Goal: Information Seeking & Learning: Learn about a topic

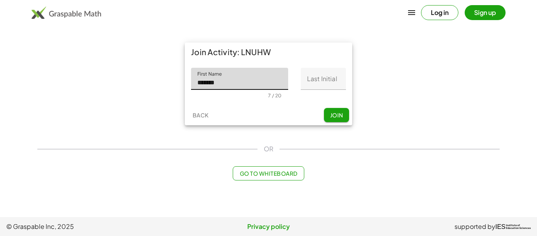
type input "******"
click at [335, 76] on input "Last Initial" at bounding box center [323, 79] width 45 height 22
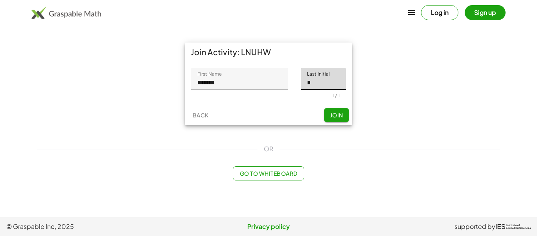
type input "*"
click at [335, 111] on span "Join" at bounding box center [336, 114] width 13 height 7
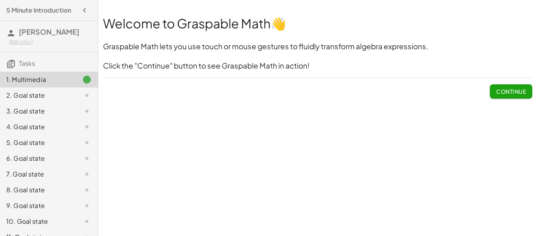
click at [490, 87] on button "Continue" at bounding box center [511, 91] width 42 height 14
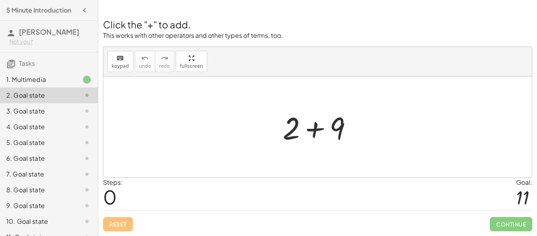
click at [329, 126] on div at bounding box center [321, 127] width 84 height 41
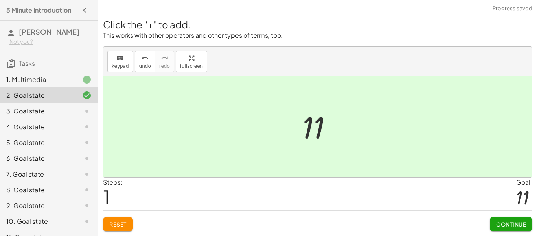
click at [514, 219] on button "Continue" at bounding box center [511, 224] width 42 height 14
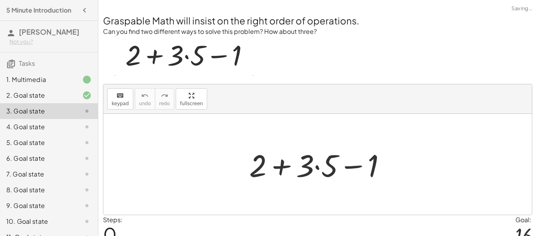
click at [514, 219] on div "Steps: 0 Goal: 16" at bounding box center [317, 231] width 429 height 33
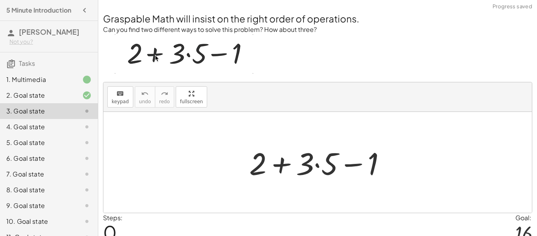
scroll to position [2, 0]
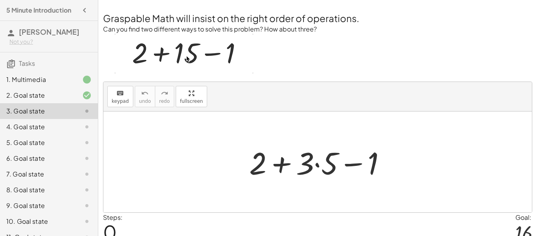
click at [319, 162] on div at bounding box center [320, 162] width 151 height 41
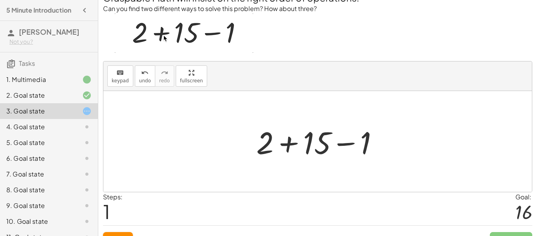
scroll to position [26, 0]
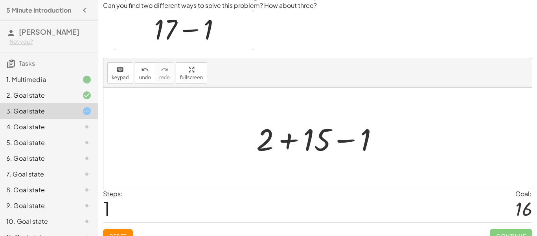
click at [288, 141] on div at bounding box center [320, 138] width 136 height 41
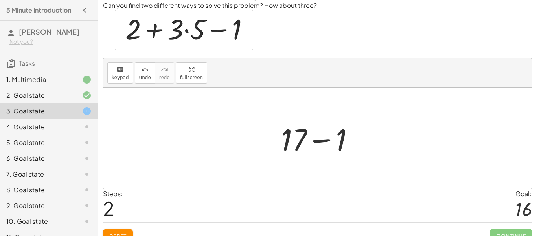
click at [321, 143] on div at bounding box center [320, 138] width 87 height 41
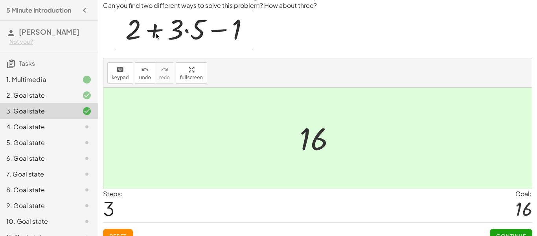
scroll to position [38, 0]
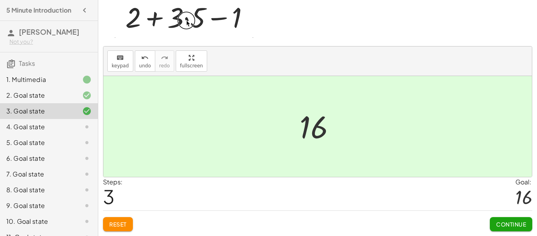
click at [500, 221] on span "Continue" at bounding box center [511, 223] width 30 height 7
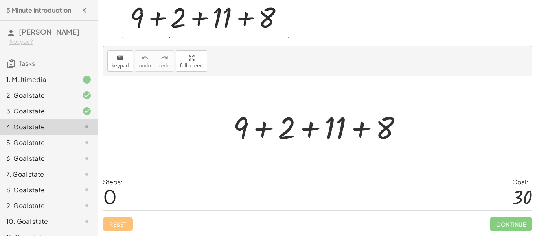
click at [268, 130] on div at bounding box center [320, 126] width 183 height 41
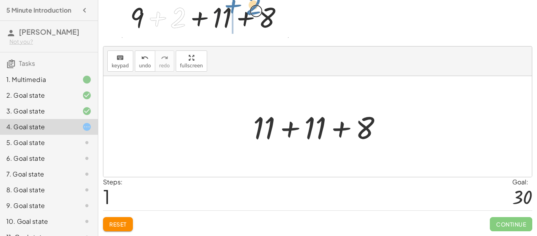
click at [298, 127] on div at bounding box center [320, 126] width 143 height 41
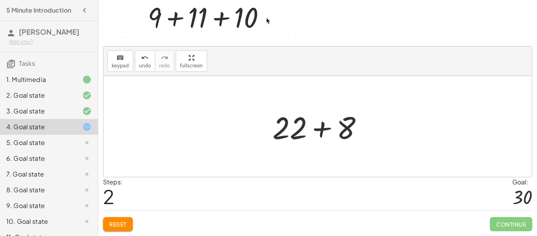
click at [319, 126] on div at bounding box center [321, 126] width 105 height 41
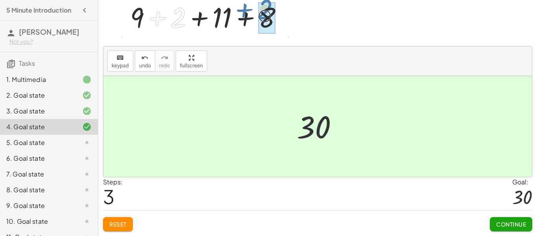
click at [495, 219] on button "Continue" at bounding box center [511, 224] width 42 height 14
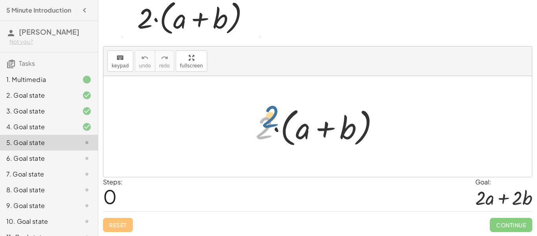
drag, startPoint x: 267, startPoint y: 127, endPoint x: 289, endPoint y: 102, distance: 32.9
click at [289, 102] on div "· 2 · 2 · ( + a + b )" at bounding box center [318, 126] width 148 height 49
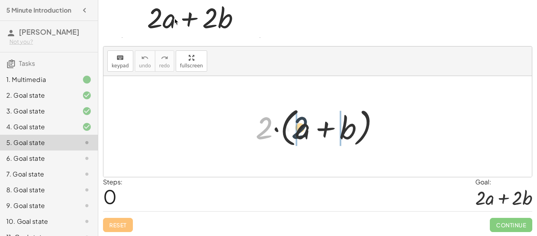
drag, startPoint x: 264, startPoint y: 124, endPoint x: 304, endPoint y: 124, distance: 39.7
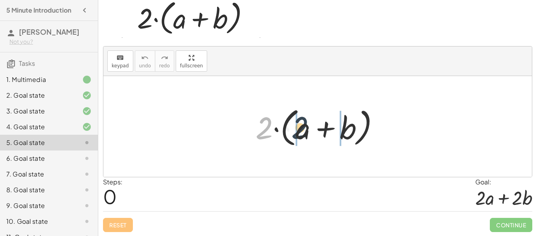
click at [304, 124] on div at bounding box center [321, 126] width 138 height 45
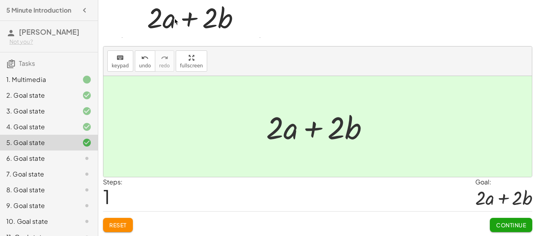
click at [497, 224] on span "Continue" at bounding box center [511, 224] width 30 height 7
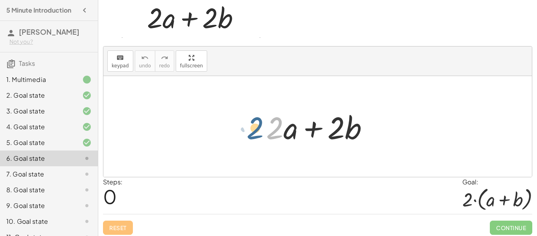
drag, startPoint x: 280, startPoint y: 123, endPoint x: 259, endPoint y: 123, distance: 20.8
click at [259, 123] on div "· 2 + · 2 · a + · 2 · b" at bounding box center [317, 126] width 127 height 44
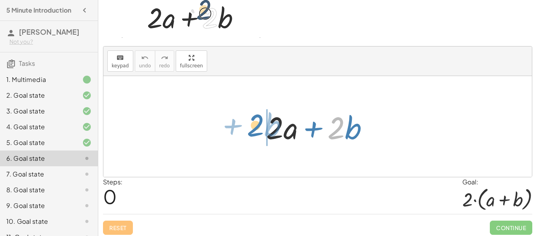
drag, startPoint x: 340, startPoint y: 120, endPoint x: 259, endPoint y: 117, distance: 80.7
click at [259, 117] on div "· 2 + · b + · 2 · a + · 2 · b" at bounding box center [317, 126] width 127 height 44
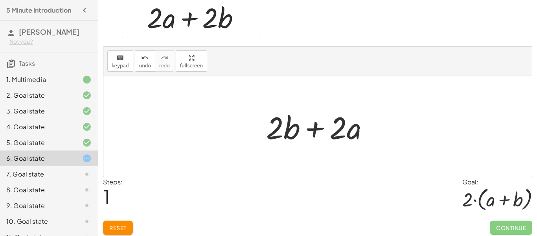
click at [123, 226] on span "Reset" at bounding box center [117, 227] width 17 height 7
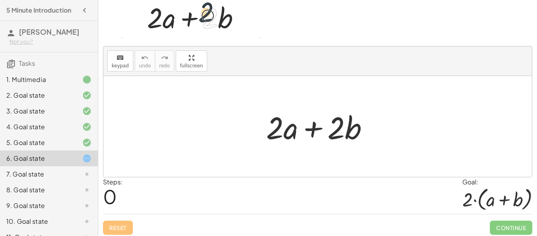
click at [123, 226] on div "Reset Continue" at bounding box center [317, 224] width 429 height 21
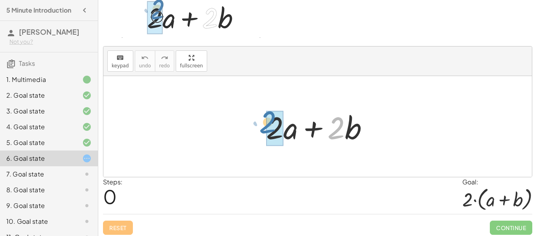
drag, startPoint x: 333, startPoint y: 130, endPoint x: 264, endPoint y: 126, distance: 68.5
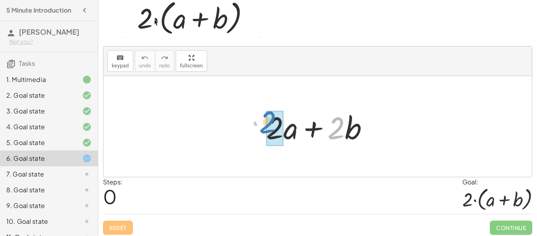
click at [264, 126] on div at bounding box center [320, 126] width 117 height 41
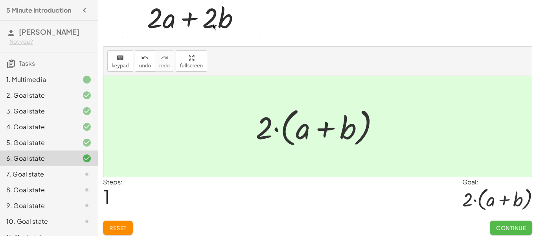
click at [523, 227] on span "Continue" at bounding box center [511, 227] width 30 height 7
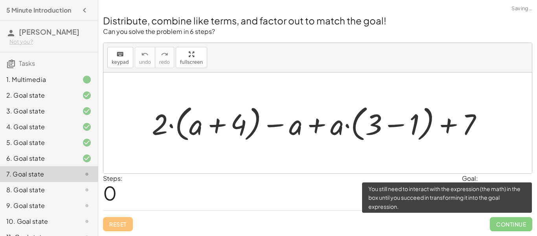
scroll to position [0, 0]
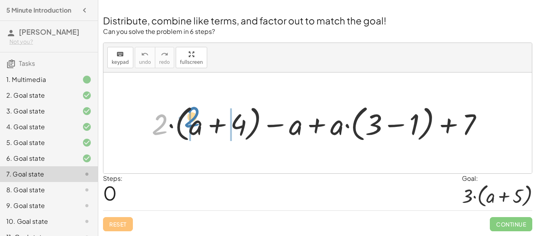
drag, startPoint x: 157, startPoint y: 130, endPoint x: 192, endPoint y: 123, distance: 34.9
click at [192, 123] on div at bounding box center [320, 122] width 345 height 42
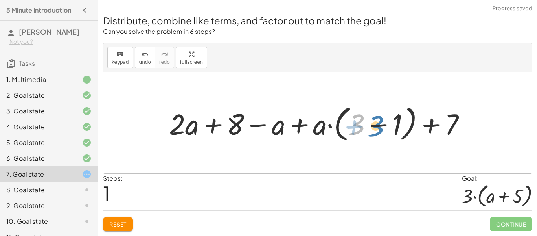
drag, startPoint x: 356, startPoint y: 128, endPoint x: 373, endPoint y: 129, distance: 17.8
click at [373, 129] on div at bounding box center [320, 122] width 311 height 42
click at [381, 124] on div at bounding box center [320, 122] width 311 height 42
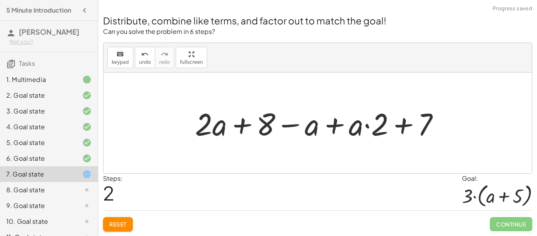
click at [336, 126] on div at bounding box center [320, 123] width 259 height 41
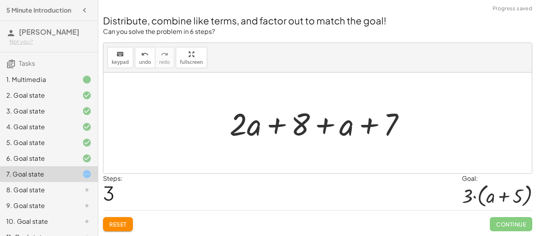
click at [320, 124] on div at bounding box center [321, 123] width 190 height 41
click at [366, 121] on div at bounding box center [321, 123] width 190 height 41
drag, startPoint x: 385, startPoint y: 129, endPoint x: 298, endPoint y: 130, distance: 87.7
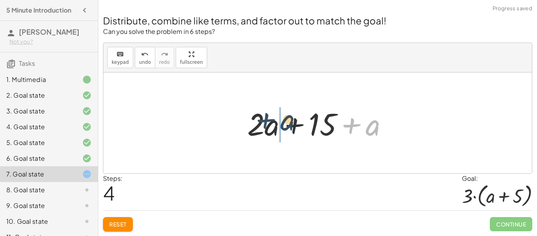
drag, startPoint x: 352, startPoint y: 124, endPoint x: 249, endPoint y: 120, distance: 103.5
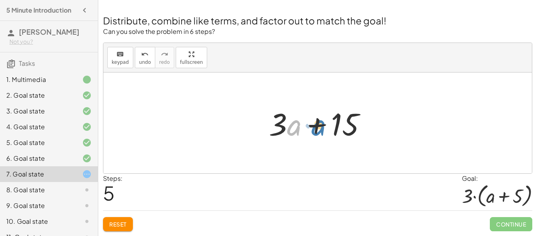
drag, startPoint x: 291, startPoint y: 124, endPoint x: 315, endPoint y: 124, distance: 24.0
click at [315, 124] on div at bounding box center [321, 123] width 112 height 41
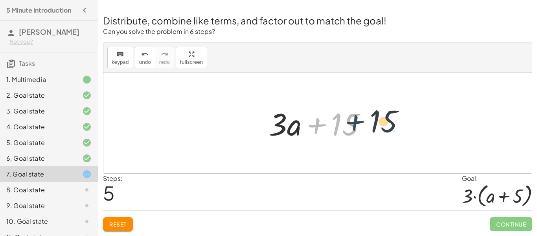
drag, startPoint x: 302, startPoint y: 127, endPoint x: 341, endPoint y: 124, distance: 39.5
click at [341, 124] on div at bounding box center [321, 123] width 112 height 41
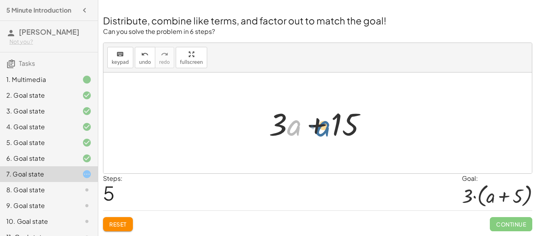
drag, startPoint x: 293, startPoint y: 126, endPoint x: 324, endPoint y: 127, distance: 30.7
click at [324, 127] on div at bounding box center [321, 123] width 112 height 41
click at [118, 217] on button "Reset" at bounding box center [118, 224] width 30 height 14
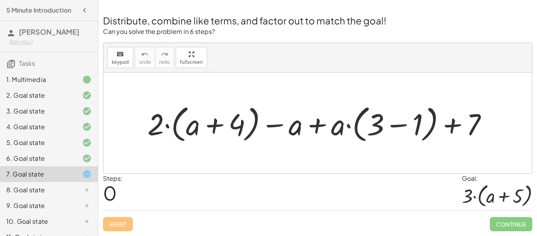
click at [313, 122] on div at bounding box center [321, 123] width 355 height 44
click at [279, 125] on div at bounding box center [321, 123] width 355 height 44
click at [216, 131] on div at bounding box center [321, 123] width 355 height 44
click at [400, 129] on div at bounding box center [321, 123] width 355 height 44
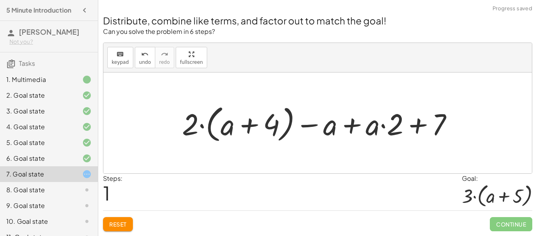
click at [422, 122] on div at bounding box center [320, 123] width 285 height 44
click at [355, 126] on div at bounding box center [320, 123] width 285 height 44
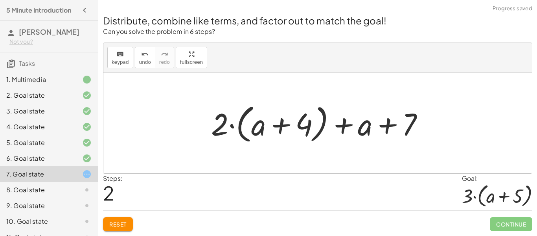
click at [389, 124] on div at bounding box center [320, 122] width 227 height 45
click at [230, 128] on div at bounding box center [320, 122] width 227 height 45
drag, startPoint x: 227, startPoint y: 127, endPoint x: 273, endPoint y: 129, distance: 46.0
click at [273, 129] on div at bounding box center [320, 122] width 227 height 45
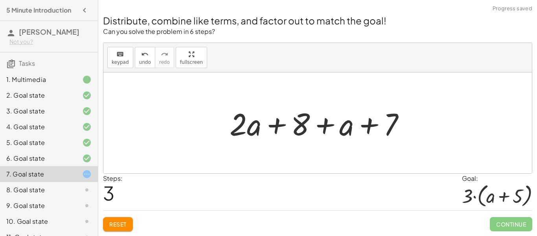
click at [301, 125] on div at bounding box center [321, 123] width 190 height 41
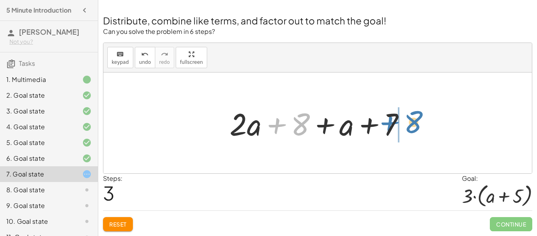
drag, startPoint x: 301, startPoint y: 125, endPoint x: 413, endPoint y: 123, distance: 112.5
click at [413, 123] on div at bounding box center [321, 123] width 190 height 41
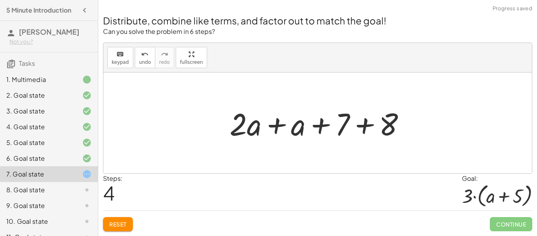
click at [343, 128] on div at bounding box center [321, 123] width 190 height 41
click at [367, 125] on div at bounding box center [321, 123] width 190 height 41
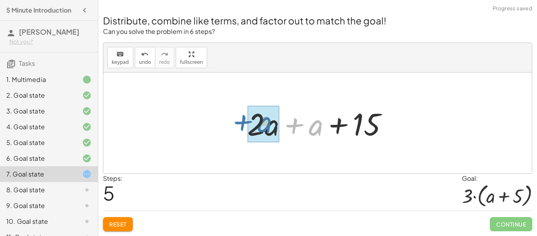
drag, startPoint x: 315, startPoint y: 129, endPoint x: 262, endPoint y: 126, distance: 52.4
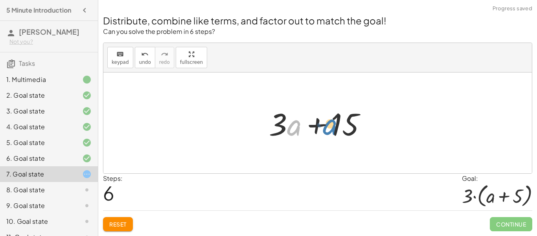
drag, startPoint x: 296, startPoint y: 129, endPoint x: 334, endPoint y: 128, distance: 37.8
click at [334, 128] on div at bounding box center [321, 123] width 112 height 41
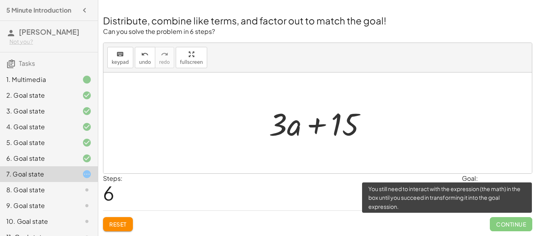
click at [502, 223] on span "Continue" at bounding box center [511, 224] width 42 height 14
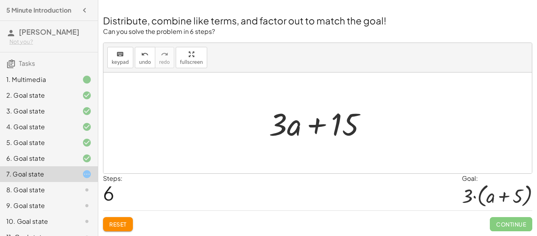
click at [472, 104] on div at bounding box center [317, 122] width 429 height 101
drag, startPoint x: 288, startPoint y: 127, endPoint x: 322, endPoint y: 126, distance: 34.6
click at [322, 126] on div at bounding box center [321, 123] width 112 height 41
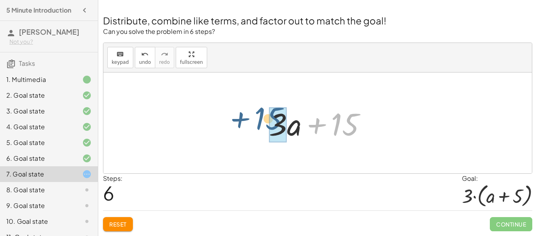
drag, startPoint x: 338, startPoint y: 122, endPoint x: 260, endPoint y: 117, distance: 78.5
click at [260, 117] on div "+ · 2 · ( + a + 4 ) − a + · a · ( + 3 − 1 ) + 7 + · 2 · ( + a + 4 ) − a + · a ·…" at bounding box center [318, 123] width 122 height 44
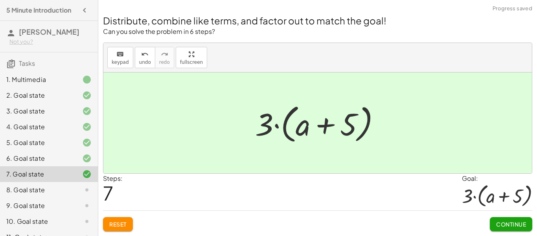
click at [503, 224] on span "Continue" at bounding box center [511, 223] width 30 height 7
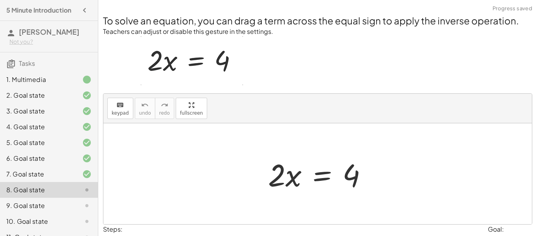
scroll to position [47, 0]
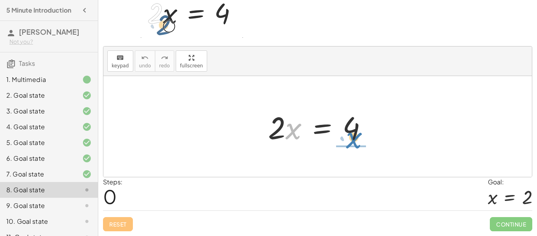
drag, startPoint x: 295, startPoint y: 131, endPoint x: 356, endPoint y: 140, distance: 61.6
click at [356, 140] on div at bounding box center [320, 126] width 113 height 41
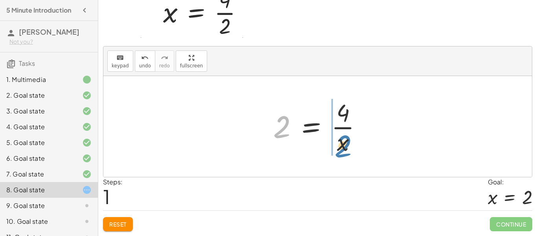
drag, startPoint x: 279, startPoint y: 123, endPoint x: 339, endPoint y: 142, distance: 62.4
click at [339, 142] on div at bounding box center [320, 126] width 103 height 61
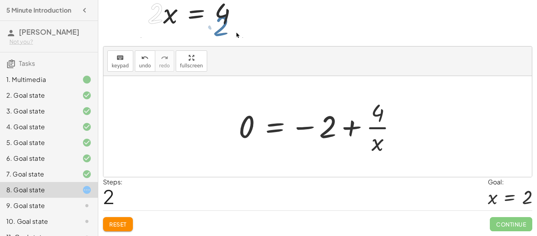
click at [122, 220] on span "Reset" at bounding box center [117, 223] width 17 height 7
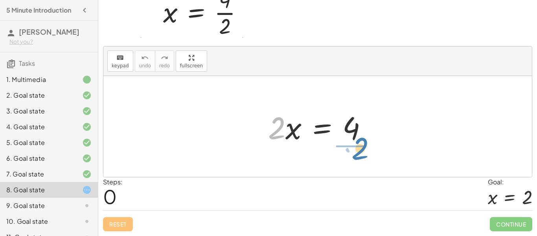
drag, startPoint x: 278, startPoint y: 119, endPoint x: 362, endPoint y: 140, distance: 86.1
click at [362, 140] on div at bounding box center [320, 126] width 113 height 41
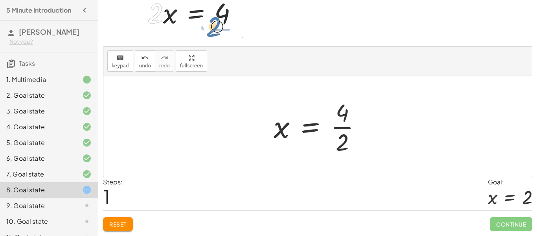
click at [345, 133] on div at bounding box center [321, 126] width 102 height 61
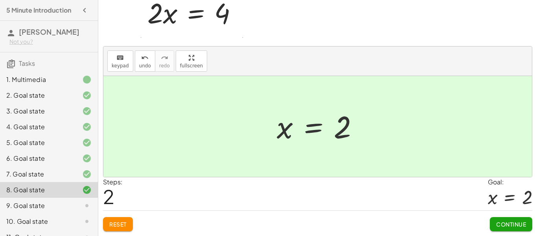
click at [499, 230] on button "Continue" at bounding box center [511, 224] width 42 height 14
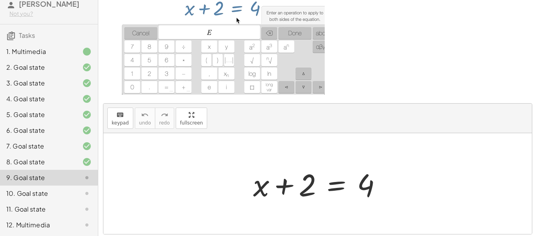
scroll to position [104, 0]
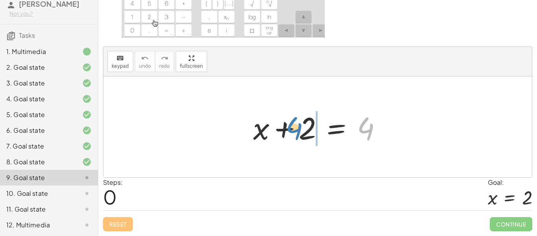
drag, startPoint x: 367, startPoint y: 132, endPoint x: 299, endPoint y: 131, distance: 68.0
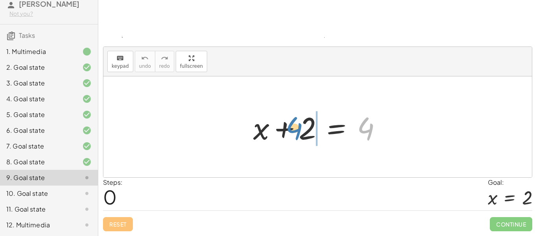
click at [299, 131] on div at bounding box center [320, 127] width 143 height 41
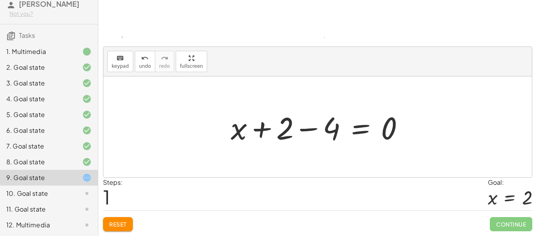
click at [284, 135] on div at bounding box center [321, 127] width 188 height 41
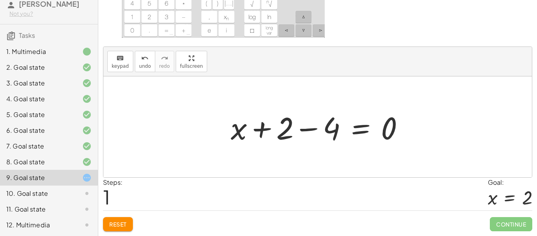
click at [303, 129] on div at bounding box center [321, 127] width 188 height 41
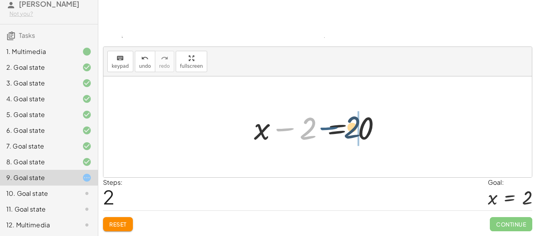
drag, startPoint x: 289, startPoint y: 127, endPoint x: 335, endPoint y: 129, distance: 46.4
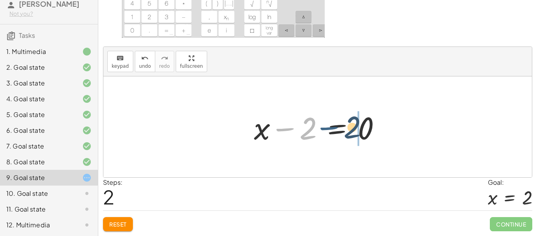
click at [335, 129] on div at bounding box center [320, 127] width 141 height 41
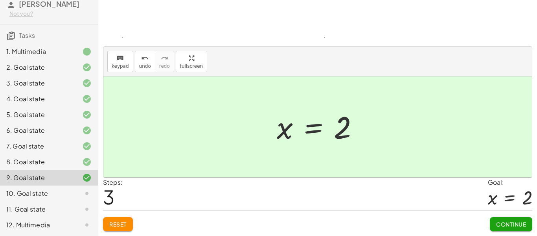
click at [500, 217] on button "Continue" at bounding box center [511, 224] width 42 height 14
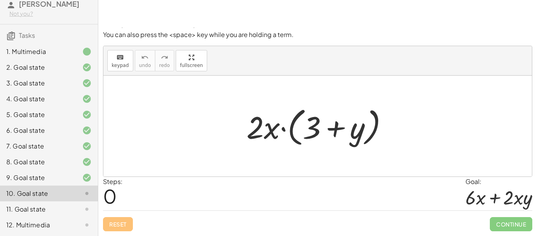
scroll to position [49, 0]
drag, startPoint x: 258, startPoint y: 131, endPoint x: 313, endPoint y: 123, distance: 56.1
click at [313, 123] on div at bounding box center [321, 125] width 156 height 45
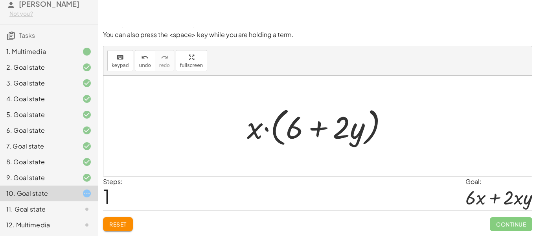
click at [324, 129] on div at bounding box center [320, 125] width 155 height 45
drag, startPoint x: 252, startPoint y: 133, endPoint x: 356, endPoint y: 134, distance: 103.1
click at [356, 134] on div at bounding box center [320, 125] width 155 height 45
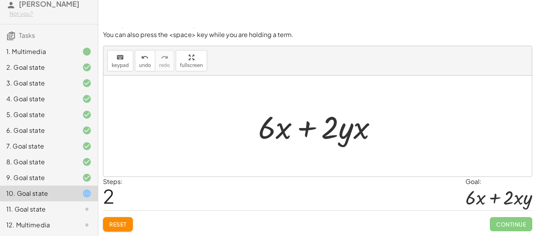
click at [471, 142] on div at bounding box center [317, 126] width 429 height 101
drag, startPoint x: 348, startPoint y: 140, endPoint x: 372, endPoint y: 141, distance: 23.6
click at [372, 141] on div at bounding box center [320, 126] width 133 height 41
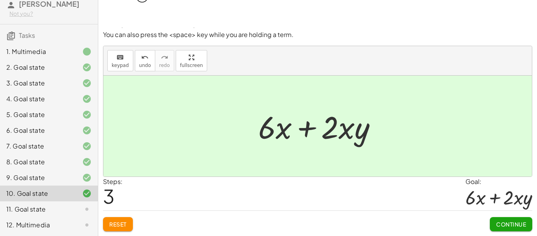
click at [498, 219] on button "Continue" at bounding box center [511, 224] width 42 height 14
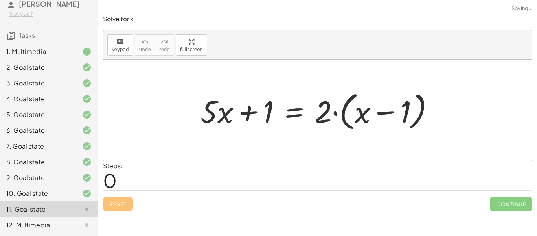
scroll to position [0, 0]
click at [356, 114] on div at bounding box center [321, 110] width 248 height 45
click at [375, 113] on div at bounding box center [321, 110] width 248 height 45
click at [322, 118] on div at bounding box center [321, 110] width 248 height 45
drag, startPoint x: 322, startPoint y: 118, endPoint x: 354, endPoint y: 115, distance: 32.0
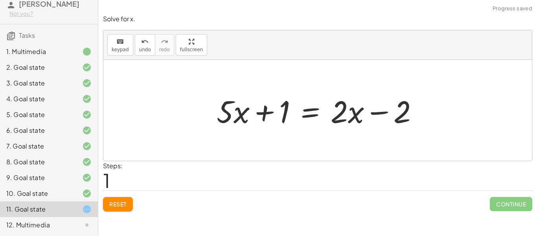
click at [238, 122] on div at bounding box center [321, 110] width 216 height 41
click at [266, 112] on div at bounding box center [321, 110] width 216 height 41
drag, startPoint x: 240, startPoint y: 113, endPoint x: 358, endPoint y: 112, distance: 117.6
click at [358, 112] on div at bounding box center [321, 110] width 216 height 41
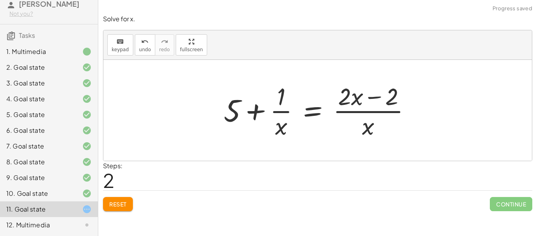
click at [289, 112] on div at bounding box center [320, 110] width 201 height 61
click at [362, 103] on div at bounding box center [320, 110] width 201 height 61
click at [366, 118] on div at bounding box center [320, 110] width 201 height 61
drag, startPoint x: 370, startPoint y: 127, endPoint x: 334, endPoint y: 109, distance: 40.3
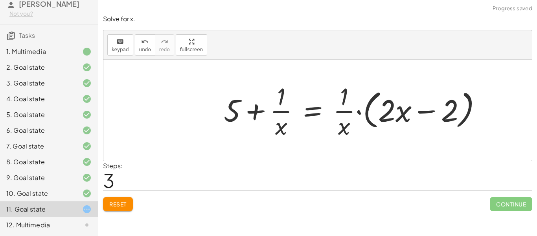
click at [342, 109] on div at bounding box center [356, 110] width 272 height 61
click at [114, 200] on span "Reset" at bounding box center [117, 203] width 17 height 7
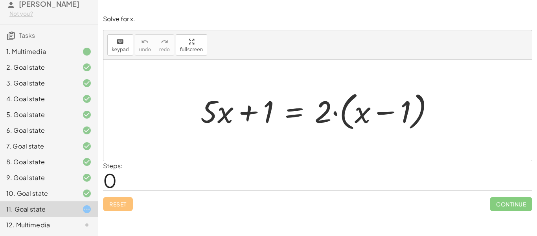
click at [359, 119] on div at bounding box center [321, 110] width 248 height 45
click at [221, 117] on div at bounding box center [321, 110] width 248 height 45
drag, startPoint x: 221, startPoint y: 117, endPoint x: 358, endPoint y: 112, distance: 137.0
click at [358, 112] on div at bounding box center [321, 110] width 248 height 45
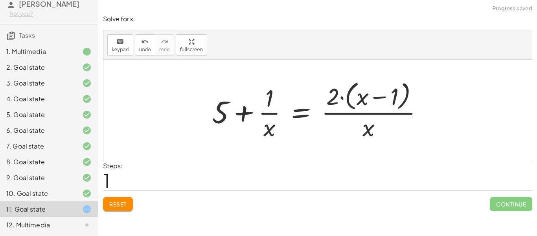
click at [119, 200] on span "Reset" at bounding box center [117, 203] width 17 height 7
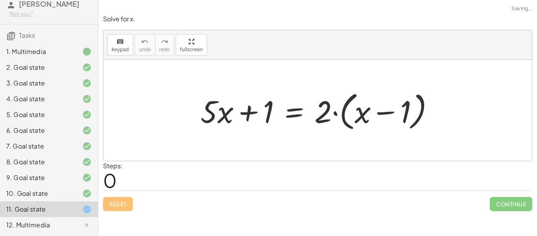
click at [389, 118] on div at bounding box center [321, 110] width 248 height 45
click at [340, 116] on div at bounding box center [321, 110] width 248 height 45
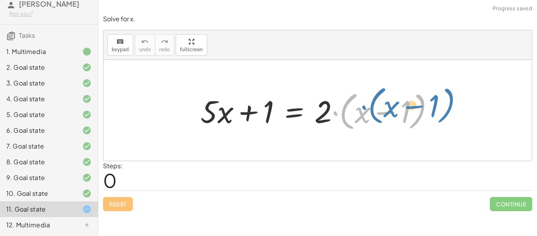
drag, startPoint x: 333, startPoint y: 115, endPoint x: 360, endPoint y: 109, distance: 27.3
click at [360, 109] on div at bounding box center [321, 110] width 248 height 45
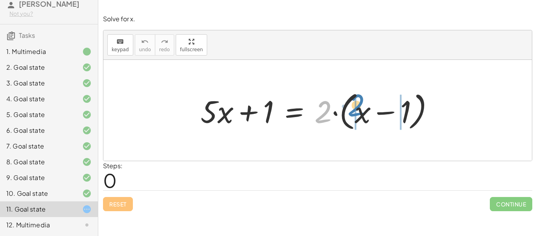
drag, startPoint x: 324, startPoint y: 118, endPoint x: 357, endPoint y: 112, distance: 33.5
click at [357, 112] on div at bounding box center [321, 110] width 248 height 45
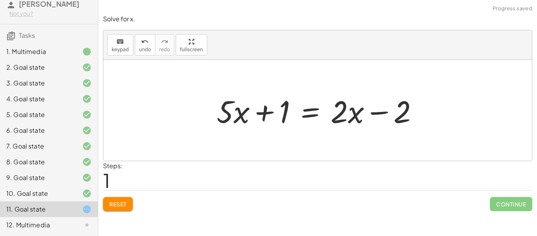
click at [357, 112] on div at bounding box center [321, 110] width 216 height 41
click at [376, 112] on div at bounding box center [321, 110] width 216 height 41
drag, startPoint x: 241, startPoint y: 120, endPoint x: 210, endPoint y: 122, distance: 30.7
click at [210, 122] on div "+ · 5 · x + 1 = · 2 · ( + x − 1 ) + · 5 · x + 1 = + · 2 · x − · 2 · 1 · x + · 5…" at bounding box center [318, 110] width 226 height 44
click at [210, 122] on div at bounding box center [316, 110] width 223 height 41
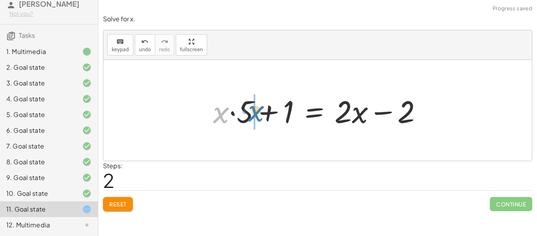
drag, startPoint x: 221, startPoint y: 118, endPoint x: 256, endPoint y: 116, distance: 35.0
click at [256, 116] on div at bounding box center [320, 110] width 223 height 41
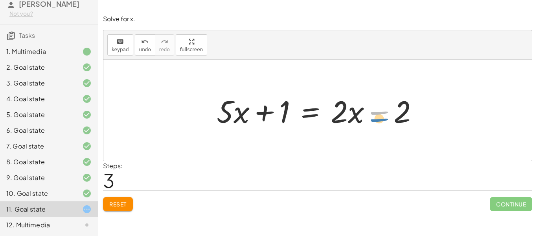
drag, startPoint x: 392, startPoint y: 113, endPoint x: 398, endPoint y: 115, distance: 6.1
click at [398, 115] on div at bounding box center [321, 110] width 216 height 41
drag, startPoint x: 406, startPoint y: 117, endPoint x: 292, endPoint y: 133, distance: 115.2
click at [292, 133] on div "+ · 5 · x + 1 = · 2 · ( + x − 1 ) + · 5 · x + 1 = + · 2 · x − · 2 · 1 + · 5 · x…" at bounding box center [317, 110] width 429 height 101
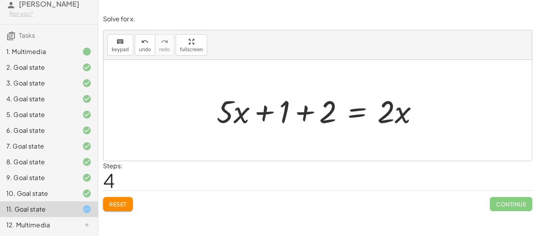
click at [275, 113] on div at bounding box center [321, 110] width 216 height 41
drag, startPoint x: 242, startPoint y: 118, endPoint x: 247, endPoint y: 120, distance: 5.1
click at [247, 120] on div at bounding box center [321, 110] width 216 height 41
drag, startPoint x: 228, startPoint y: 114, endPoint x: 384, endPoint y: 117, distance: 155.8
click at [384, 117] on div at bounding box center [321, 110] width 216 height 41
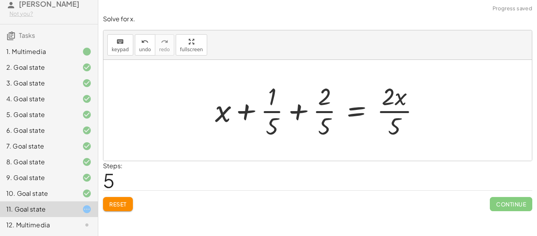
click at [318, 129] on div at bounding box center [320, 110] width 219 height 61
click at [326, 110] on div at bounding box center [320, 110] width 219 height 61
click at [275, 109] on div at bounding box center [320, 110] width 219 height 61
click at [409, 117] on div at bounding box center [320, 110] width 219 height 61
click at [120, 202] on span "Reset" at bounding box center [117, 203] width 17 height 7
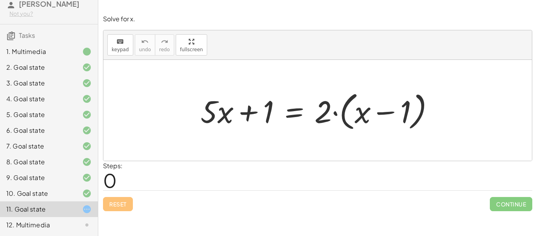
click at [66, 220] on div "12. Multimedia" at bounding box center [37, 224] width 63 height 9
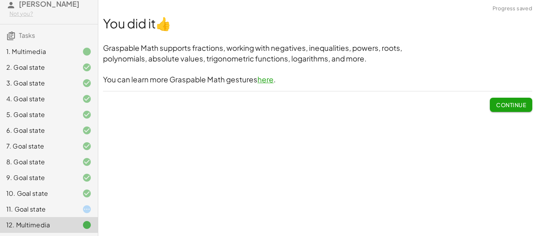
click at [84, 206] on icon at bounding box center [86, 208] width 9 height 9
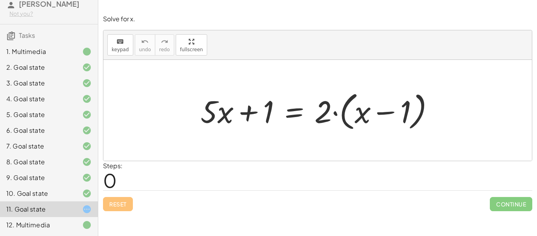
click at [330, 112] on div at bounding box center [321, 110] width 248 height 45
drag, startPoint x: 330, startPoint y: 112, endPoint x: 363, endPoint y: 107, distance: 33.8
click at [363, 107] on div at bounding box center [321, 110] width 248 height 45
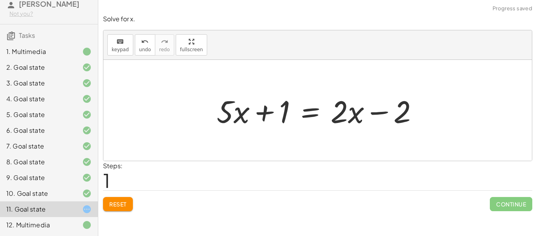
click at [380, 107] on div at bounding box center [321, 110] width 216 height 41
drag, startPoint x: 283, startPoint y: 117, endPoint x: 398, endPoint y: 120, distance: 114.5
click at [398, 120] on div at bounding box center [321, 110] width 216 height 41
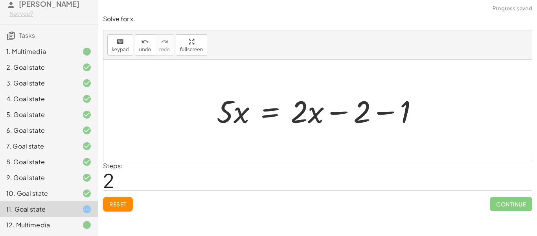
click at [385, 117] on div at bounding box center [321, 110] width 216 height 41
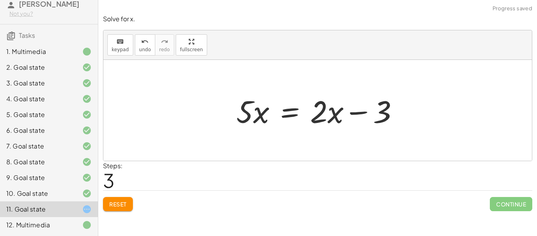
click at [365, 112] on div at bounding box center [320, 110] width 176 height 41
click at [351, 115] on div at bounding box center [320, 110] width 176 height 41
drag, startPoint x: 246, startPoint y: 118, endPoint x: 297, endPoint y: 126, distance: 51.1
click at [297, 126] on div at bounding box center [320, 110] width 176 height 41
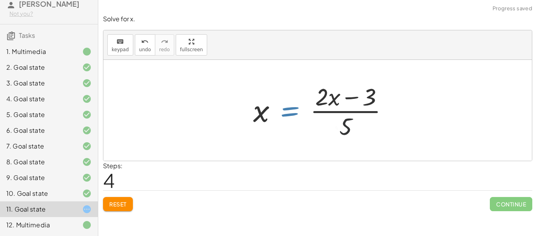
click at [297, 125] on div at bounding box center [323, 110] width 149 height 61
click at [326, 114] on div at bounding box center [320, 110] width 149 height 61
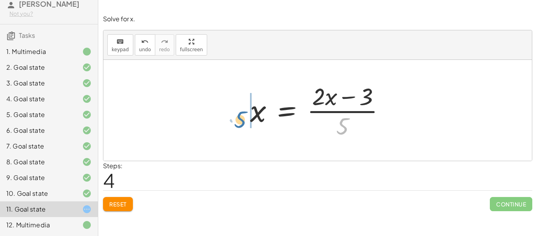
drag, startPoint x: 343, startPoint y: 127, endPoint x: 239, endPoint y: 120, distance: 104.5
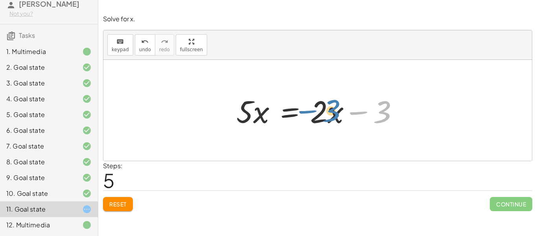
drag, startPoint x: 378, startPoint y: 118, endPoint x: 328, endPoint y: 117, distance: 50.4
click at [328, 117] on div at bounding box center [320, 110] width 176 height 41
click at [348, 113] on div at bounding box center [320, 110] width 176 height 41
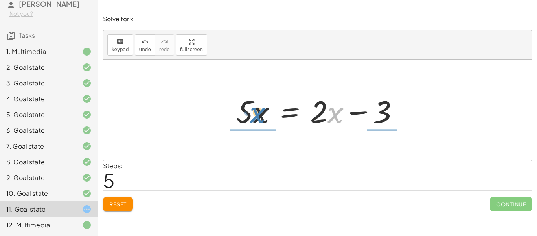
drag, startPoint x: 337, startPoint y: 117, endPoint x: 263, endPoint y: 116, distance: 74.3
click at [263, 116] on div at bounding box center [320, 110] width 176 height 41
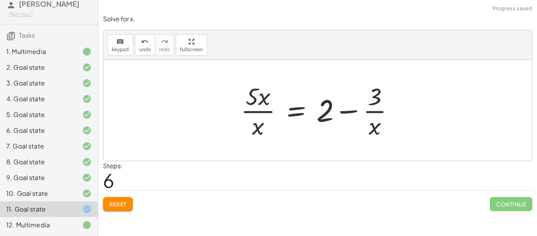
click at [359, 100] on div at bounding box center [321, 110] width 168 height 61
click at [377, 112] on div at bounding box center [321, 110] width 168 height 61
click at [145, 44] on icon "undo" at bounding box center [144, 41] width 7 height 9
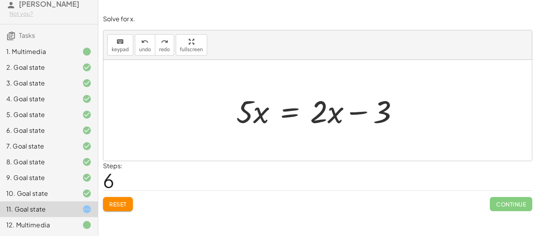
click at [358, 113] on div at bounding box center [320, 110] width 176 height 41
click at [143, 44] on icon "undo" at bounding box center [144, 41] width 7 height 9
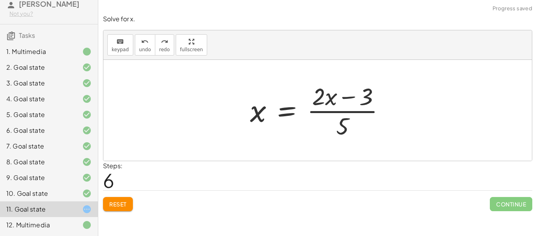
click at [330, 125] on div at bounding box center [320, 110] width 149 height 61
click at [341, 113] on div at bounding box center [320, 110] width 149 height 61
click at [343, 119] on div at bounding box center [320, 110] width 149 height 61
click at [149, 43] on button "undo undo" at bounding box center [145, 44] width 20 height 21
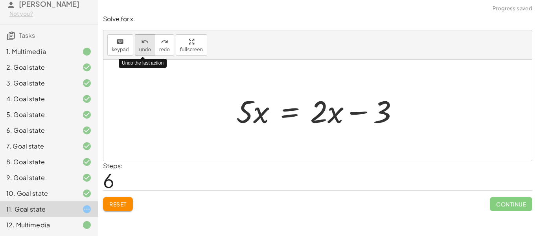
click at [149, 43] on button "undo undo" at bounding box center [145, 44] width 20 height 21
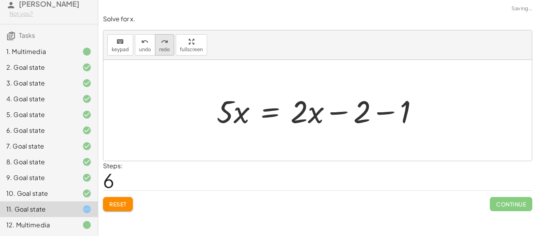
click at [161, 43] on icon "redo" at bounding box center [164, 41] width 7 height 9
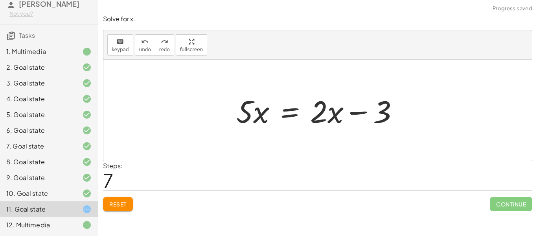
click at [379, 113] on div at bounding box center [320, 110] width 176 height 41
drag, startPoint x: 379, startPoint y: 113, endPoint x: 339, endPoint y: 115, distance: 40.1
click at [339, 115] on div at bounding box center [320, 110] width 176 height 41
drag, startPoint x: 383, startPoint y: 120, endPoint x: 253, endPoint y: 122, distance: 130.2
click at [253, 122] on div at bounding box center [320, 110] width 176 height 41
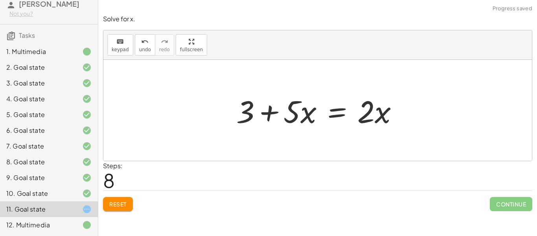
click at [276, 120] on div at bounding box center [320, 110] width 176 height 41
click at [272, 110] on div at bounding box center [320, 110] width 176 height 41
drag, startPoint x: 374, startPoint y: 109, endPoint x: 269, endPoint y: 113, distance: 105.1
click at [269, 113] on div at bounding box center [320, 110] width 176 height 41
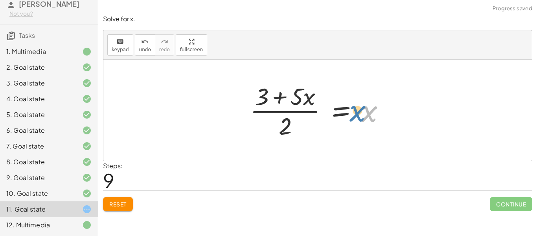
drag, startPoint x: 366, startPoint y: 112, endPoint x: 354, endPoint y: 112, distance: 12.2
click at [354, 112] on div at bounding box center [320, 110] width 149 height 61
click at [281, 99] on div at bounding box center [320, 110] width 149 height 61
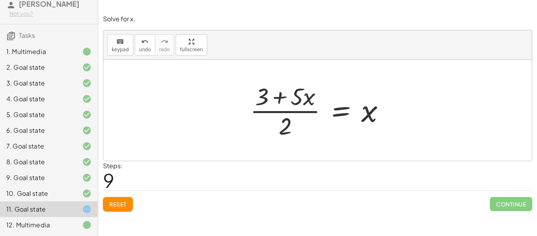
click at [281, 99] on div at bounding box center [320, 110] width 149 height 61
drag, startPoint x: 331, startPoint y: 100, endPoint x: 388, endPoint y: 107, distance: 57.5
click at [388, 107] on div at bounding box center [320, 110] width 149 height 61
drag, startPoint x: 307, startPoint y: 100, endPoint x: 353, endPoint y: 114, distance: 48.0
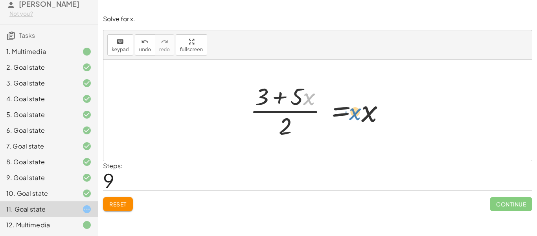
click at [353, 114] on div at bounding box center [320, 110] width 149 height 61
drag, startPoint x: 297, startPoint y: 96, endPoint x: 327, endPoint y: 109, distance: 33.1
click at [327, 109] on div at bounding box center [320, 110] width 149 height 61
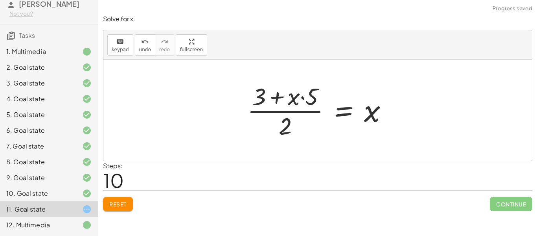
click at [306, 103] on div at bounding box center [320, 110] width 155 height 61
click at [276, 102] on div at bounding box center [320, 110] width 155 height 61
click at [282, 122] on div at bounding box center [320, 110] width 155 height 61
click at [132, 203] on button "Reset" at bounding box center [118, 204] width 30 height 14
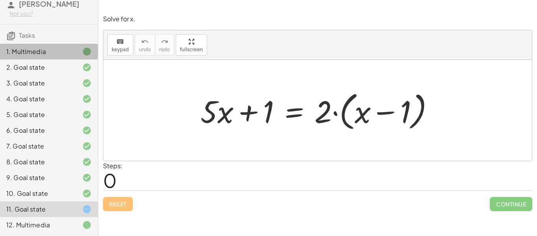
click at [69, 46] on div "1. Multimedia" at bounding box center [49, 52] width 98 height 16
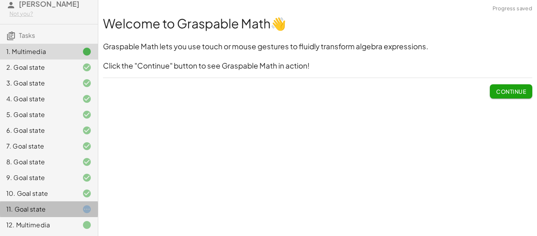
click at [62, 208] on div "11. Goal state" at bounding box center [37, 208] width 63 height 9
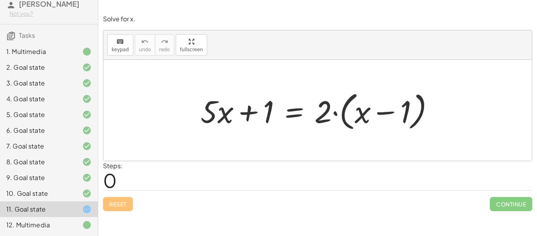
click at [330, 114] on div at bounding box center [321, 110] width 248 height 45
click at [251, 112] on div at bounding box center [321, 110] width 248 height 45
click at [380, 112] on div at bounding box center [321, 110] width 248 height 45
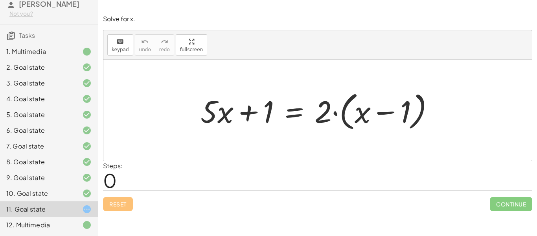
click at [339, 113] on div at bounding box center [321, 110] width 248 height 45
click at [332, 113] on div at bounding box center [321, 110] width 248 height 45
drag, startPoint x: 327, startPoint y: 112, endPoint x: 357, endPoint y: 114, distance: 29.6
click at [357, 114] on div at bounding box center [321, 110] width 248 height 45
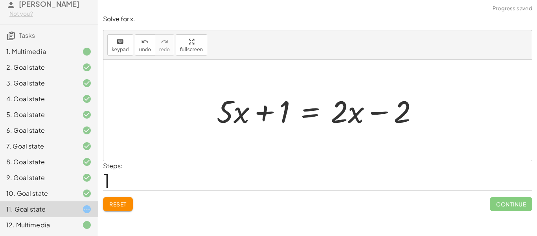
click at [379, 115] on div at bounding box center [321, 110] width 216 height 41
click at [380, 114] on div at bounding box center [321, 110] width 216 height 41
drag, startPoint x: 397, startPoint y: 108, endPoint x: 282, endPoint y: 131, distance: 117.2
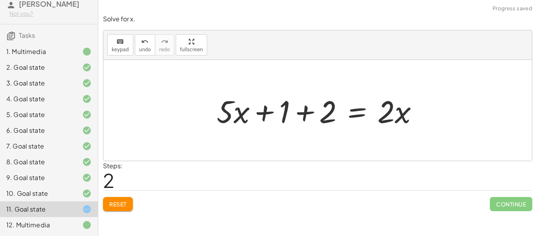
click at [304, 110] on div at bounding box center [321, 110] width 216 height 41
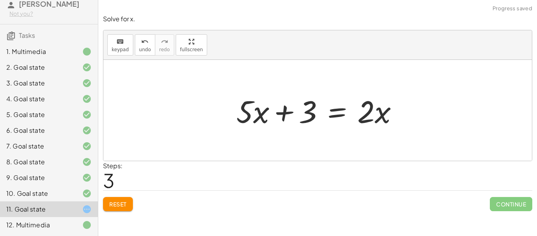
click at [293, 113] on div at bounding box center [320, 110] width 176 height 41
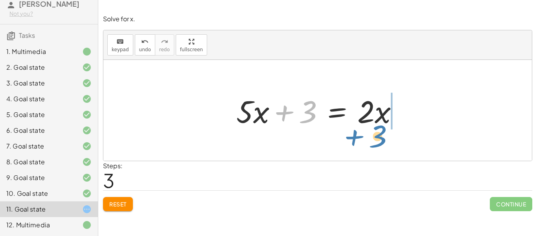
drag, startPoint x: 308, startPoint y: 113, endPoint x: 375, endPoint y: 136, distance: 71.5
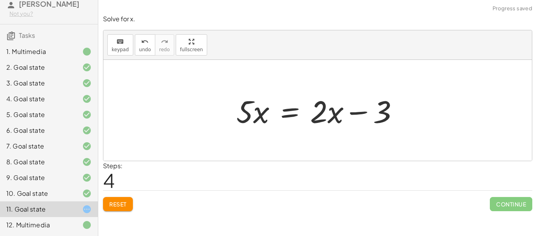
click at [369, 114] on div at bounding box center [320, 110] width 176 height 41
drag, startPoint x: 385, startPoint y: 116, endPoint x: 319, endPoint y: 125, distance: 67.0
click at [319, 125] on div at bounding box center [320, 110] width 176 height 41
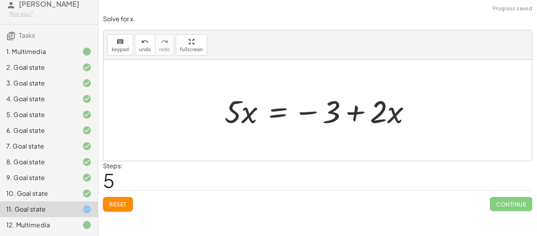
click at [337, 118] on div at bounding box center [321, 110] width 201 height 41
click at [353, 115] on div at bounding box center [321, 110] width 201 height 41
drag, startPoint x: 328, startPoint y: 120, endPoint x: 260, endPoint y: 132, distance: 69.8
click at [260, 132] on div "+ · 5 · x + 1 = · 2 · ( + x − 1 ) + · 5 · x + 1 = + · 2 · x − · 2 · 1 + · 5 · x…" at bounding box center [318, 110] width 210 height 44
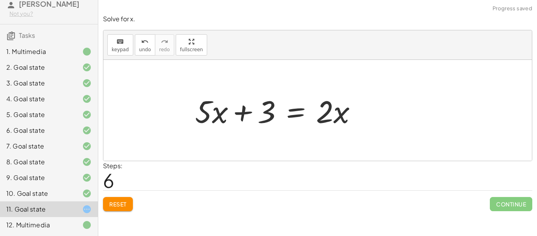
click at [254, 110] on div at bounding box center [279, 110] width 176 height 41
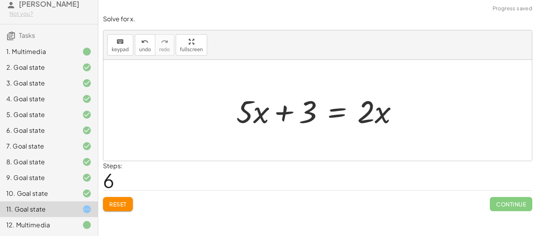
click at [285, 114] on div at bounding box center [320, 110] width 176 height 41
drag, startPoint x: 364, startPoint y: 113, endPoint x: 289, endPoint y: 133, distance: 77.8
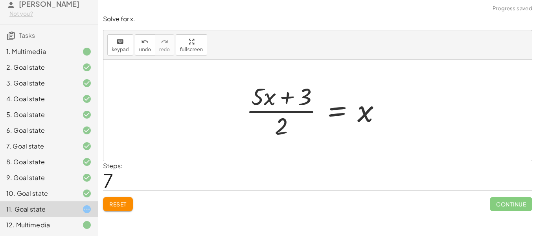
click at [301, 101] on div at bounding box center [316, 110] width 149 height 61
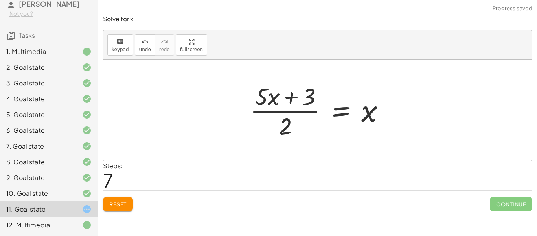
click at [292, 107] on div at bounding box center [320, 110] width 149 height 61
drag, startPoint x: 291, startPoint y: 125, endPoint x: 363, endPoint y: 114, distance: 72.5
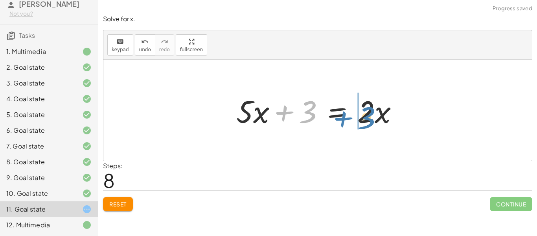
drag, startPoint x: 316, startPoint y: 111, endPoint x: 373, endPoint y: 117, distance: 57.4
click at [373, 117] on div at bounding box center [320, 110] width 176 height 41
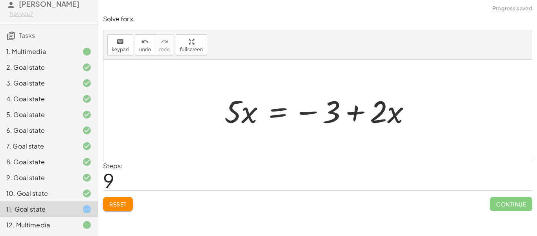
click at [350, 113] on div at bounding box center [321, 110] width 201 height 41
click at [249, 118] on div at bounding box center [321, 110] width 201 height 41
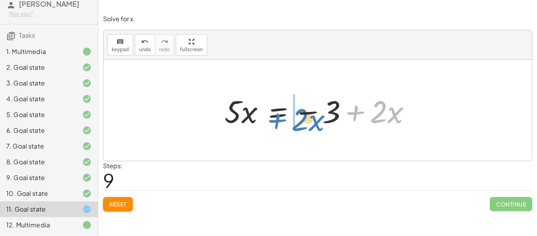
drag, startPoint x: 349, startPoint y: 112, endPoint x: 271, endPoint y: 119, distance: 78.6
click at [271, 119] on div at bounding box center [321, 110] width 201 height 41
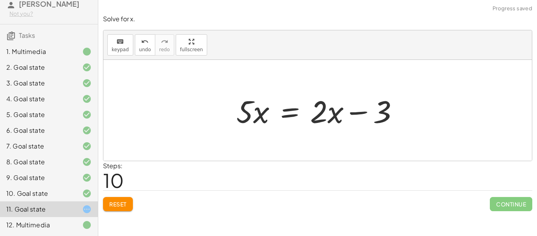
click at [350, 110] on div at bounding box center [320, 110] width 176 height 41
click at [367, 109] on div at bounding box center [320, 110] width 176 height 41
drag, startPoint x: 243, startPoint y: 118, endPoint x: 317, endPoint y: 131, distance: 75.6
click at [317, 131] on div "+ · 5 · x + 1 = · 2 · ( + x − 1 ) + · 5 · x + 1 = + · 2 · x − · 2 · 1 + · 5 · x…" at bounding box center [318, 110] width 186 height 44
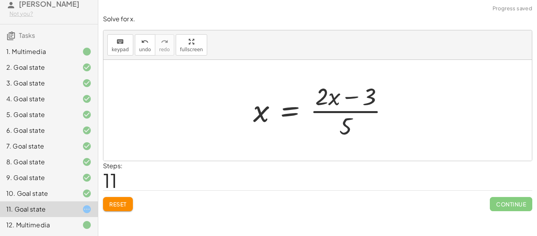
click at [332, 118] on div at bounding box center [323, 110] width 149 height 61
click at [340, 100] on div at bounding box center [320, 110] width 149 height 61
click at [256, 117] on div at bounding box center [320, 110] width 149 height 61
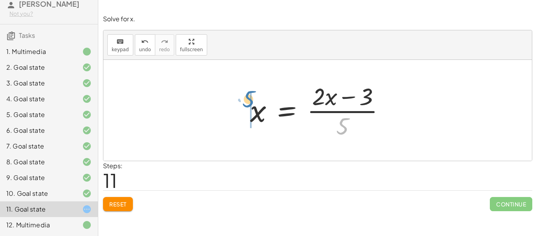
drag, startPoint x: 342, startPoint y: 125, endPoint x: 249, endPoint y: 100, distance: 96.2
click at [249, 100] on div at bounding box center [320, 110] width 149 height 61
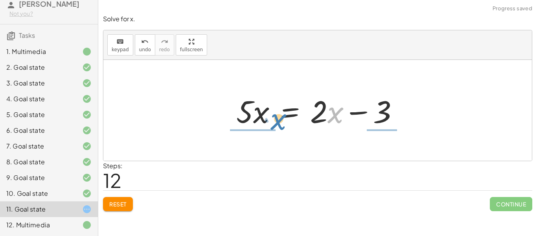
drag, startPoint x: 343, startPoint y: 112, endPoint x: 286, endPoint y: 119, distance: 57.4
click at [286, 119] on div at bounding box center [320, 110] width 176 height 41
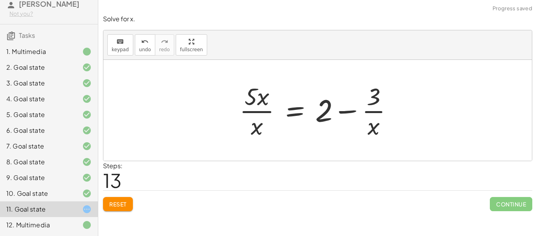
click at [352, 122] on div at bounding box center [320, 110] width 168 height 61
click at [373, 101] on div at bounding box center [321, 110] width 168 height 61
click at [267, 95] on div at bounding box center [321, 110] width 168 height 61
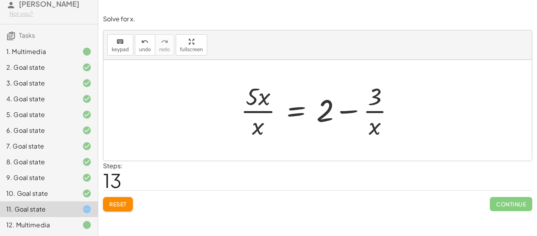
click at [267, 95] on div at bounding box center [321, 110] width 168 height 61
click at [312, 107] on div at bounding box center [321, 110] width 168 height 61
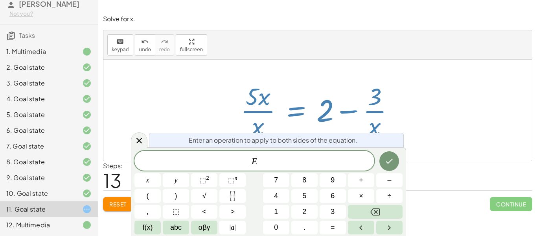
scroll to position [0, 0]
click at [354, 106] on div at bounding box center [321, 110] width 168 height 61
click at [351, 118] on div at bounding box center [321, 110] width 168 height 61
click at [393, 164] on icon "Done" at bounding box center [389, 160] width 9 height 9
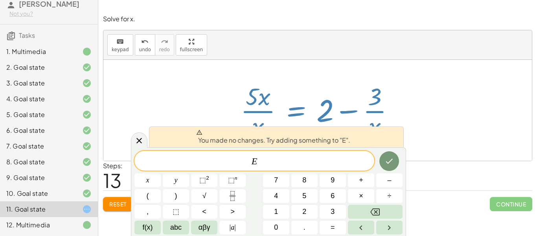
click at [426, 120] on div at bounding box center [317, 110] width 429 height 101
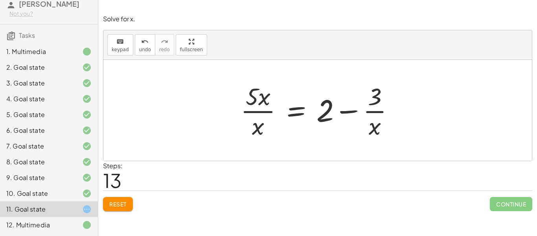
click at [301, 87] on div at bounding box center [321, 110] width 168 height 61
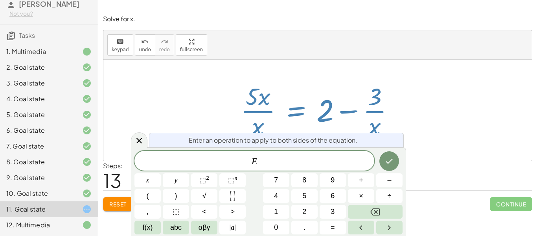
click at [301, 87] on div at bounding box center [321, 110] width 168 height 61
click at [142, 138] on icon at bounding box center [139, 141] width 6 height 6
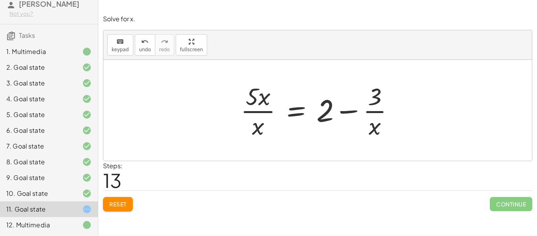
click at [124, 198] on button "Reset" at bounding box center [118, 204] width 30 height 14
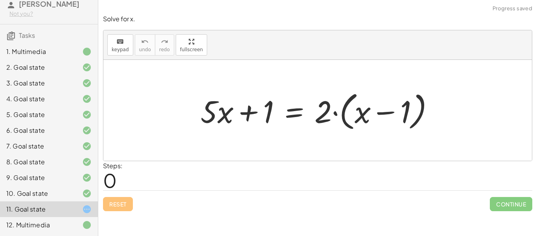
click at [241, 110] on div at bounding box center [321, 110] width 248 height 45
click at [252, 111] on div at bounding box center [321, 110] width 248 height 45
click at [332, 105] on div at bounding box center [321, 110] width 248 height 45
click at [375, 113] on div at bounding box center [321, 110] width 248 height 45
drag, startPoint x: 269, startPoint y: 116, endPoint x: 376, endPoint y: 116, distance: 106.6
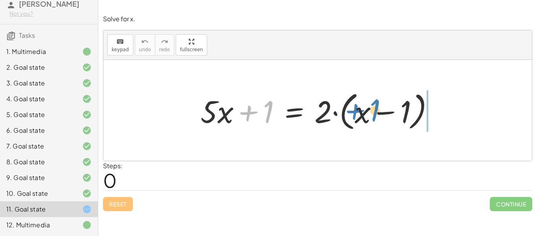
click at [376, 116] on div at bounding box center [321, 110] width 248 height 45
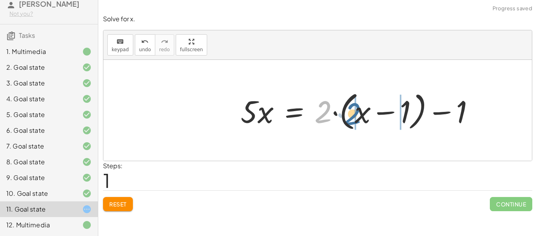
drag, startPoint x: 324, startPoint y: 110, endPoint x: 354, endPoint y: 112, distance: 29.6
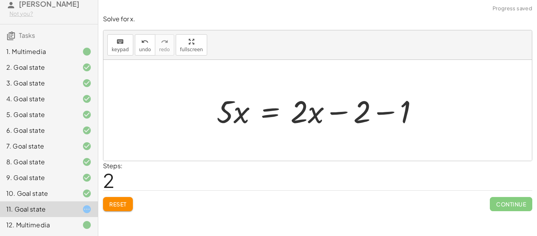
click at [391, 109] on div at bounding box center [321, 110] width 216 height 41
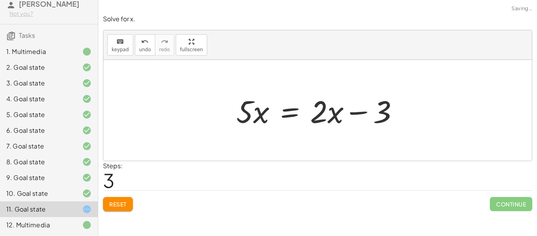
click at [361, 116] on div at bounding box center [320, 110] width 176 height 41
click at [268, 108] on div at bounding box center [320, 110] width 176 height 41
drag, startPoint x: 249, startPoint y: 111, endPoint x: 238, endPoint y: 113, distance: 11.2
click at [238, 113] on div at bounding box center [320, 110] width 176 height 41
drag, startPoint x: 384, startPoint y: 112, endPoint x: 279, endPoint y: 133, distance: 107.1
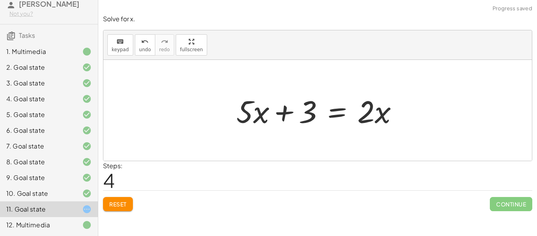
click at [285, 111] on div at bounding box center [320, 110] width 176 height 41
drag, startPoint x: 383, startPoint y: 114, endPoint x: 363, endPoint y: 118, distance: 19.7
click at [363, 118] on div at bounding box center [320, 110] width 176 height 41
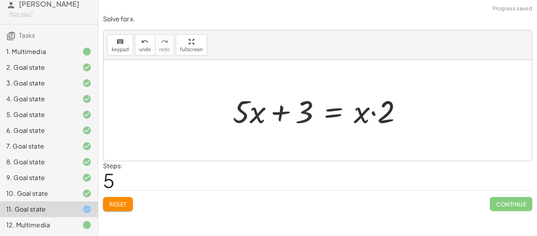
click at [379, 113] on div at bounding box center [321, 110] width 184 height 41
click at [374, 114] on div at bounding box center [321, 110] width 184 height 41
drag, startPoint x: 264, startPoint y: 111, endPoint x: 259, endPoint y: 112, distance: 4.8
click at [259, 112] on div at bounding box center [321, 110] width 184 height 41
drag, startPoint x: 259, startPoint y: 112, endPoint x: 232, endPoint y: 114, distance: 27.6
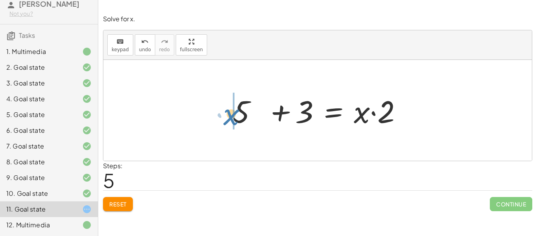
click at [232, 114] on div at bounding box center [321, 110] width 184 height 41
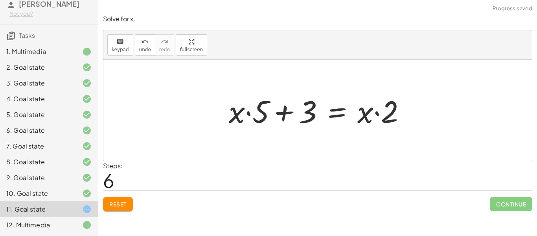
click at [249, 111] on div at bounding box center [320, 110] width 191 height 41
drag, startPoint x: 393, startPoint y: 115, endPoint x: 361, endPoint y: 116, distance: 31.1
click at [361, 116] on div at bounding box center [320, 110] width 191 height 41
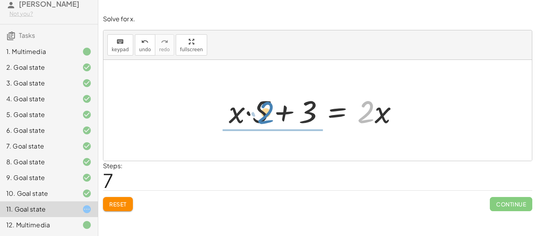
drag, startPoint x: 361, startPoint y: 116, endPoint x: 261, endPoint y: 117, distance: 100.3
click at [261, 117] on div at bounding box center [317, 110] width 184 height 41
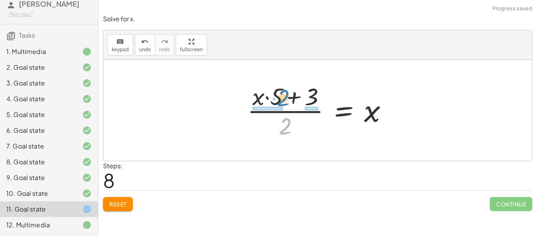
drag, startPoint x: 288, startPoint y: 126, endPoint x: 286, endPoint y: 97, distance: 29.6
click at [286, 97] on div at bounding box center [320, 110] width 155 height 61
click at [286, 97] on div at bounding box center [312, 110] width 172 height 61
click at [291, 133] on div at bounding box center [320, 110] width 155 height 61
click at [305, 116] on div at bounding box center [320, 110] width 155 height 61
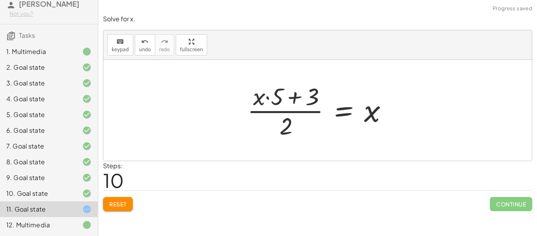
click at [282, 97] on div at bounding box center [320, 110] width 155 height 61
drag, startPoint x: 257, startPoint y: 100, endPoint x: 288, endPoint y: 98, distance: 31.1
click at [288, 98] on div at bounding box center [320, 110] width 155 height 61
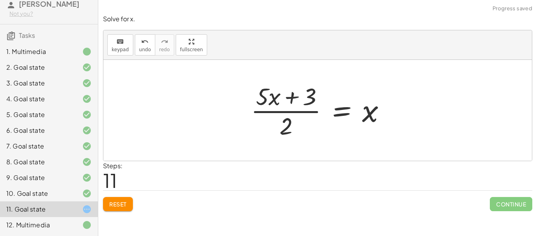
click at [266, 103] on div at bounding box center [321, 110] width 149 height 61
click at [271, 94] on div at bounding box center [320, 110] width 149 height 61
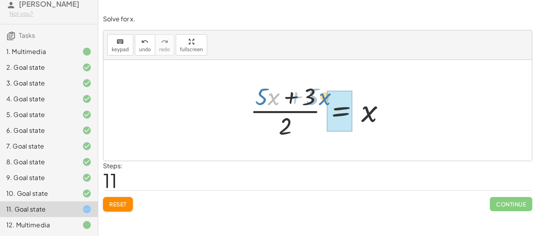
drag, startPoint x: 271, startPoint y: 96, endPoint x: 322, endPoint y: 96, distance: 51.1
click at [322, 96] on div at bounding box center [320, 110] width 149 height 61
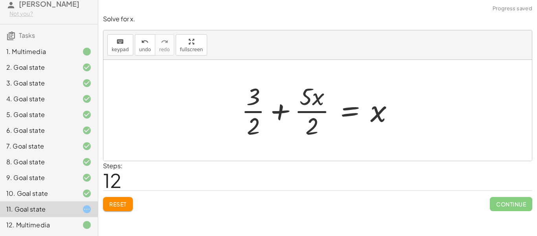
click at [277, 114] on div at bounding box center [321, 110] width 167 height 61
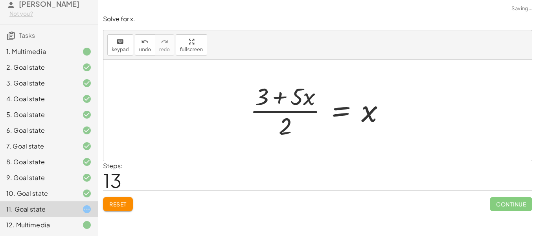
click at [290, 98] on div at bounding box center [320, 110] width 149 height 61
drag, startPoint x: 303, startPoint y: 96, endPoint x: 291, endPoint y: 95, distance: 11.4
click at [291, 95] on div at bounding box center [320, 110] width 149 height 61
drag, startPoint x: 308, startPoint y: 97, endPoint x: 383, endPoint y: 112, distance: 76.8
click at [383, 112] on div at bounding box center [320, 110] width 149 height 61
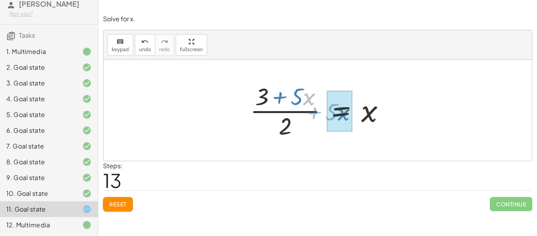
drag, startPoint x: 310, startPoint y: 99, endPoint x: 344, endPoint y: 114, distance: 37.3
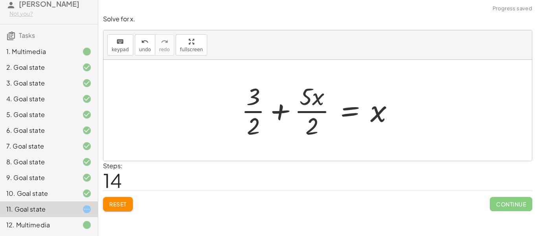
click at [286, 103] on div at bounding box center [321, 110] width 167 height 61
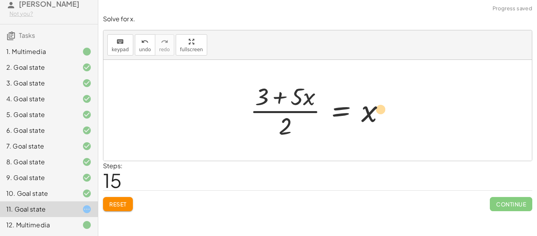
drag, startPoint x: 307, startPoint y: 95, endPoint x: 378, endPoint y: 108, distance: 71.5
click at [378, 108] on div at bounding box center [320, 110] width 149 height 61
click at [290, 92] on div at bounding box center [320, 110] width 149 height 61
drag, startPoint x: 308, startPoint y: 94, endPoint x: 295, endPoint y: 126, distance: 34.3
click at [295, 126] on div at bounding box center [320, 110] width 149 height 61
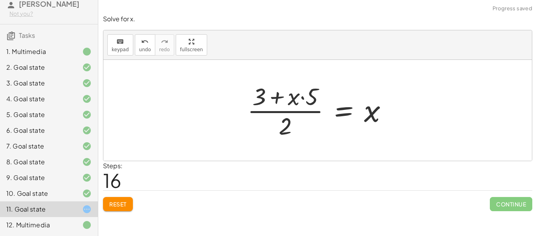
click at [282, 98] on div at bounding box center [320, 110] width 155 height 61
drag, startPoint x: 298, startPoint y: 98, endPoint x: 397, endPoint y: 125, distance: 102.5
click at [397, 125] on div at bounding box center [320, 110] width 155 height 61
click at [288, 125] on div at bounding box center [320, 110] width 155 height 61
drag, startPoint x: 288, startPoint y: 125, endPoint x: 408, endPoint y: 112, distance: 121.1
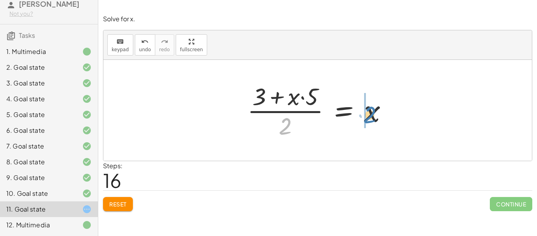
drag, startPoint x: 283, startPoint y: 129, endPoint x: 363, endPoint y: 116, distance: 80.5
click at [363, 116] on div at bounding box center [320, 110] width 155 height 61
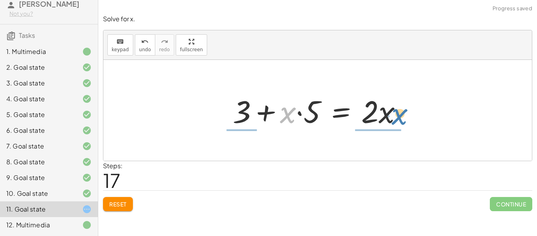
drag, startPoint x: 294, startPoint y: 114, endPoint x: 406, endPoint y: 115, distance: 111.7
click at [406, 115] on div at bounding box center [321, 110] width 184 height 41
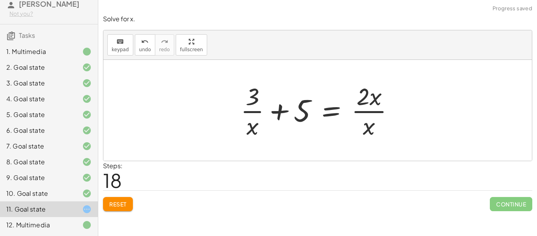
click at [293, 115] on div at bounding box center [321, 110] width 168 height 61
click at [253, 107] on div at bounding box center [321, 110] width 168 height 61
click at [371, 106] on div at bounding box center [321, 110] width 168 height 61
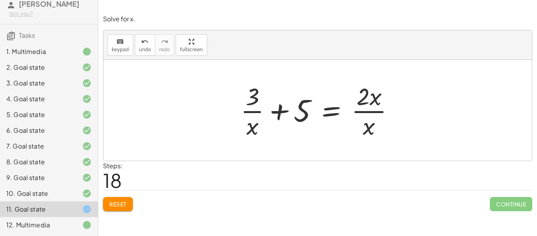
click at [371, 106] on div at bounding box center [321, 110] width 168 height 61
click at [346, 92] on div at bounding box center [321, 110] width 168 height 61
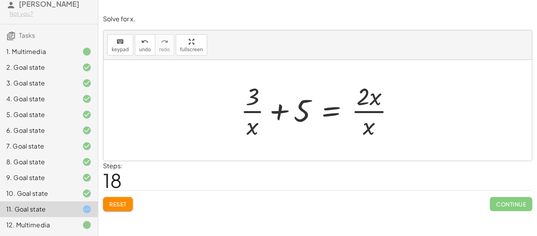
click at [345, 92] on div at bounding box center [321, 110] width 168 height 61
click at [122, 204] on span "Reset" at bounding box center [117, 203] width 17 height 7
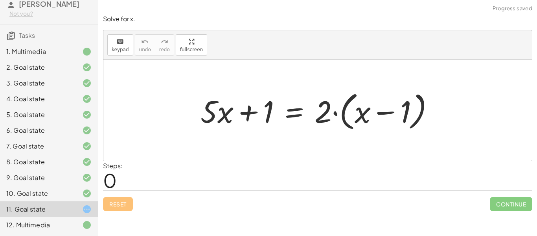
click at [122, 204] on div "Reset Continue" at bounding box center [317, 200] width 429 height 21
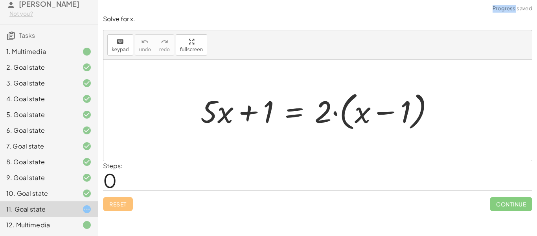
click at [122, 204] on div "Reset Continue" at bounding box center [317, 200] width 429 height 21
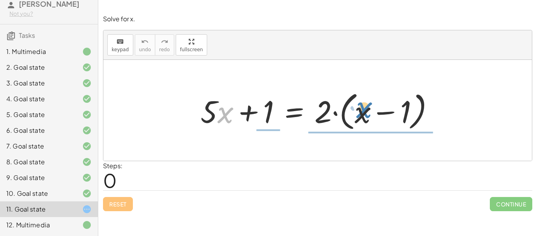
drag, startPoint x: 220, startPoint y: 119, endPoint x: 359, endPoint y: 114, distance: 138.9
click at [359, 114] on div at bounding box center [321, 110] width 248 height 45
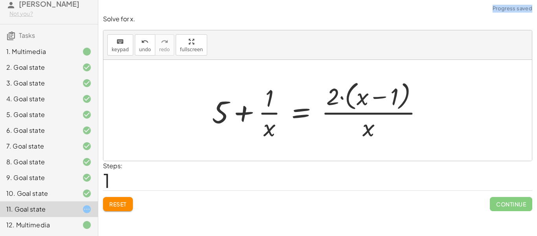
click at [288, 117] on div at bounding box center [320, 110] width 225 height 64
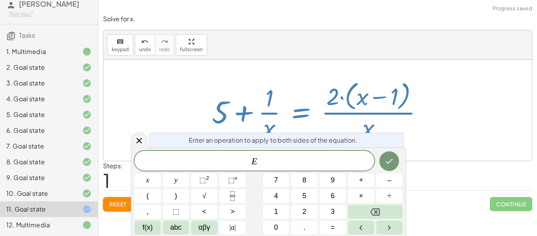
click at [269, 112] on div at bounding box center [320, 110] width 225 height 64
click at [142, 140] on icon at bounding box center [139, 140] width 9 height 9
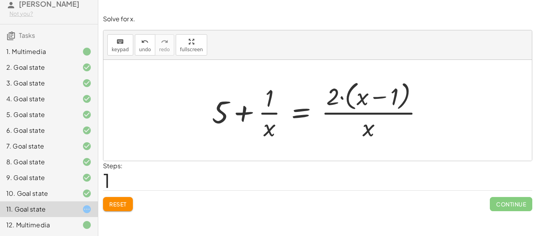
click at [275, 110] on div at bounding box center [320, 110] width 225 height 64
click at [221, 107] on div at bounding box center [320, 110] width 225 height 64
click at [366, 104] on div at bounding box center [320, 110] width 225 height 64
click at [370, 129] on div at bounding box center [320, 110] width 225 height 64
click at [351, 89] on div at bounding box center [320, 110] width 225 height 64
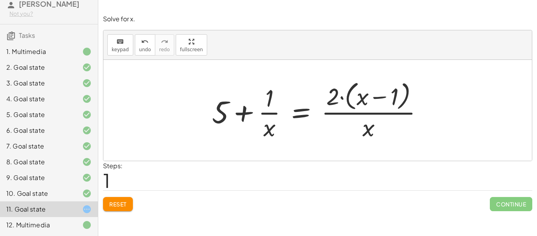
click at [228, 102] on div at bounding box center [320, 110] width 225 height 64
drag, startPoint x: 228, startPoint y: 102, endPoint x: 278, endPoint y: 107, distance: 51.0
click at [278, 107] on div at bounding box center [320, 110] width 225 height 64
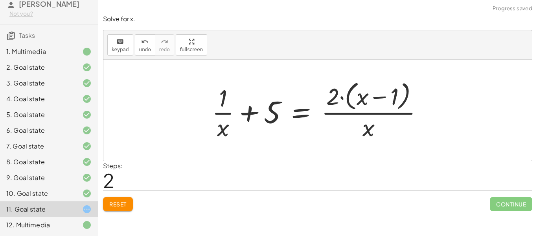
click at [274, 111] on div at bounding box center [320, 110] width 225 height 64
click at [259, 114] on div at bounding box center [320, 110] width 225 height 64
click at [370, 128] on div at bounding box center [320, 110] width 225 height 64
click at [378, 99] on div at bounding box center [320, 110] width 225 height 64
drag, startPoint x: 334, startPoint y: 96, endPoint x: 358, endPoint y: 99, distance: 24.1
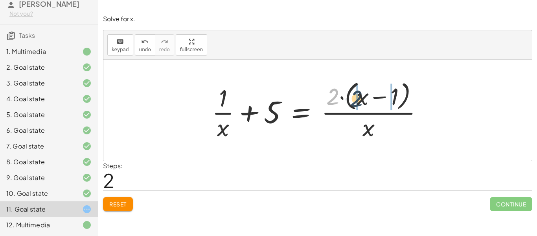
click at [358, 99] on div at bounding box center [320, 110] width 225 height 64
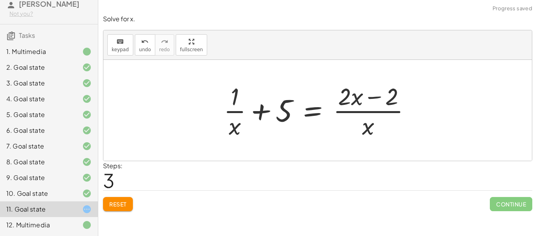
click at [380, 90] on div at bounding box center [320, 110] width 201 height 61
click at [364, 125] on div at bounding box center [320, 110] width 201 height 61
drag, startPoint x: 364, startPoint y: 125, endPoint x: 355, endPoint y: 101, distance: 25.8
click at [355, 101] on div at bounding box center [320, 110] width 201 height 61
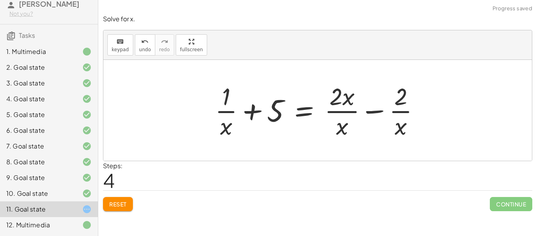
click at [372, 115] on div at bounding box center [320, 110] width 219 height 61
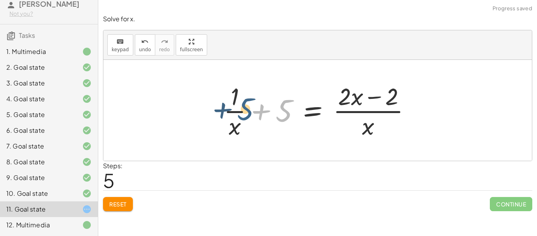
drag, startPoint x: 277, startPoint y: 111, endPoint x: 234, endPoint y: 109, distance: 43.3
click at [234, 109] on div at bounding box center [320, 110] width 201 height 61
drag, startPoint x: 275, startPoint y: 112, endPoint x: 213, endPoint y: 96, distance: 64.4
click at [213, 96] on div "+ · 5 · x + 1 = · 2 · ( + x − 1 ) + 5 + · 1 · x = · 2 · ( + x − 1 ) · x + · 1 ·…" at bounding box center [317, 110] width 211 height 65
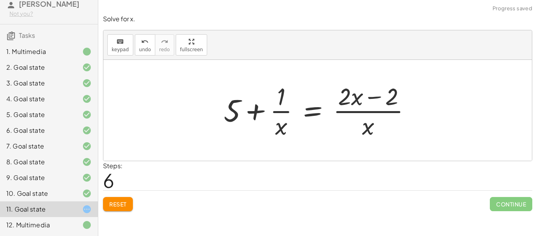
click at [267, 103] on div at bounding box center [320, 110] width 201 height 61
click at [282, 114] on div at bounding box center [320, 110] width 201 height 61
click at [357, 115] on div at bounding box center [320, 110] width 201 height 61
click at [372, 103] on div at bounding box center [320, 110] width 201 height 61
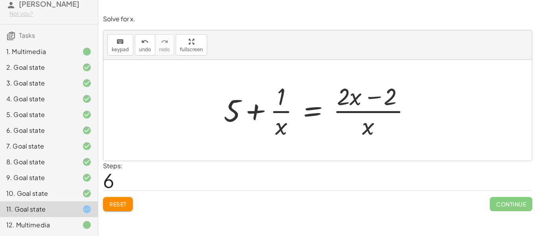
click at [372, 103] on div at bounding box center [320, 110] width 201 height 61
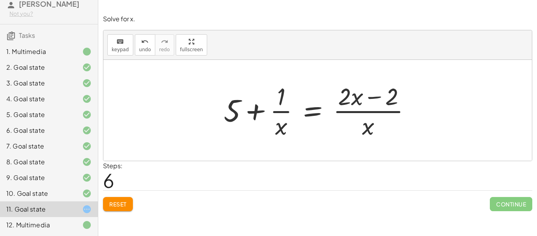
click at [118, 206] on span "Reset" at bounding box center [117, 203] width 17 height 7
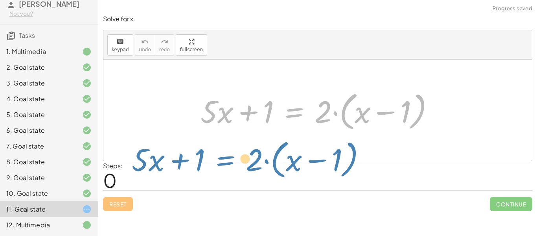
drag, startPoint x: 281, startPoint y: 116, endPoint x: 214, endPoint y: 166, distance: 83.1
click at [214, 166] on div "Solve for x. keyboard keypad undo undo redo redo fullscreen + · 5 · x + 1 = · 2…" at bounding box center [317, 113] width 439 height 206
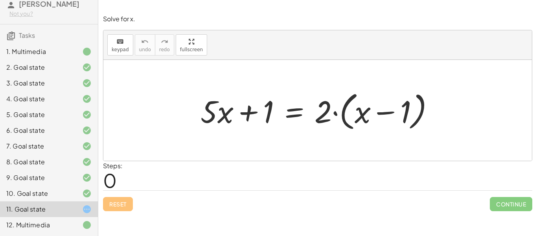
click at [252, 115] on div at bounding box center [321, 110] width 248 height 45
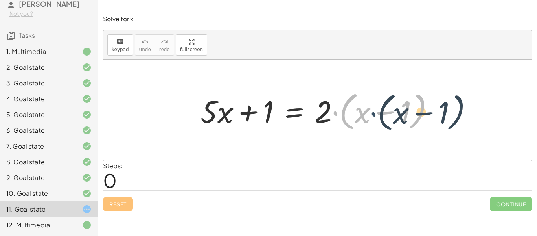
drag, startPoint x: 336, startPoint y: 111, endPoint x: 375, endPoint y: 112, distance: 38.9
click at [375, 112] on div at bounding box center [321, 110] width 248 height 45
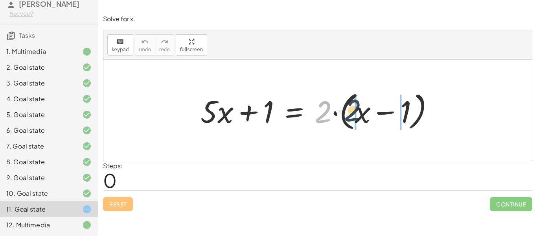
drag, startPoint x: 325, startPoint y: 122, endPoint x: 355, endPoint y: 121, distance: 30.3
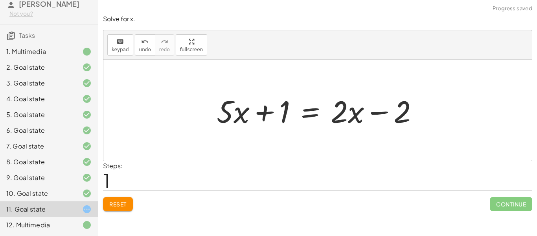
click at [349, 108] on div at bounding box center [321, 110] width 216 height 41
drag, startPoint x: 283, startPoint y: 119, endPoint x: 405, endPoint y: 115, distance: 122.4
click at [405, 115] on div at bounding box center [321, 110] width 216 height 41
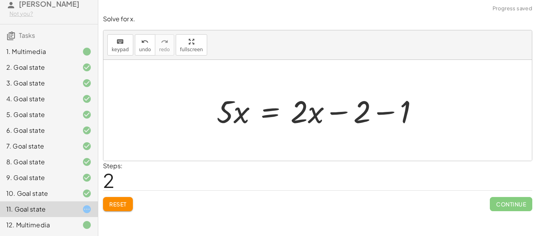
click at [371, 116] on div at bounding box center [321, 110] width 216 height 41
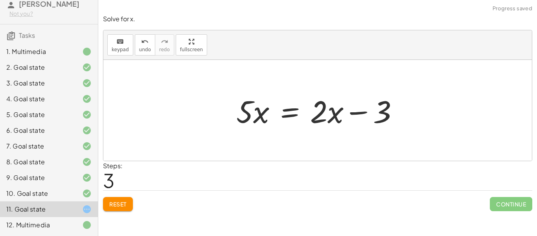
click at [354, 114] on div at bounding box center [320, 110] width 176 height 41
drag, startPoint x: 340, startPoint y: 114, endPoint x: 319, endPoint y: 113, distance: 20.9
click at [319, 113] on div at bounding box center [320, 110] width 176 height 41
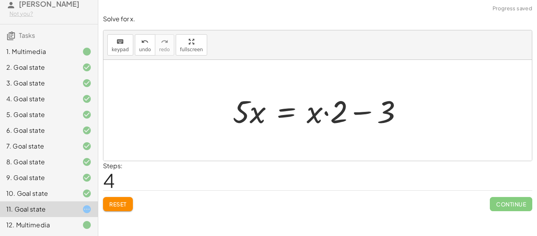
click at [361, 111] on div at bounding box center [321, 110] width 184 height 41
drag, startPoint x: 341, startPoint y: 112, endPoint x: 368, endPoint y: 111, distance: 26.8
click at [368, 111] on div at bounding box center [321, 110] width 184 height 41
drag, startPoint x: 382, startPoint y: 114, endPoint x: 283, endPoint y: 114, distance: 99.1
click at [283, 114] on div at bounding box center [321, 110] width 184 height 41
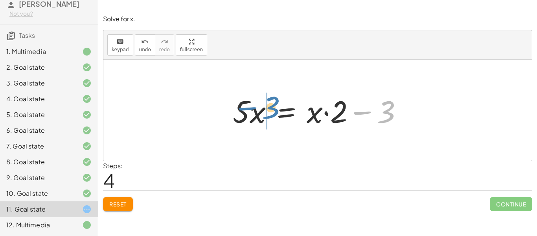
drag, startPoint x: 391, startPoint y: 115, endPoint x: 278, endPoint y: 111, distance: 113.3
click at [278, 111] on div at bounding box center [321, 110] width 184 height 41
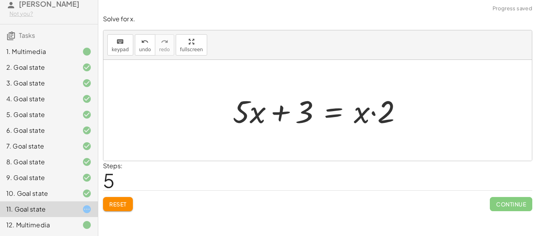
click at [270, 110] on div at bounding box center [321, 110] width 184 height 41
drag, startPoint x: 359, startPoint y: 116, endPoint x: 391, endPoint y: 114, distance: 31.9
click at [391, 114] on div at bounding box center [321, 110] width 184 height 41
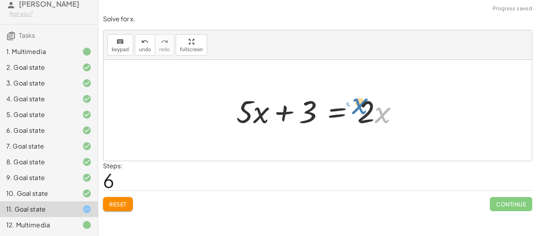
drag, startPoint x: 377, startPoint y: 118, endPoint x: 386, endPoint y: 114, distance: 9.9
click at [386, 114] on div at bounding box center [320, 110] width 176 height 41
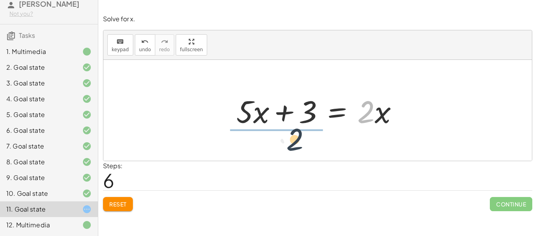
drag, startPoint x: 367, startPoint y: 118, endPoint x: 273, endPoint y: 147, distance: 97.5
click at [273, 147] on div "+ · 5 · x + 1 = · 2 · ( + x − 1 ) + · 5 · x + 1 = + · 2 · x − · 2 · 1 + · 5 · x…" at bounding box center [317, 110] width 429 height 101
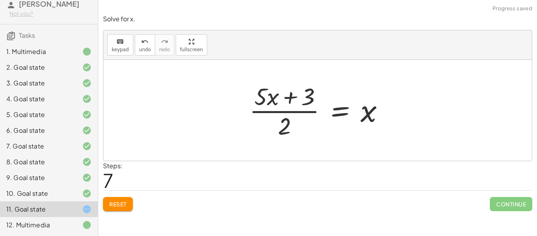
click at [308, 95] on div at bounding box center [319, 110] width 149 height 61
click at [298, 98] on div at bounding box center [320, 110] width 149 height 61
drag, startPoint x: 277, startPoint y: 98, endPoint x: 373, endPoint y: 113, distance: 97.2
click at [373, 113] on div at bounding box center [320, 110] width 149 height 61
click at [372, 115] on div at bounding box center [320, 110] width 149 height 61
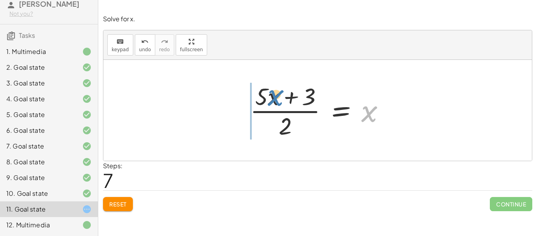
drag, startPoint x: 372, startPoint y: 115, endPoint x: 278, endPoint y: 99, distance: 95.8
click at [278, 99] on div at bounding box center [320, 110] width 149 height 61
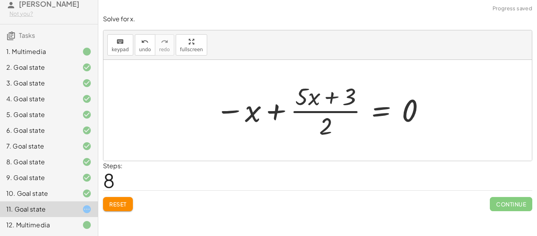
click at [246, 109] on div at bounding box center [321, 110] width 218 height 61
click at [123, 200] on span "Reset" at bounding box center [117, 203] width 17 height 7
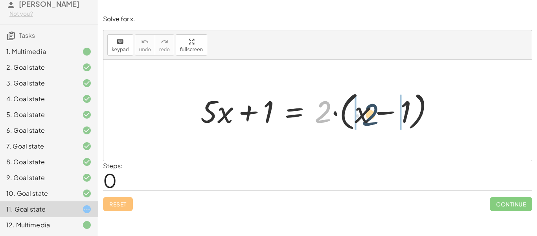
drag, startPoint x: 319, startPoint y: 110, endPoint x: 367, endPoint y: 113, distance: 48.9
click at [367, 113] on div at bounding box center [321, 110] width 248 height 45
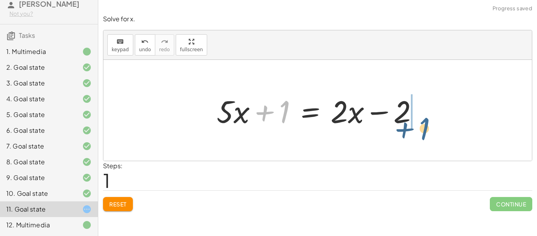
drag, startPoint x: 287, startPoint y: 111, endPoint x: 431, endPoint y: 126, distance: 144.7
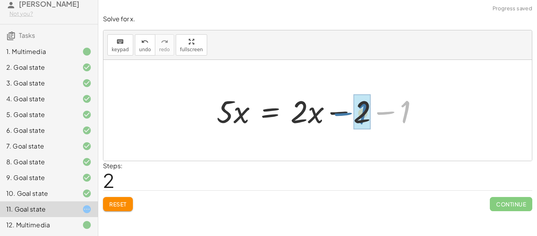
drag, startPoint x: 399, startPoint y: 112, endPoint x: 356, endPoint y: 114, distance: 42.9
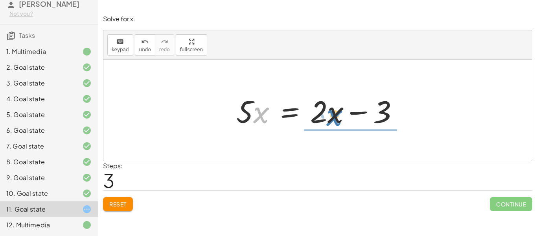
drag, startPoint x: 257, startPoint y: 115, endPoint x: 327, endPoint y: 116, distance: 70.4
click at [327, 116] on div at bounding box center [320, 110] width 176 height 41
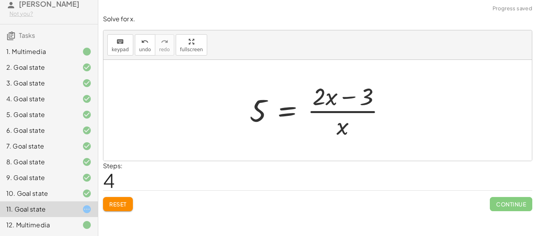
click at [114, 205] on span "Reset" at bounding box center [117, 203] width 17 height 7
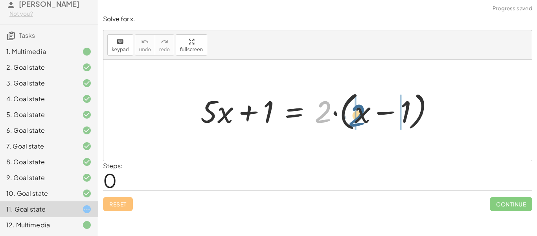
drag, startPoint x: 324, startPoint y: 117, endPoint x: 358, endPoint y: 120, distance: 34.0
click at [358, 120] on div at bounding box center [321, 110] width 248 height 45
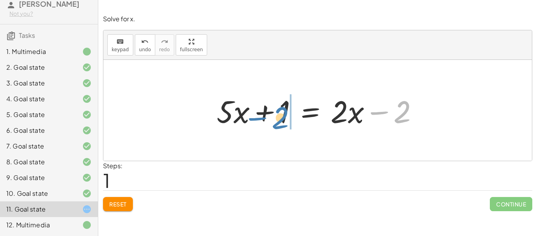
drag, startPoint x: 388, startPoint y: 112, endPoint x: 267, endPoint y: 118, distance: 121.3
click at [267, 118] on div at bounding box center [321, 110] width 216 height 41
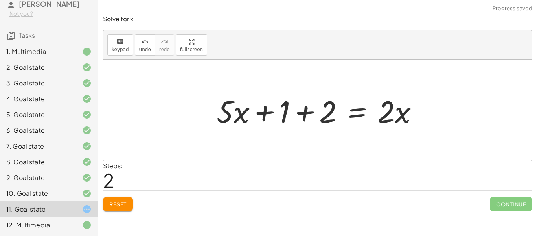
click at [299, 113] on div at bounding box center [321, 110] width 216 height 41
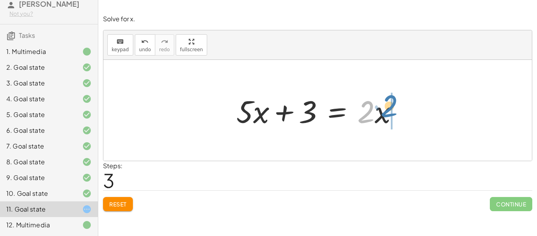
drag, startPoint x: 370, startPoint y: 118, endPoint x: 391, endPoint y: 112, distance: 21.6
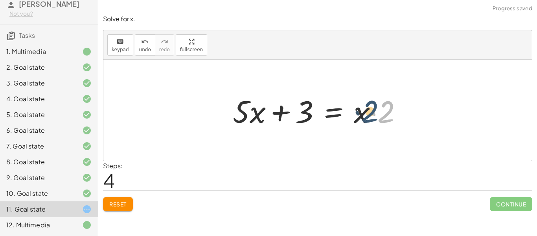
drag, startPoint x: 383, startPoint y: 112, endPoint x: 366, endPoint y: 111, distance: 17.3
click at [366, 111] on div at bounding box center [321, 110] width 184 height 41
drag, startPoint x: 361, startPoint y: 116, endPoint x: 407, endPoint y: 117, distance: 45.2
click at [407, 117] on div at bounding box center [321, 110] width 184 height 41
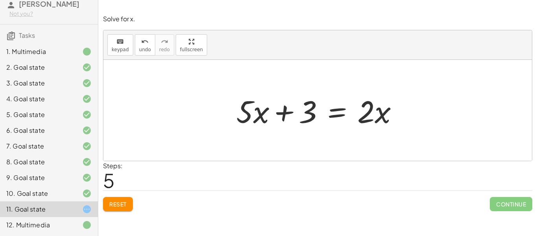
click at [213, 116] on div "+ · 5 · x + 1 = · 2 · ( + x − 1 ) + · 5 · x + 1 = + · 2 · x − · 2 · 1 + · 5 · x…" at bounding box center [317, 110] width 429 height 101
click at [213, 116] on div at bounding box center [317, 110] width 429 height 101
drag, startPoint x: 317, startPoint y: 103, endPoint x: 232, endPoint y: 118, distance: 86.3
click at [232, 118] on div "+ · 5 · x + 1 = · 2 · ( + x − 1 ) + · 5 · x + 1 = + · 2 · x − · 2 · 1 + · 5 · x…" at bounding box center [318, 110] width 186 height 44
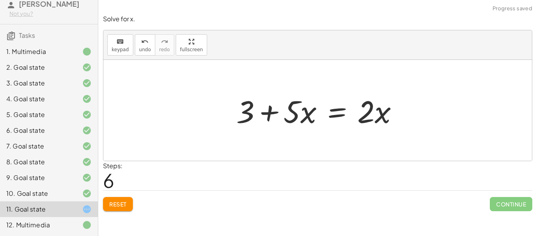
click at [270, 114] on div at bounding box center [320, 110] width 176 height 41
drag, startPoint x: 245, startPoint y: 111, endPoint x: 418, endPoint y: 127, distance: 174.2
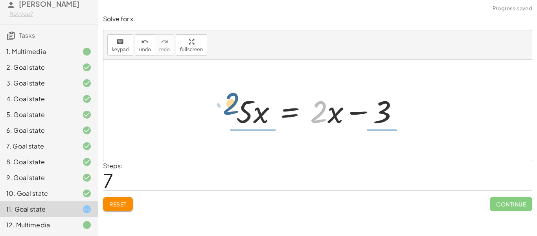
drag, startPoint x: 327, startPoint y: 114, endPoint x: 219, endPoint y: 114, distance: 108.6
click at [219, 114] on div "+ · 5 · x + 1 = · 2 · ( + x − 1 ) + · 5 · x + 1 = + · 2 · x − · 2 · 1 + · 5 · x…" at bounding box center [317, 110] width 429 height 101
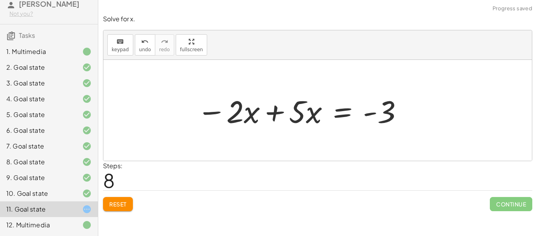
click at [223, 115] on div at bounding box center [300, 110] width 215 height 41
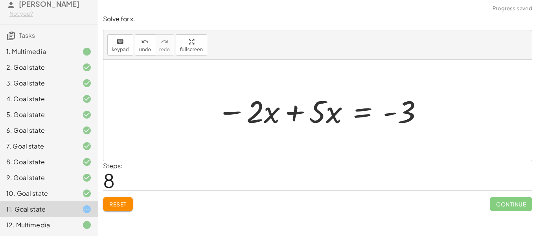
click at [299, 112] on div at bounding box center [320, 110] width 215 height 41
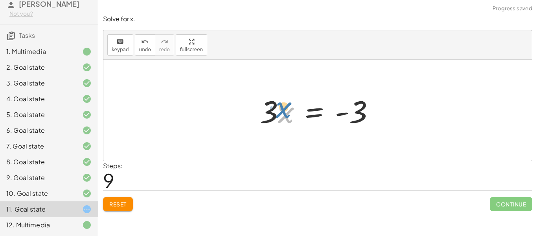
drag, startPoint x: 281, startPoint y: 113, endPoint x: 278, endPoint y: 107, distance: 6.7
click at [278, 107] on div at bounding box center [320, 110] width 129 height 41
drag, startPoint x: 268, startPoint y: 108, endPoint x: 350, endPoint y: 132, distance: 85.9
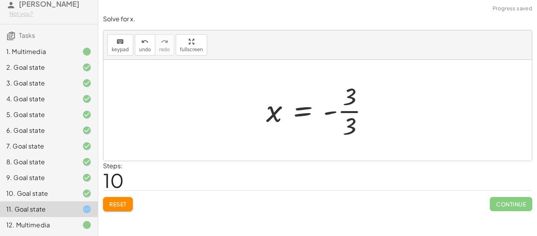
click at [334, 113] on div at bounding box center [320, 110] width 117 height 61
click at [332, 113] on div at bounding box center [320, 110] width 117 height 61
click at [347, 114] on div at bounding box center [320, 110] width 117 height 61
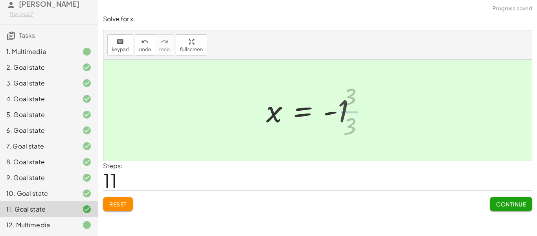
click at [308, 110] on div at bounding box center [314, 110] width 104 height 39
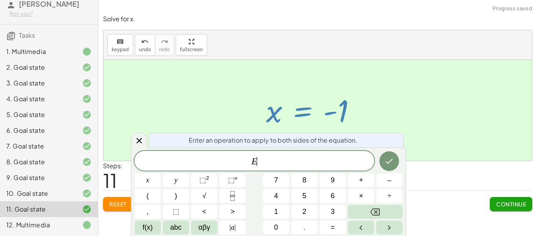
scroll to position [2, 0]
click at [308, 110] on div at bounding box center [314, 110] width 104 height 39
click at [349, 115] on div at bounding box center [314, 110] width 104 height 39
click at [135, 139] on icon at bounding box center [139, 140] width 9 height 9
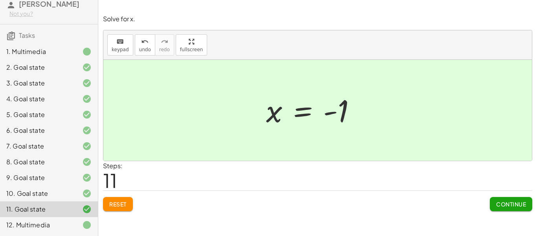
click at [499, 201] on span "Continue" at bounding box center [511, 203] width 30 height 7
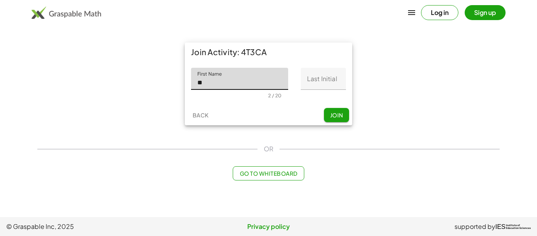
type input "******"
click at [303, 80] on input "Last Initial" at bounding box center [323, 79] width 45 height 22
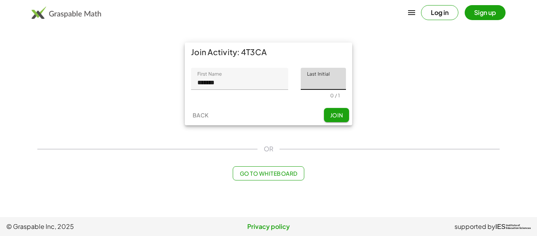
type input "*"
click at [337, 122] on button "Join" at bounding box center [336, 115] width 25 height 14
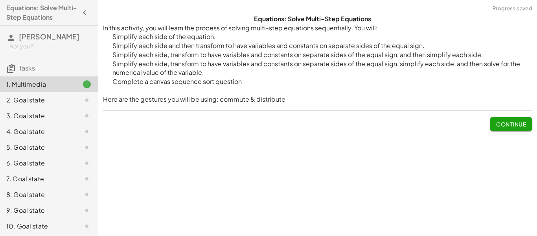
click at [501, 128] on button "Continue" at bounding box center [511, 124] width 42 height 14
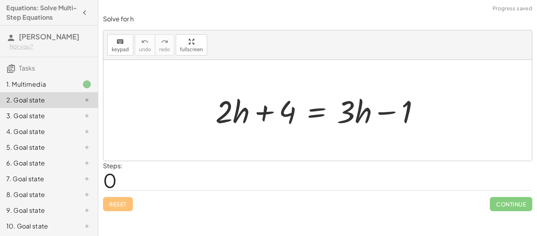
click at [354, 105] on div at bounding box center [321, 110] width 218 height 41
click at [385, 115] on div at bounding box center [321, 110] width 218 height 41
drag, startPoint x: 404, startPoint y: 115, endPoint x: 283, endPoint y: 124, distance: 121.4
click at [283, 124] on div at bounding box center [321, 110] width 218 height 41
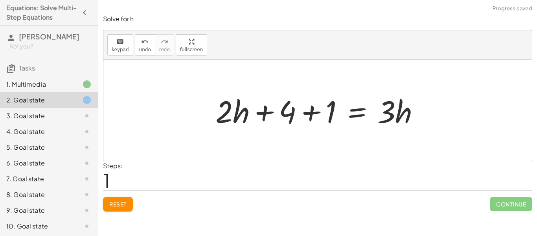
click at [299, 112] on div at bounding box center [321, 110] width 218 height 41
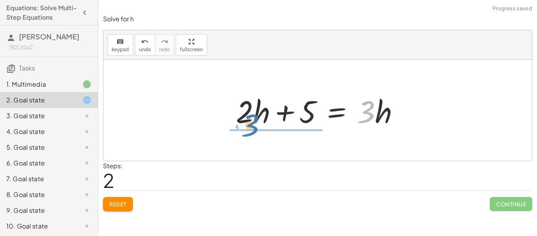
drag, startPoint x: 374, startPoint y: 112, endPoint x: 256, endPoint y: 125, distance: 118.4
click at [256, 125] on div at bounding box center [321, 110] width 178 height 41
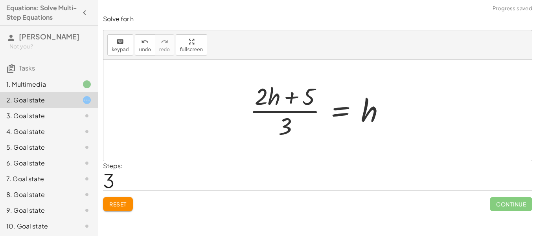
click at [264, 98] on div at bounding box center [321, 110] width 150 height 61
drag, startPoint x: 284, startPoint y: 119, endPoint x: 362, endPoint y: 107, distance: 79.3
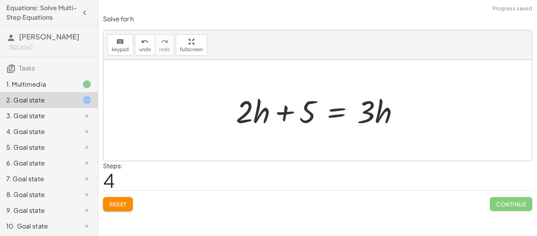
click at [304, 120] on div at bounding box center [321, 110] width 178 height 41
drag, startPoint x: 390, startPoint y: 112, endPoint x: 265, endPoint y: 107, distance: 125.6
click at [265, 107] on div at bounding box center [321, 110] width 178 height 41
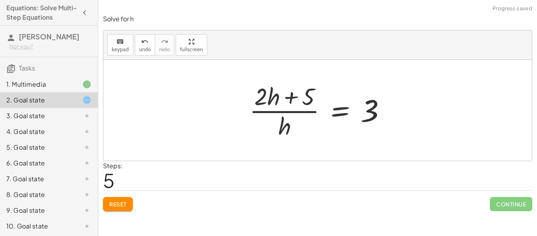
drag, startPoint x: 283, startPoint y: 125, endPoint x: 328, endPoint y: 124, distance: 45.2
click at [328, 124] on div at bounding box center [320, 110] width 151 height 61
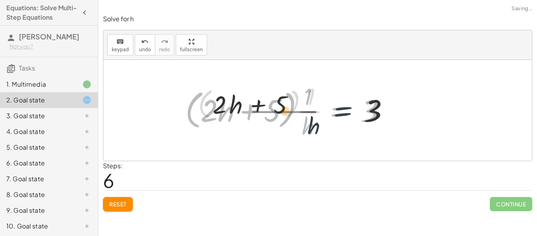
drag, startPoint x: 328, startPoint y: 124, endPoint x: 347, endPoint y: 124, distance: 18.9
click at [347, 124] on div at bounding box center [288, 110] width 215 height 61
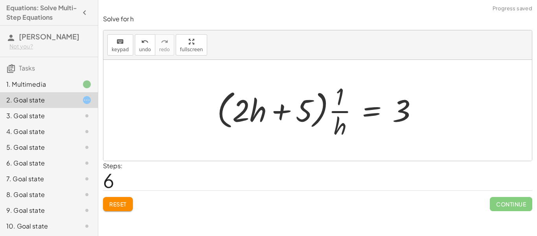
click at [294, 107] on div at bounding box center [320, 110] width 215 height 61
click at [125, 201] on span "Reset" at bounding box center [117, 203] width 17 height 7
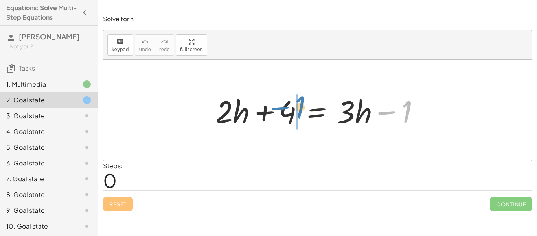
drag, startPoint x: 389, startPoint y: 114, endPoint x: 282, endPoint y: 109, distance: 106.7
click at [282, 109] on div at bounding box center [321, 110] width 218 height 41
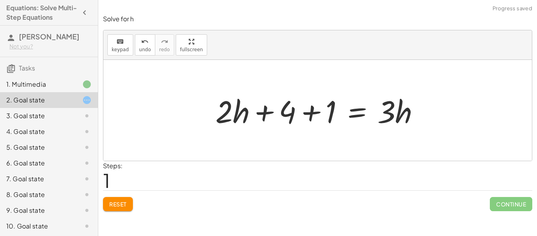
click at [313, 114] on div at bounding box center [321, 110] width 218 height 41
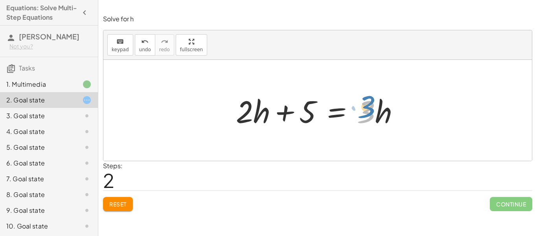
drag, startPoint x: 365, startPoint y: 117, endPoint x: 365, endPoint y: 112, distance: 5.1
click at [365, 112] on div at bounding box center [321, 110] width 178 height 41
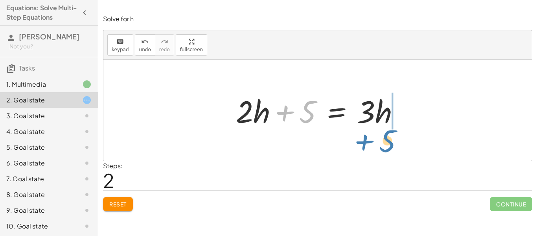
drag, startPoint x: 308, startPoint y: 114, endPoint x: 387, endPoint y: 142, distance: 84.5
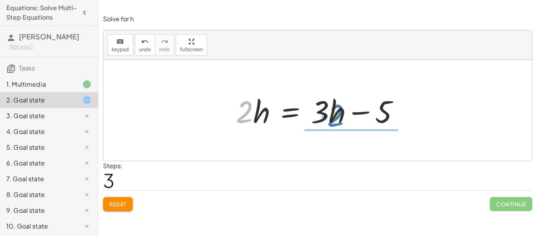
drag, startPoint x: 246, startPoint y: 123, endPoint x: 338, endPoint y: 127, distance: 92.1
click at [338, 127] on div at bounding box center [321, 110] width 178 height 41
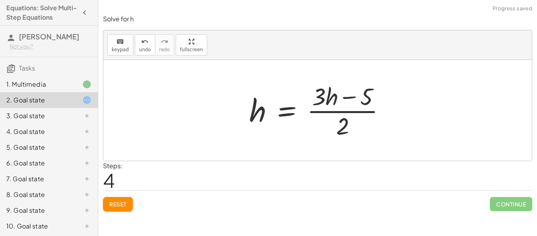
click at [332, 98] on div at bounding box center [320, 110] width 150 height 61
click at [352, 96] on div at bounding box center [320, 110] width 150 height 61
click at [323, 101] on div at bounding box center [320, 110] width 150 height 61
drag, startPoint x: 258, startPoint y: 118, endPoint x: 352, endPoint y: 122, distance: 94.1
click at [352, 122] on div at bounding box center [320, 110] width 150 height 61
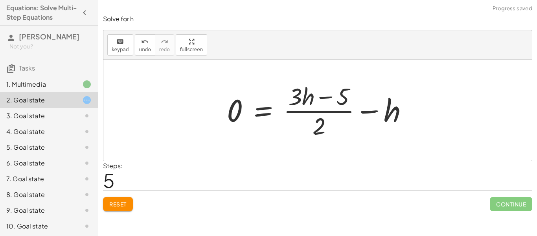
click at [370, 112] on div at bounding box center [320, 110] width 195 height 61
click at [317, 89] on div at bounding box center [320, 110] width 195 height 61
click at [308, 98] on div at bounding box center [320, 110] width 195 height 61
click at [319, 129] on div at bounding box center [320, 110] width 195 height 61
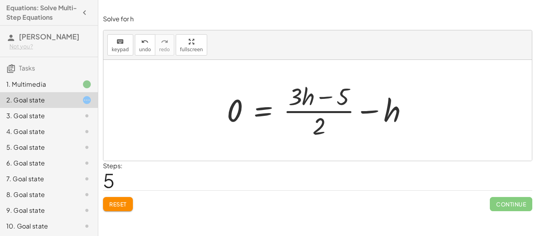
click at [319, 129] on div at bounding box center [320, 110] width 195 height 61
click at [124, 206] on span "Reset" at bounding box center [117, 203] width 17 height 7
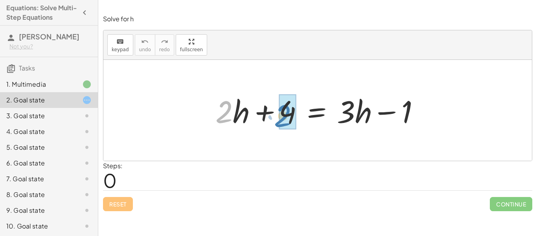
drag, startPoint x: 221, startPoint y: 120, endPoint x: 282, endPoint y: 124, distance: 60.3
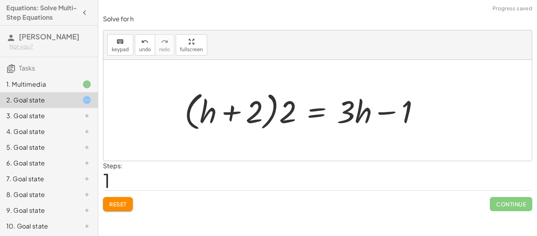
click at [256, 112] on div at bounding box center [305, 110] width 249 height 45
click at [235, 114] on div at bounding box center [305, 110] width 249 height 45
drag, startPoint x: 347, startPoint y: 111, endPoint x: 380, endPoint y: 111, distance: 32.7
click at [380, 111] on div at bounding box center [305, 110] width 249 height 45
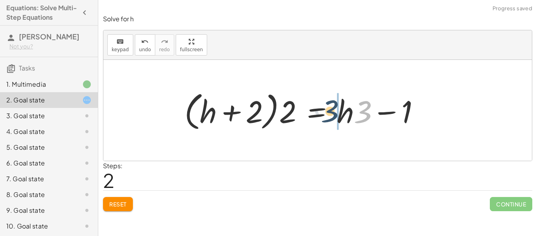
drag, startPoint x: 369, startPoint y: 116, endPoint x: 334, endPoint y: 116, distance: 34.2
click at [334, 116] on div at bounding box center [305, 110] width 249 height 45
click at [259, 99] on div at bounding box center [305, 110] width 249 height 45
click at [241, 115] on div at bounding box center [305, 110] width 249 height 45
click at [312, 107] on div at bounding box center [305, 110] width 249 height 45
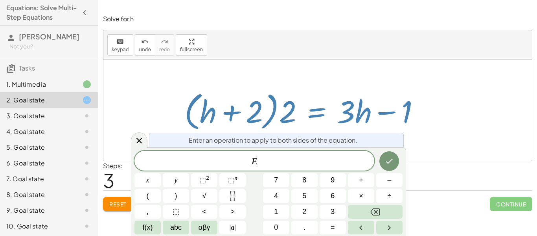
scroll to position [0, 0]
click at [376, 116] on div at bounding box center [305, 110] width 249 height 45
click at [137, 144] on icon at bounding box center [139, 140] width 9 height 9
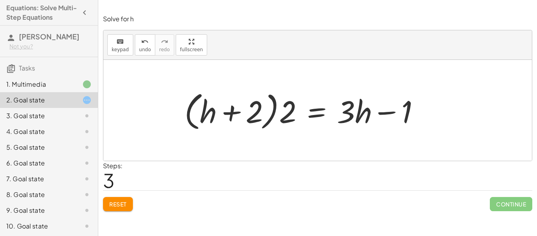
click at [124, 199] on button "Reset" at bounding box center [118, 204] width 30 height 14
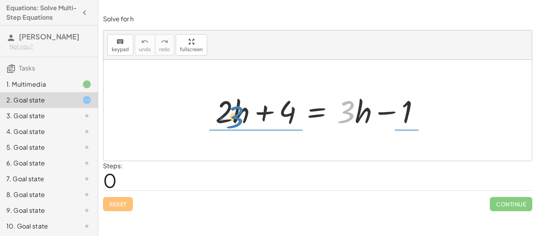
drag, startPoint x: 347, startPoint y: 112, endPoint x: 236, endPoint y: 117, distance: 111.8
click at [236, 117] on div at bounding box center [321, 110] width 218 height 41
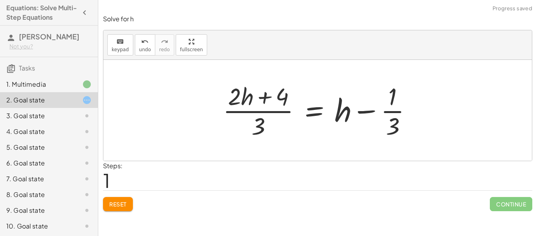
click at [389, 110] on div at bounding box center [320, 110] width 203 height 61
click at [126, 203] on span "Reset" at bounding box center [117, 203] width 17 height 7
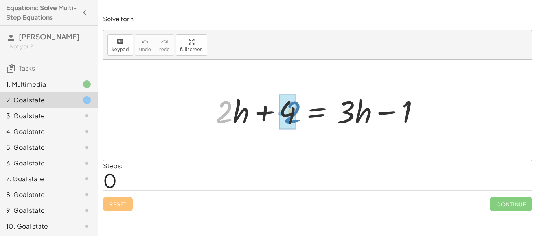
drag, startPoint x: 223, startPoint y: 116, endPoint x: 292, endPoint y: 117, distance: 68.8
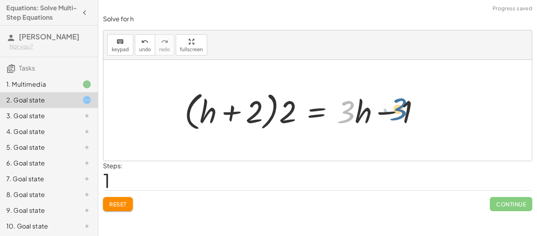
drag, startPoint x: 343, startPoint y: 113, endPoint x: 396, endPoint y: 111, distance: 53.6
click at [396, 111] on div at bounding box center [305, 110] width 249 height 45
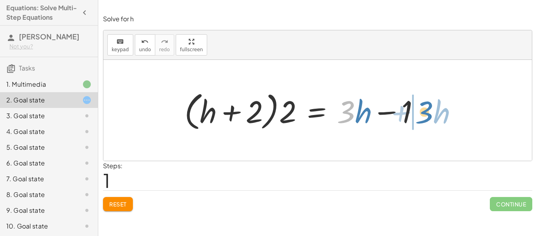
drag, startPoint x: 344, startPoint y: 116, endPoint x: 420, endPoint y: 116, distance: 75.9
click at [420, 116] on div at bounding box center [305, 110] width 249 height 45
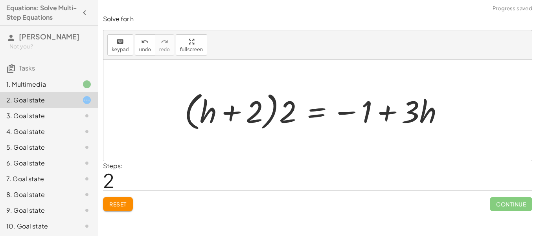
click at [383, 112] on div at bounding box center [318, 110] width 274 height 45
click at [267, 101] on div at bounding box center [318, 110] width 274 height 45
click at [281, 104] on div at bounding box center [318, 110] width 274 height 45
click at [257, 116] on div at bounding box center [318, 110] width 274 height 45
click at [123, 204] on span "Reset" at bounding box center [117, 203] width 17 height 7
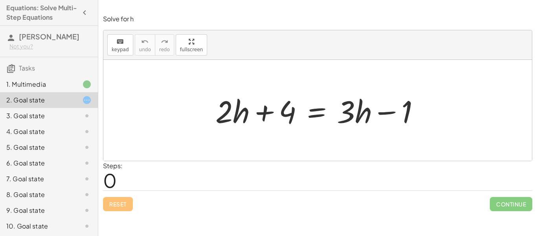
click at [222, 116] on div at bounding box center [321, 110] width 218 height 41
click at [277, 113] on div at bounding box center [321, 110] width 218 height 41
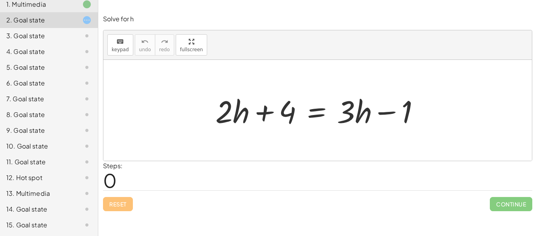
scroll to position [0, 0]
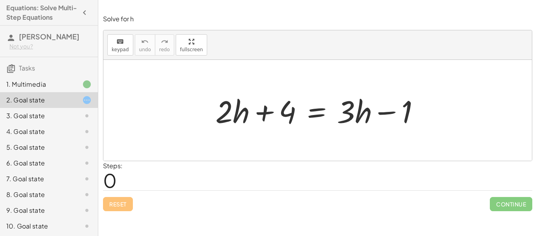
click at [348, 109] on div at bounding box center [321, 110] width 218 height 41
click at [387, 107] on div at bounding box center [321, 110] width 218 height 41
drag, startPoint x: 390, startPoint y: 112, endPoint x: 276, endPoint y: 114, distance: 114.1
click at [276, 114] on div at bounding box center [321, 110] width 218 height 41
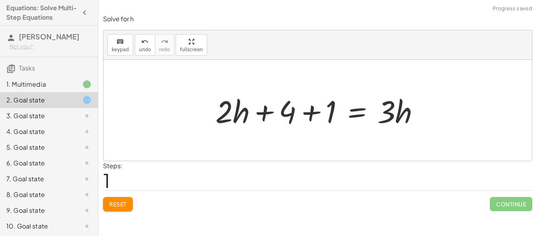
click at [306, 110] on div at bounding box center [321, 110] width 218 height 41
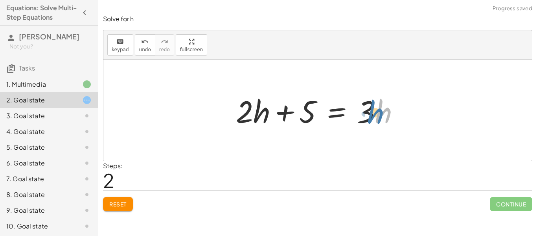
drag, startPoint x: 376, startPoint y: 111, endPoint x: 367, endPoint y: 111, distance: 9.1
click at [367, 111] on div at bounding box center [321, 110] width 178 height 41
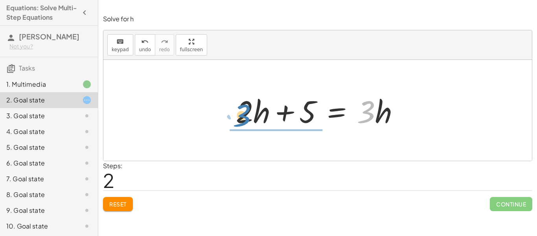
drag, startPoint x: 367, startPoint y: 112, endPoint x: 247, endPoint y: 116, distance: 119.6
click at [247, 116] on div at bounding box center [321, 110] width 178 height 41
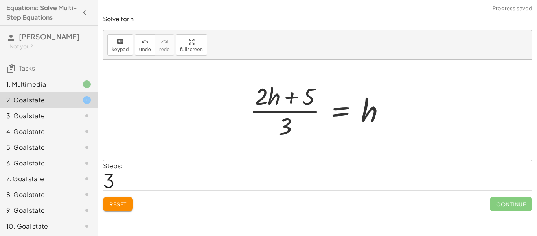
click at [262, 96] on div at bounding box center [321, 110] width 150 height 61
drag, startPoint x: 290, startPoint y: 123, endPoint x: 270, endPoint y: 88, distance: 40.3
click at [270, 88] on div at bounding box center [321, 110] width 150 height 61
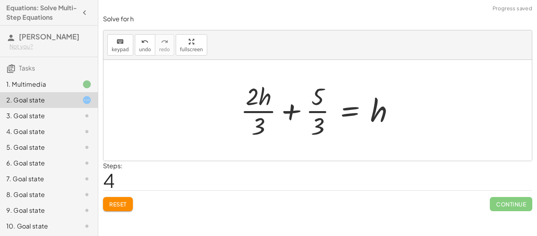
click at [314, 112] on div at bounding box center [321, 110] width 168 height 61
drag, startPoint x: 318, startPoint y: 125, endPoint x: 319, endPoint y: 104, distance: 21.3
click at [319, 104] on div at bounding box center [321, 110] width 168 height 61
drag, startPoint x: 319, startPoint y: 125, endPoint x: 311, endPoint y: 94, distance: 32.0
click at [311, 94] on div at bounding box center [321, 110] width 168 height 61
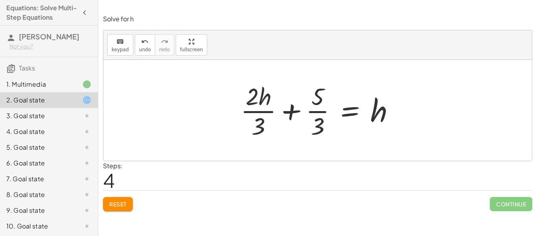
click at [126, 203] on span "Reset" at bounding box center [117, 203] width 17 height 7
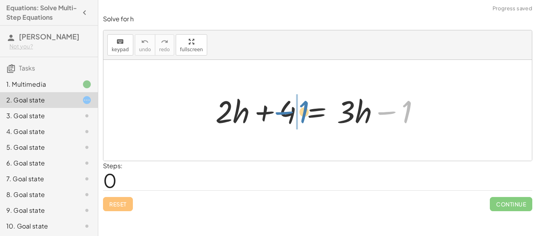
drag, startPoint x: 390, startPoint y: 115, endPoint x: 282, endPoint y: 116, distance: 108.2
click at [282, 116] on div at bounding box center [321, 110] width 218 height 41
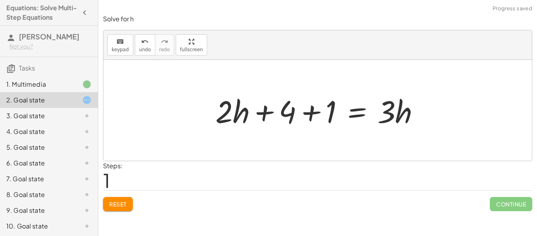
click at [316, 114] on div at bounding box center [321, 110] width 218 height 41
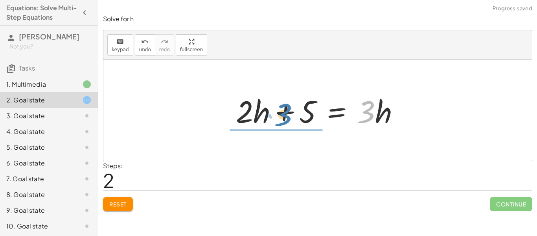
drag, startPoint x: 369, startPoint y: 115, endPoint x: 286, endPoint y: 118, distance: 83.4
click at [286, 118] on div at bounding box center [321, 110] width 178 height 41
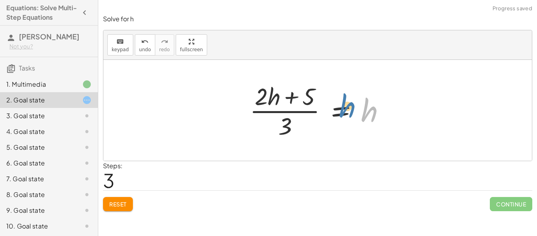
drag, startPoint x: 361, startPoint y: 112, endPoint x: 341, endPoint y: 109, distance: 21.2
click at [341, 109] on div at bounding box center [321, 110] width 150 height 61
click at [292, 125] on div at bounding box center [321, 110] width 150 height 61
click at [263, 86] on div at bounding box center [321, 110] width 150 height 61
click at [291, 94] on div at bounding box center [321, 110] width 150 height 61
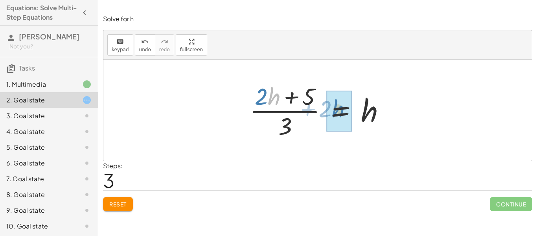
drag, startPoint x: 269, startPoint y: 99, endPoint x: 333, endPoint y: 111, distance: 65.3
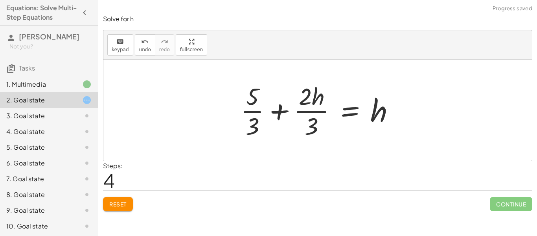
click at [296, 110] on div at bounding box center [321, 110] width 168 height 61
click at [300, 101] on div at bounding box center [321, 110] width 168 height 61
click at [249, 118] on div at bounding box center [321, 110] width 168 height 61
click at [109, 203] on span "Reset" at bounding box center [117, 203] width 17 height 7
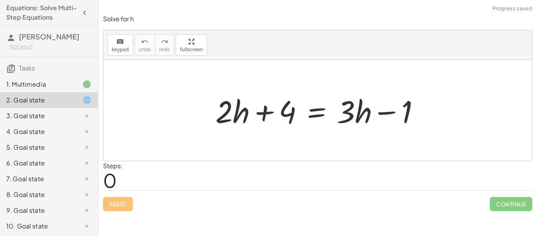
click at [109, 203] on div "Reset Continue" at bounding box center [317, 200] width 429 height 21
drag, startPoint x: 399, startPoint y: 111, endPoint x: 283, endPoint y: 114, distance: 116.1
click at [283, 114] on div at bounding box center [321, 110] width 218 height 41
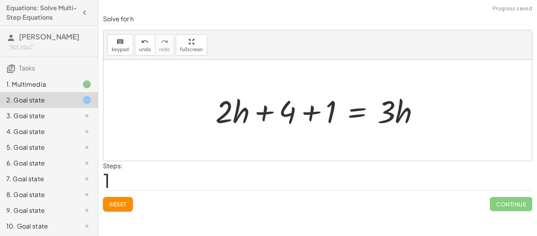
click at [352, 116] on div at bounding box center [321, 110] width 218 height 41
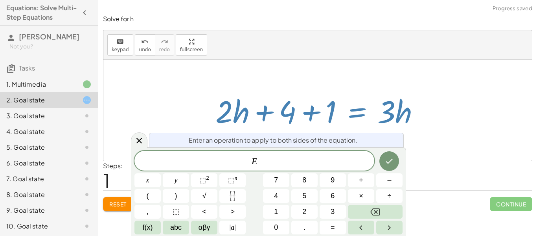
scroll to position [1, 0]
click at [313, 111] on div at bounding box center [321, 110] width 218 height 41
click at [143, 140] on icon at bounding box center [139, 140] width 9 height 9
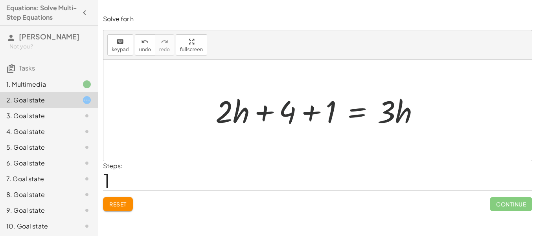
click at [303, 114] on div at bounding box center [321, 110] width 218 height 41
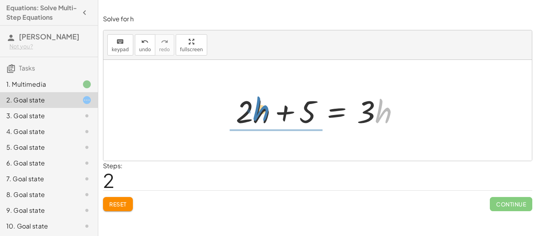
drag, startPoint x: 383, startPoint y: 111, endPoint x: 261, endPoint y: 109, distance: 121.9
click at [261, 109] on div at bounding box center [321, 110] width 178 height 41
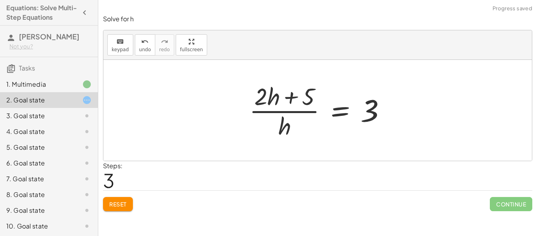
click at [268, 94] on div at bounding box center [320, 110] width 151 height 61
click at [293, 95] on div at bounding box center [320, 110] width 151 height 61
drag, startPoint x: 273, startPoint y: 98, endPoint x: 299, endPoint y: 133, distance: 43.3
click at [299, 133] on div at bounding box center [320, 110] width 151 height 61
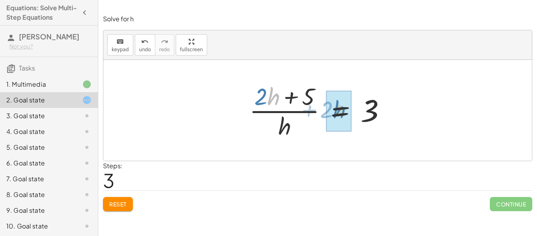
drag, startPoint x: 275, startPoint y: 97, endPoint x: 339, endPoint y: 110, distance: 65.8
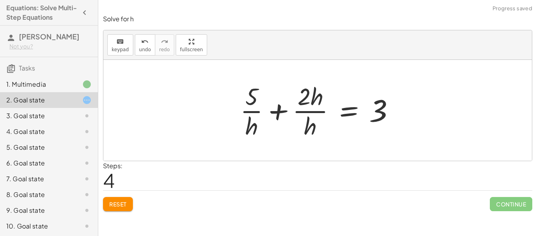
click at [280, 112] on div at bounding box center [320, 110] width 168 height 61
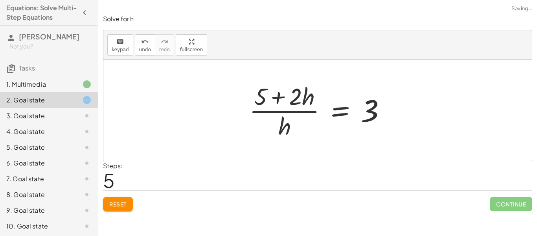
click at [295, 96] on div at bounding box center [320, 110] width 151 height 61
click at [265, 101] on div at bounding box center [320, 110] width 151 height 61
click at [266, 92] on div at bounding box center [320, 110] width 151 height 61
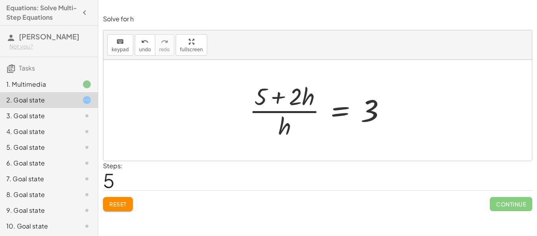
click at [367, 106] on div at bounding box center [320, 110] width 151 height 61
click at [301, 99] on div at bounding box center [320, 110] width 151 height 61
drag, startPoint x: 286, startPoint y: 125, endPoint x: 367, endPoint y: 109, distance: 82.2
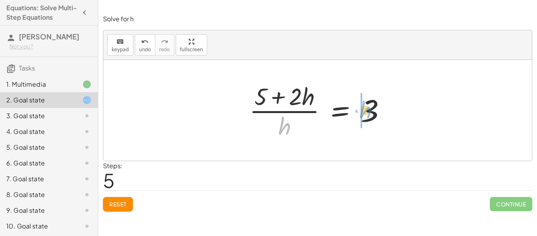
click at [367, 109] on div at bounding box center [320, 110] width 151 height 61
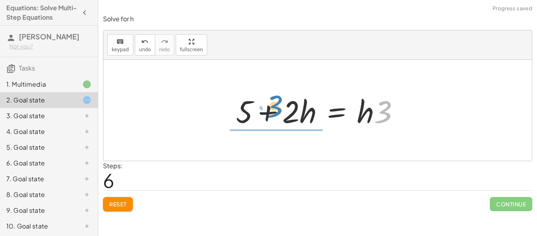
drag, startPoint x: 384, startPoint y: 111, endPoint x: 272, endPoint y: 105, distance: 112.2
click at [272, 105] on div at bounding box center [321, 110] width 178 height 41
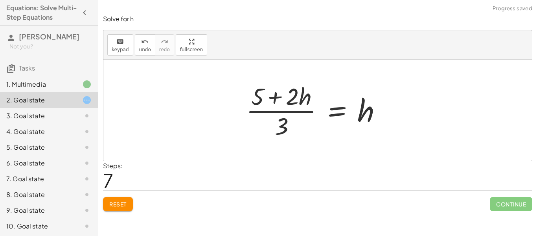
click at [281, 132] on div at bounding box center [317, 110] width 150 height 61
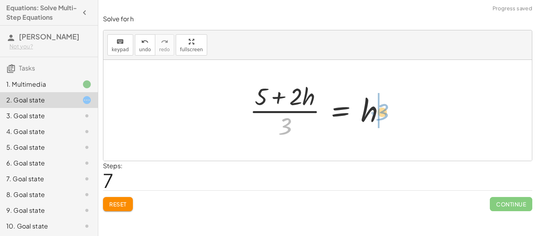
drag, startPoint x: 284, startPoint y: 128, endPoint x: 400, endPoint y: 111, distance: 117.6
click at [293, 121] on div at bounding box center [321, 110] width 150 height 61
drag, startPoint x: 282, startPoint y: 125, endPoint x: 389, endPoint y: 107, distance: 108.4
click at [389, 107] on div at bounding box center [321, 110] width 150 height 61
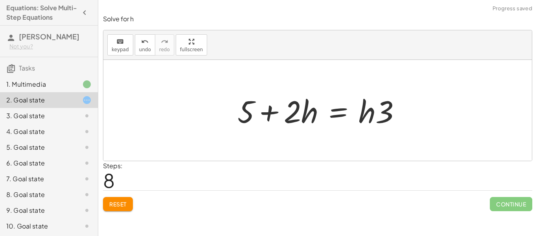
click at [262, 114] on div at bounding box center [323, 110] width 178 height 41
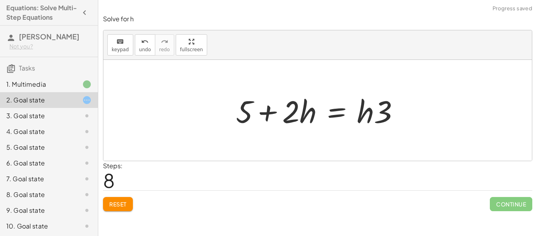
click at [253, 116] on div at bounding box center [321, 110] width 178 height 41
drag, startPoint x: 308, startPoint y: 105, endPoint x: 363, endPoint y: 97, distance: 55.3
click at [363, 97] on div at bounding box center [321, 110] width 178 height 41
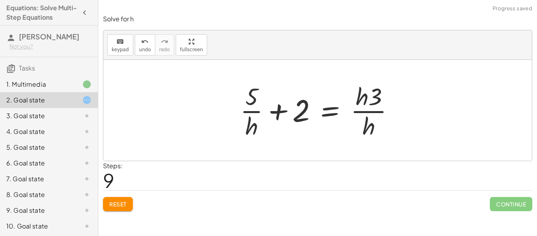
click at [317, 113] on div at bounding box center [320, 110] width 168 height 61
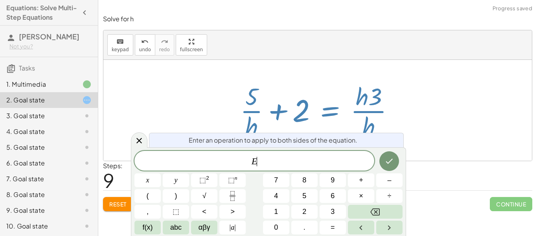
scroll to position [1, 0]
click at [143, 138] on icon at bounding box center [139, 140] width 9 height 9
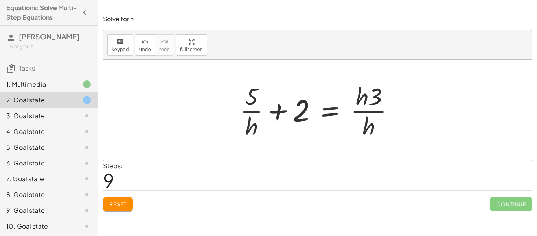
click at [120, 210] on button "Reset" at bounding box center [118, 204] width 30 height 14
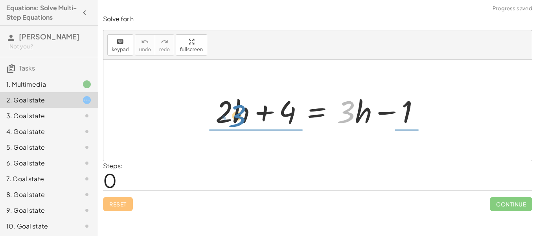
drag, startPoint x: 350, startPoint y: 114, endPoint x: 240, endPoint y: 118, distance: 109.4
click at [240, 118] on div at bounding box center [321, 110] width 218 height 41
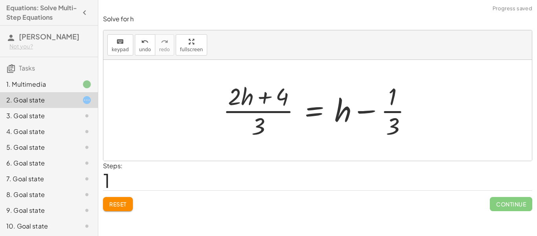
click at [398, 113] on div at bounding box center [320, 110] width 203 height 61
click at [388, 117] on div at bounding box center [320, 110] width 203 height 61
click at [260, 119] on div at bounding box center [320, 110] width 203 height 61
click at [240, 88] on div at bounding box center [320, 110] width 203 height 61
click at [119, 205] on span "Reset" at bounding box center [117, 203] width 17 height 7
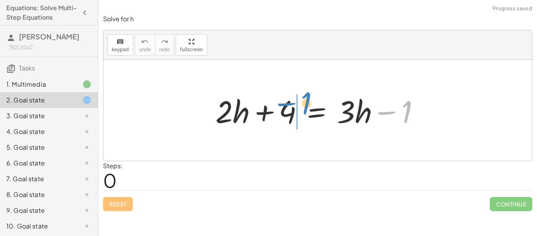
drag, startPoint x: 398, startPoint y: 110, endPoint x: 297, endPoint y: 102, distance: 101.0
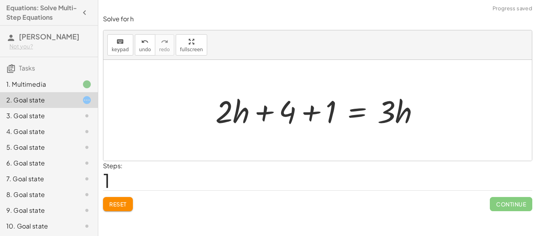
click at [313, 106] on div at bounding box center [321, 110] width 218 height 41
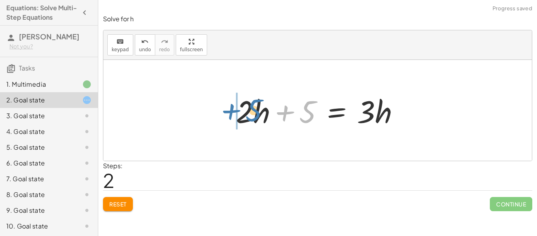
drag, startPoint x: 310, startPoint y: 114, endPoint x: 255, endPoint y: 113, distance: 55.5
click at [255, 113] on div at bounding box center [321, 110] width 178 height 41
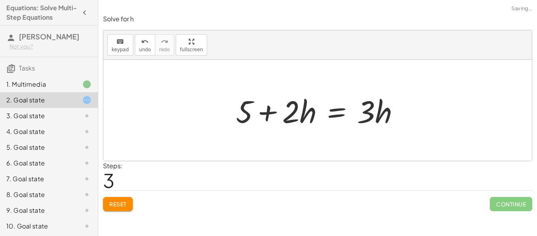
click at [292, 104] on div at bounding box center [321, 110] width 178 height 41
drag, startPoint x: 365, startPoint y: 111, endPoint x: 232, endPoint y: 103, distance: 133.2
click at [232, 103] on div at bounding box center [321, 110] width 178 height 41
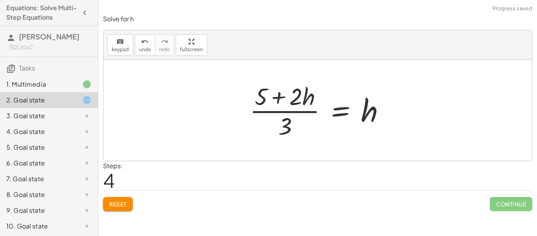
click at [284, 113] on div at bounding box center [321, 110] width 150 height 61
drag, startPoint x: 286, startPoint y: 124, endPoint x: 362, endPoint y: 105, distance: 78.6
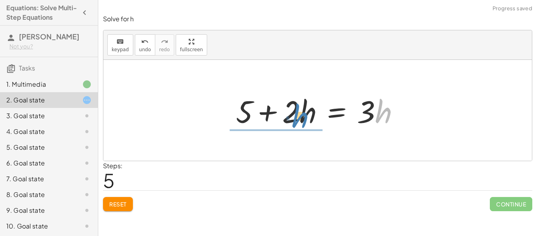
drag, startPoint x: 394, startPoint y: 111, endPoint x: 311, endPoint y: 115, distance: 82.7
click at [311, 115] on div at bounding box center [321, 110] width 178 height 41
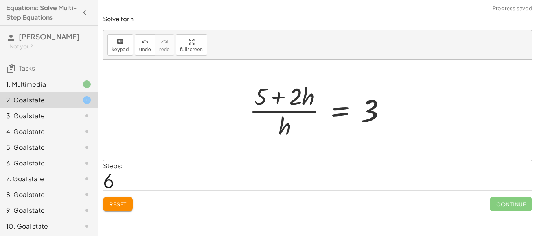
click at [303, 96] on div at bounding box center [320, 110] width 151 height 61
click at [284, 129] on div at bounding box center [320, 110] width 151 height 61
click at [361, 118] on div at bounding box center [320, 110] width 151 height 61
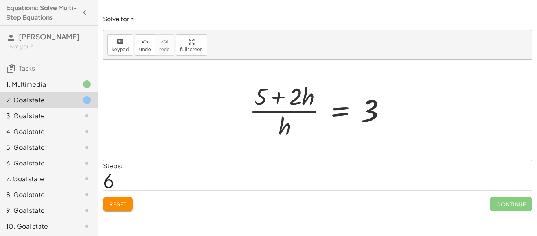
scroll to position [2, 0]
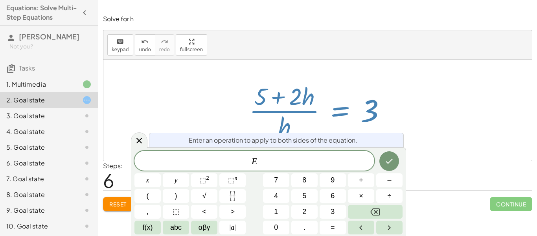
click at [81, 110] on div "3. Goal state" at bounding box center [49, 116] width 98 height 16
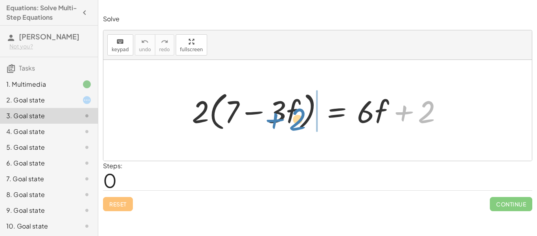
drag, startPoint x: 416, startPoint y: 111, endPoint x: 286, endPoint y: 118, distance: 130.8
click at [286, 118] on div at bounding box center [320, 110] width 265 height 45
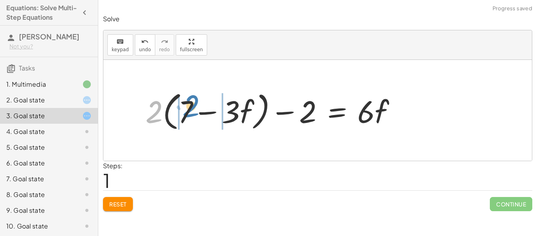
drag, startPoint x: 150, startPoint y: 116, endPoint x: 186, endPoint y: 111, distance: 36.7
click at [186, 111] on div at bounding box center [274, 110] width 265 height 45
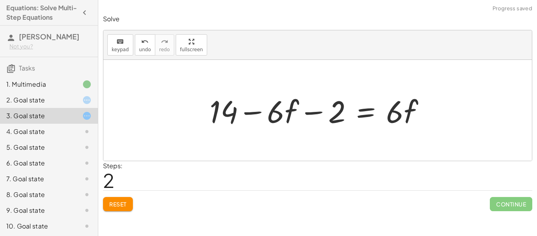
click at [252, 107] on div at bounding box center [321, 110] width 230 height 41
drag, startPoint x: 332, startPoint y: 114, endPoint x: 245, endPoint y: 116, distance: 86.5
click at [245, 116] on div at bounding box center [321, 110] width 230 height 41
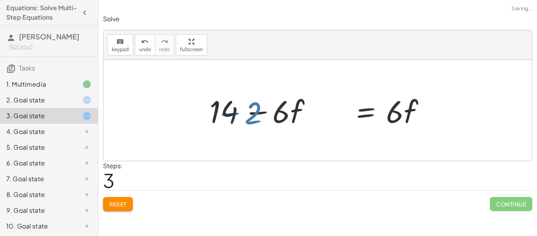
click at [245, 116] on div at bounding box center [321, 110] width 230 height 41
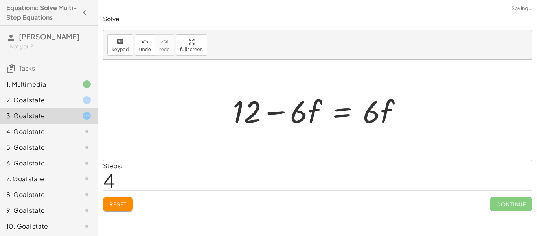
drag, startPoint x: 374, startPoint y: 108, endPoint x: 341, endPoint y: 110, distance: 32.7
click at [341, 110] on div at bounding box center [320, 110] width 183 height 41
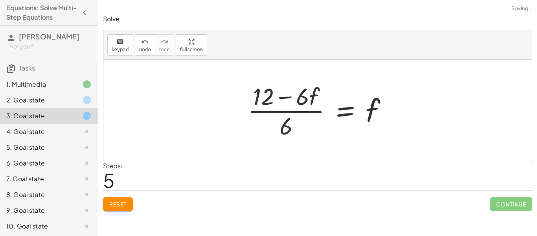
click at [299, 101] on div at bounding box center [321, 110] width 154 height 61
click at [292, 126] on div at bounding box center [321, 110] width 154 height 61
drag, startPoint x: 284, startPoint y: 129, endPoint x: 305, endPoint y: 100, distance: 35.6
click at [305, 100] on div at bounding box center [321, 110] width 154 height 61
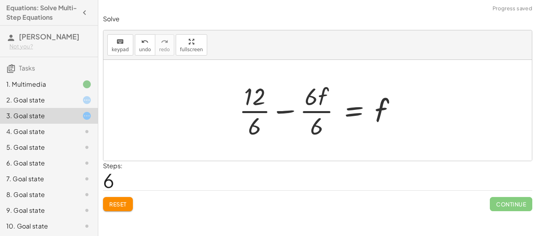
click at [250, 109] on div at bounding box center [320, 110] width 171 height 61
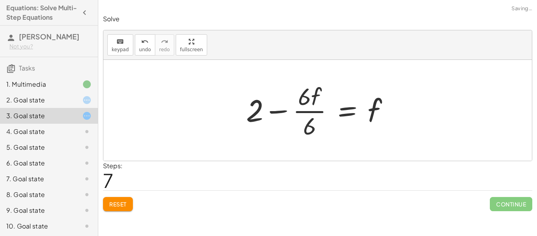
click at [314, 112] on div at bounding box center [320, 110] width 157 height 61
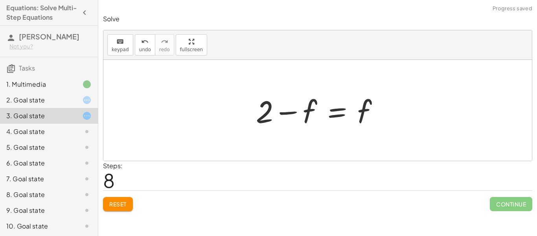
click at [279, 107] on div at bounding box center [320, 110] width 137 height 41
drag, startPoint x: 365, startPoint y: 116, endPoint x: 345, endPoint y: 114, distance: 20.5
click at [345, 114] on div at bounding box center [320, 110] width 137 height 41
drag, startPoint x: 286, startPoint y: 117, endPoint x: 383, endPoint y: 112, distance: 97.7
click at [383, 112] on div at bounding box center [320, 110] width 137 height 41
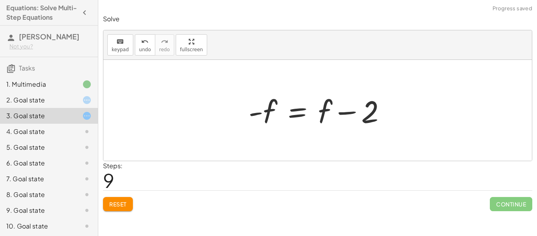
click at [399, 114] on div at bounding box center [317, 110] width 429 height 101
drag, startPoint x: 378, startPoint y: 112, endPoint x: 326, endPoint y: 111, distance: 51.5
click at [326, 111] on div at bounding box center [321, 110] width 152 height 41
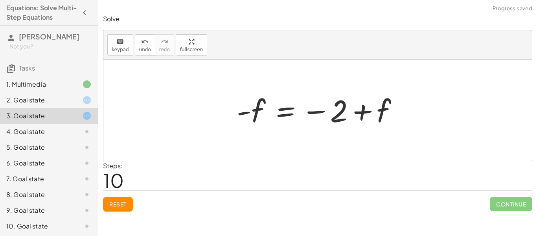
click at [356, 114] on div at bounding box center [321, 110] width 176 height 39
click at [259, 100] on div at bounding box center [321, 110] width 176 height 39
click at [241, 118] on div at bounding box center [321, 110] width 176 height 39
drag, startPoint x: 243, startPoint y: 115, endPoint x: 322, endPoint y: 113, distance: 78.7
click at [322, 113] on div at bounding box center [321, 110] width 176 height 39
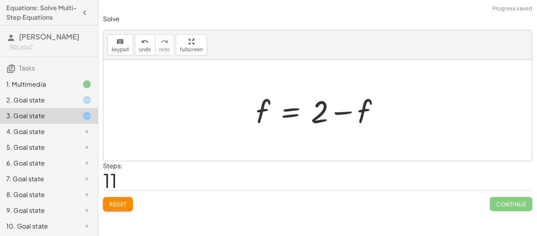
click at [352, 112] on div at bounding box center [320, 110] width 137 height 41
click at [345, 113] on div at bounding box center [320, 110] width 137 height 41
drag, startPoint x: 345, startPoint y: 113, endPoint x: 257, endPoint y: 113, distance: 88.1
click at [257, 113] on div at bounding box center [320, 110] width 137 height 41
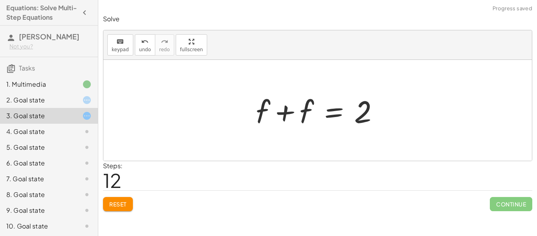
click at [299, 111] on div at bounding box center [320, 110] width 137 height 41
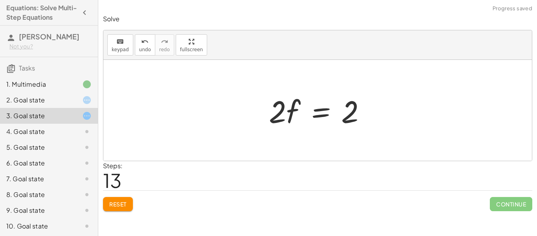
click at [330, 107] on div at bounding box center [320, 110] width 111 height 41
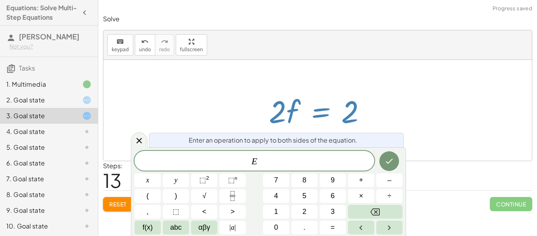
click at [277, 121] on div at bounding box center [320, 110] width 111 height 41
click at [138, 142] on icon at bounding box center [139, 141] width 6 height 6
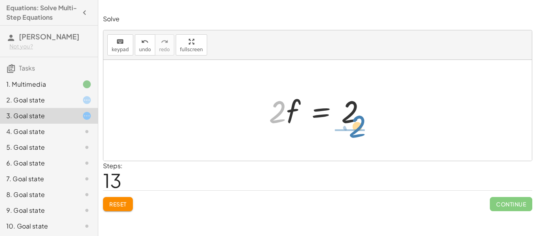
drag, startPoint x: 273, startPoint y: 113, endPoint x: 353, endPoint y: 128, distance: 81.5
click at [353, 128] on div at bounding box center [320, 110] width 111 height 41
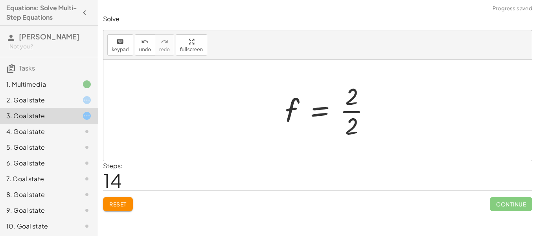
click at [354, 118] on div at bounding box center [331, 110] width 100 height 61
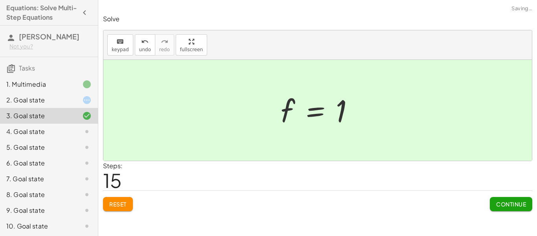
click at [499, 200] on span "Continue" at bounding box center [511, 203] width 30 height 7
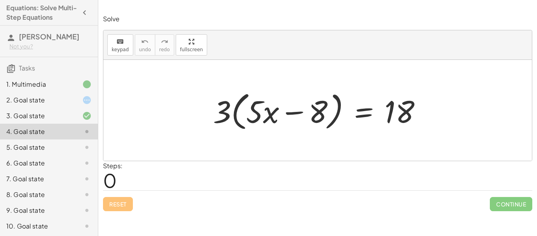
click at [310, 118] on div at bounding box center [320, 110] width 223 height 45
drag, startPoint x: 220, startPoint y: 108, endPoint x: 253, endPoint y: 112, distance: 32.9
click at [253, 112] on div at bounding box center [320, 110] width 223 height 45
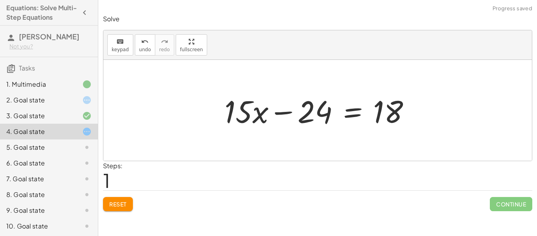
click at [288, 114] on div at bounding box center [321, 110] width 200 height 41
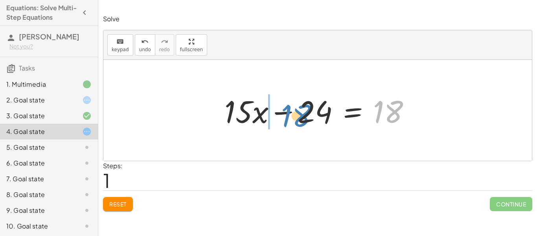
drag, startPoint x: 389, startPoint y: 116, endPoint x: 298, endPoint y: 120, distance: 91.7
click at [298, 120] on div at bounding box center [321, 110] width 200 height 41
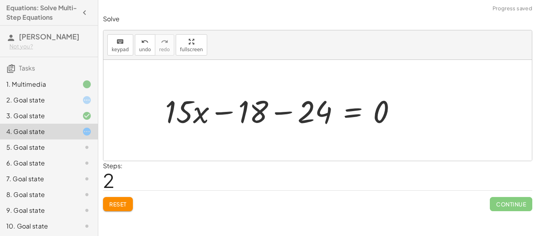
click at [287, 115] on div at bounding box center [283, 110] width 245 height 41
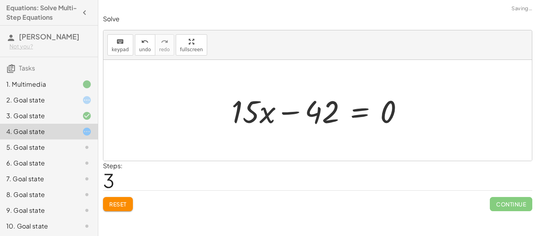
click at [290, 111] on div at bounding box center [321, 110] width 186 height 41
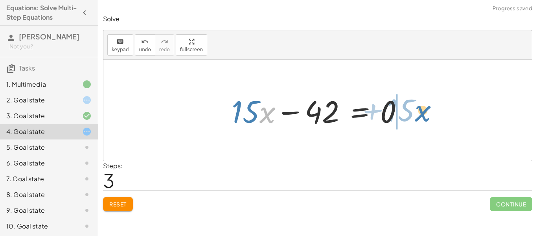
drag, startPoint x: 267, startPoint y: 114, endPoint x: 422, endPoint y: 113, distance: 155.0
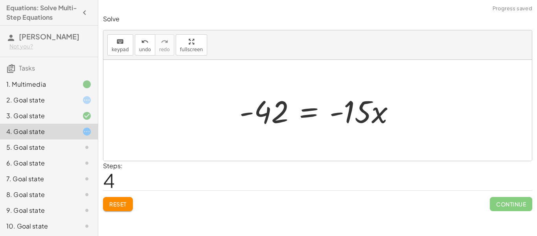
click at [253, 112] on div at bounding box center [321, 110] width 170 height 41
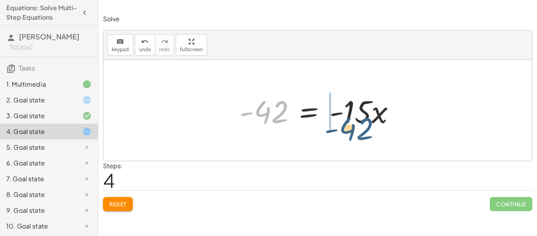
drag, startPoint x: 258, startPoint y: 114, endPoint x: 349, endPoint y: 131, distance: 92.7
click at [349, 131] on div "· 3 · ( + · 5 · x − 8 ) = 18 + · 3 · 5 · x − · 3 · 8 = 18 + · 15 · x − 24 = 18 …" at bounding box center [318, 110] width 180 height 44
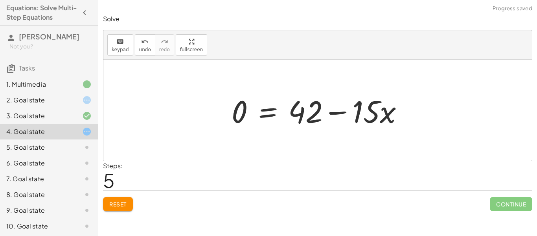
click at [348, 121] on div at bounding box center [321, 110] width 186 height 41
click at [343, 112] on div at bounding box center [321, 110] width 186 height 41
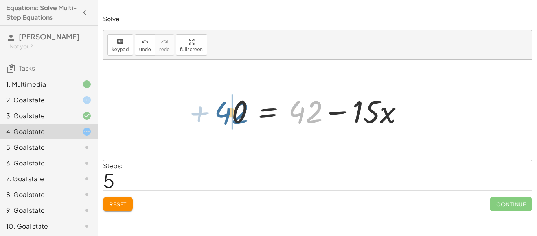
drag, startPoint x: 311, startPoint y: 114, endPoint x: 236, endPoint y: 116, distance: 75.5
click at [236, 116] on div at bounding box center [321, 110] width 186 height 41
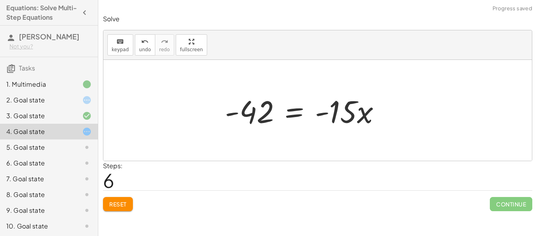
click at [318, 118] on div at bounding box center [306, 110] width 170 height 41
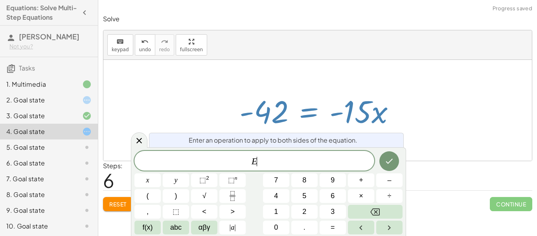
scroll to position [2, 0]
click at [346, 110] on div at bounding box center [321, 110] width 170 height 41
click at [143, 137] on icon at bounding box center [139, 140] width 9 height 9
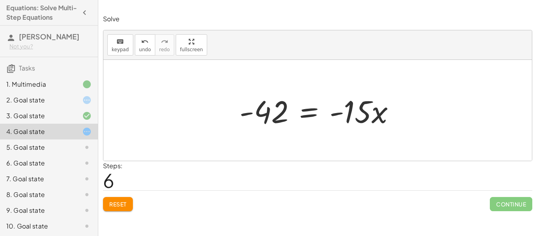
click at [357, 124] on div at bounding box center [321, 110] width 170 height 41
drag, startPoint x: 369, startPoint y: 100, endPoint x: 347, endPoint y: 103, distance: 22.4
click at [347, 103] on div at bounding box center [321, 110] width 170 height 41
drag, startPoint x: 382, startPoint y: 114, endPoint x: 286, endPoint y: 112, distance: 95.6
click at [286, 112] on div at bounding box center [321, 110] width 170 height 41
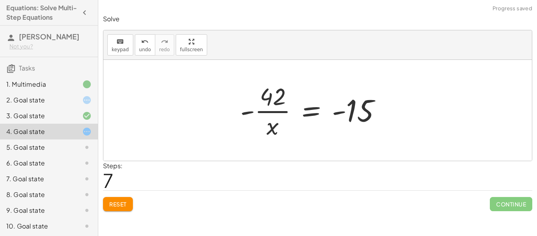
click at [269, 126] on div at bounding box center [313, 110] width 155 height 61
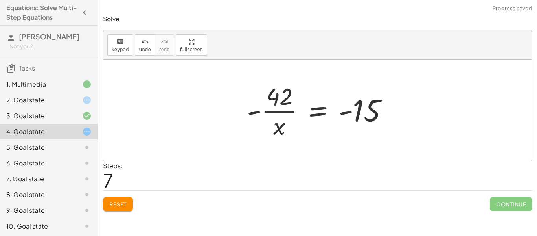
click at [276, 106] on div at bounding box center [320, 110] width 155 height 61
click at [115, 209] on button "Reset" at bounding box center [118, 204] width 30 height 14
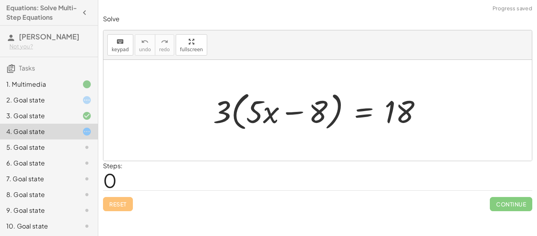
click at [33, 149] on div "5. Goal state" at bounding box center [37, 146] width 63 height 9
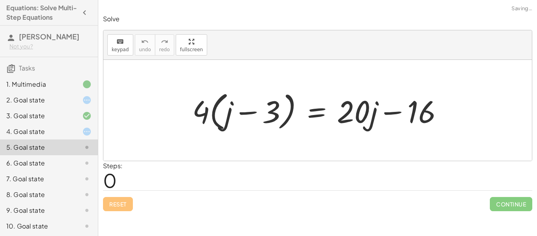
click at [386, 110] on div at bounding box center [320, 110] width 265 height 45
drag, startPoint x: 199, startPoint y: 114, endPoint x: 224, endPoint y: 112, distance: 24.8
click at [224, 112] on div at bounding box center [320, 110] width 265 height 45
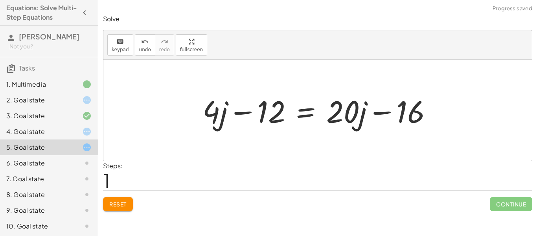
click at [249, 113] on div at bounding box center [321, 110] width 244 height 41
drag, startPoint x: 382, startPoint y: 111, endPoint x: 388, endPoint y: 111, distance: 6.7
click at [388, 111] on div at bounding box center [321, 110] width 244 height 41
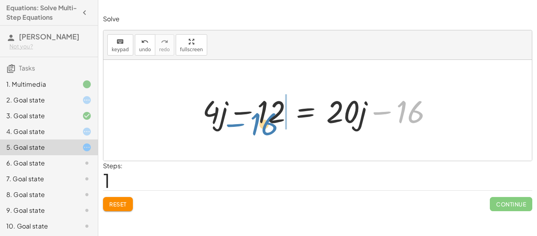
drag, startPoint x: 410, startPoint y: 115, endPoint x: 263, endPoint y: 127, distance: 147.2
click at [263, 127] on div at bounding box center [321, 110] width 244 height 41
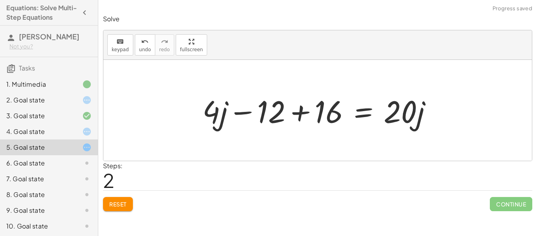
click at [249, 113] on div at bounding box center [321, 110] width 244 height 41
click at [294, 109] on div at bounding box center [321, 110] width 244 height 41
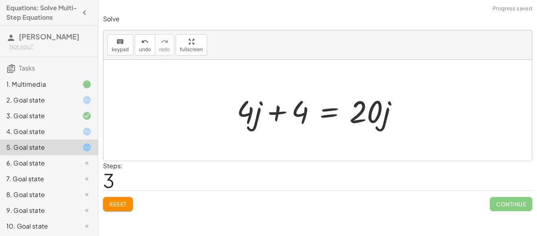
click at [290, 109] on div at bounding box center [320, 110] width 175 height 41
drag, startPoint x: 300, startPoint y: 111, endPoint x: 393, endPoint y: 130, distance: 95.0
click at [393, 130] on div at bounding box center [320, 110] width 175 height 41
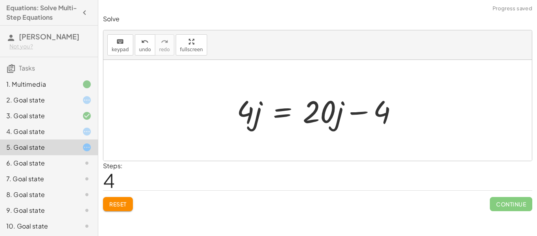
click at [402, 111] on div at bounding box center [320, 110] width 175 height 41
click at [373, 115] on div at bounding box center [320, 110] width 175 height 41
drag, startPoint x: 250, startPoint y: 121, endPoint x: 373, endPoint y: 118, distance: 123.1
click at [373, 118] on div at bounding box center [320, 110] width 175 height 41
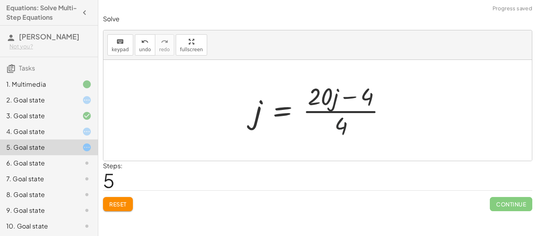
click at [345, 112] on div at bounding box center [323, 110] width 146 height 61
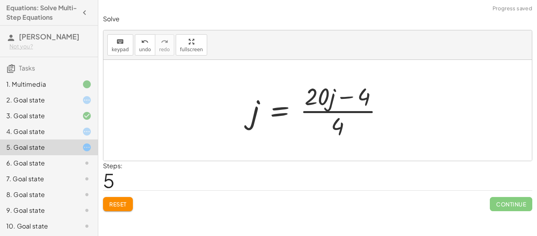
click at [326, 103] on div at bounding box center [320, 110] width 146 height 61
drag, startPoint x: 340, startPoint y: 129, endPoint x: 321, endPoint y: 114, distance: 24.9
click at [321, 114] on div at bounding box center [320, 110] width 146 height 61
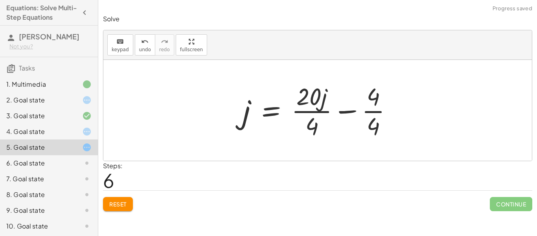
click at [379, 116] on div at bounding box center [321, 110] width 164 height 61
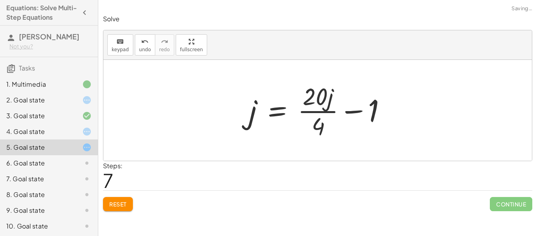
click at [316, 111] on div at bounding box center [321, 110] width 152 height 61
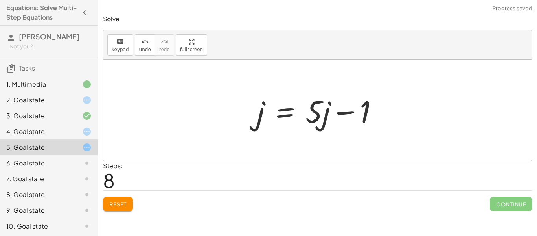
click at [345, 112] on div at bounding box center [321, 110] width 136 height 41
drag, startPoint x: 258, startPoint y: 118, endPoint x: 332, endPoint y: 112, distance: 74.2
click at [332, 112] on div at bounding box center [321, 110] width 136 height 41
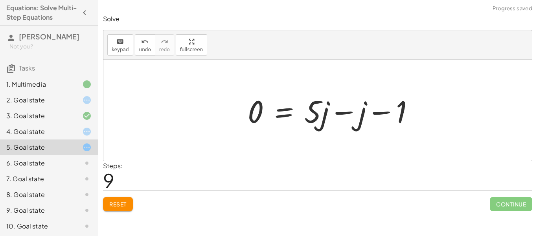
click at [346, 111] on div at bounding box center [334, 110] width 181 height 41
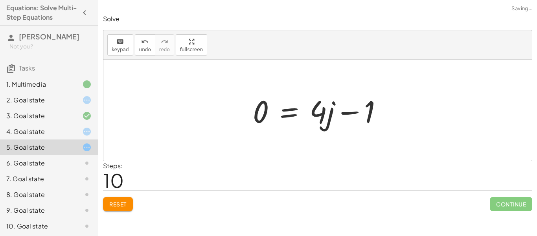
click at [338, 113] on div at bounding box center [321, 110] width 144 height 41
drag, startPoint x: 344, startPoint y: 111, endPoint x: 247, endPoint y: 110, distance: 96.8
click at [247, 110] on div "· 4 · ( + j − 3 ) = + · 20 · j − 16 + · 4 · j − · 4 · 3 = + · 20 · j − 16 + · 4…" at bounding box center [318, 110] width 154 height 44
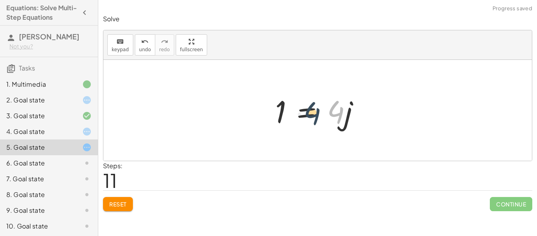
drag, startPoint x: 342, startPoint y: 108, endPoint x: 317, endPoint y: 109, distance: 24.4
click at [317, 109] on div at bounding box center [320, 110] width 99 height 41
drag, startPoint x: 330, startPoint y: 113, endPoint x: 271, endPoint y: 109, distance: 58.7
click at [271, 109] on div at bounding box center [320, 110] width 99 height 41
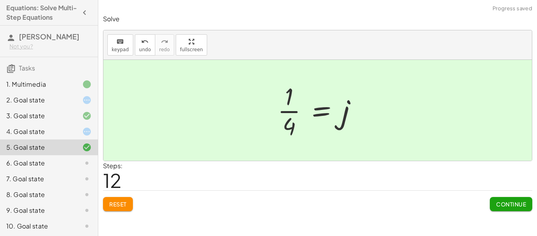
click at [276, 110] on div at bounding box center [321, 110] width 94 height 61
click at [499, 206] on span "Continue" at bounding box center [511, 203] width 30 height 7
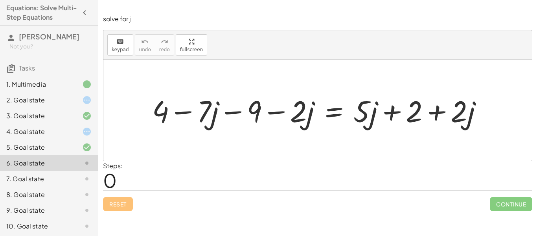
click at [239, 117] on div at bounding box center [320, 109] width 345 height 39
click at [398, 108] on div at bounding box center [320, 109] width 345 height 39
click at [444, 116] on div at bounding box center [320, 109] width 345 height 39
click at [238, 115] on div at bounding box center [320, 109] width 345 height 39
drag, startPoint x: 252, startPoint y: 111, endPoint x: 185, endPoint y: 118, distance: 68.0
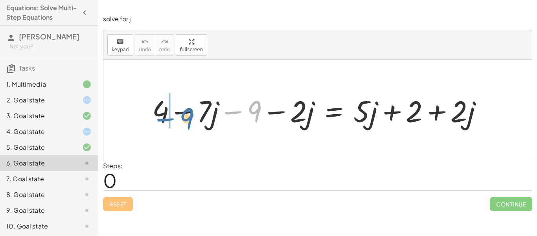
click at [185, 118] on div at bounding box center [320, 109] width 345 height 39
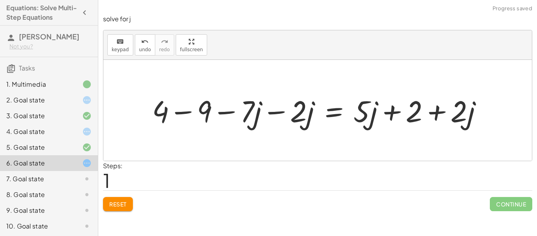
click at [191, 110] on div at bounding box center [320, 109] width 345 height 39
click at [301, 116] on div at bounding box center [326, 109] width 324 height 39
click at [284, 114] on div at bounding box center [326, 109] width 324 height 39
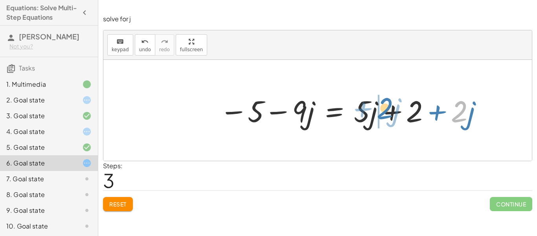
drag, startPoint x: 453, startPoint y: 112, endPoint x: 382, endPoint y: 108, distance: 70.5
click at [382, 108] on div at bounding box center [352, 109] width 273 height 39
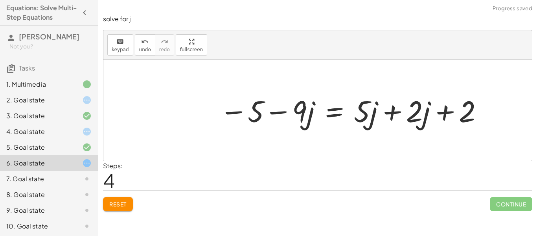
click at [397, 109] on div at bounding box center [352, 109] width 273 height 39
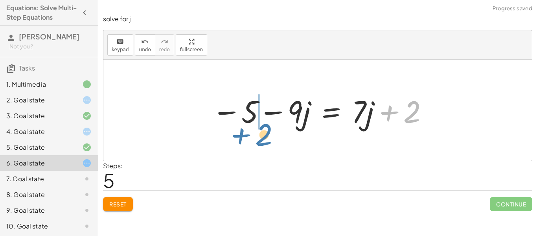
drag, startPoint x: 404, startPoint y: 110, endPoint x: 252, endPoint y: 129, distance: 152.7
click at [252, 129] on div at bounding box center [320, 110] width 225 height 41
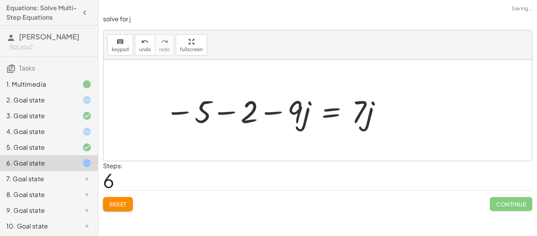
click at [236, 102] on div at bounding box center [273, 110] width 225 height 41
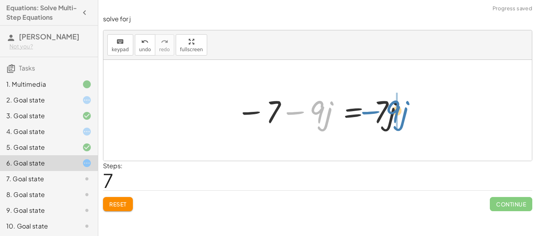
drag, startPoint x: 305, startPoint y: 114, endPoint x: 379, endPoint y: 113, distance: 73.9
click at [379, 113] on div at bounding box center [320, 110] width 176 height 41
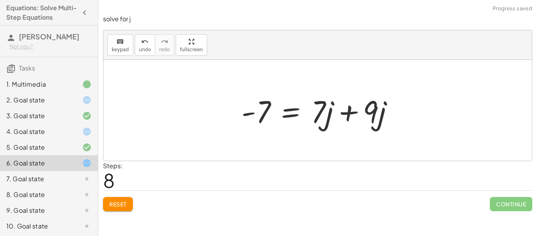
click at [343, 110] on div at bounding box center [321, 110] width 167 height 41
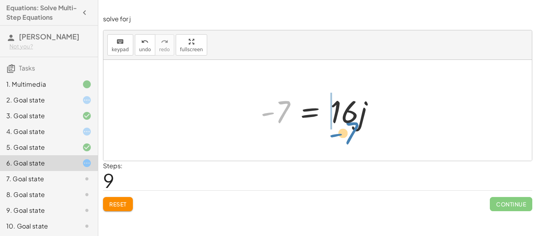
drag, startPoint x: 280, startPoint y: 112, endPoint x: 348, endPoint y: 135, distance: 71.8
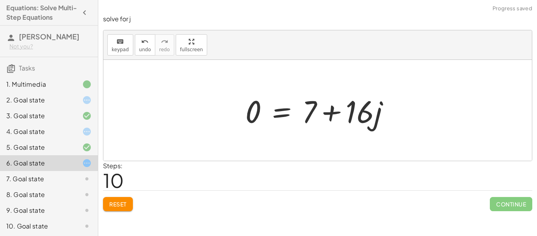
click at [333, 115] on div at bounding box center [320, 110] width 159 height 41
drag, startPoint x: 312, startPoint y: 111, endPoint x: 257, endPoint y: 113, distance: 55.5
click at [257, 113] on div at bounding box center [320, 110] width 159 height 41
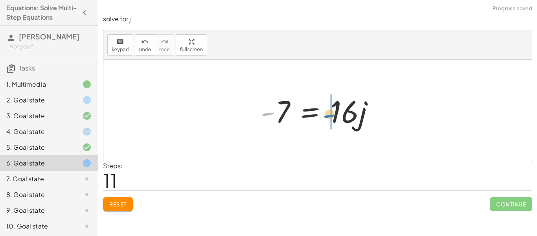
drag, startPoint x: 267, startPoint y: 116, endPoint x: 331, endPoint y: 118, distance: 64.1
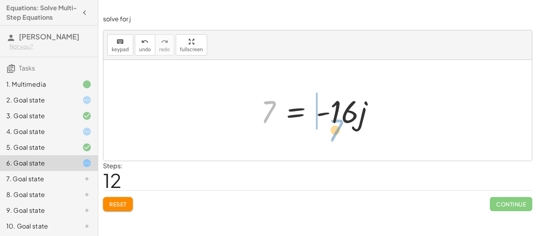
drag, startPoint x: 268, startPoint y: 109, endPoint x: 338, endPoint y: 129, distance: 72.4
click at [338, 129] on div at bounding box center [321, 110] width 128 height 41
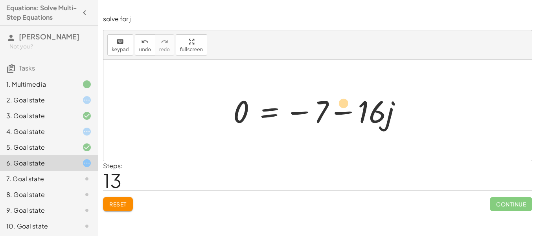
drag, startPoint x: 381, startPoint y: 127, endPoint x: 370, endPoint y: 121, distance: 11.8
click at [370, 121] on div at bounding box center [320, 110] width 182 height 41
drag, startPoint x: 390, startPoint y: 122, endPoint x: 254, endPoint y: 108, distance: 136.8
click at [254, 108] on div at bounding box center [320, 110] width 182 height 41
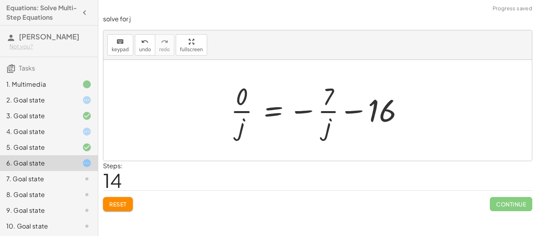
click at [245, 113] on div at bounding box center [321, 110] width 188 height 61
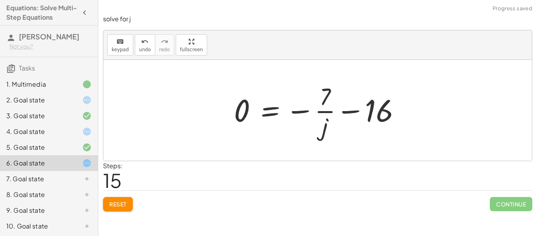
click at [324, 112] on div at bounding box center [320, 110] width 181 height 61
click at [364, 107] on div at bounding box center [320, 110] width 181 height 61
click at [303, 112] on div at bounding box center [320, 110] width 181 height 61
drag, startPoint x: 326, startPoint y: 127, endPoint x: 317, endPoint y: 103, distance: 25.1
click at [317, 103] on div at bounding box center [320, 110] width 181 height 61
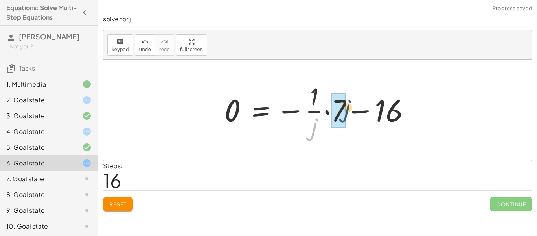
drag, startPoint x: 314, startPoint y: 127, endPoint x: 350, endPoint y: 108, distance: 40.6
click at [350, 108] on div at bounding box center [321, 110] width 201 height 61
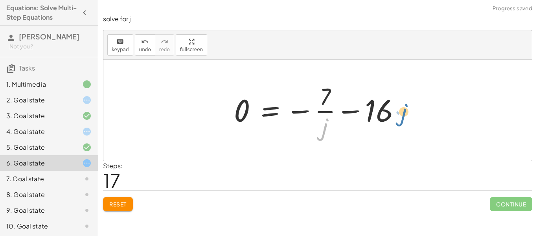
drag, startPoint x: 324, startPoint y: 136, endPoint x: 402, endPoint y: 122, distance: 79.6
click at [402, 122] on div at bounding box center [320, 110] width 181 height 61
click at [300, 113] on div at bounding box center [320, 110] width 181 height 61
drag, startPoint x: 323, startPoint y: 128, endPoint x: 393, endPoint y: 103, distance: 74.5
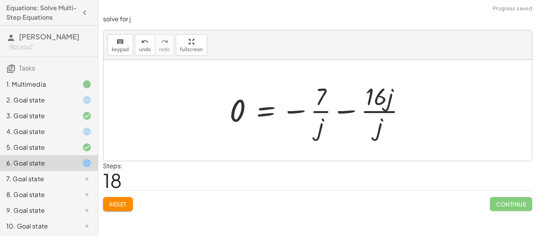
click at [368, 127] on div at bounding box center [321, 110] width 190 height 61
click at [378, 114] on div at bounding box center [321, 110] width 190 height 61
click at [325, 113] on div at bounding box center [321, 110] width 190 height 61
click at [109, 203] on span "Reset" at bounding box center [117, 203] width 17 height 7
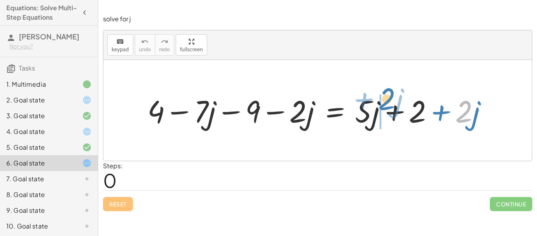
drag, startPoint x: 456, startPoint y: 105, endPoint x: 380, endPoint y: 94, distance: 77.1
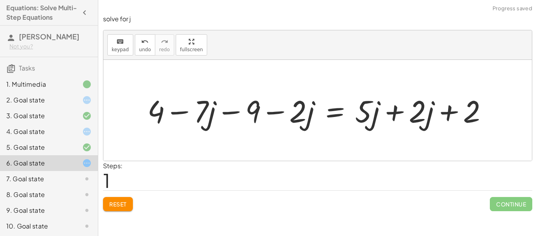
click at [400, 111] on div at bounding box center [321, 110] width 355 height 40
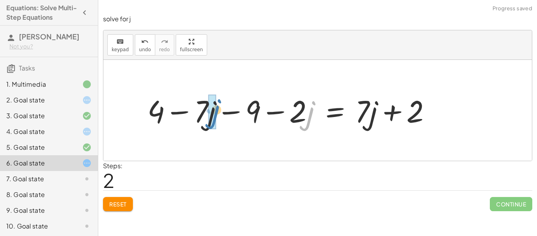
drag, startPoint x: 308, startPoint y: 117, endPoint x: 213, endPoint y: 115, distance: 94.8
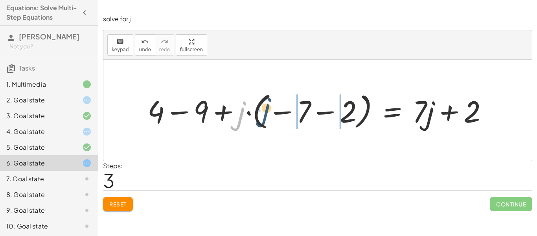
drag, startPoint x: 243, startPoint y: 108, endPoint x: 269, endPoint y: 105, distance: 25.8
click at [269, 105] on div at bounding box center [321, 109] width 355 height 43
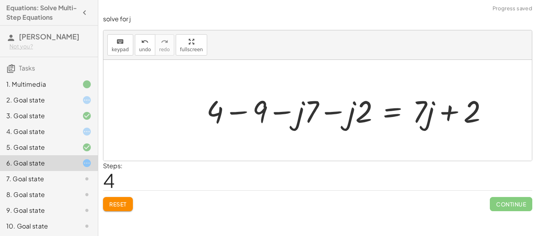
click at [291, 115] on div at bounding box center [351, 110] width 296 height 40
click at [331, 116] on div at bounding box center [351, 110] width 296 height 40
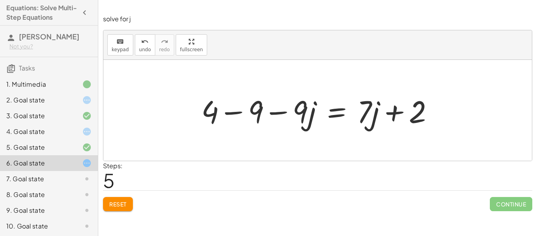
click at [363, 111] on div at bounding box center [320, 110] width 246 height 41
drag, startPoint x: 419, startPoint y: 111, endPoint x: 240, endPoint y: 116, distance: 178.6
click at [240, 116] on div at bounding box center [320, 110] width 246 height 41
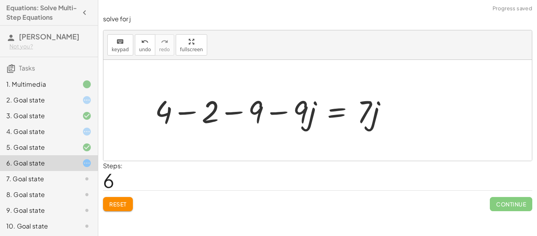
click at [192, 103] on div at bounding box center [274, 110] width 246 height 41
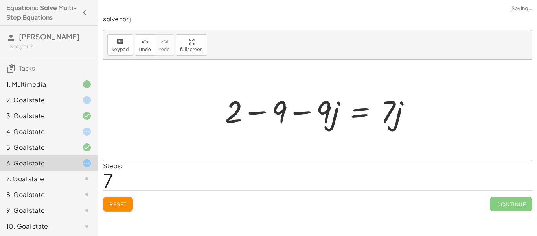
click at [248, 114] on div at bounding box center [321, 110] width 200 height 41
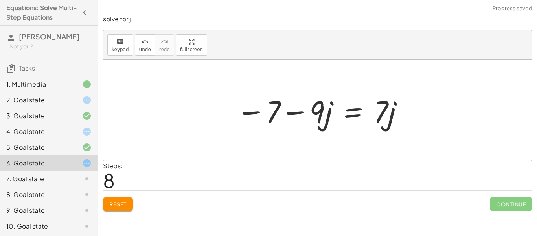
click at [292, 110] on div at bounding box center [320, 110] width 176 height 41
drag, startPoint x: 312, startPoint y: 110, endPoint x: 366, endPoint y: 103, distance: 54.7
click at [366, 103] on div at bounding box center [320, 110] width 176 height 41
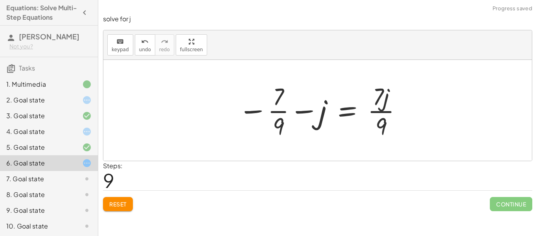
click at [282, 122] on div at bounding box center [320, 110] width 173 height 61
drag, startPoint x: 319, startPoint y: 118, endPoint x: 390, endPoint y: 122, distance: 70.9
click at [390, 122] on div at bounding box center [320, 110] width 173 height 61
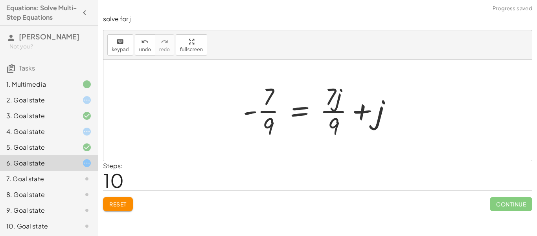
click at [343, 111] on div at bounding box center [320, 110] width 163 height 61
click at [354, 108] on div at bounding box center [320, 110] width 163 height 61
click at [264, 119] on div at bounding box center [320, 110] width 163 height 61
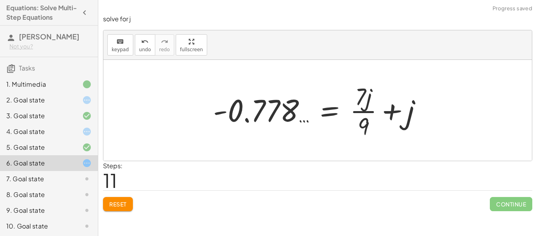
click at [362, 105] on div at bounding box center [320, 110] width 223 height 61
click at [409, 118] on div at bounding box center [320, 110] width 223 height 61
click at [374, 109] on div at bounding box center [320, 110] width 223 height 61
drag, startPoint x: 363, startPoint y: 126, endPoint x: 308, endPoint y: 112, distance: 57.3
click at [308, 112] on div at bounding box center [320, 110] width 223 height 61
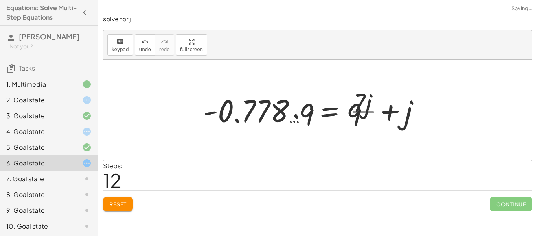
click at [308, 112] on div at bounding box center [314, 110] width 256 height 41
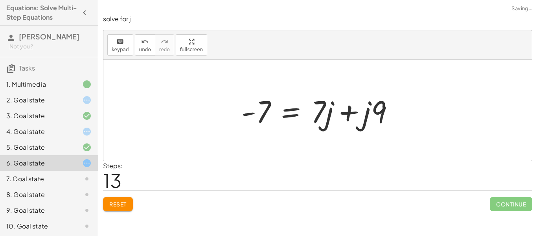
click at [366, 109] on div at bounding box center [321, 110] width 167 height 41
click at [377, 109] on div at bounding box center [321, 110] width 167 height 41
click at [356, 117] on div at bounding box center [321, 110] width 167 height 41
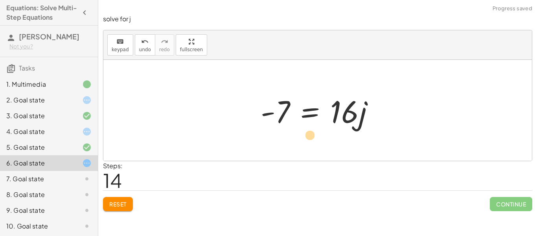
drag, startPoint x: 282, startPoint y: 116, endPoint x: 316, endPoint y: 140, distance: 42.0
click at [316, 140] on div "+ 4 − · 7 · j − 9 − · 2 · j = + · 5 · j + 2 + · 2 · j + 4 − · 7 · j − 9 − · 2 ·…" at bounding box center [317, 110] width 429 height 101
drag, startPoint x: 280, startPoint y: 115, endPoint x: 352, endPoint y: 143, distance: 77.6
click at [352, 143] on div "+ 4 − · 7 · j − 9 − · 2 · j = + · 5 · j + 2 + · 2 · j + 4 − · 7 · j − 9 − · 2 ·…" at bounding box center [317, 110] width 429 height 101
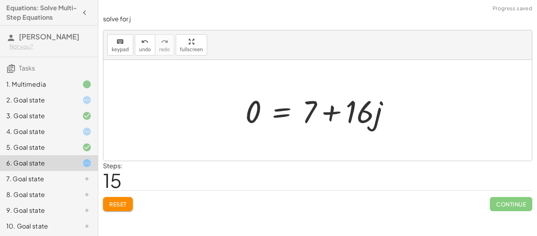
click at [340, 111] on div at bounding box center [320, 110] width 159 height 41
drag, startPoint x: 379, startPoint y: 120, endPoint x: 250, endPoint y: 107, distance: 130.0
click at [250, 107] on div at bounding box center [320, 110] width 159 height 41
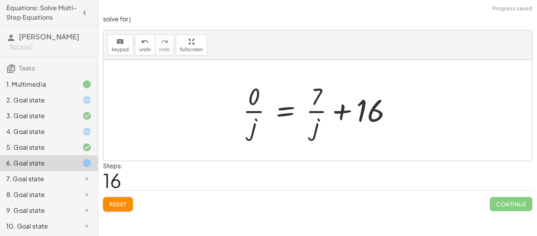
click at [243, 123] on div at bounding box center [320, 110] width 163 height 61
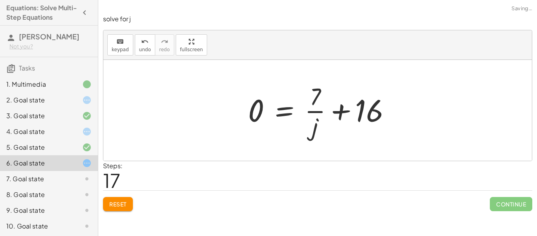
click at [319, 111] on div at bounding box center [322, 110] width 157 height 61
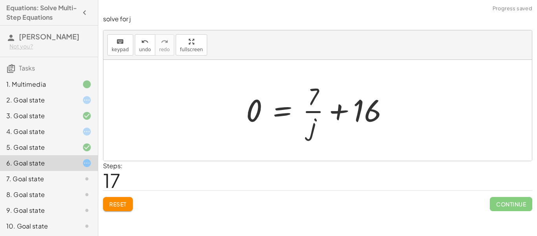
click at [317, 121] on div at bounding box center [320, 110] width 157 height 61
drag, startPoint x: 315, startPoint y: 128, endPoint x: 304, endPoint y: 101, distance: 29.2
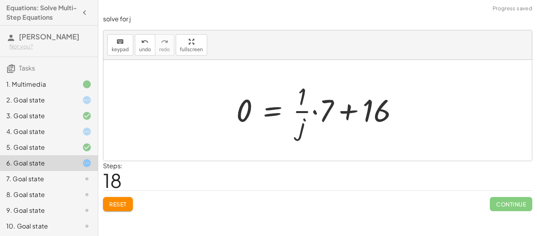
click at [304, 115] on div at bounding box center [320, 110] width 176 height 61
click at [317, 111] on div at bounding box center [320, 110] width 176 height 61
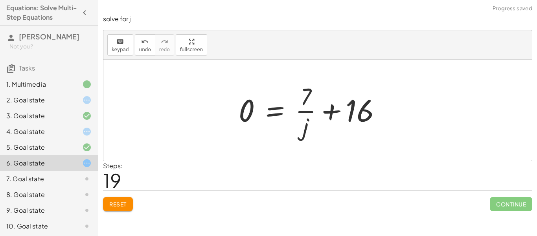
click at [301, 125] on div at bounding box center [313, 110] width 157 height 61
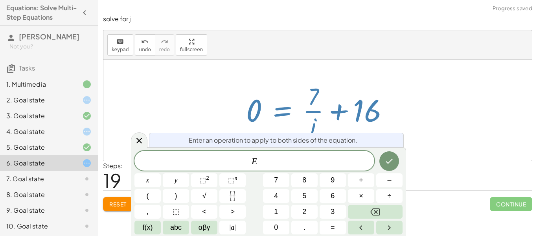
scroll to position [3, 0]
click at [314, 116] on div at bounding box center [320, 110] width 157 height 61
click at [135, 140] on icon at bounding box center [139, 140] width 9 height 9
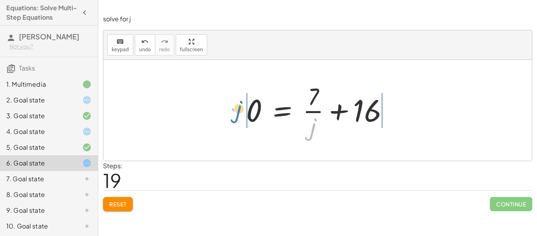
drag, startPoint x: 311, startPoint y: 126, endPoint x: 236, endPoint y: 108, distance: 76.8
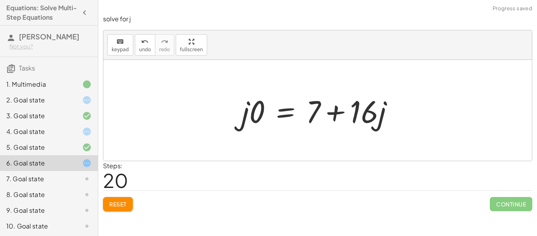
click at [373, 109] on div at bounding box center [321, 110] width 166 height 41
click at [378, 115] on div at bounding box center [321, 110] width 166 height 41
drag, startPoint x: 260, startPoint y: 110, endPoint x: 342, endPoint y: 122, distance: 83.4
click at [342, 122] on div at bounding box center [321, 110] width 166 height 41
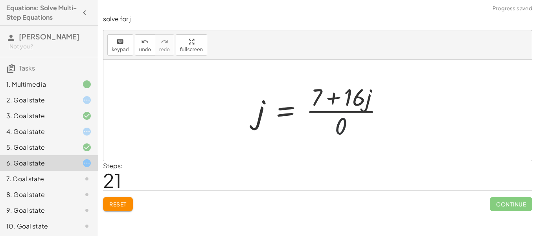
click at [345, 126] on div at bounding box center [323, 110] width 141 height 61
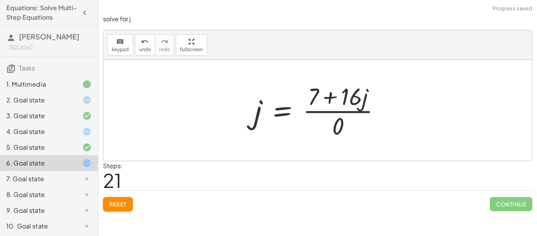
click at [317, 102] on div at bounding box center [320, 110] width 141 height 61
click at [343, 90] on div at bounding box center [320, 110] width 141 height 61
click at [306, 93] on div at bounding box center [320, 110] width 141 height 61
click at [262, 105] on div at bounding box center [320, 110] width 141 height 61
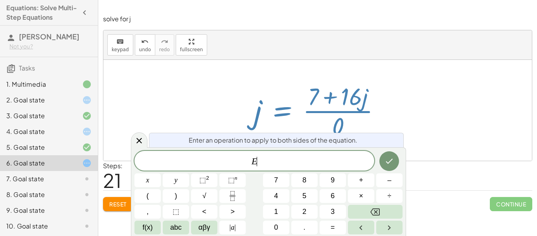
scroll to position [3, 0]
click at [178, 107] on div at bounding box center [317, 110] width 429 height 101
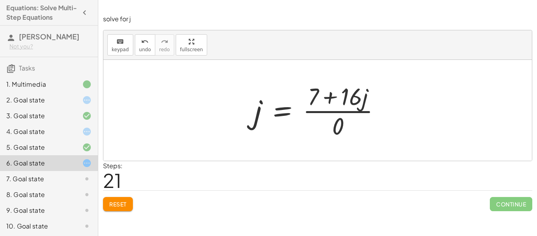
click at [77, 101] on div at bounding box center [81, 99] width 22 height 9
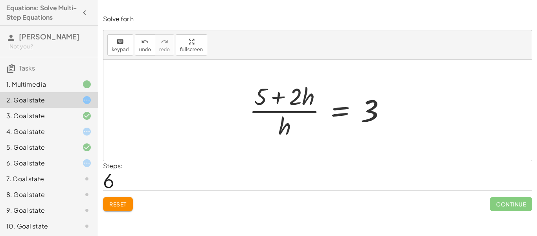
click at [109, 205] on span "Reset" at bounding box center [117, 203] width 17 height 7
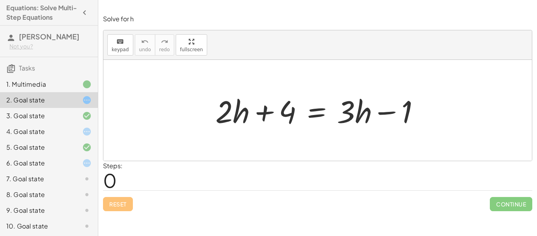
click at [366, 114] on div at bounding box center [321, 110] width 218 height 41
click at [388, 117] on div at bounding box center [321, 110] width 218 height 41
drag, startPoint x: 387, startPoint y: 114, endPoint x: 340, endPoint y: 112, distance: 47.6
click at [340, 112] on div at bounding box center [321, 110] width 218 height 41
drag, startPoint x: 395, startPoint y: 112, endPoint x: 292, endPoint y: 121, distance: 103.1
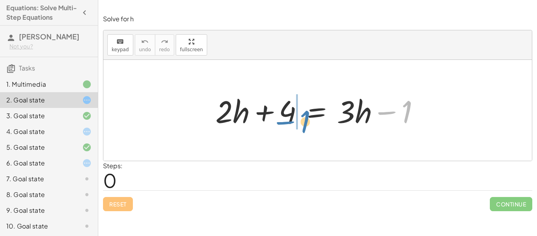
click at [292, 121] on div at bounding box center [321, 110] width 218 height 41
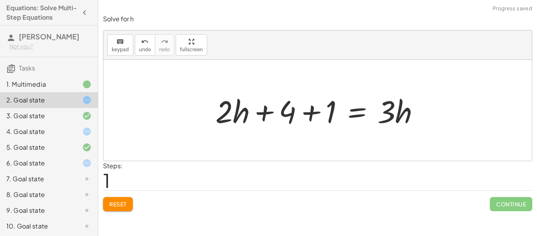
click at [320, 112] on div at bounding box center [321, 110] width 218 height 41
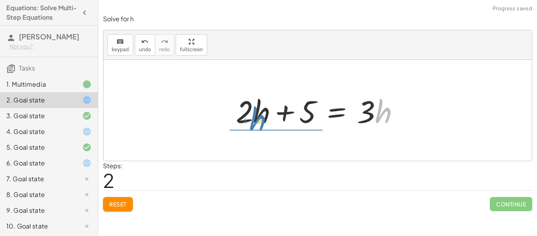
drag, startPoint x: 386, startPoint y: 112, endPoint x: 262, endPoint y: 118, distance: 124.8
click at [262, 118] on div at bounding box center [321, 110] width 178 height 41
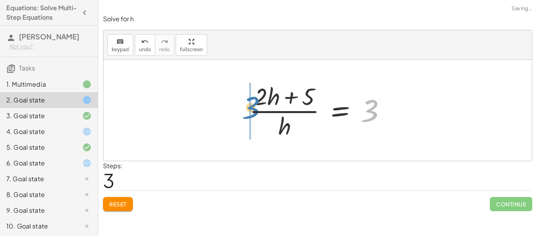
drag, startPoint x: 372, startPoint y: 109, endPoint x: 253, endPoint y: 106, distance: 119.2
click at [253, 106] on div at bounding box center [320, 110] width 151 height 61
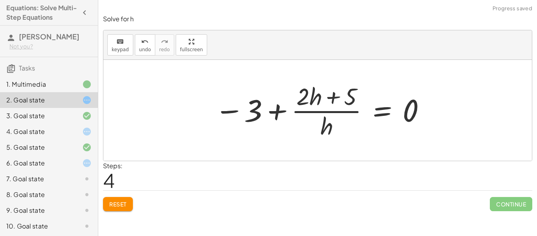
click at [288, 106] on div at bounding box center [321, 110] width 220 height 61
click at [281, 110] on div at bounding box center [321, 110] width 220 height 61
click at [304, 99] on div at bounding box center [321, 110] width 220 height 61
click at [334, 95] on div at bounding box center [321, 110] width 220 height 61
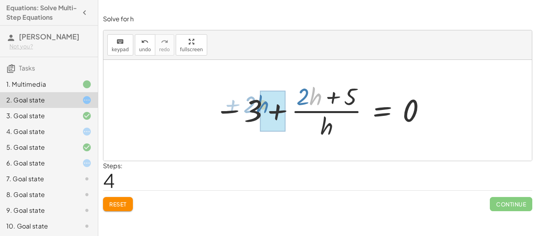
drag, startPoint x: 315, startPoint y: 98, endPoint x: 262, endPoint y: 106, distance: 53.3
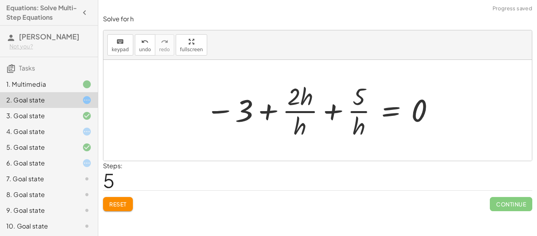
click at [297, 113] on div at bounding box center [321, 110] width 238 height 61
click at [356, 101] on div at bounding box center [321, 110] width 238 height 61
click at [358, 113] on div at bounding box center [321, 110] width 238 height 61
drag, startPoint x: 252, startPoint y: 114, endPoint x: 276, endPoint y: 109, distance: 25.2
click at [276, 109] on div at bounding box center [321, 110] width 238 height 61
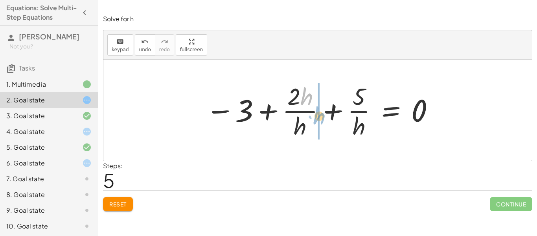
drag, startPoint x: 308, startPoint y: 102, endPoint x: 320, endPoint y: 121, distance: 22.8
click at [320, 121] on div at bounding box center [321, 110] width 238 height 61
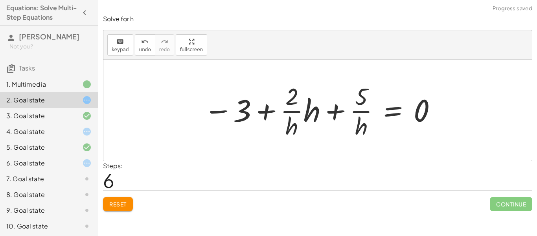
click at [303, 114] on div at bounding box center [321, 110] width 242 height 61
click at [295, 111] on div at bounding box center [321, 110] width 242 height 61
click at [355, 105] on div at bounding box center [321, 110] width 242 height 61
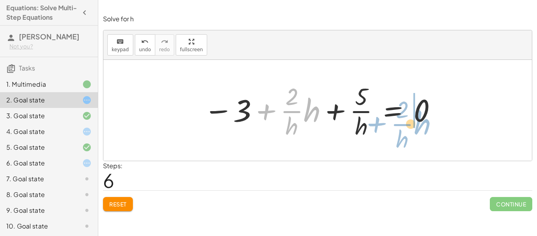
drag, startPoint x: 265, startPoint y: 108, endPoint x: 376, endPoint y: 121, distance: 111.3
click at [376, 121] on div at bounding box center [321, 110] width 242 height 61
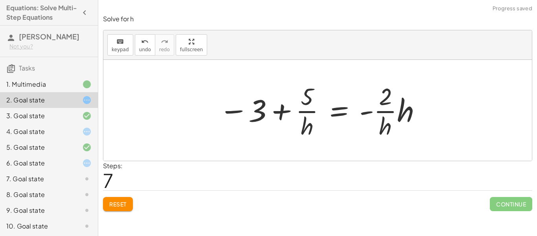
click at [367, 118] on div at bounding box center [320, 110] width 211 height 61
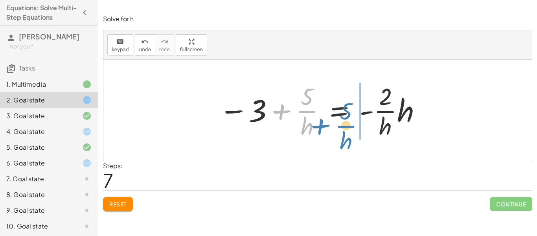
drag, startPoint x: 306, startPoint y: 110, endPoint x: 353, endPoint y: 123, distance: 48.7
click at [353, 123] on div at bounding box center [320, 110] width 211 height 61
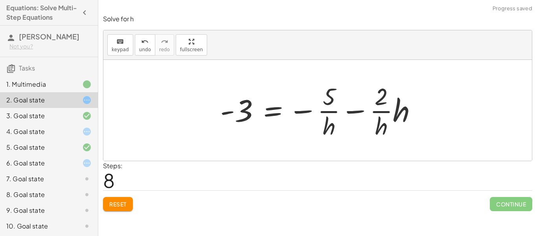
click at [300, 106] on div at bounding box center [321, 110] width 211 height 61
click at [246, 118] on div at bounding box center [320, 110] width 211 height 61
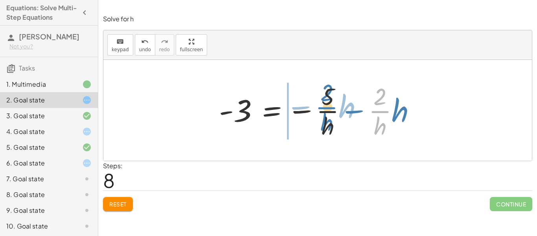
drag, startPoint x: 379, startPoint y: 108, endPoint x: 324, endPoint y: 105, distance: 54.8
click at [324, 105] on div at bounding box center [320, 110] width 211 height 61
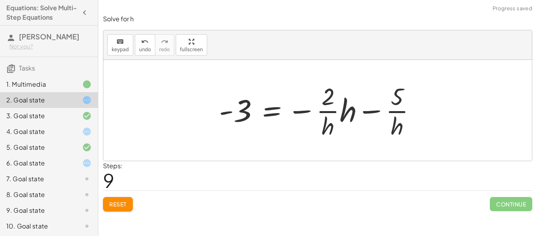
click at [335, 107] on div at bounding box center [320, 110] width 211 height 61
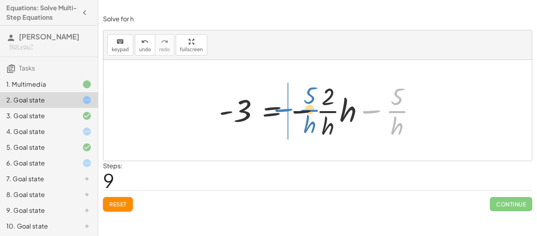
drag, startPoint x: 392, startPoint y: 118, endPoint x: 300, endPoint y: 118, distance: 91.2
click at [300, 118] on div at bounding box center [320, 110] width 211 height 61
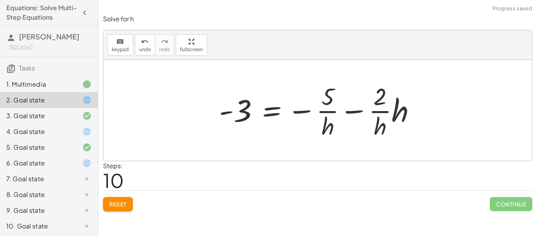
click at [345, 106] on div at bounding box center [320, 110] width 211 height 61
click at [361, 117] on div at bounding box center [320, 110] width 211 height 61
click at [73, 131] on div at bounding box center [81, 131] width 22 height 9
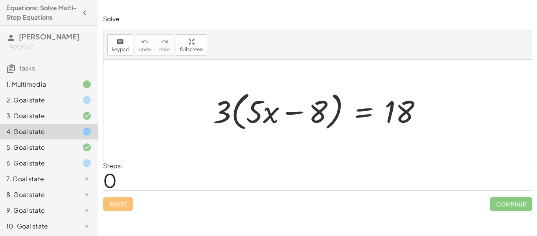
click at [398, 101] on div at bounding box center [320, 110] width 223 height 45
drag, startPoint x: 321, startPoint y: 113, endPoint x: 286, endPoint y: 111, distance: 35.0
click at [286, 111] on div at bounding box center [320, 110] width 223 height 45
drag, startPoint x: 227, startPoint y: 108, endPoint x: 261, endPoint y: 114, distance: 34.7
click at [261, 114] on div at bounding box center [320, 110] width 223 height 45
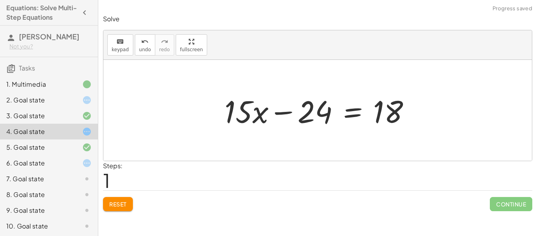
click at [286, 114] on div at bounding box center [321, 110] width 200 height 41
click at [254, 112] on div at bounding box center [321, 110] width 200 height 41
drag, startPoint x: 387, startPoint y: 114, endPoint x: 309, endPoint y: 114, distance: 78.3
click at [309, 114] on div at bounding box center [321, 110] width 200 height 41
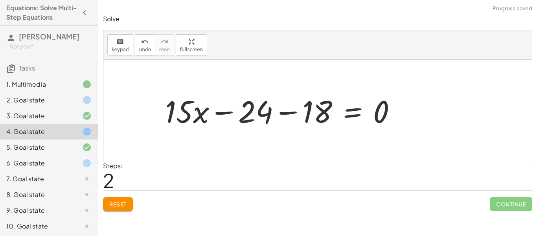
click at [279, 114] on div at bounding box center [283, 110] width 245 height 41
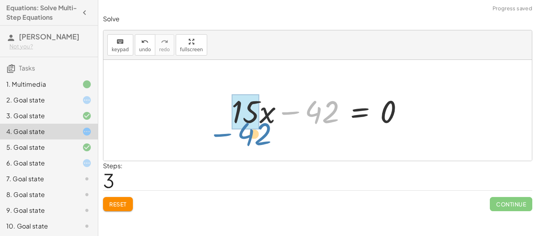
drag, startPoint x: 318, startPoint y: 114, endPoint x: 250, endPoint y: 136, distance: 71.5
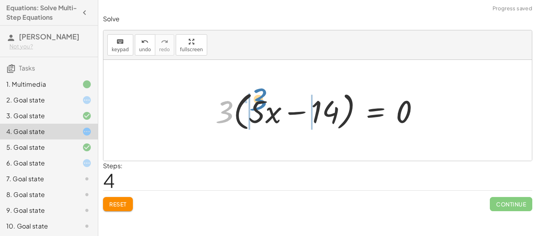
drag, startPoint x: 224, startPoint y: 116, endPoint x: 258, endPoint y: 106, distance: 35.3
click at [258, 106] on div at bounding box center [321, 110] width 218 height 45
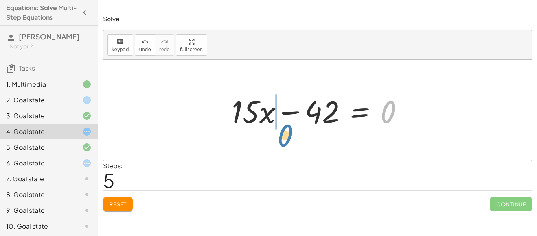
drag, startPoint x: 387, startPoint y: 111, endPoint x: 283, endPoint y: 135, distance: 106.9
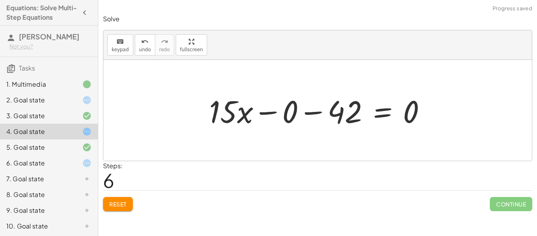
click at [278, 106] on div at bounding box center [320, 110] width 231 height 41
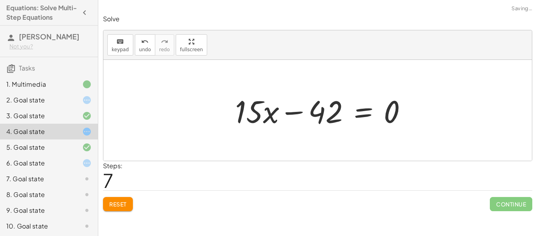
click at [286, 111] on div at bounding box center [324, 110] width 186 height 41
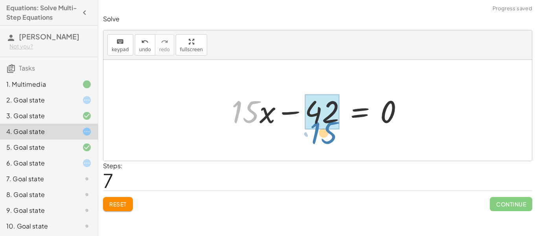
drag, startPoint x: 249, startPoint y: 111, endPoint x: 328, endPoint y: 131, distance: 81.0
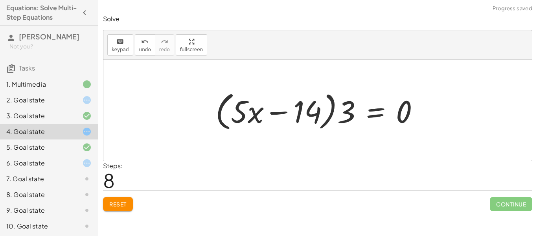
click at [351, 114] on div at bounding box center [321, 110] width 218 height 45
click at [265, 112] on div at bounding box center [321, 110] width 218 height 45
drag, startPoint x: 298, startPoint y: 112, endPoint x: 243, endPoint y: 108, distance: 54.8
click at [243, 108] on div at bounding box center [321, 110] width 218 height 45
drag, startPoint x: 341, startPoint y: 114, endPoint x: 286, endPoint y: 116, distance: 54.7
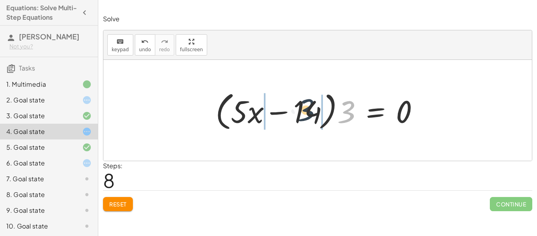
click at [286, 116] on div at bounding box center [321, 110] width 218 height 45
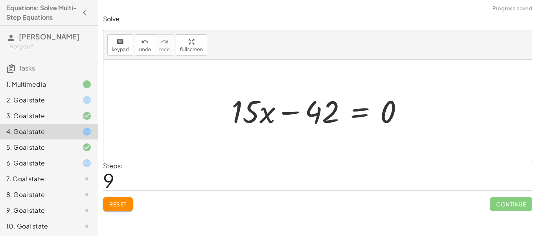
click at [273, 115] on div at bounding box center [321, 110] width 186 height 41
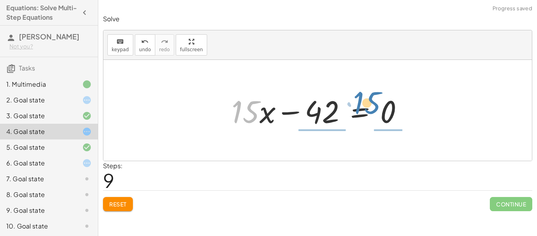
drag, startPoint x: 243, startPoint y: 118, endPoint x: 370, endPoint y: 108, distance: 127.0
click at [370, 108] on div at bounding box center [321, 110] width 186 height 41
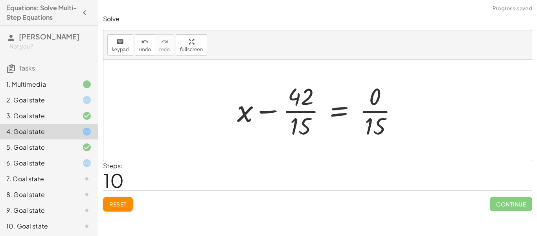
click at [331, 105] on div at bounding box center [320, 110] width 175 height 61
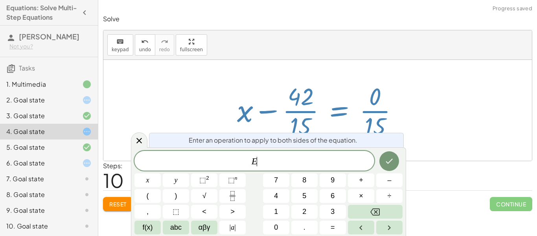
scroll to position [4, 0]
click at [310, 122] on div at bounding box center [320, 110] width 175 height 61
click at [146, 131] on div at bounding box center [317, 110] width 429 height 101
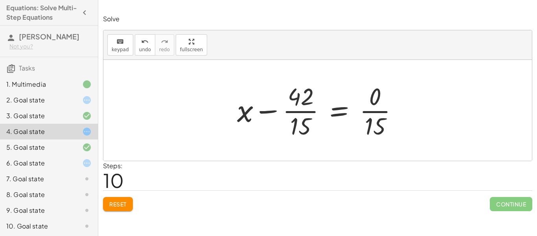
click at [383, 122] on div at bounding box center [320, 110] width 175 height 61
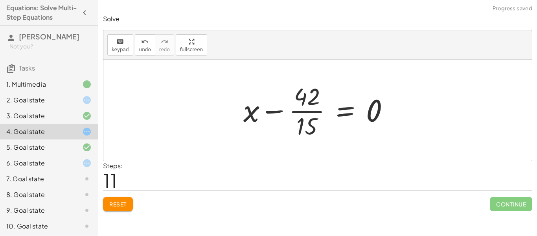
click at [307, 114] on div at bounding box center [320, 110] width 160 height 61
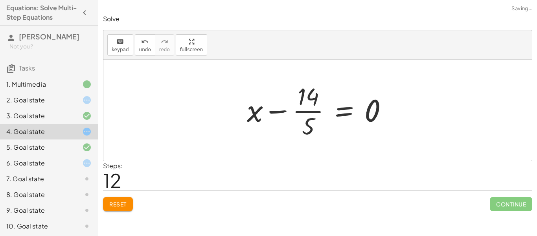
click at [310, 111] on div at bounding box center [320, 110] width 155 height 61
click at [272, 116] on div at bounding box center [320, 110] width 155 height 61
click at [275, 111] on div at bounding box center [320, 110] width 155 height 61
drag, startPoint x: 304, startPoint y: 112, endPoint x: 382, endPoint y: 117, distance: 77.3
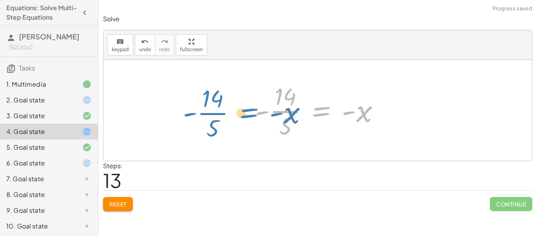
drag, startPoint x: 326, startPoint y: 111, endPoint x: 285, endPoint y: 110, distance: 41.3
click at [285, 110] on div at bounding box center [320, 110] width 139 height 61
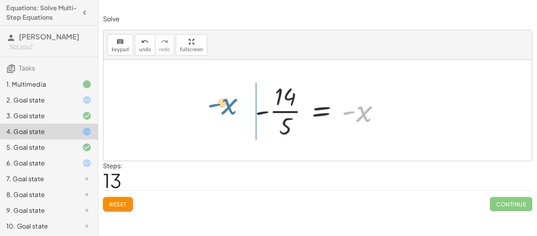
drag, startPoint x: 365, startPoint y: 113, endPoint x: 230, endPoint y: 107, distance: 135.1
click at [230, 107] on div "· 3 · ( + · 5 · x − 8 ) = 18 + · 3 · 5 · x − · 3 · 8 = 18 + · 15 · x − 24 = 18 …" at bounding box center [317, 110] width 429 height 101
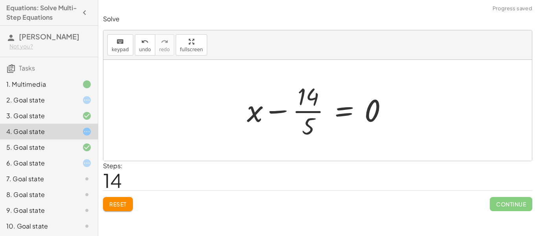
click at [332, 109] on div at bounding box center [320, 110] width 155 height 61
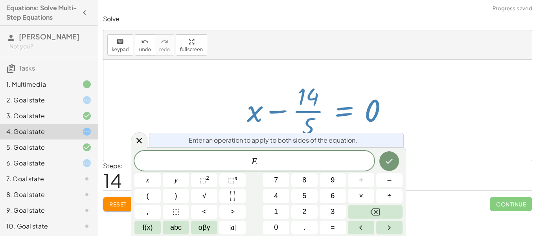
scroll to position [4, 0]
click at [371, 112] on div at bounding box center [320, 110] width 155 height 61
click at [130, 138] on div at bounding box center [317, 110] width 429 height 101
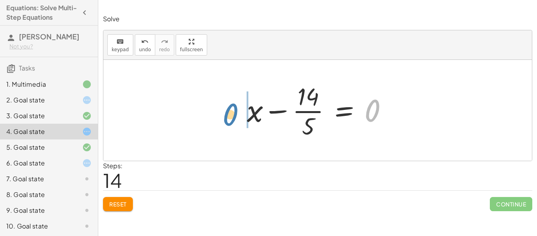
drag, startPoint x: 372, startPoint y: 104, endPoint x: 229, endPoint y: 109, distance: 143.2
click at [229, 109] on div "· 3 · ( + · 5 · x − 8 ) = 18 + · 3 · 5 · x − · 3 · 8 = 18 + · 15 · x − 24 = 18 …" at bounding box center [317, 110] width 429 height 101
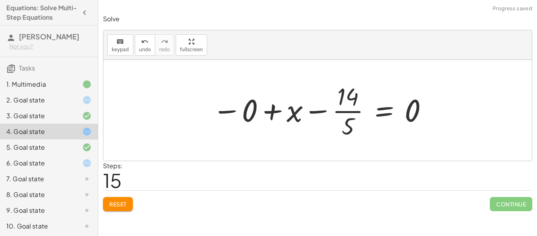
click at [313, 114] on div at bounding box center [320, 110] width 224 height 61
click at [278, 118] on div at bounding box center [320, 110] width 224 height 61
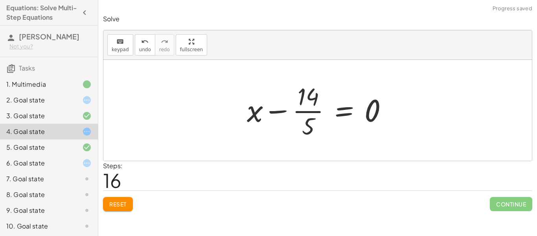
click at [352, 111] on div at bounding box center [320, 110] width 155 height 61
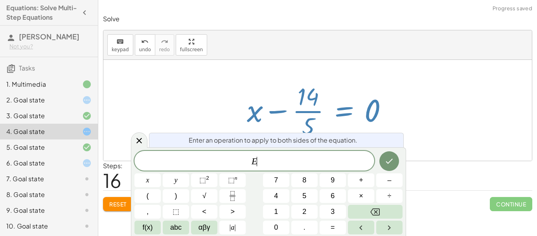
scroll to position [4, 0]
click at [143, 142] on icon at bounding box center [139, 140] width 9 height 9
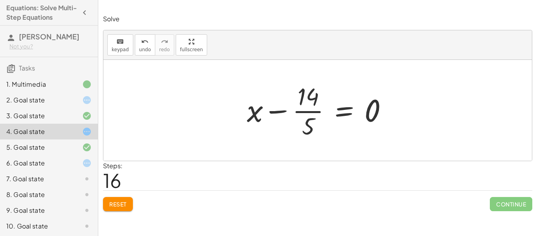
click at [111, 205] on span "Reset" at bounding box center [117, 203] width 17 height 7
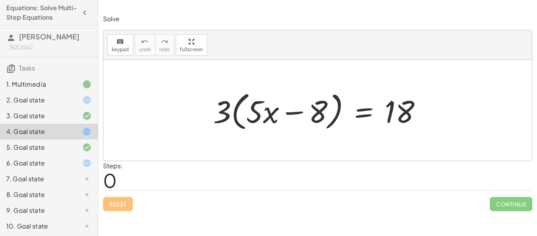
click at [388, 105] on div at bounding box center [320, 110] width 223 height 45
click at [305, 115] on div at bounding box center [320, 110] width 223 height 45
click at [297, 116] on div at bounding box center [320, 110] width 223 height 45
drag, startPoint x: 221, startPoint y: 109, endPoint x: 305, endPoint y: 108, distance: 83.8
click at [305, 108] on div at bounding box center [320, 110] width 223 height 45
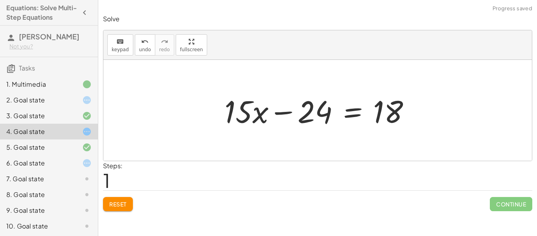
click at [311, 111] on div at bounding box center [321, 110] width 200 height 41
drag, startPoint x: 387, startPoint y: 105, endPoint x: 338, endPoint y: 113, distance: 49.8
click at [338, 113] on div at bounding box center [321, 110] width 200 height 41
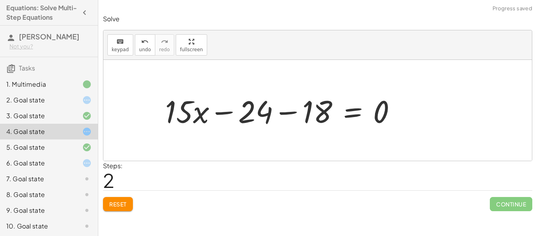
click at [293, 112] on div at bounding box center [283, 110] width 245 height 41
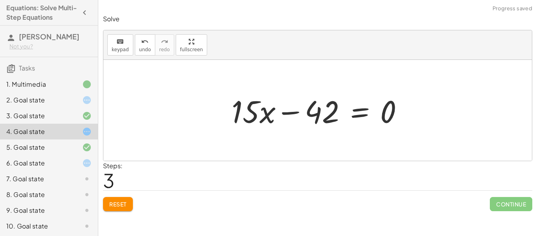
click at [293, 112] on div at bounding box center [321, 110] width 186 height 41
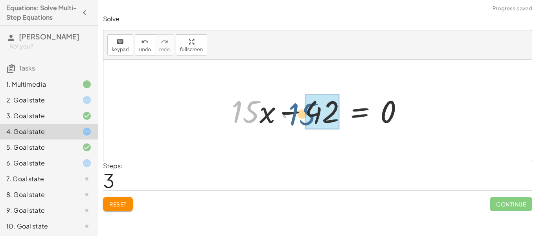
drag, startPoint x: 254, startPoint y: 116, endPoint x: 311, endPoint y: 119, distance: 57.1
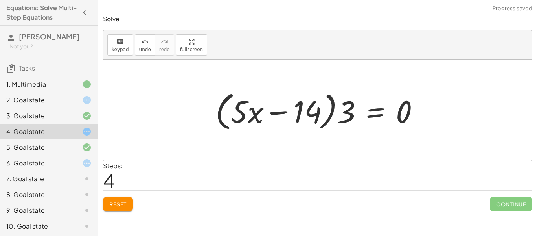
click at [332, 111] on div at bounding box center [321, 110] width 218 height 45
drag, startPoint x: 404, startPoint y: 116, endPoint x: 244, endPoint y: 112, distance: 159.7
click at [244, 112] on div at bounding box center [321, 110] width 218 height 45
click at [217, 116] on div at bounding box center [280, 110] width 287 height 45
click at [208, 115] on div at bounding box center [280, 110] width 287 height 45
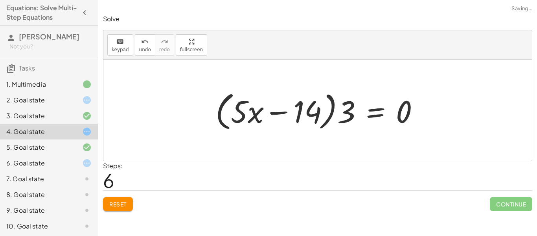
click at [245, 108] on div at bounding box center [321, 110] width 218 height 45
drag, startPoint x: 245, startPoint y: 108, endPoint x: 368, endPoint y: 106, distance: 123.1
click at [368, 106] on div at bounding box center [321, 110] width 218 height 45
drag, startPoint x: 352, startPoint y: 112, endPoint x: 309, endPoint y: 114, distance: 43.3
click at [309, 114] on div at bounding box center [321, 110] width 218 height 45
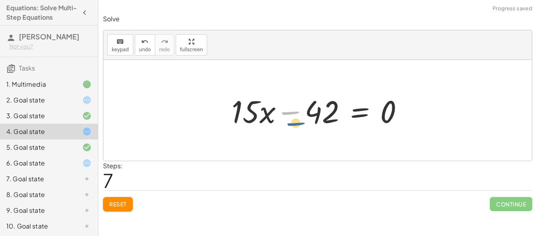
drag, startPoint x: 288, startPoint y: 111, endPoint x: 294, endPoint y: 123, distance: 13.0
click at [294, 123] on div at bounding box center [321, 110] width 186 height 41
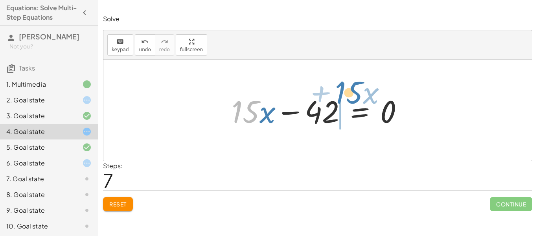
drag, startPoint x: 258, startPoint y: 114, endPoint x: 359, endPoint y: 95, distance: 102.5
click at [359, 95] on div at bounding box center [321, 110] width 186 height 41
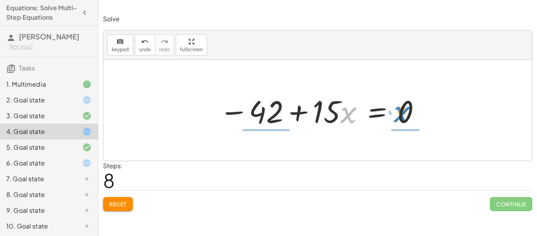
drag, startPoint x: 353, startPoint y: 119, endPoint x: 416, endPoint y: 118, distance: 63.3
click at [416, 118] on div at bounding box center [321, 110] width 210 height 41
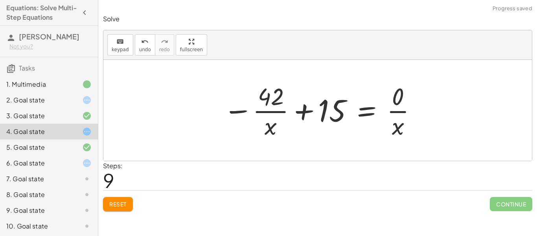
click at [273, 124] on div at bounding box center [320, 110] width 202 height 61
click at [392, 126] on div at bounding box center [320, 110] width 202 height 61
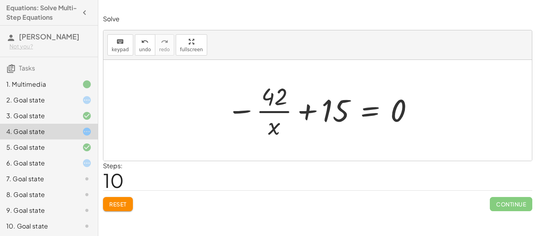
click at [91, 164] on icon at bounding box center [86, 162] width 9 height 9
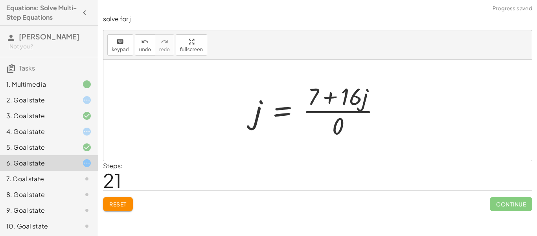
click at [117, 199] on button "Reset" at bounding box center [118, 204] width 30 height 14
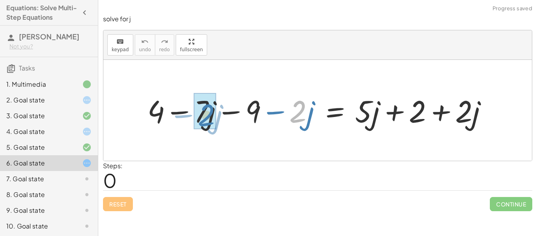
drag, startPoint x: 293, startPoint y: 115, endPoint x: 200, endPoint y: 119, distance: 92.5
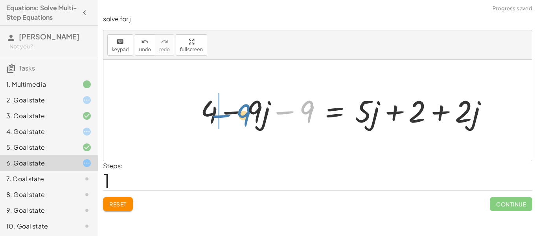
drag, startPoint x: 286, startPoint y: 110, endPoint x: 196, endPoint y: 111, distance: 90.1
click at [197, 111] on div at bounding box center [347, 110] width 301 height 40
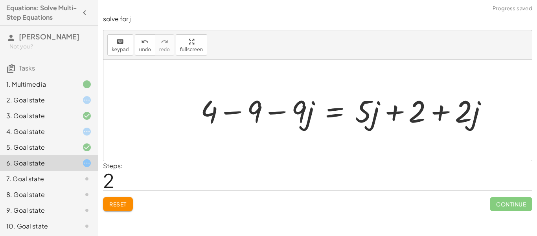
click at [226, 112] on div at bounding box center [347, 110] width 301 height 40
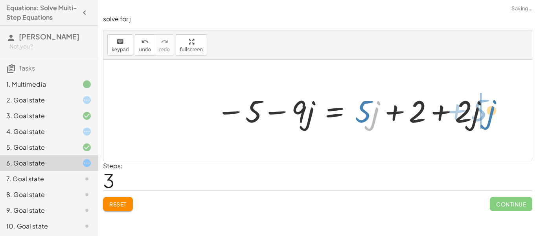
drag, startPoint x: 374, startPoint y: 109, endPoint x: 490, endPoint y: 108, distance: 116.0
click at [490, 108] on div at bounding box center [352, 110] width 280 height 40
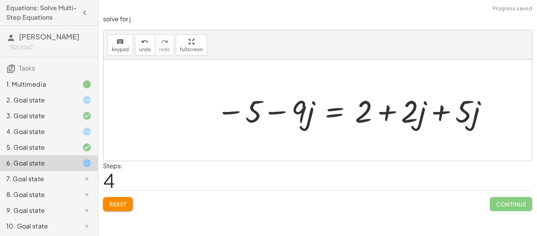
click at [418, 114] on div at bounding box center [352, 110] width 280 height 40
click at [439, 112] on div at bounding box center [352, 110] width 280 height 40
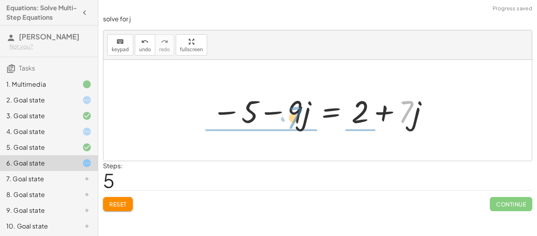
drag, startPoint x: 405, startPoint y: 113, endPoint x: 291, endPoint y: 119, distance: 115.0
click at [291, 119] on div at bounding box center [320, 110] width 225 height 41
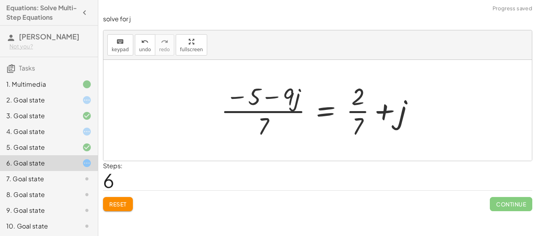
click at [300, 113] on div at bounding box center [321, 110] width 208 height 61
click at [268, 94] on div at bounding box center [321, 110] width 208 height 61
drag, startPoint x: 269, startPoint y: 123, endPoint x: 394, endPoint y: 105, distance: 126.0
click at [394, 105] on div at bounding box center [321, 110] width 208 height 61
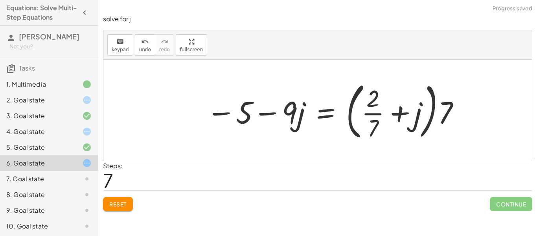
click at [381, 109] on div at bounding box center [334, 109] width 262 height 65
click at [147, 47] on span "undo" at bounding box center [145, 50] width 12 height 6
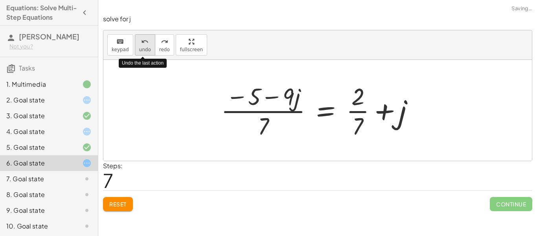
click at [147, 47] on span "undo" at bounding box center [145, 50] width 12 height 6
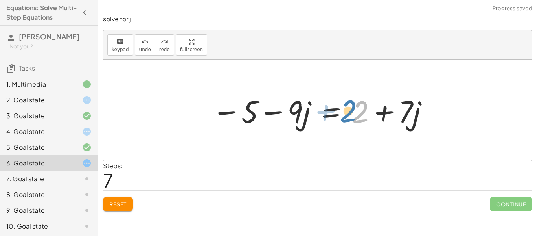
drag, startPoint x: 354, startPoint y: 123, endPoint x: 342, endPoint y: 122, distance: 11.4
click at [342, 122] on div at bounding box center [320, 110] width 225 height 41
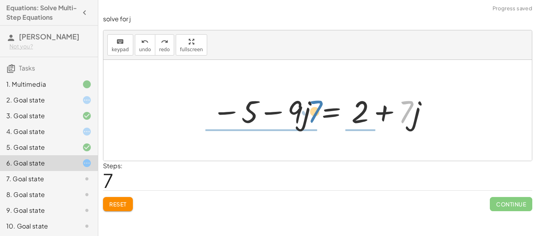
drag, startPoint x: 409, startPoint y: 109, endPoint x: 316, endPoint y: 110, distance: 93.2
click at [316, 110] on div at bounding box center [320, 110] width 225 height 41
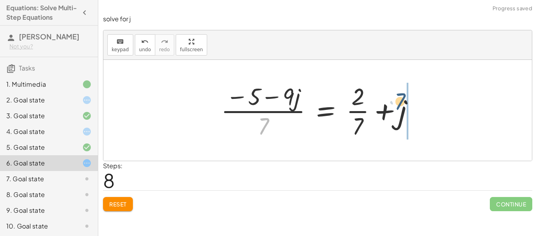
drag, startPoint x: 265, startPoint y: 125, endPoint x: 404, endPoint y: 101, distance: 140.9
click at [404, 101] on div at bounding box center [321, 110] width 208 height 61
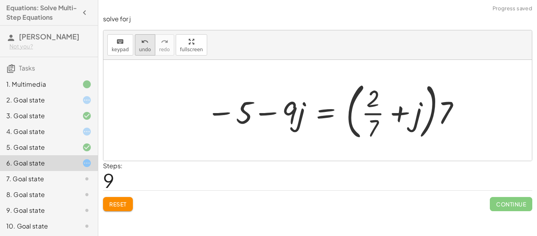
click at [151, 40] on button "undo undo" at bounding box center [145, 44] width 20 height 21
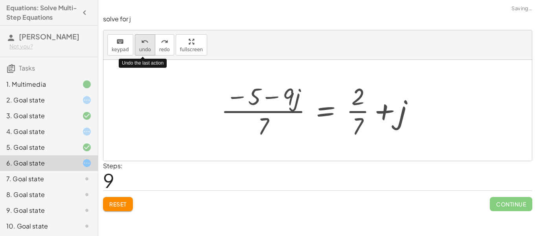
click at [151, 40] on button "undo undo" at bounding box center [145, 44] width 20 height 21
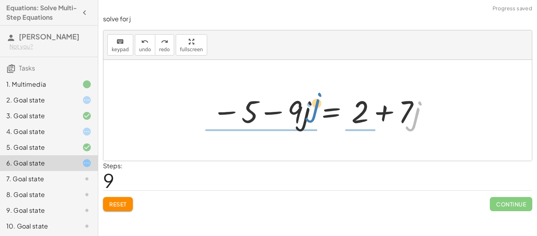
drag, startPoint x: 419, startPoint y: 114, endPoint x: 319, endPoint y: 105, distance: 100.7
click at [319, 105] on div at bounding box center [320, 110] width 225 height 41
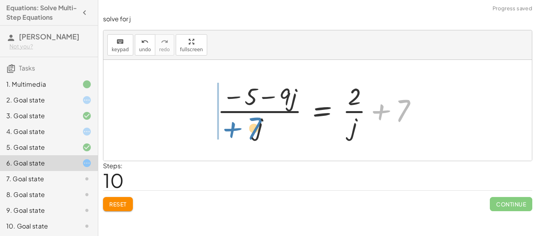
drag, startPoint x: 405, startPoint y: 110, endPoint x: 256, endPoint y: 125, distance: 149.8
click at [256, 125] on div at bounding box center [321, 110] width 214 height 61
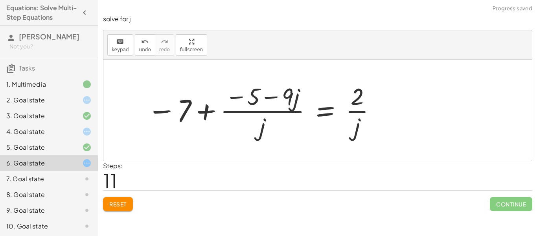
click at [262, 121] on div at bounding box center [262, 110] width 238 height 61
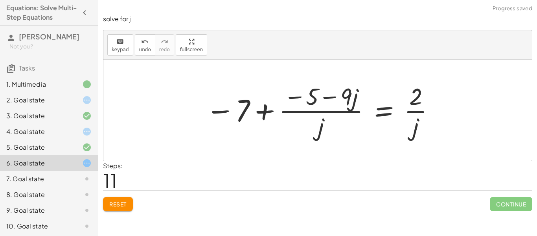
click at [320, 129] on div at bounding box center [321, 110] width 238 height 61
click at [321, 88] on div at bounding box center [321, 110] width 238 height 61
click at [261, 121] on div at bounding box center [321, 110] width 238 height 61
click at [262, 115] on div at bounding box center [321, 110] width 238 height 61
click at [123, 204] on span "Reset" at bounding box center [117, 203] width 17 height 7
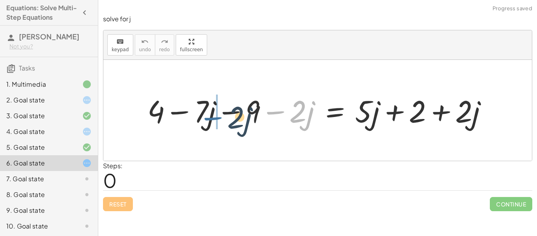
drag, startPoint x: 282, startPoint y: 115, endPoint x: 217, endPoint y: 121, distance: 64.8
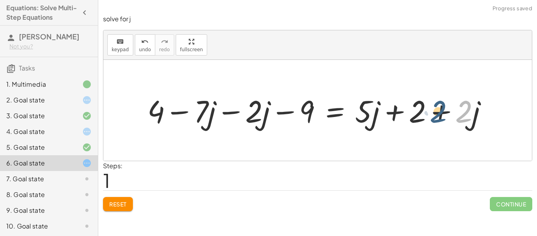
drag, startPoint x: 467, startPoint y: 113, endPoint x: 441, endPoint y: 113, distance: 26.0
click at [441, 113] on div at bounding box center [321, 110] width 355 height 40
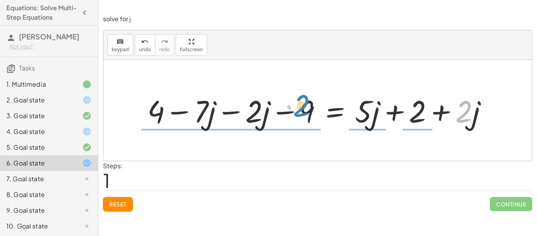
drag, startPoint x: 459, startPoint y: 111, endPoint x: 297, endPoint y: 105, distance: 162.1
click at [297, 105] on div at bounding box center [321, 110] width 355 height 40
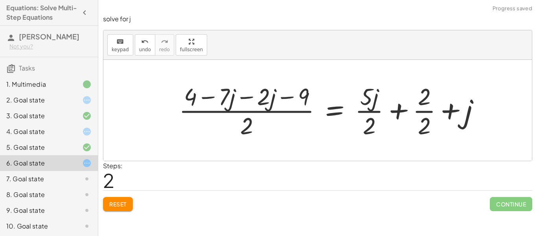
click at [262, 101] on div at bounding box center [332, 110] width 315 height 60
click at [244, 101] on div at bounding box center [332, 110] width 315 height 60
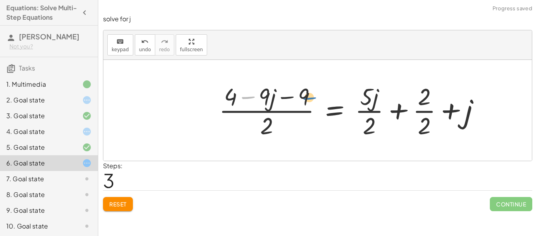
drag, startPoint x: 253, startPoint y: 98, endPoint x: 315, endPoint y: 99, distance: 61.4
click at [315, 99] on div at bounding box center [353, 110] width 276 height 60
drag, startPoint x: 306, startPoint y: 98, endPoint x: 254, endPoint y: 99, distance: 51.9
click at [254, 99] on div at bounding box center [353, 110] width 276 height 60
click at [246, 95] on div at bounding box center [353, 110] width 276 height 60
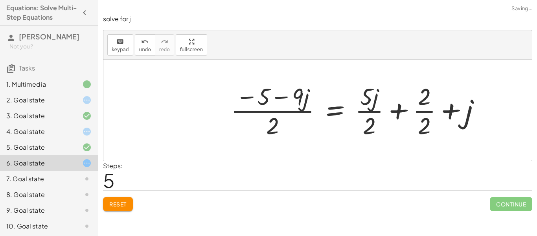
click at [275, 124] on div at bounding box center [359, 110] width 264 height 60
click at [286, 92] on div at bounding box center [359, 110] width 264 height 60
drag, startPoint x: 307, startPoint y: 96, endPoint x: 390, endPoint y: 102, distance: 83.2
click at [390, 102] on div at bounding box center [359, 110] width 264 height 60
drag, startPoint x: 307, startPoint y: 105, endPoint x: 477, endPoint y: 111, distance: 170.4
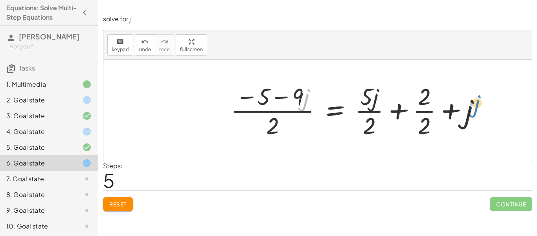
click at [477, 111] on div at bounding box center [359, 110] width 264 height 60
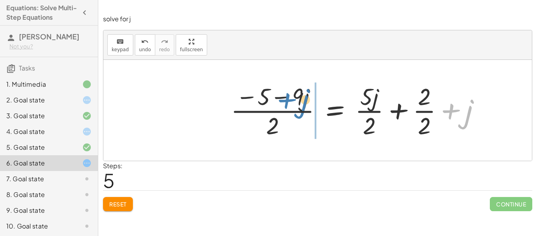
drag, startPoint x: 463, startPoint y: 119, endPoint x: 300, endPoint y: 109, distance: 163.6
click at [300, 109] on div at bounding box center [359, 110] width 264 height 60
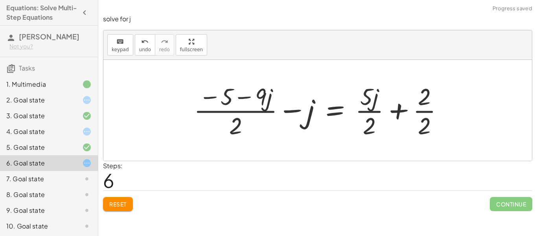
click at [242, 127] on div at bounding box center [322, 110] width 264 height 60
click at [387, 107] on div at bounding box center [322, 110] width 264 height 60
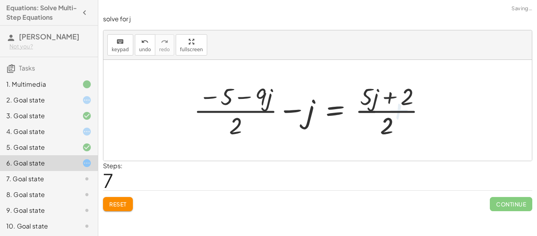
click at [424, 115] on div at bounding box center [313, 110] width 246 height 60
click at [363, 111] on div at bounding box center [313, 110] width 246 height 60
drag, startPoint x: 387, startPoint y: 123, endPoint x: 404, endPoint y: 92, distance: 35.2
click at [404, 92] on div at bounding box center [313, 110] width 246 height 60
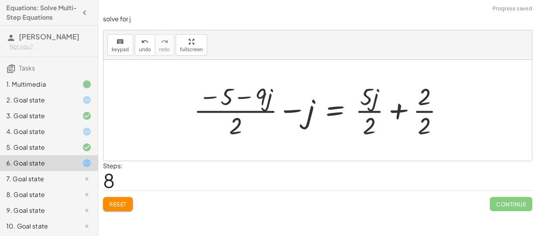
click at [366, 120] on div at bounding box center [322, 110] width 264 height 60
click at [432, 118] on div at bounding box center [322, 110] width 264 height 60
click at [426, 115] on div at bounding box center [316, 110] width 252 height 60
click at [365, 107] on div at bounding box center [316, 110] width 252 height 60
drag, startPoint x: 237, startPoint y: 125, endPoint x: 273, endPoint y: 99, distance: 44.5
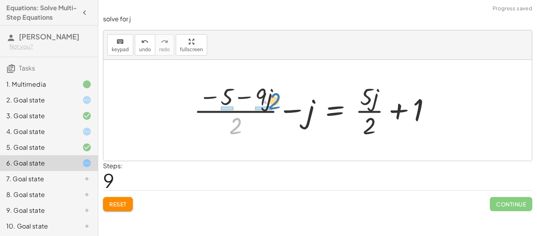
click at [273, 99] on div at bounding box center [316, 110] width 252 height 60
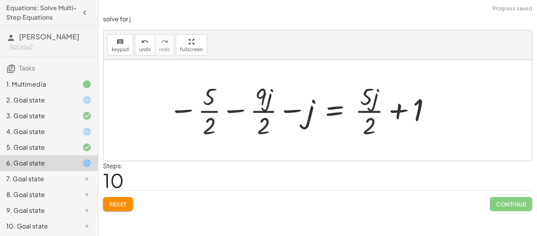
click at [201, 109] on div at bounding box center [300, 110] width 271 height 60
click at [186, 110] on div at bounding box center [300, 110] width 271 height 60
click at [260, 113] on div at bounding box center [300, 110] width 271 height 60
click at [245, 111] on div at bounding box center [300, 110] width 271 height 60
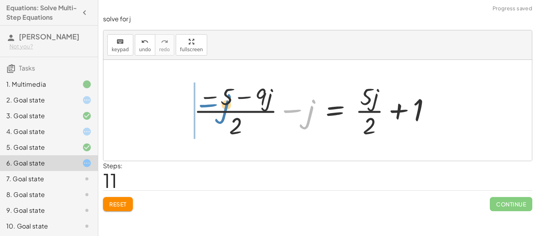
drag, startPoint x: 308, startPoint y: 114, endPoint x: 221, endPoint y: 109, distance: 87.1
click at [221, 109] on div at bounding box center [316, 110] width 252 height 60
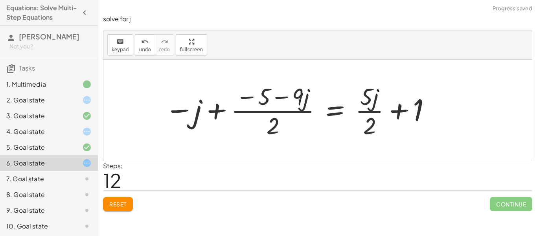
click at [216, 109] on div at bounding box center [299, 110] width 276 height 60
click at [369, 111] on div at bounding box center [299, 110] width 276 height 60
click at [372, 102] on div at bounding box center [299, 110] width 276 height 60
click at [77, 108] on div "3. Goal state" at bounding box center [49, 116] width 98 height 16
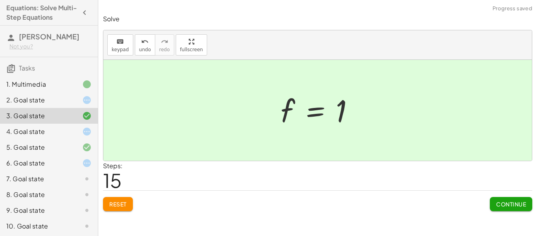
click at [73, 99] on div at bounding box center [81, 99] width 22 height 9
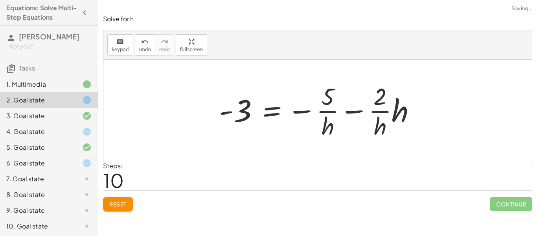
click at [118, 201] on span "Reset" at bounding box center [117, 203] width 17 height 7
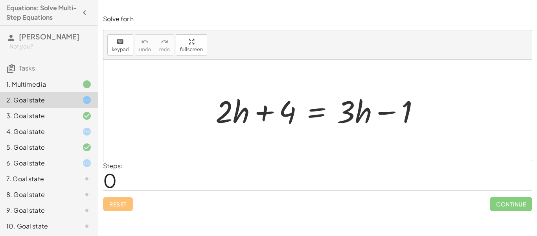
click at [122, 206] on div "Reset Continue" at bounding box center [317, 200] width 429 height 21
click at [273, 110] on div at bounding box center [321, 110] width 218 height 41
click at [268, 111] on div at bounding box center [321, 110] width 218 height 41
click at [367, 104] on div at bounding box center [321, 110] width 218 height 41
drag, startPoint x: 364, startPoint y: 112, endPoint x: 241, endPoint y: 105, distance: 123.3
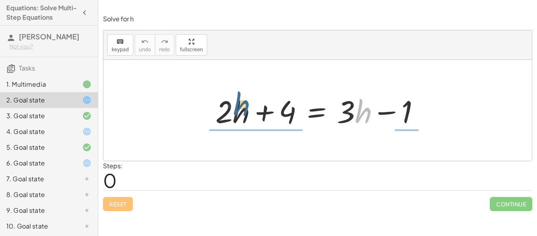
click at [241, 105] on div at bounding box center [321, 110] width 218 height 41
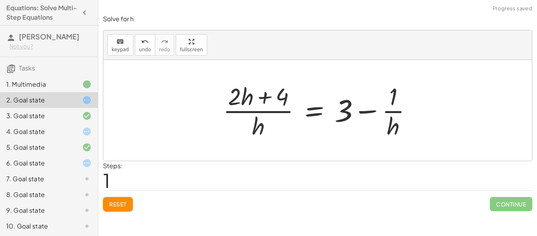
click at [255, 123] on div at bounding box center [321, 110] width 204 height 61
click at [403, 117] on div at bounding box center [321, 110] width 204 height 61
click at [396, 113] on div at bounding box center [321, 110] width 204 height 61
drag, startPoint x: 344, startPoint y: 112, endPoint x: 294, endPoint y: 114, distance: 50.0
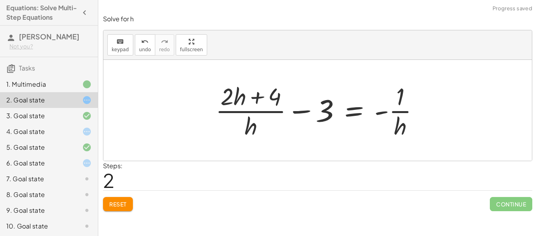
click at [286, 112] on div at bounding box center [321, 110] width 218 height 61
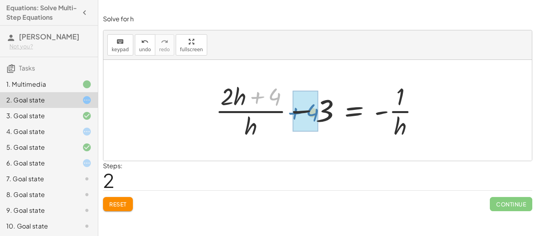
drag, startPoint x: 267, startPoint y: 94, endPoint x: 304, endPoint y: 110, distance: 40.5
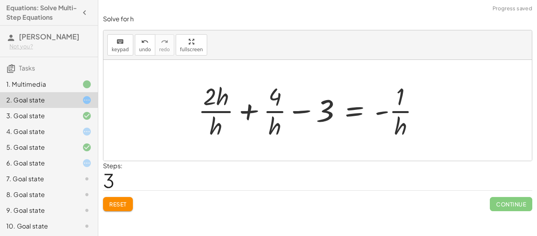
click at [304, 110] on div at bounding box center [312, 110] width 236 height 61
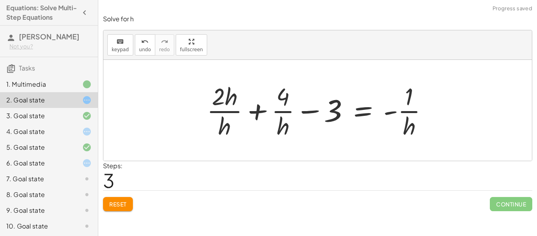
click at [293, 119] on div at bounding box center [321, 110] width 236 height 61
click at [217, 118] on div at bounding box center [321, 110] width 236 height 61
click at [405, 126] on div at bounding box center [321, 110] width 236 height 61
click at [390, 116] on div at bounding box center [321, 110] width 236 height 61
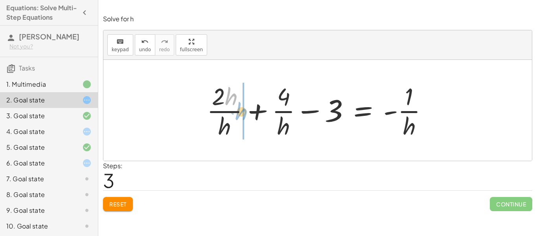
drag, startPoint x: 232, startPoint y: 104, endPoint x: 242, endPoint y: 120, distance: 18.4
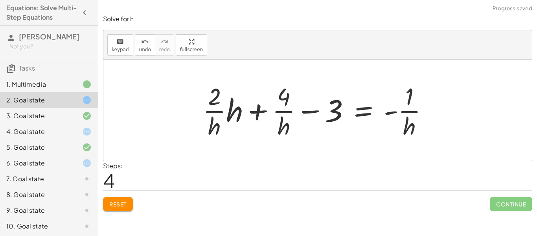
click at [230, 118] on div at bounding box center [319, 110] width 240 height 61
click at [220, 118] on div at bounding box center [321, 110] width 236 height 61
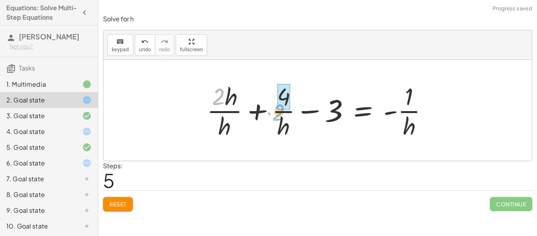
drag, startPoint x: 221, startPoint y: 100, endPoint x: 281, endPoint y: 115, distance: 61.8
click at [281, 115] on div at bounding box center [321, 110] width 236 height 61
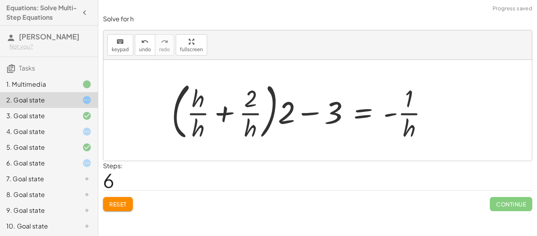
click at [282, 105] on div at bounding box center [303, 109] width 271 height 65
click at [254, 103] on div at bounding box center [303, 109] width 271 height 65
click at [253, 122] on div at bounding box center [303, 109] width 271 height 65
click at [199, 110] on div at bounding box center [303, 109] width 271 height 65
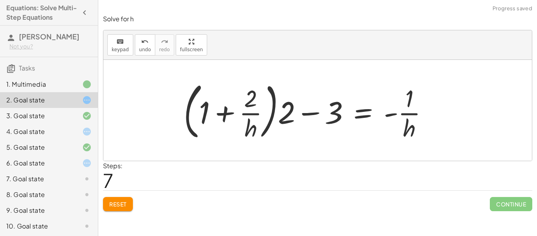
click at [253, 116] on div at bounding box center [309, 109] width 259 height 65
drag, startPoint x: 284, startPoint y: 109, endPoint x: 252, endPoint y: 111, distance: 32.0
click at [252, 111] on div at bounding box center [309, 109] width 259 height 65
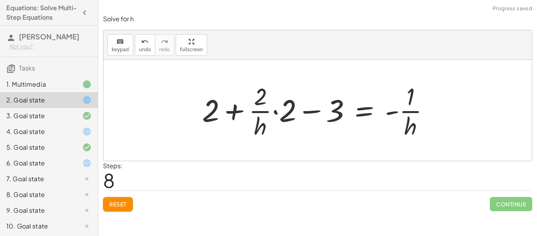
click at [251, 105] on div at bounding box center [318, 110] width 241 height 61
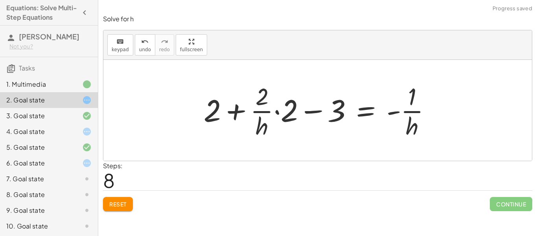
click at [279, 111] on div at bounding box center [320, 110] width 241 height 61
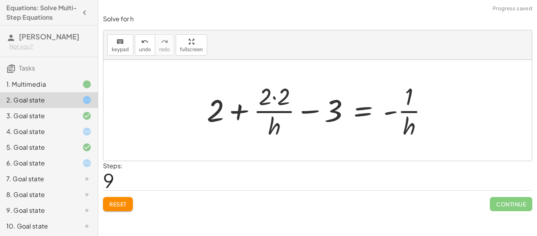
click at [274, 96] on div at bounding box center [321, 110] width 236 height 61
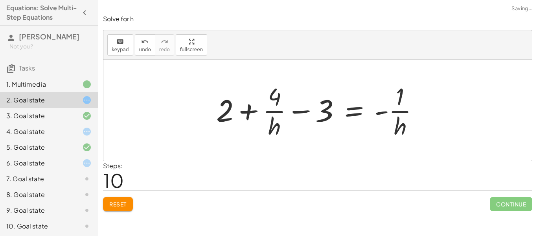
click at [282, 119] on div at bounding box center [320, 110] width 217 height 61
click at [304, 112] on div at bounding box center [320, 110] width 217 height 61
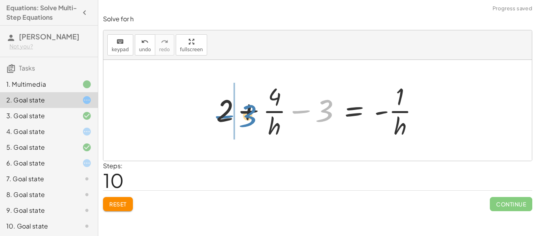
drag, startPoint x: 329, startPoint y: 112, endPoint x: 251, endPoint y: 117, distance: 78.0
click at [251, 117] on div at bounding box center [320, 110] width 217 height 61
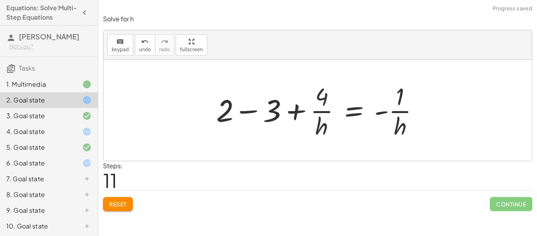
click at [267, 111] on div at bounding box center [320, 110] width 217 height 61
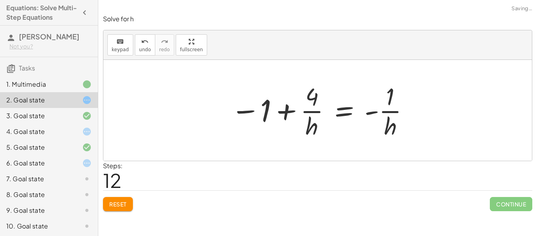
click at [369, 109] on div at bounding box center [320, 110] width 187 height 61
drag, startPoint x: 391, startPoint y: 124, endPoint x: 360, endPoint y: 110, distance: 33.8
click at [360, 110] on div at bounding box center [320, 110] width 187 height 61
click at [391, 98] on div at bounding box center [320, 110] width 187 height 61
click at [381, 116] on div at bounding box center [320, 110] width 187 height 61
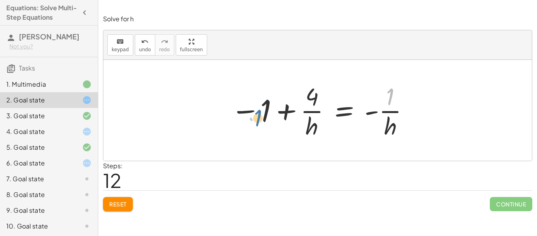
drag, startPoint x: 389, startPoint y: 101, endPoint x: 258, endPoint y: 122, distance: 132.6
click at [258, 122] on div at bounding box center [320, 110] width 187 height 61
click at [389, 111] on div at bounding box center [320, 110] width 187 height 61
drag, startPoint x: 390, startPoint y: 103, endPoint x: 309, endPoint y: 109, distance: 80.9
click at [309, 109] on div at bounding box center [320, 110] width 187 height 61
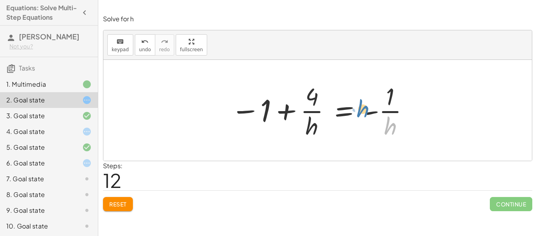
drag, startPoint x: 382, startPoint y: 127, endPoint x: 352, endPoint y: 110, distance: 34.7
click at [352, 110] on div at bounding box center [320, 110] width 187 height 61
drag, startPoint x: 385, startPoint y: 124, endPoint x: 309, endPoint y: 117, distance: 77.0
click at [309, 117] on div at bounding box center [320, 110] width 187 height 61
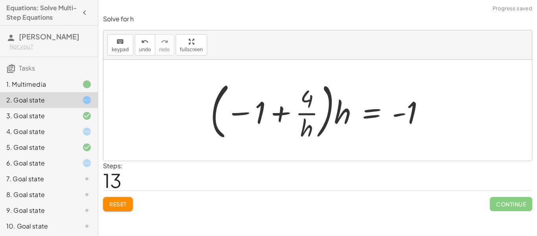
click at [311, 110] on div at bounding box center [320, 109] width 229 height 65
click at [250, 118] on div at bounding box center [320, 109] width 229 height 65
drag, startPoint x: 395, startPoint y: 112, endPoint x: 255, endPoint y: 109, distance: 140.4
click at [255, 109] on div at bounding box center [320, 109] width 229 height 65
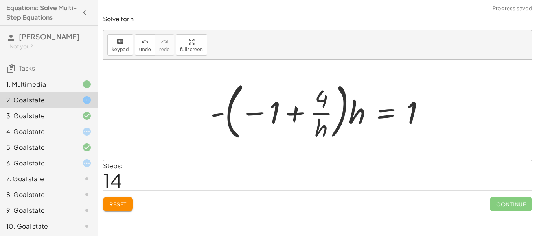
click at [270, 118] on div at bounding box center [320, 109] width 229 height 65
click at [318, 106] on div at bounding box center [320, 109] width 229 height 65
drag, startPoint x: 357, startPoint y: 114, endPoint x: 214, endPoint y: 114, distance: 142.8
click at [214, 114] on div at bounding box center [320, 109] width 229 height 65
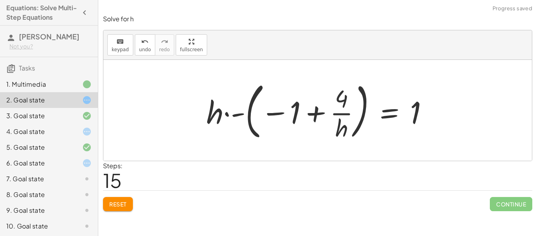
click at [233, 105] on div at bounding box center [321, 109] width 236 height 65
click at [235, 111] on div at bounding box center [321, 109] width 236 height 65
click at [338, 113] on div at bounding box center [321, 109] width 236 height 65
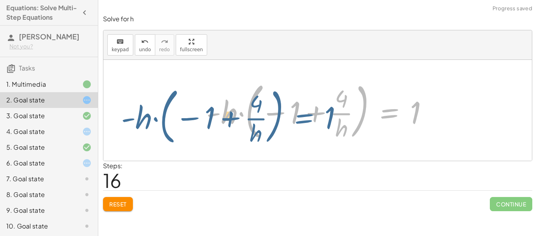
drag, startPoint x: 408, startPoint y: 112, endPoint x: 323, endPoint y: 117, distance: 85.9
click at [323, 117] on div at bounding box center [321, 109] width 236 height 65
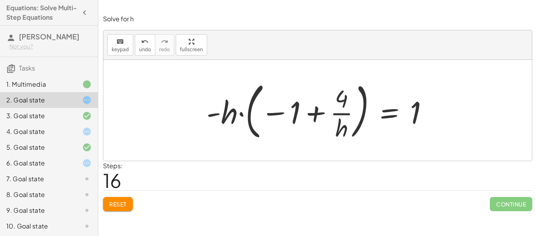
click at [354, 115] on div at bounding box center [321, 109] width 236 height 65
click at [348, 112] on div at bounding box center [321, 109] width 236 height 65
click at [94, 125] on div "4. Goal state" at bounding box center [49, 131] width 98 height 16
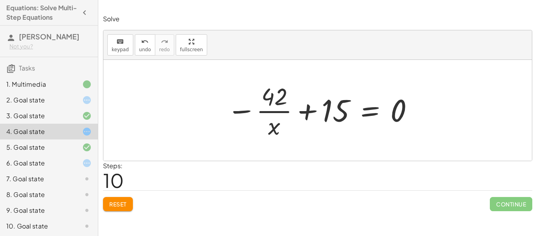
click at [121, 194] on div "Reset Continue" at bounding box center [317, 200] width 429 height 21
click at [123, 198] on button "Reset" at bounding box center [118, 204] width 30 height 14
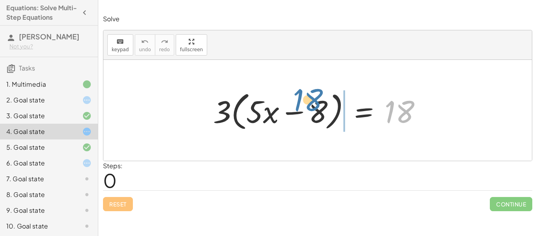
drag, startPoint x: 393, startPoint y: 109, endPoint x: 299, endPoint y: 97, distance: 94.4
click at [299, 97] on div at bounding box center [320, 110] width 223 height 45
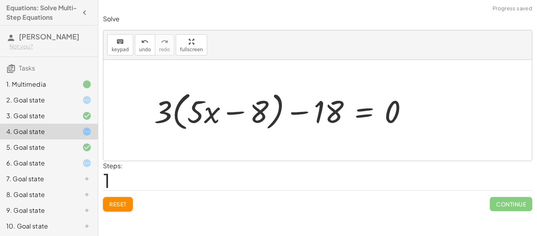
click at [291, 107] on div at bounding box center [284, 110] width 268 height 45
drag, startPoint x: 263, startPoint y: 108, endPoint x: 182, endPoint y: 118, distance: 81.7
click at [182, 118] on div at bounding box center [284, 110] width 268 height 45
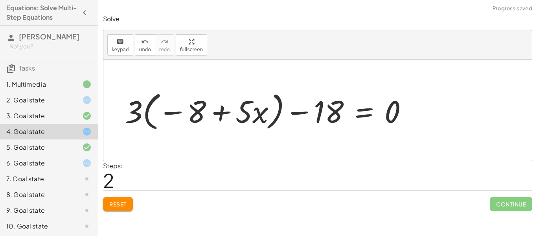
click at [183, 112] on div at bounding box center [269, 110] width 297 height 45
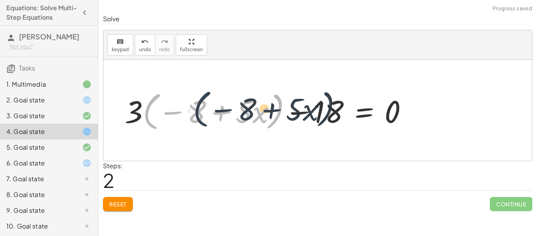
drag, startPoint x: 143, startPoint y: 105, endPoint x: 194, endPoint y: 103, distance: 51.2
click at [194, 103] on div at bounding box center [269, 110] width 297 height 45
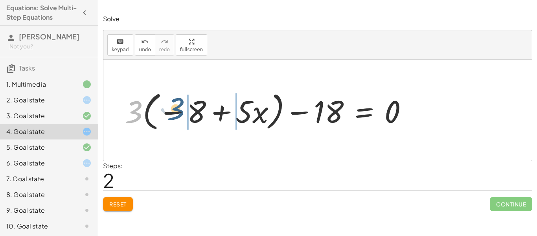
drag, startPoint x: 139, startPoint y: 112, endPoint x: 181, endPoint y: 109, distance: 42.2
click at [181, 109] on div at bounding box center [269, 110] width 297 height 45
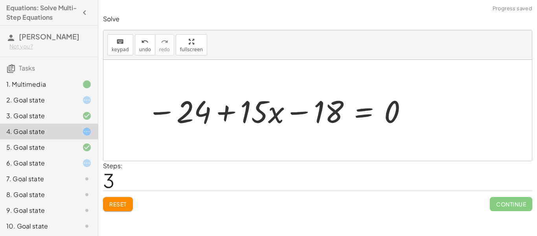
click at [253, 120] on div at bounding box center [277, 110] width 269 height 41
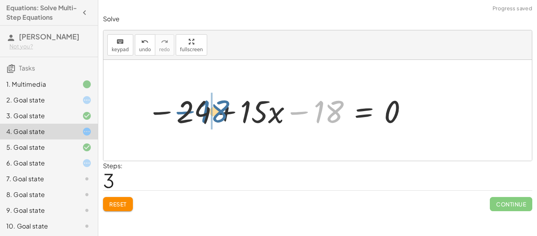
drag, startPoint x: 318, startPoint y: 108, endPoint x: 199, endPoint y: 107, distance: 118.4
click at [199, 107] on div at bounding box center [277, 110] width 269 height 41
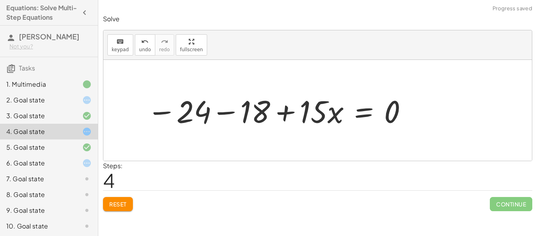
click at [220, 114] on div at bounding box center [277, 110] width 269 height 41
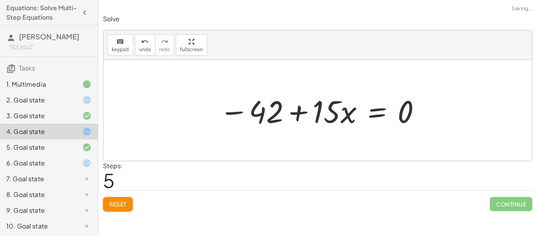
click at [385, 109] on div at bounding box center [321, 110] width 210 height 41
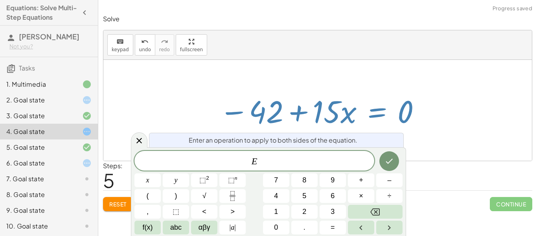
scroll to position [5, 0]
click at [323, 101] on div at bounding box center [321, 110] width 210 height 41
click at [142, 134] on div at bounding box center [139, 139] width 17 height 15
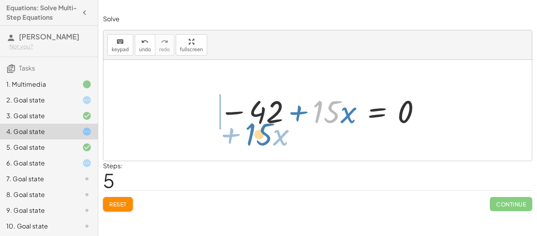
drag, startPoint x: 331, startPoint y: 120, endPoint x: 263, endPoint y: 142, distance: 71.3
click at [263, 142] on div "· 3 · ( + · 5 · x − 8 ) = 18 + · 3 · ( + · 5 · x − 8 ) − 18 = 0 + · 3 · ( − 8 +…" at bounding box center [317, 110] width 429 height 101
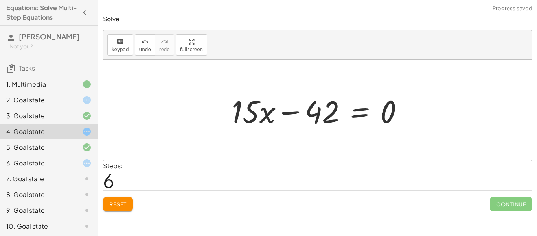
click at [305, 120] on div at bounding box center [321, 110] width 186 height 41
click at [303, 114] on div at bounding box center [321, 110] width 186 height 41
drag, startPoint x: 384, startPoint y: 107, endPoint x: 284, endPoint y: 102, distance: 99.6
click at [284, 102] on div at bounding box center [321, 110] width 186 height 41
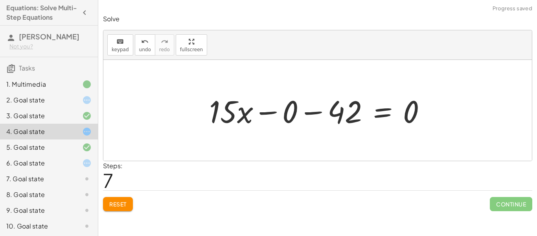
click at [273, 114] on div at bounding box center [320, 110] width 231 height 41
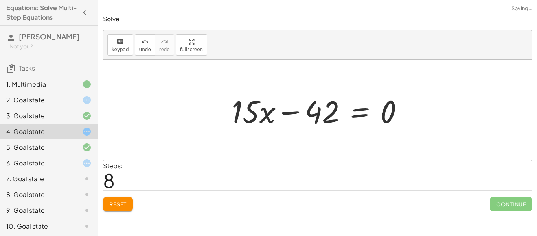
click at [310, 113] on div at bounding box center [321, 110] width 186 height 41
drag, startPoint x: 266, startPoint y: 118, endPoint x: 343, endPoint y: 122, distance: 77.2
click at [343, 122] on div at bounding box center [321, 110] width 186 height 41
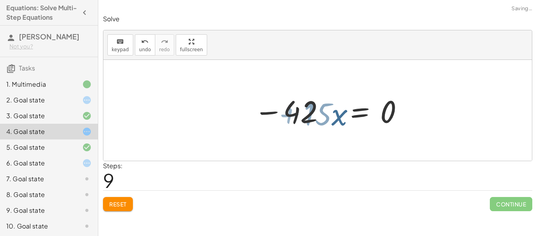
click at [343, 122] on div at bounding box center [303, 110] width 210 height 41
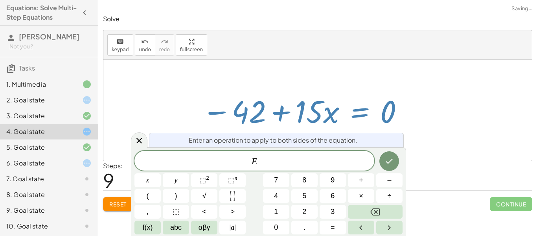
click at [293, 112] on div at bounding box center [303, 110] width 210 height 41
click at [138, 139] on icon at bounding box center [139, 141] width 6 height 6
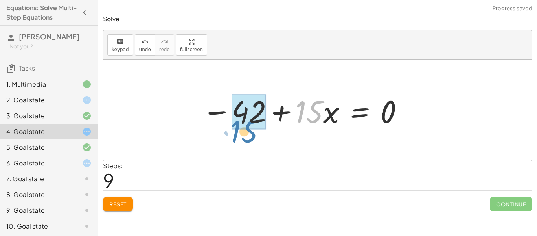
drag, startPoint x: 313, startPoint y: 119, endPoint x: 240, endPoint y: 138, distance: 75.2
click at [240, 138] on div "· 3 · ( + · 5 · x − 8 ) = 18 + · 3 · ( + · 5 · x − 8 ) − 18 = 0 + · 3 · ( − 8 +…" at bounding box center [317, 110] width 429 height 101
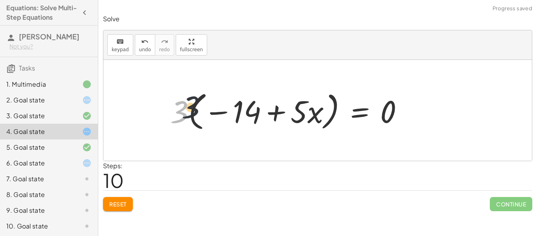
drag, startPoint x: 177, startPoint y: 109, endPoint x: 211, endPoint y: 96, distance: 36.5
click at [211, 96] on div at bounding box center [289, 110] width 247 height 45
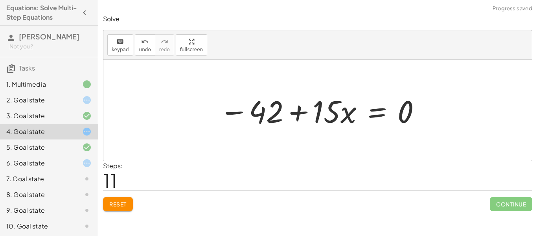
click at [309, 110] on div at bounding box center [321, 110] width 210 height 41
drag, startPoint x: 407, startPoint y: 120, endPoint x: 339, endPoint y: 120, distance: 68.8
click at [339, 120] on div at bounding box center [321, 110] width 210 height 41
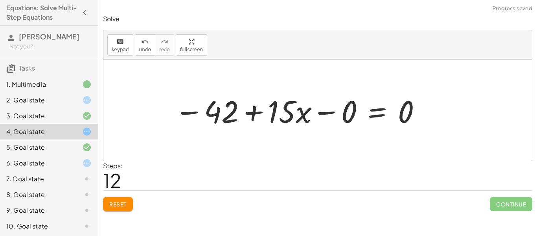
click at [322, 116] on div at bounding box center [298, 110] width 255 height 41
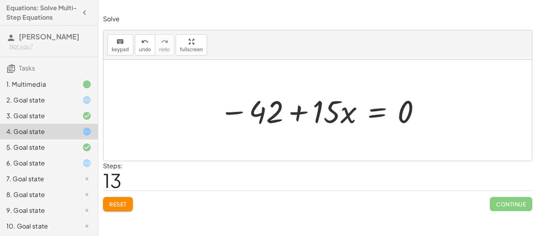
click at [123, 199] on button "Reset" at bounding box center [118, 204] width 30 height 14
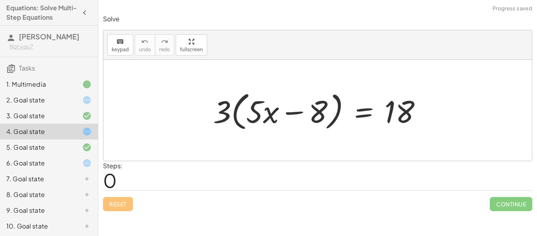
click at [245, 110] on div at bounding box center [320, 110] width 223 height 45
click at [236, 115] on div at bounding box center [320, 110] width 223 height 45
click at [292, 121] on div at bounding box center [320, 110] width 223 height 45
drag, startPoint x: 391, startPoint y: 109, endPoint x: 320, endPoint y: 107, distance: 70.8
click at [320, 107] on div at bounding box center [320, 110] width 223 height 45
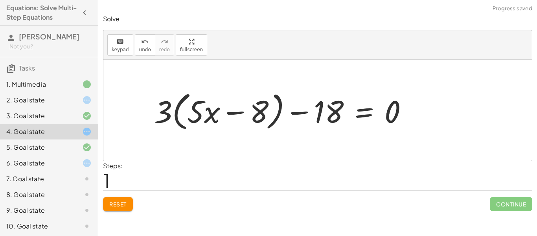
click at [313, 108] on div at bounding box center [284, 110] width 268 height 45
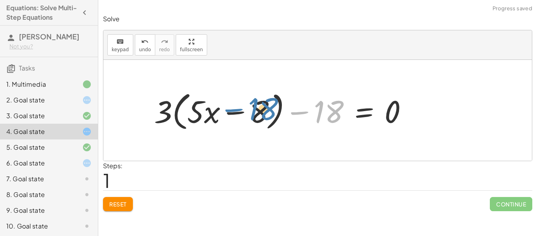
drag, startPoint x: 329, startPoint y: 112, endPoint x: 263, endPoint y: 109, distance: 66.1
click at [263, 109] on div at bounding box center [284, 110] width 268 height 45
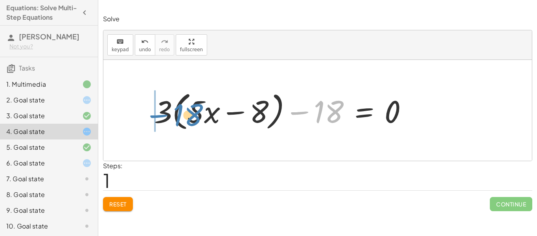
drag, startPoint x: 329, startPoint y: 116, endPoint x: 188, endPoint y: 120, distance: 141.2
click at [188, 120] on div at bounding box center [284, 110] width 268 height 45
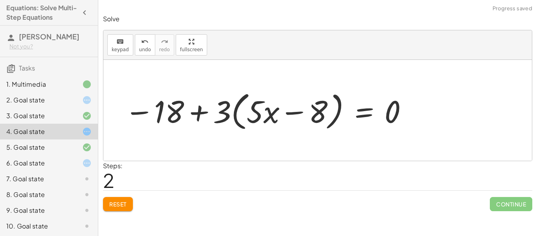
click at [210, 112] on div at bounding box center [267, 110] width 292 height 45
click at [204, 112] on div at bounding box center [267, 110] width 292 height 45
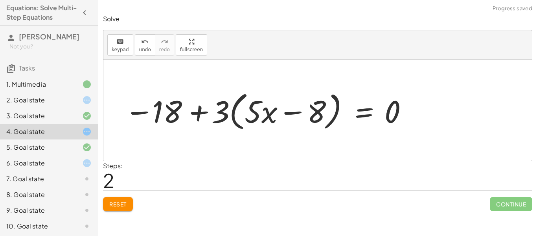
click at [197, 111] on div at bounding box center [267, 110] width 292 height 45
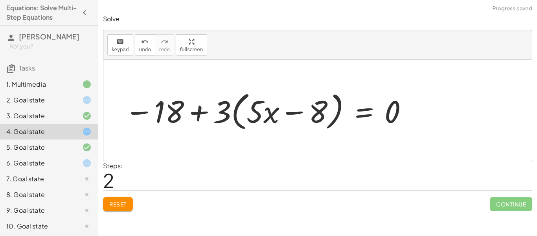
click at [197, 111] on div at bounding box center [267, 110] width 292 height 45
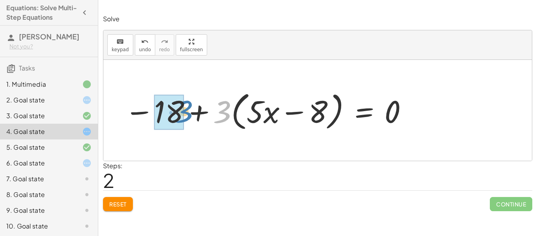
drag, startPoint x: 230, startPoint y: 115, endPoint x: 191, endPoint y: 114, distance: 38.9
click at [191, 114] on div at bounding box center [267, 110] width 292 height 45
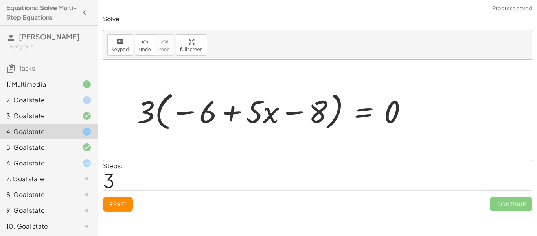
click at [217, 108] on div at bounding box center [275, 110] width 285 height 45
click at [192, 112] on div at bounding box center [275, 110] width 285 height 45
drag, startPoint x: 308, startPoint y: 109, endPoint x: 199, endPoint y: 107, distance: 108.2
click at [199, 107] on div at bounding box center [275, 110] width 285 height 45
drag, startPoint x: 319, startPoint y: 111, endPoint x: 221, endPoint y: 111, distance: 97.1
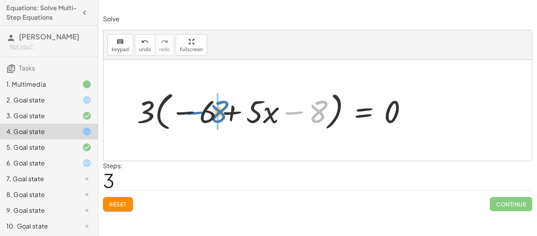
click at [221, 111] on div at bounding box center [275, 110] width 285 height 45
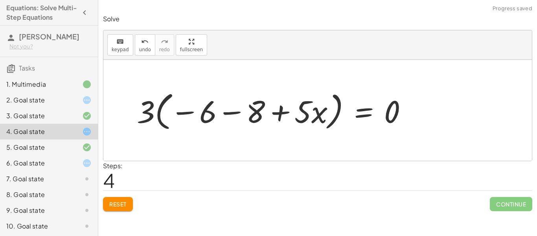
click at [226, 111] on div at bounding box center [275, 110] width 285 height 45
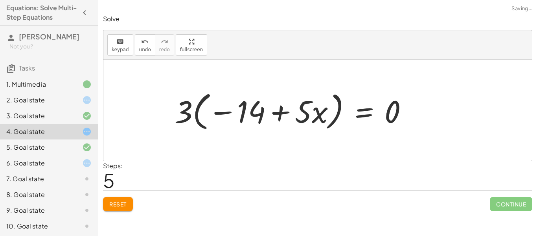
click at [310, 112] on div at bounding box center [294, 110] width 247 height 45
click at [282, 111] on div at bounding box center [294, 110] width 247 height 45
click at [193, 113] on div at bounding box center [294, 110] width 247 height 45
click at [185, 113] on div at bounding box center [294, 110] width 247 height 45
drag, startPoint x: 185, startPoint y: 113, endPoint x: 237, endPoint y: 100, distance: 53.3
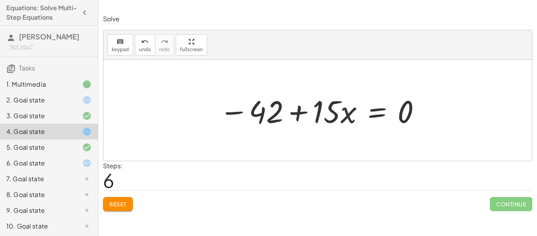
click at [87, 95] on icon at bounding box center [86, 99] width 9 height 9
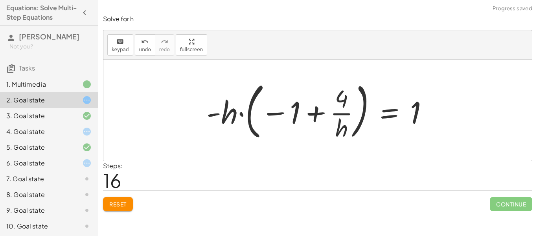
click at [120, 208] on button "Reset" at bounding box center [118, 204] width 30 height 14
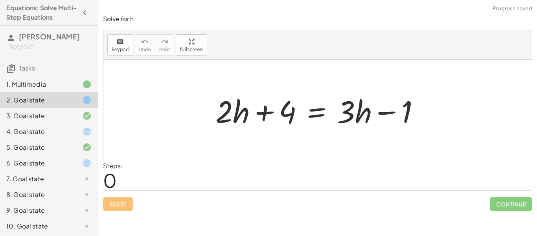
click at [120, 208] on div "Reset Continue" at bounding box center [317, 200] width 429 height 21
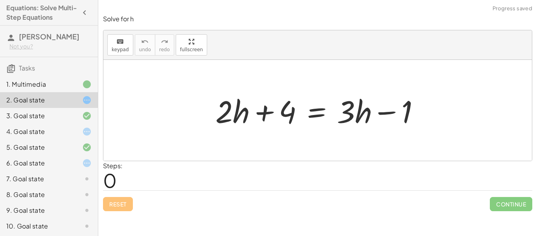
click at [120, 208] on div "Reset Continue" at bounding box center [317, 200] width 429 height 21
click at [184, 111] on div at bounding box center [317, 110] width 429 height 101
click at [63, 134] on div "4. Goal state" at bounding box center [37, 131] width 63 height 9
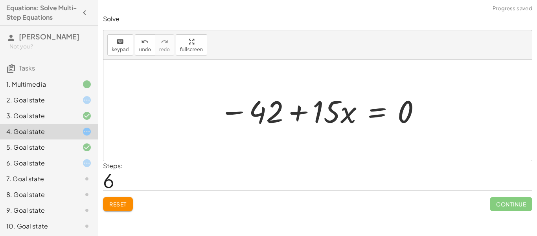
click at [122, 203] on span "Reset" at bounding box center [117, 203] width 17 height 7
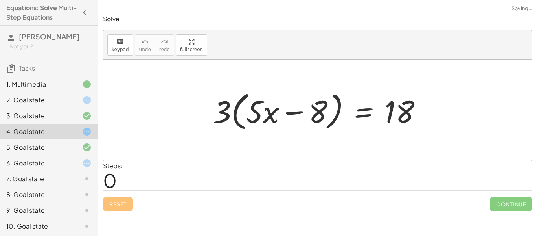
click at [81, 159] on div at bounding box center [81, 162] width 22 height 9
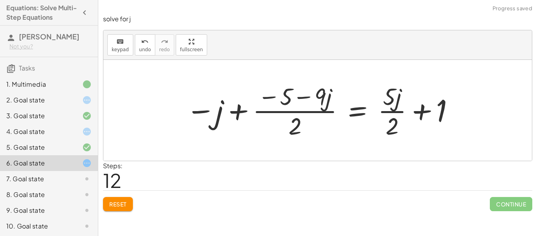
click at [126, 210] on button "Reset" at bounding box center [118, 204] width 30 height 14
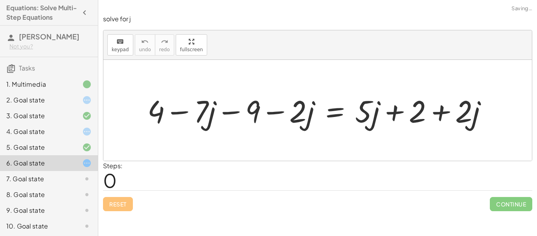
click at [94, 184] on div "7. Goal state" at bounding box center [49, 179] width 98 height 16
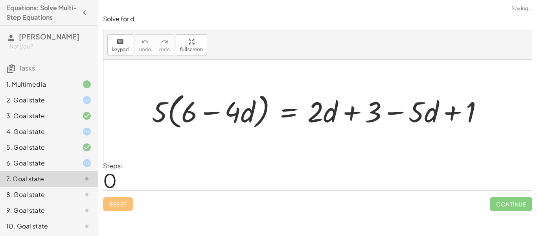
click at [330, 112] on div at bounding box center [321, 110] width 346 height 42
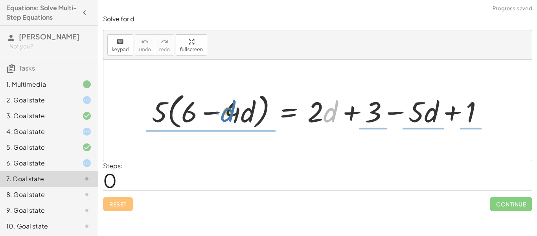
drag, startPoint x: 330, startPoint y: 112, endPoint x: 225, endPoint y: 112, distance: 104.6
click at [225, 112] on div at bounding box center [321, 110] width 346 height 42
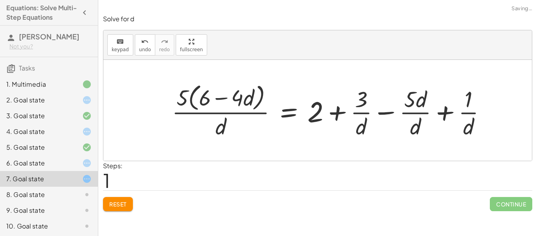
click at [360, 109] on div at bounding box center [332, 109] width 329 height 59
click at [122, 198] on button "Reset" at bounding box center [118, 204] width 30 height 14
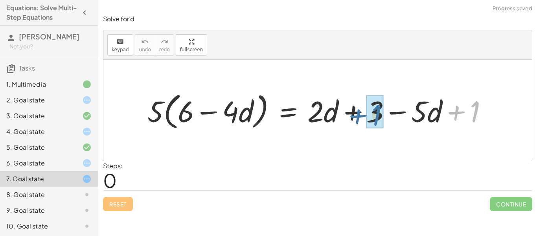
drag, startPoint x: 471, startPoint y: 113, endPoint x: 372, endPoint y: 117, distance: 98.8
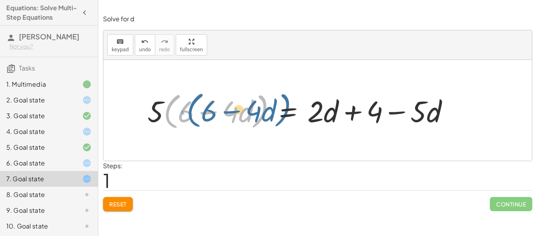
click at [166, 103] on div at bounding box center [302, 109] width 316 height 43
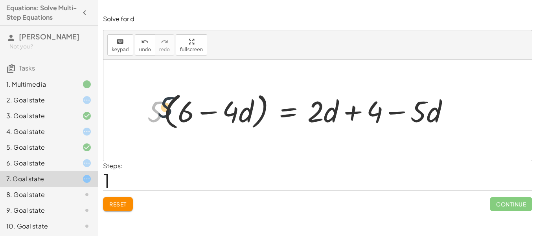
drag, startPoint x: 158, startPoint y: 111, endPoint x: 177, endPoint y: 104, distance: 19.7
click at [177, 104] on div at bounding box center [302, 109] width 316 height 43
drag, startPoint x: 158, startPoint y: 111, endPoint x: 181, endPoint y: 113, distance: 22.9
click at [181, 113] on div at bounding box center [302, 109] width 316 height 43
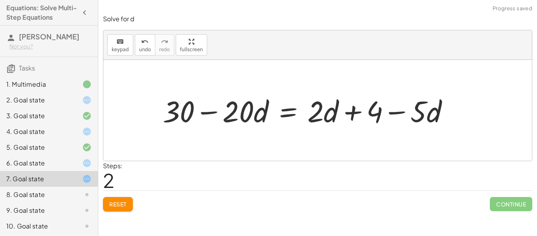
click at [196, 112] on div at bounding box center [309, 110] width 300 height 39
click at [211, 112] on div at bounding box center [309, 110] width 300 height 39
drag, startPoint x: 414, startPoint y: 109, endPoint x: 402, endPoint y: 116, distance: 13.0
click at [402, 116] on div at bounding box center [309, 110] width 300 height 39
drag, startPoint x: 331, startPoint y: 116, endPoint x: 323, endPoint y: 116, distance: 7.5
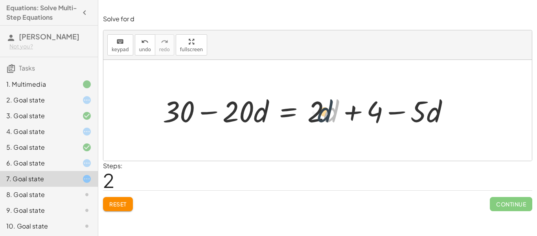
click at [323, 116] on div at bounding box center [309, 110] width 300 height 39
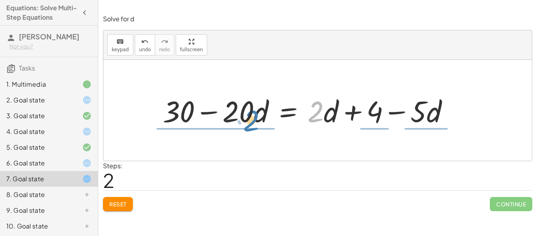
drag, startPoint x: 320, startPoint y: 115, endPoint x: 255, endPoint y: 124, distance: 65.1
click at [255, 124] on div at bounding box center [309, 110] width 300 height 39
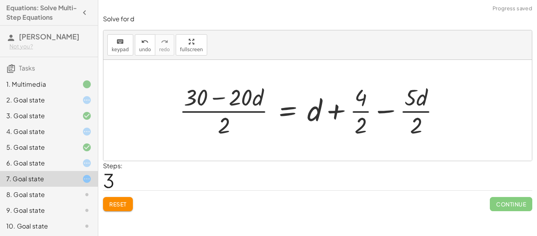
click at [218, 120] on div at bounding box center [312, 110] width 275 height 58
click at [359, 115] on div at bounding box center [312, 110] width 275 height 58
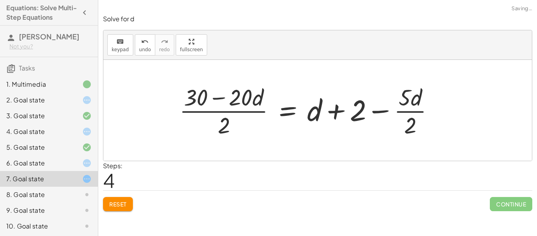
click at [415, 116] on div at bounding box center [309, 110] width 269 height 58
drag, startPoint x: 412, startPoint y: 99, endPoint x: 406, endPoint y: 99, distance: 5.9
click at [406, 99] on div at bounding box center [309, 110] width 269 height 58
drag, startPoint x: 405, startPoint y: 99, endPoint x: 269, endPoint y: 113, distance: 136.0
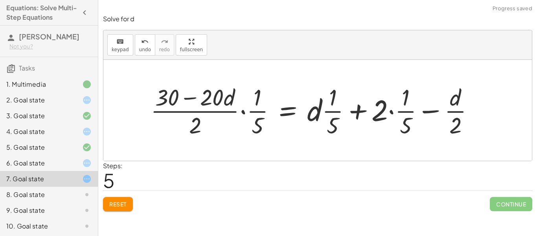
click at [257, 111] on div at bounding box center [315, 110] width 337 height 58
click at [324, 126] on div at bounding box center [315, 110] width 337 height 58
click at [413, 118] on div at bounding box center [315, 110] width 337 height 58
click at [446, 125] on div at bounding box center [315, 110] width 337 height 58
click at [249, 113] on div at bounding box center [315, 110] width 337 height 58
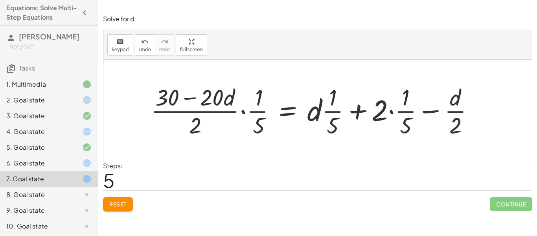
click at [249, 114] on div at bounding box center [315, 110] width 337 height 58
click at [179, 118] on div at bounding box center [315, 110] width 337 height 58
click at [125, 201] on span "Reset" at bounding box center [117, 203] width 17 height 7
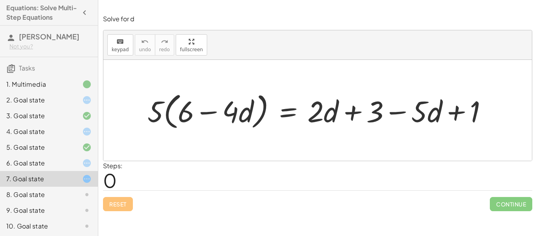
click at [39, 82] on div "1. Multimedia" at bounding box center [37, 83] width 63 height 9
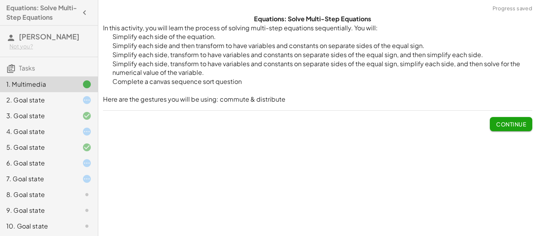
click at [57, 97] on div "2. Goal state" at bounding box center [37, 99] width 63 height 9
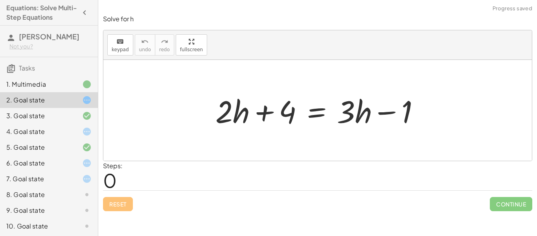
click at [127, 202] on div "Reset Continue" at bounding box center [317, 200] width 429 height 21
drag, startPoint x: 281, startPoint y: 112, endPoint x: 461, endPoint y: 111, distance: 179.7
click at [461, 111] on div "+ 4 + · 2 · h + 4 = + · 3 · h − 1" at bounding box center [317, 110] width 429 height 101
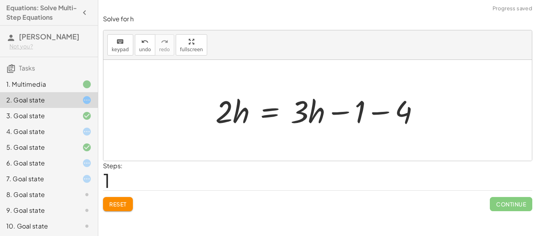
click at [370, 113] on div at bounding box center [321, 110] width 218 height 41
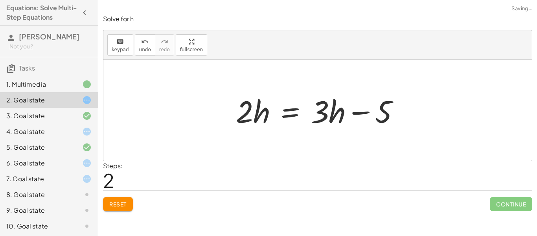
click at [119, 201] on span "Reset" at bounding box center [117, 203] width 17 height 7
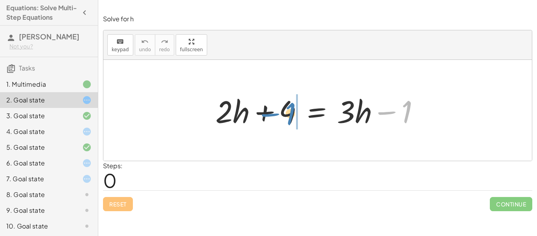
drag, startPoint x: 407, startPoint y: 112, endPoint x: 293, endPoint y: 114, distance: 114.1
click at [293, 114] on div at bounding box center [321, 110] width 218 height 41
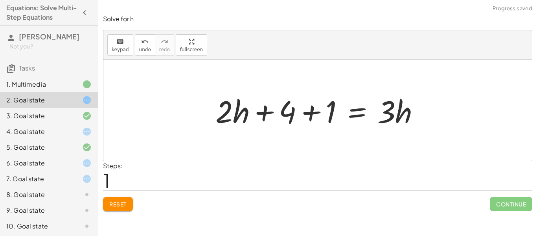
click at [317, 111] on div at bounding box center [321, 110] width 218 height 41
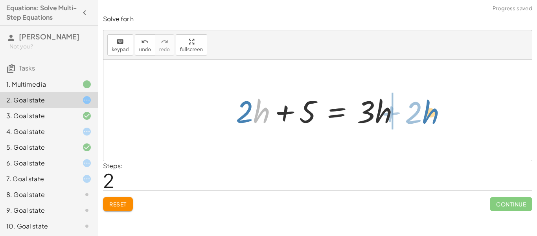
drag, startPoint x: 258, startPoint y: 111, endPoint x: 428, endPoint y: 112, distance: 170.3
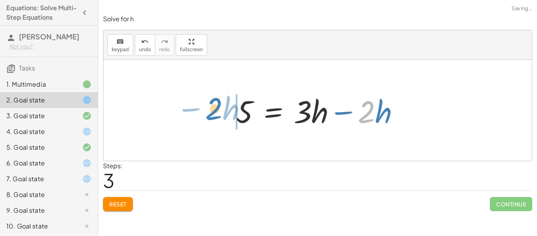
drag, startPoint x: 368, startPoint y: 114, endPoint x: 207, endPoint y: 111, distance: 160.5
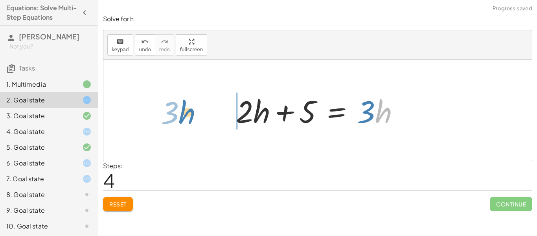
drag, startPoint x: 384, startPoint y: 114, endPoint x: 182, endPoint y: 113, distance: 201.4
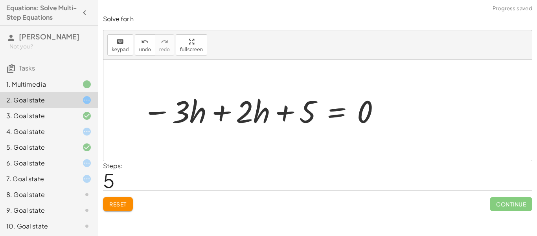
click at [227, 112] on div at bounding box center [261, 110] width 247 height 41
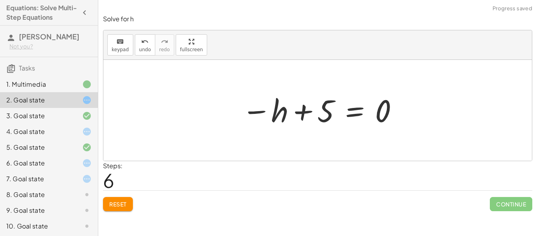
click at [119, 208] on button "Reset" at bounding box center [118, 204] width 30 height 14
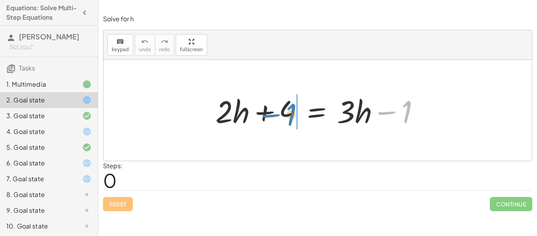
drag, startPoint x: 412, startPoint y: 107, endPoint x: 295, endPoint y: 109, distance: 117.6
click at [295, 109] on div at bounding box center [321, 110] width 218 height 41
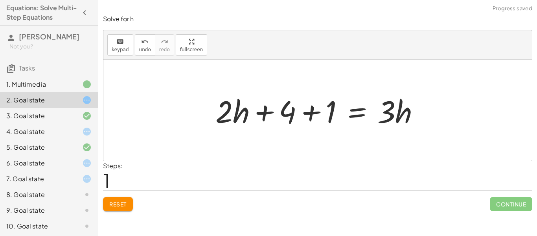
click at [318, 111] on div at bounding box center [321, 110] width 218 height 41
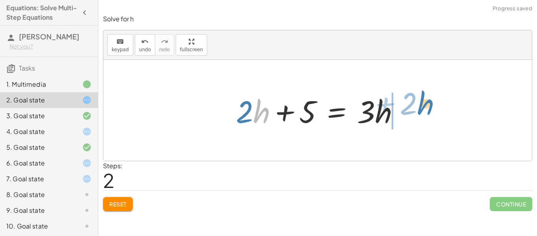
drag, startPoint x: 256, startPoint y: 110, endPoint x: 428, endPoint y: 102, distance: 171.7
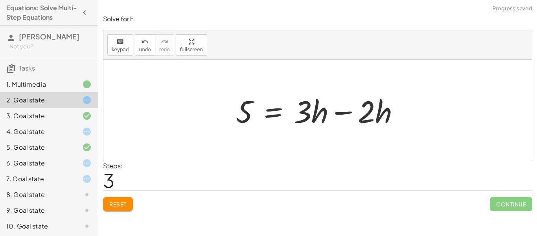
click at [352, 111] on div at bounding box center [321, 110] width 178 height 41
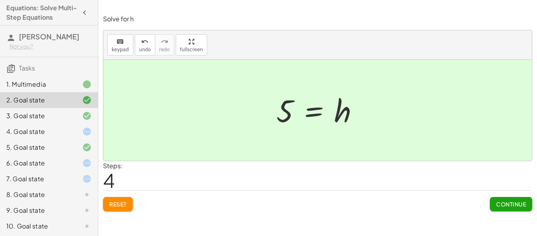
click at [512, 203] on span "Continue" at bounding box center [511, 203] width 30 height 7
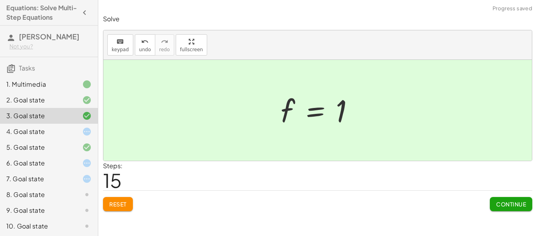
click at [80, 132] on div at bounding box center [81, 131] width 22 height 9
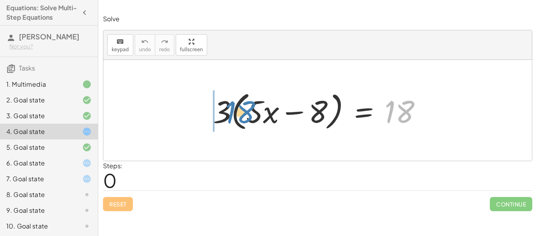
drag, startPoint x: 395, startPoint y: 119, endPoint x: 234, endPoint y: 119, distance: 160.9
click at [234, 119] on div at bounding box center [320, 110] width 223 height 45
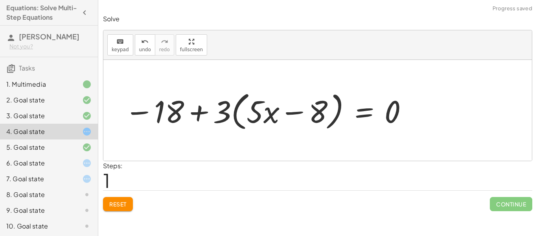
click at [196, 112] on div at bounding box center [267, 110] width 292 height 45
click at [263, 111] on div at bounding box center [267, 110] width 292 height 45
drag, startPoint x: 275, startPoint y: 113, endPoint x: 262, endPoint y: 114, distance: 13.8
click at [262, 114] on div at bounding box center [267, 110] width 292 height 45
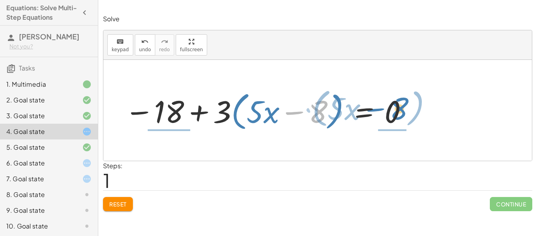
drag, startPoint x: 313, startPoint y: 114, endPoint x: 394, endPoint y: 111, distance: 81.1
click at [394, 111] on div at bounding box center [267, 110] width 292 height 45
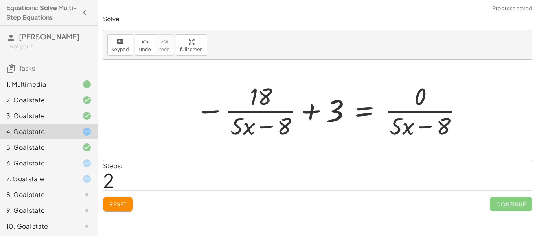
click at [270, 131] on div at bounding box center [330, 110] width 276 height 61
click at [426, 120] on div at bounding box center [330, 110] width 276 height 61
click at [112, 202] on span "Reset" at bounding box center [117, 203] width 17 height 7
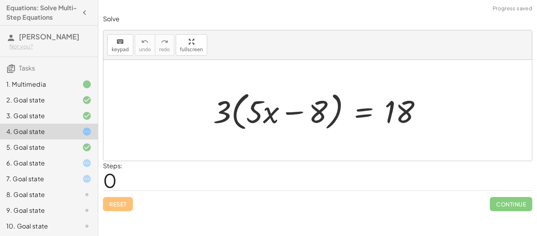
click at [316, 114] on div at bounding box center [320, 110] width 223 height 45
click at [365, 112] on div at bounding box center [320, 110] width 223 height 45
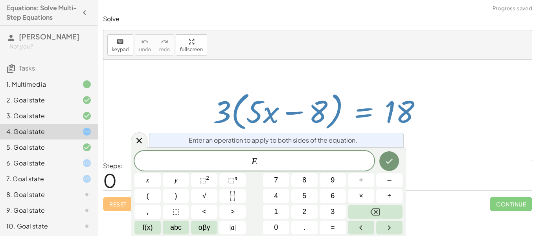
scroll to position [6, 0]
click at [285, 117] on div at bounding box center [320, 110] width 223 height 45
click at [146, 144] on div at bounding box center [139, 139] width 17 height 15
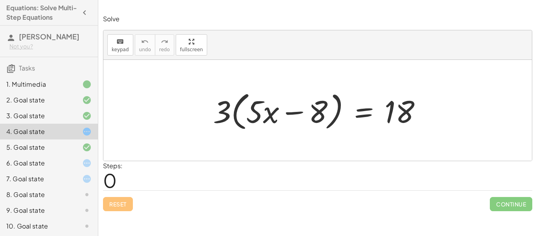
click at [255, 139] on div at bounding box center [317, 110] width 429 height 101
drag, startPoint x: 227, startPoint y: 105, endPoint x: 255, endPoint y: 108, distance: 28.5
click at [255, 108] on div at bounding box center [320, 110] width 223 height 45
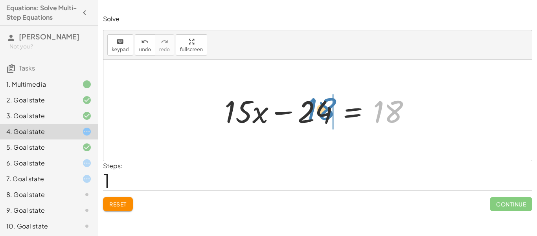
drag, startPoint x: 383, startPoint y: 104, endPoint x: 319, endPoint y: 101, distance: 64.2
click at [319, 101] on div at bounding box center [321, 110] width 200 height 41
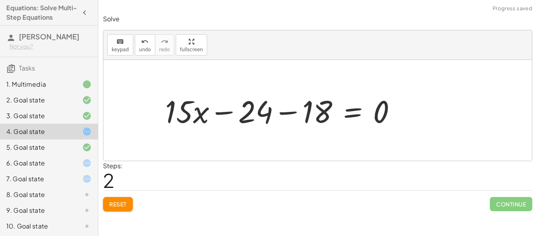
click at [292, 111] on div at bounding box center [283, 110] width 245 height 41
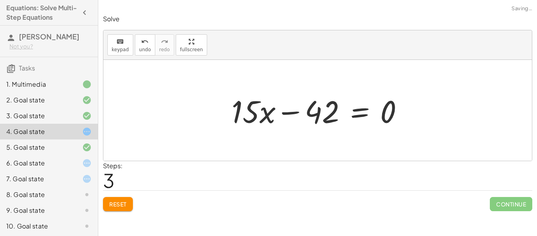
click at [290, 113] on div at bounding box center [321, 110] width 186 height 41
click at [123, 202] on span "Reset" at bounding box center [117, 203] width 17 height 7
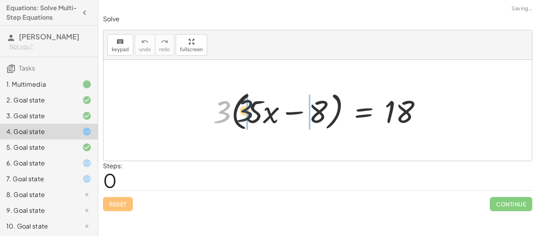
drag, startPoint x: 225, startPoint y: 109, endPoint x: 253, endPoint y: 109, distance: 27.9
click at [253, 109] on div at bounding box center [320, 110] width 223 height 45
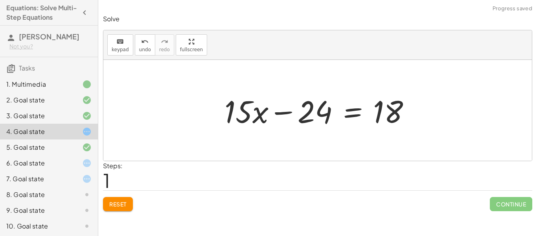
click at [273, 109] on div at bounding box center [321, 110] width 200 height 41
drag, startPoint x: 261, startPoint y: 111, endPoint x: 218, endPoint y: 109, distance: 42.9
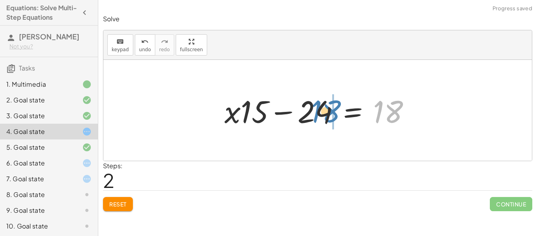
drag, startPoint x: 381, startPoint y: 108, endPoint x: 318, endPoint y: 107, distance: 63.3
click at [318, 107] on div at bounding box center [321, 110] width 200 height 41
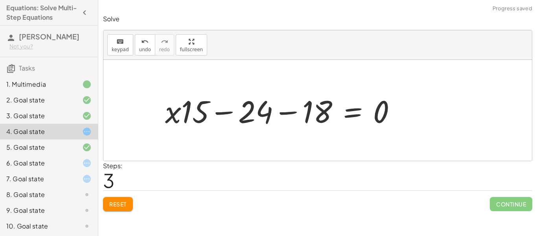
click at [290, 107] on div at bounding box center [283, 110] width 245 height 41
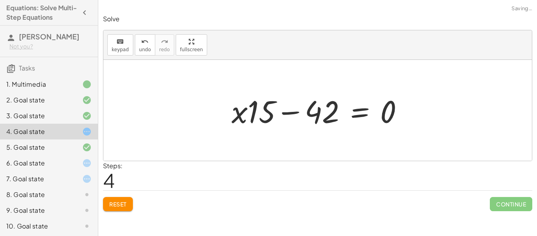
click at [289, 110] on div at bounding box center [321, 110] width 186 height 41
click at [86, 161] on icon at bounding box center [86, 162] width 9 height 9
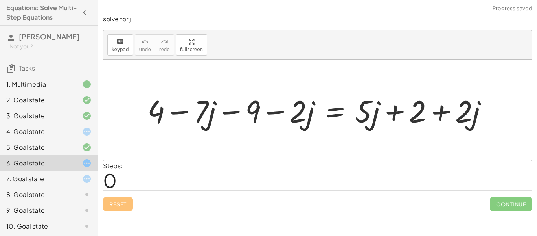
click at [85, 128] on icon at bounding box center [86, 131] width 9 height 9
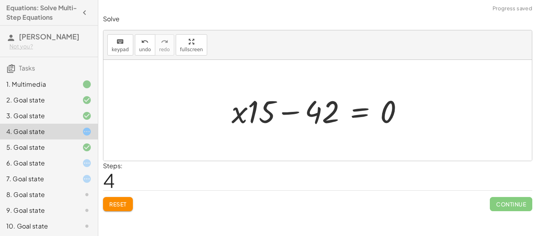
click at [118, 209] on button "Reset" at bounding box center [118, 204] width 30 height 14
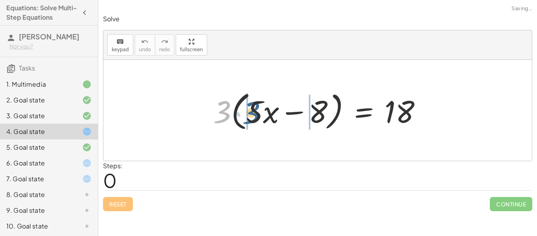
drag, startPoint x: 226, startPoint y: 113, endPoint x: 256, endPoint y: 114, distance: 29.9
click at [256, 114] on div at bounding box center [320, 110] width 223 height 45
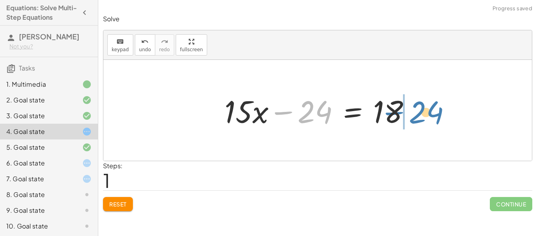
drag, startPoint x: 317, startPoint y: 108, endPoint x: 415, endPoint y: 108, distance: 98.3
click at [415, 108] on div at bounding box center [321, 110] width 200 height 41
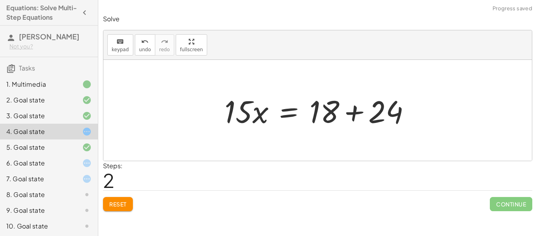
click at [350, 112] on div at bounding box center [321, 110] width 200 height 41
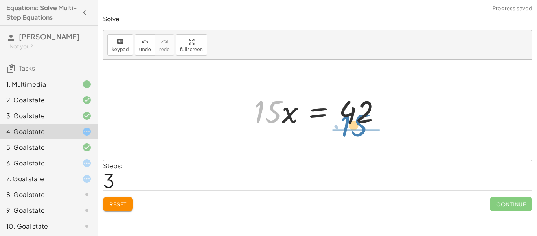
drag, startPoint x: 272, startPoint y: 115, endPoint x: 358, endPoint y: 129, distance: 87.2
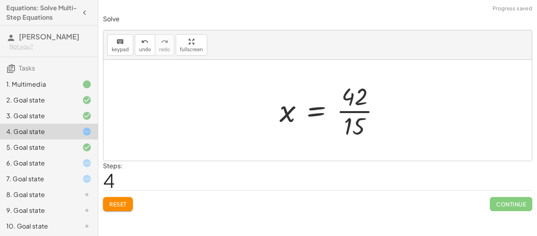
click at [359, 114] on div at bounding box center [333, 110] width 115 height 61
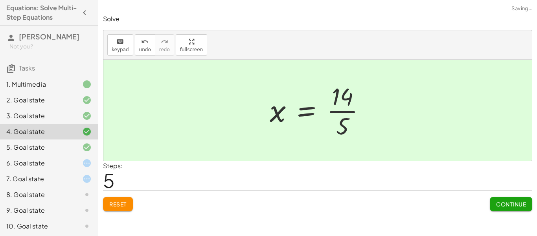
click at [344, 111] on div at bounding box center [321, 110] width 110 height 61
click at [512, 204] on span "Continue" at bounding box center [511, 203] width 30 height 7
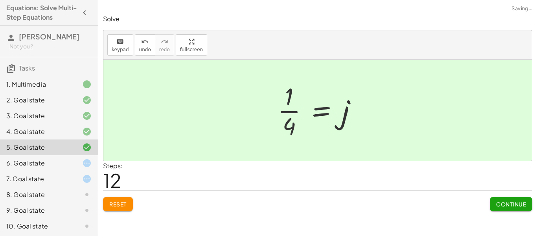
click at [73, 161] on div at bounding box center [81, 162] width 22 height 9
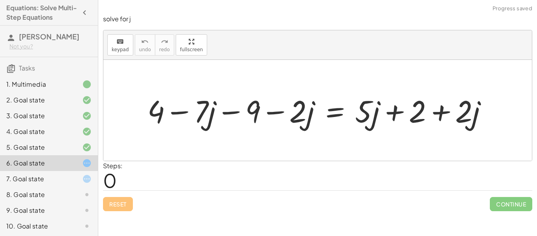
click at [237, 117] on div at bounding box center [321, 110] width 355 height 40
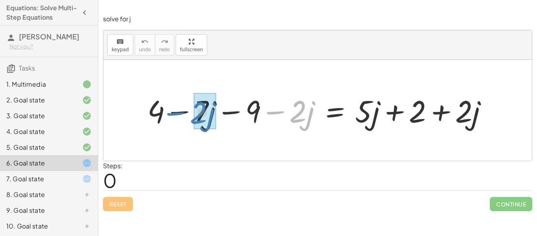
drag, startPoint x: 277, startPoint y: 113, endPoint x: 181, endPoint y: 114, distance: 95.6
click at [181, 114] on div at bounding box center [321, 110] width 355 height 40
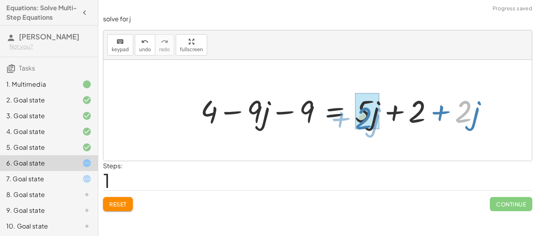
drag, startPoint x: 461, startPoint y: 114, endPoint x: 365, endPoint y: 119, distance: 96.1
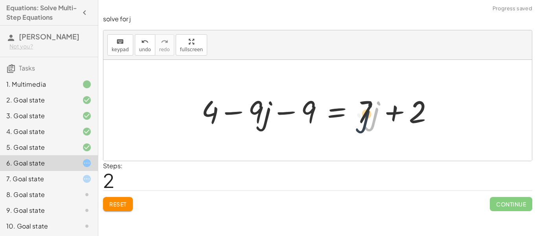
drag, startPoint x: 373, startPoint y: 111, endPoint x: 363, endPoint y: 113, distance: 10.9
click at [363, 113] on div at bounding box center [320, 110] width 246 height 41
click at [402, 107] on div at bounding box center [320, 110] width 246 height 41
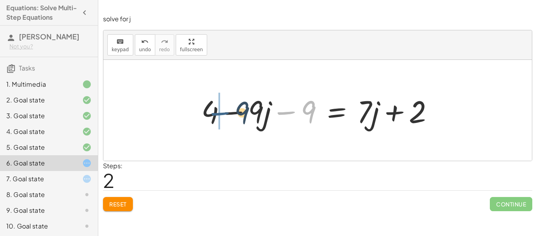
drag, startPoint x: 293, startPoint y: 115, endPoint x: 226, endPoint y: 116, distance: 67.7
click at [226, 116] on div at bounding box center [320, 110] width 246 height 41
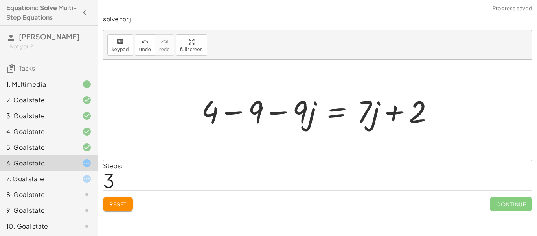
click at [226, 116] on div at bounding box center [320, 110] width 246 height 41
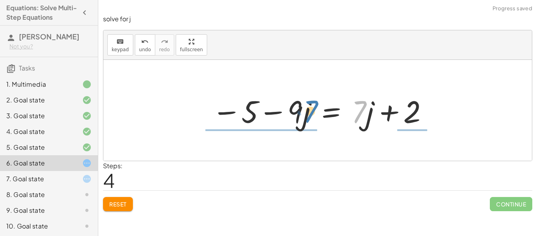
drag, startPoint x: 361, startPoint y: 107, endPoint x: 313, endPoint y: 106, distance: 48.4
click at [313, 106] on div at bounding box center [320, 110] width 225 height 41
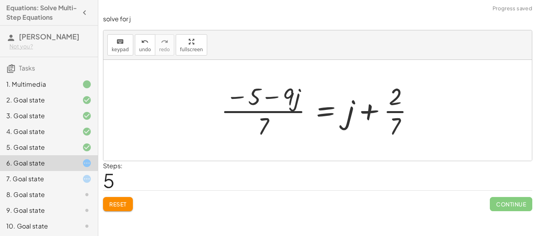
click at [394, 110] on div at bounding box center [321, 110] width 208 height 61
click at [265, 119] on div at bounding box center [321, 110] width 208 height 61
click at [125, 201] on span "Reset" at bounding box center [117, 203] width 17 height 7
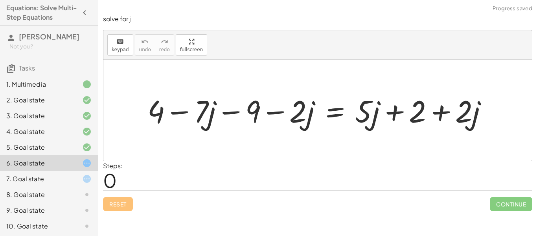
click at [482, 121] on div at bounding box center [321, 110] width 355 height 40
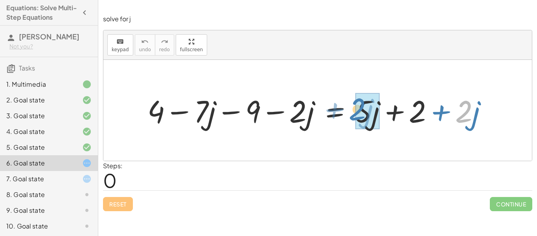
drag, startPoint x: 459, startPoint y: 104, endPoint x: 353, endPoint y: 102, distance: 106.6
click at [353, 102] on div at bounding box center [321, 110] width 355 height 40
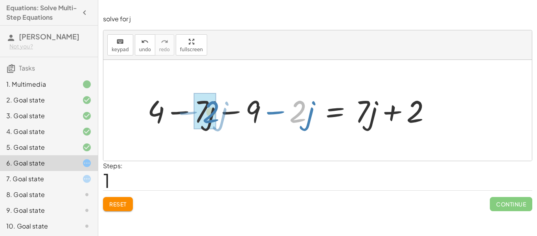
drag, startPoint x: 300, startPoint y: 111, endPoint x: 214, endPoint y: 111, distance: 86.1
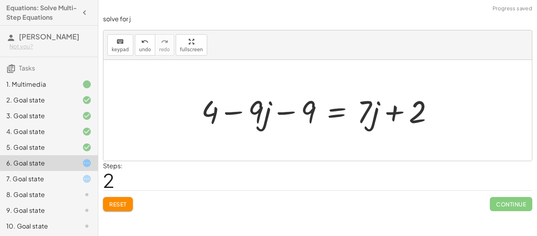
click at [300, 106] on div at bounding box center [320, 110] width 246 height 41
drag, startPoint x: 300, startPoint y: 106, endPoint x: 209, endPoint y: 108, distance: 90.9
click at [209, 108] on div at bounding box center [320, 110] width 246 height 41
click at [258, 104] on div at bounding box center [320, 110] width 246 height 41
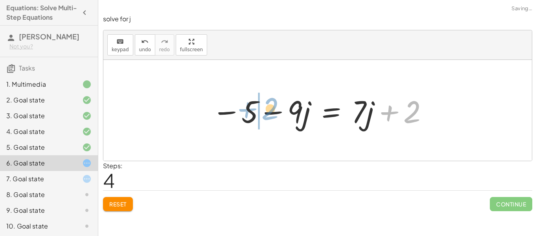
drag, startPoint x: 411, startPoint y: 111, endPoint x: 269, endPoint y: 108, distance: 142.0
click at [269, 108] on div at bounding box center [320, 110] width 225 height 41
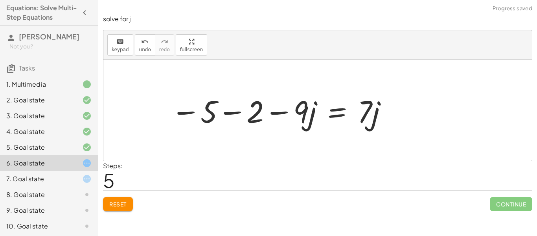
click at [251, 112] on div at bounding box center [279, 110] width 225 height 41
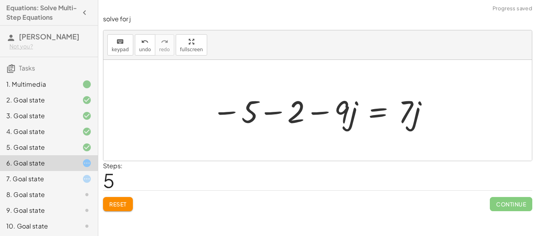
click at [262, 113] on div at bounding box center [320, 110] width 225 height 41
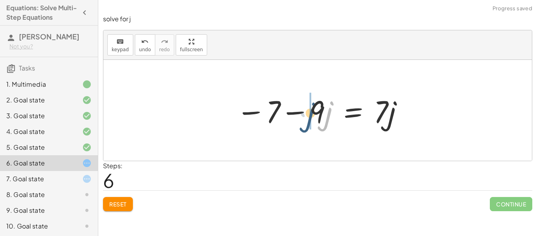
drag, startPoint x: 326, startPoint y: 111, endPoint x: 308, endPoint y: 112, distance: 18.5
click at [308, 112] on div at bounding box center [320, 110] width 176 height 41
drag, startPoint x: 328, startPoint y: 107, endPoint x: 308, endPoint y: 108, distance: 19.7
click at [308, 108] on div at bounding box center [320, 110] width 176 height 41
drag, startPoint x: 328, startPoint y: 118, endPoint x: 278, endPoint y: 113, distance: 51.0
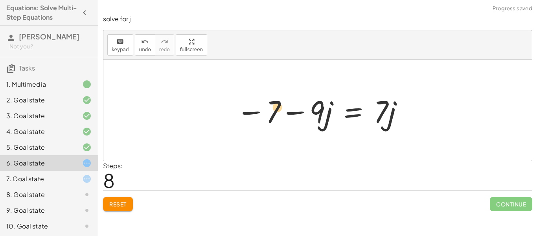
click at [278, 113] on div at bounding box center [320, 110] width 176 height 41
drag, startPoint x: 332, startPoint y: 109, endPoint x: 287, endPoint y: 103, distance: 45.2
click at [287, 103] on div at bounding box center [320, 110] width 176 height 41
click at [318, 111] on div at bounding box center [320, 110] width 176 height 41
drag, startPoint x: 380, startPoint y: 105, endPoint x: 323, endPoint y: 111, distance: 57.0
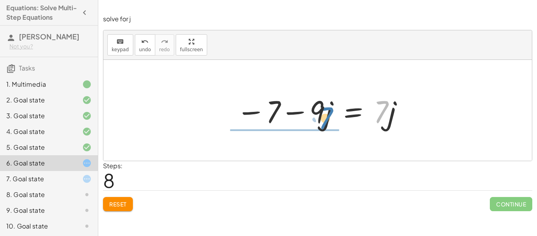
click at [323, 111] on div at bounding box center [320, 110] width 176 height 41
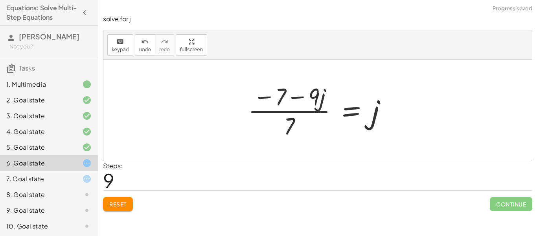
click at [308, 103] on div at bounding box center [320, 110] width 153 height 61
drag, startPoint x: 292, startPoint y: 124, endPoint x: 361, endPoint y: 103, distance: 72.0
click at [361, 103] on div at bounding box center [320, 110] width 153 height 61
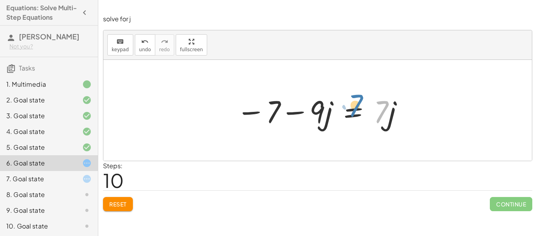
drag, startPoint x: 385, startPoint y: 123, endPoint x: 362, endPoint y: 118, distance: 23.8
click at [362, 118] on div at bounding box center [320, 110] width 176 height 41
drag, startPoint x: 386, startPoint y: 130, endPoint x: 309, endPoint y: 136, distance: 77.8
click at [309, 136] on div "+ 4 − · 7 · j − 9 − · 2 · j = + · 5 · j + 2 + · 2 · j + 4 − · 7 · j − 9 − · 2 ·…" at bounding box center [317, 110] width 429 height 101
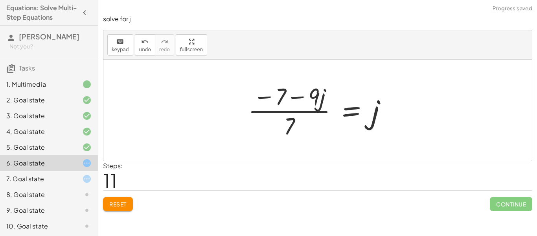
click at [275, 91] on div at bounding box center [320, 110] width 153 height 61
click at [299, 130] on div at bounding box center [320, 110] width 153 height 61
click at [288, 125] on div at bounding box center [320, 110] width 153 height 61
drag, startPoint x: 290, startPoint y: 126, endPoint x: 277, endPoint y: 105, distance: 24.9
click at [277, 105] on div at bounding box center [320, 110] width 153 height 61
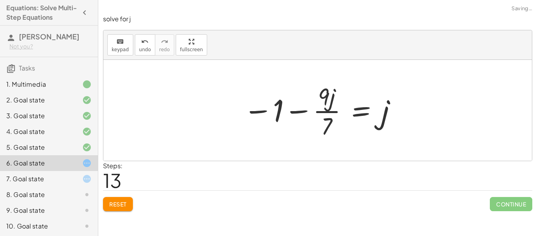
click at [328, 111] on div at bounding box center [321, 110] width 162 height 61
click at [296, 114] on div at bounding box center [321, 110] width 162 height 61
click at [272, 115] on div at bounding box center [321, 110] width 162 height 61
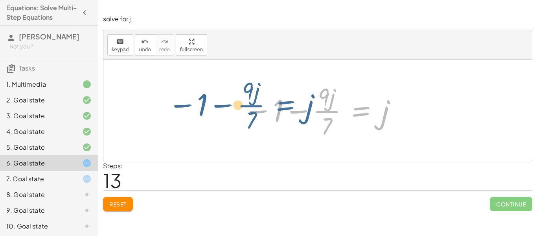
drag, startPoint x: 379, startPoint y: 117, endPoint x: 303, endPoint y: 111, distance: 76.1
click at [303, 111] on div at bounding box center [321, 110] width 162 height 61
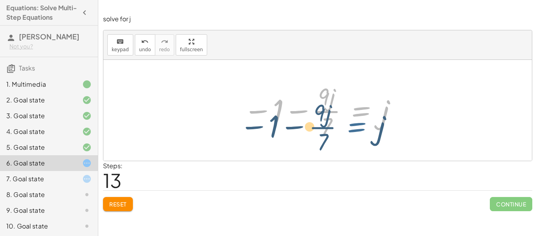
drag, startPoint x: 382, startPoint y: 124, endPoint x: 376, endPoint y: 140, distance: 16.9
click at [376, 140] on div at bounding box center [321, 110] width 162 height 61
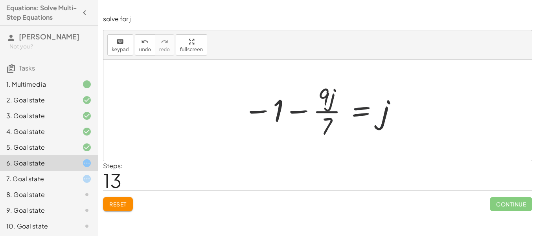
click at [325, 120] on div at bounding box center [321, 110] width 162 height 61
drag, startPoint x: 325, startPoint y: 120, endPoint x: 388, endPoint y: 109, distance: 64.0
click at [388, 109] on div at bounding box center [321, 110] width 162 height 61
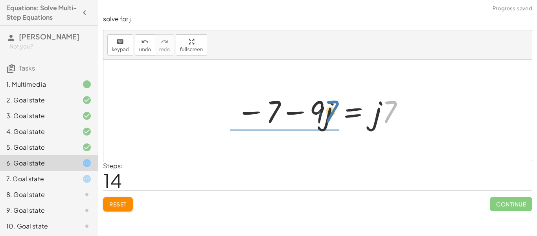
drag, startPoint x: 383, startPoint y: 115, endPoint x: 326, endPoint y: 114, distance: 56.6
click at [326, 114] on div at bounding box center [320, 110] width 176 height 41
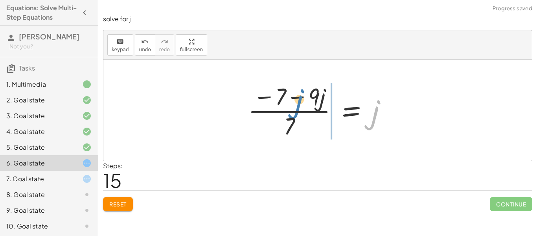
drag, startPoint x: 377, startPoint y: 111, endPoint x: 300, endPoint y: 100, distance: 77.5
click at [300, 100] on div at bounding box center [320, 110] width 153 height 61
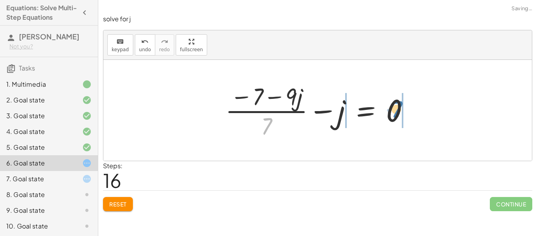
drag, startPoint x: 267, startPoint y: 124, endPoint x: 401, endPoint y: 107, distance: 135.2
click at [401, 107] on div at bounding box center [320, 110] width 198 height 61
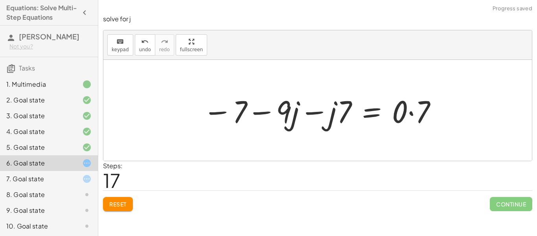
click at [320, 114] on div at bounding box center [320, 110] width 243 height 41
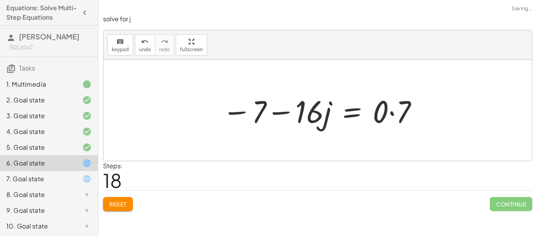
click at [334, 109] on div at bounding box center [320, 110] width 205 height 41
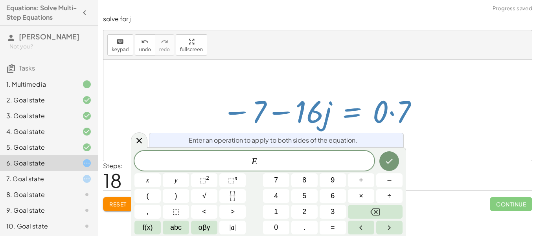
click at [288, 118] on div at bounding box center [320, 110] width 205 height 41
click at [142, 142] on icon at bounding box center [139, 140] width 9 height 9
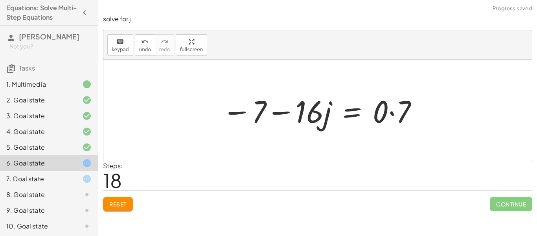
click at [286, 115] on div at bounding box center [320, 110] width 205 height 41
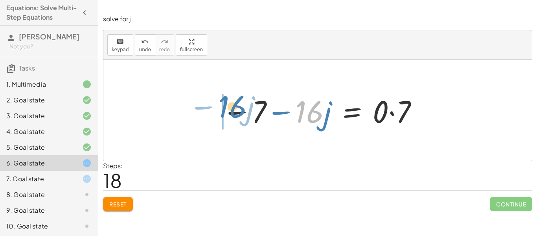
drag, startPoint x: 306, startPoint y: 113, endPoint x: 228, endPoint y: 108, distance: 78.0
click at [228, 108] on div at bounding box center [320, 110] width 205 height 41
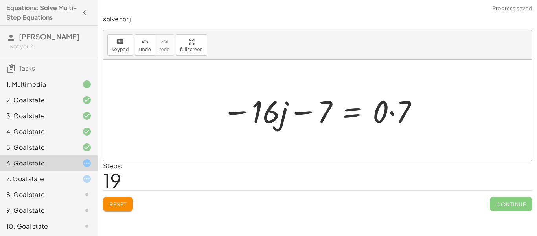
click at [288, 107] on div at bounding box center [320, 110] width 205 height 41
click at [298, 109] on div at bounding box center [320, 110] width 205 height 41
drag, startPoint x: 304, startPoint y: 112, endPoint x: 367, endPoint y: 114, distance: 63.4
click at [367, 114] on div at bounding box center [320, 110] width 205 height 41
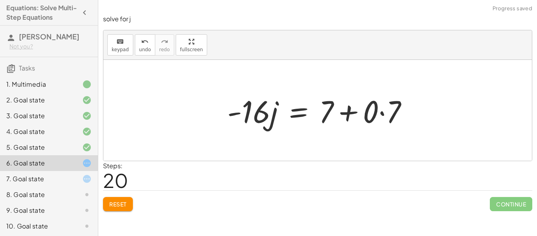
click at [358, 114] on div at bounding box center [320, 110] width 195 height 41
click at [355, 112] on div at bounding box center [320, 110] width 195 height 41
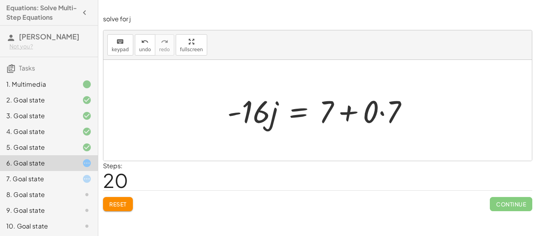
click at [355, 112] on div at bounding box center [320, 110] width 195 height 41
click at [350, 114] on div at bounding box center [320, 110] width 195 height 41
drag, startPoint x: 382, startPoint y: 110, endPoint x: 322, endPoint y: 118, distance: 59.9
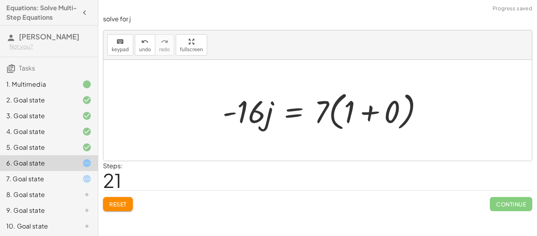
click at [365, 109] on div at bounding box center [326, 110] width 215 height 45
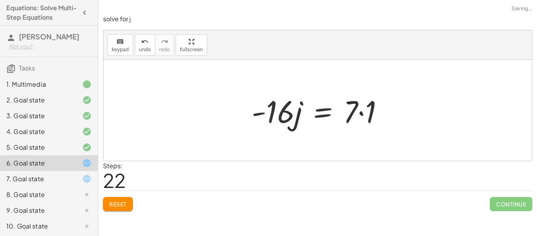
click at [334, 110] on div at bounding box center [321, 110] width 146 height 41
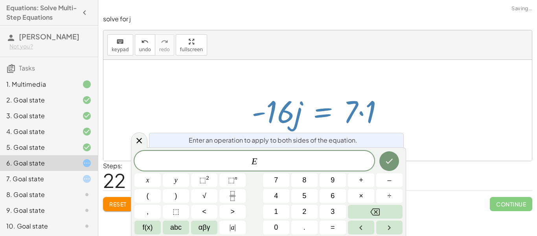
click at [363, 107] on div at bounding box center [321, 110] width 146 height 41
click at [144, 135] on div at bounding box center [139, 139] width 17 height 15
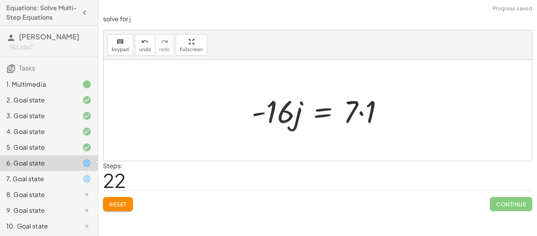
click at [359, 112] on div at bounding box center [321, 110] width 146 height 41
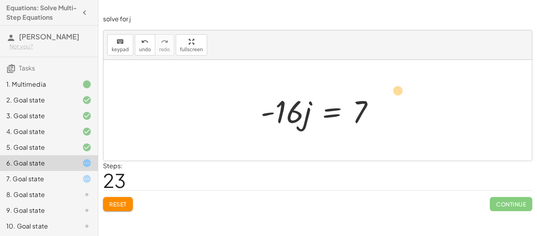
drag, startPoint x: 358, startPoint y: 117, endPoint x: 402, endPoint y: 93, distance: 49.5
click at [402, 93] on div "+ 4 − · 7 · j − 9 − · 2 · j = + · 5 · j + 2 + · 2 · j + 4 − · 7 · j − 9 − · 2 ·…" at bounding box center [317, 110] width 429 height 101
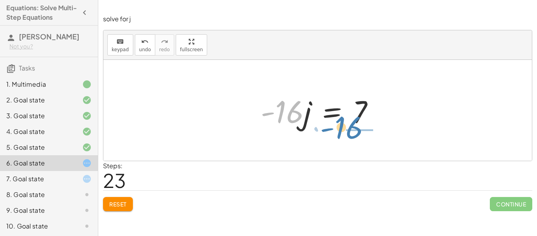
drag, startPoint x: 298, startPoint y: 118, endPoint x: 358, endPoint y: 134, distance: 61.8
click at [358, 134] on div "+ 4 − · 7 · j − 9 − · 2 · j = + · 5 · j + 2 + · 2 · j + 4 − · 7 · j − 9 − · 2 ·…" at bounding box center [317, 110] width 429 height 101
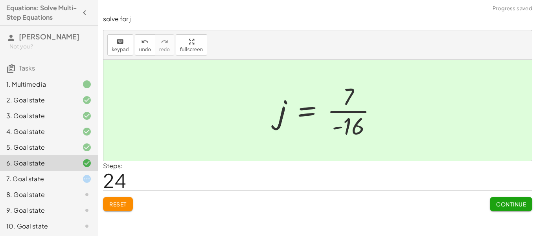
click at [378, 123] on div at bounding box center [331, 110] width 113 height 61
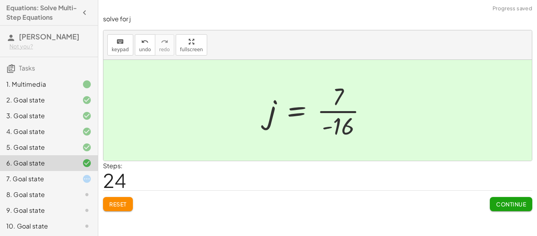
click at [496, 205] on span "Continue" at bounding box center [511, 203] width 30 height 7
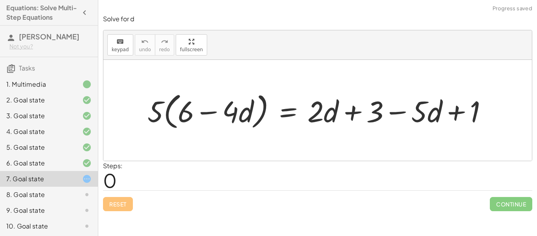
click at [313, 109] on div at bounding box center [321, 109] width 354 height 43
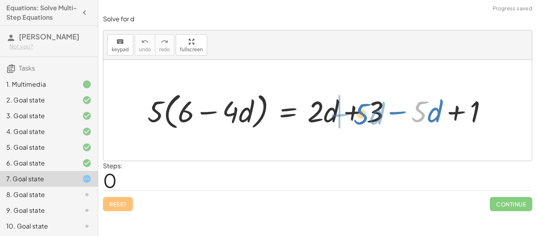
drag, startPoint x: 420, startPoint y: 118, endPoint x: 363, endPoint y: 120, distance: 57.5
click at [363, 120] on div at bounding box center [321, 109] width 354 height 43
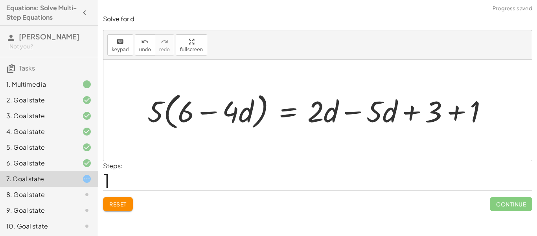
click at [400, 109] on div at bounding box center [321, 109] width 354 height 43
click at [403, 110] on div at bounding box center [321, 109] width 354 height 43
click at [457, 110] on div at bounding box center [321, 109] width 354 height 43
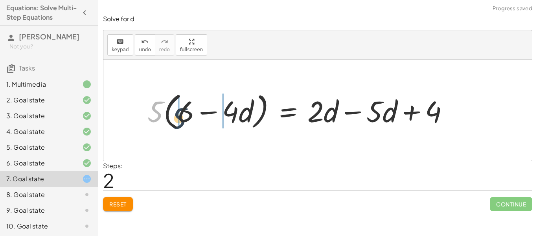
drag, startPoint x: 153, startPoint y: 101, endPoint x: 177, endPoint y: 108, distance: 25.0
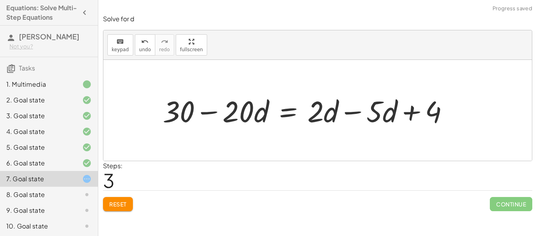
click at [221, 105] on div at bounding box center [309, 110] width 300 height 39
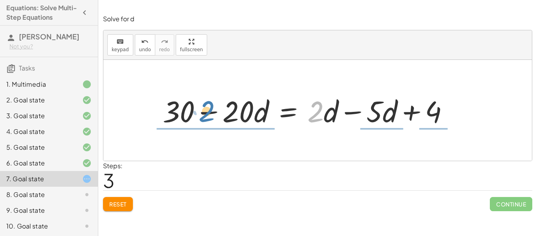
drag, startPoint x: 319, startPoint y: 111, endPoint x: 208, endPoint y: 111, distance: 110.1
click at [208, 111] on div at bounding box center [309, 110] width 300 height 39
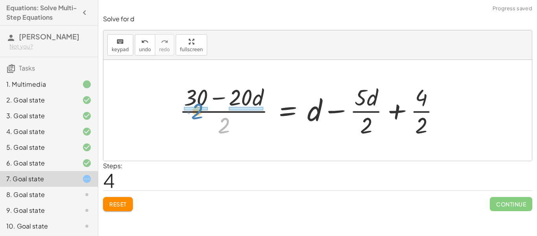
drag, startPoint x: 224, startPoint y: 124, endPoint x: 197, endPoint y: 110, distance: 30.3
click at [197, 110] on div at bounding box center [312, 110] width 275 height 58
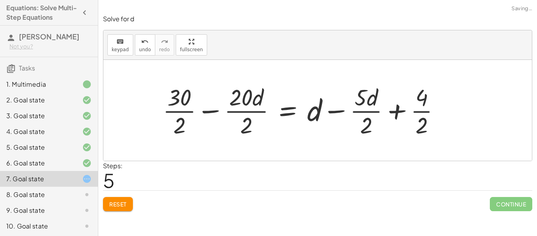
click at [179, 115] on div at bounding box center [304, 110] width 291 height 58
click at [256, 106] on div at bounding box center [308, 110] width 284 height 58
click at [251, 114] on div at bounding box center [308, 110] width 284 height 58
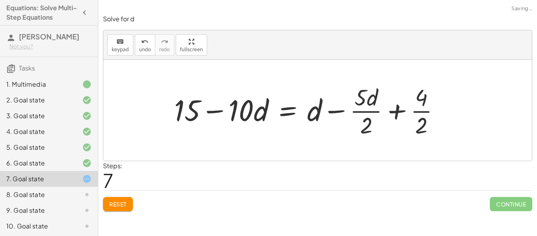
click at [215, 106] on div at bounding box center [310, 110] width 280 height 58
click at [366, 111] on div at bounding box center [310, 110] width 280 height 58
click at [419, 111] on div at bounding box center [310, 110] width 280 height 58
click at [372, 112] on div at bounding box center [307, 110] width 275 height 58
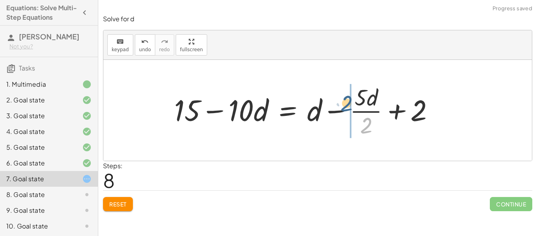
drag, startPoint x: 367, startPoint y: 122, endPoint x: 347, endPoint y: 100, distance: 29.8
click at [347, 100] on div at bounding box center [307, 110] width 275 height 58
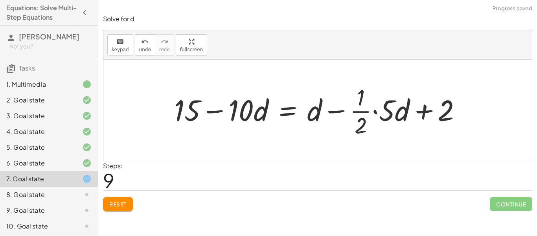
click at [380, 112] on div at bounding box center [320, 110] width 301 height 58
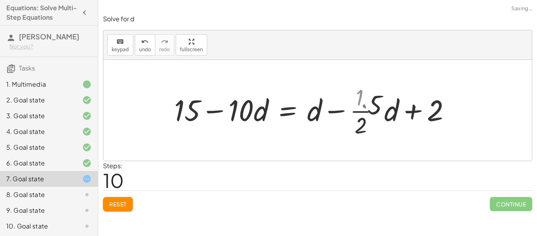
click at [368, 113] on div at bounding box center [309, 110] width 278 height 58
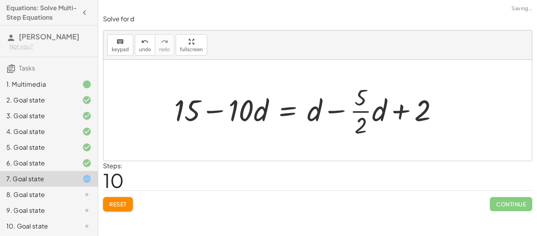
click at [378, 109] on div at bounding box center [309, 110] width 278 height 58
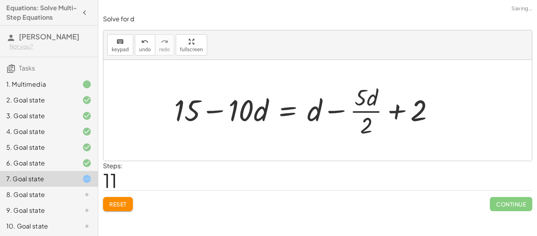
click at [365, 111] on div at bounding box center [307, 110] width 275 height 58
click at [408, 104] on div at bounding box center [307, 110] width 275 height 58
click at [227, 113] on div at bounding box center [307, 110] width 275 height 58
drag, startPoint x: 308, startPoint y: 113, endPoint x: 252, endPoint y: 112, distance: 55.1
click at [252, 112] on div at bounding box center [307, 110] width 275 height 58
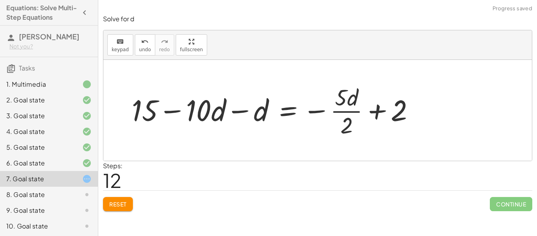
click at [247, 111] on div at bounding box center [276, 110] width 297 height 58
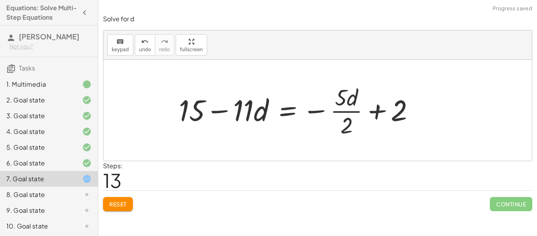
click at [214, 111] on div at bounding box center [300, 110] width 250 height 58
drag, startPoint x: 401, startPoint y: 112, endPoint x: 223, endPoint y: 113, distance: 177.4
click at [223, 113] on div at bounding box center [300, 110] width 250 height 58
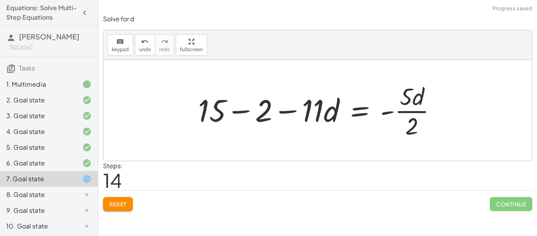
click at [245, 109] on div at bounding box center [320, 110] width 253 height 61
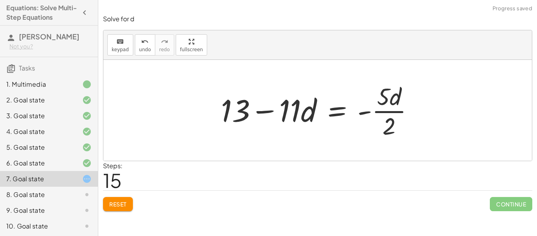
click at [265, 111] on div at bounding box center [320, 110] width 207 height 61
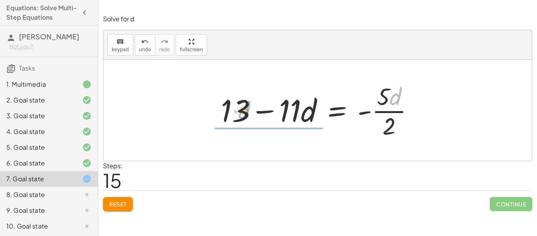
drag, startPoint x: 396, startPoint y: 102, endPoint x: 245, endPoint y: 116, distance: 151.7
click at [245, 116] on div at bounding box center [320, 110] width 207 height 61
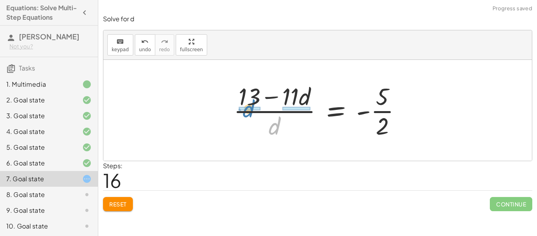
drag, startPoint x: 277, startPoint y: 126, endPoint x: 251, endPoint y: 109, distance: 31.2
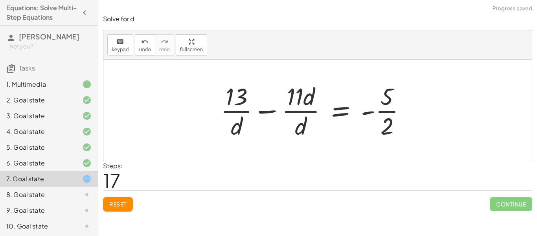
click at [242, 109] on div at bounding box center [317, 110] width 200 height 61
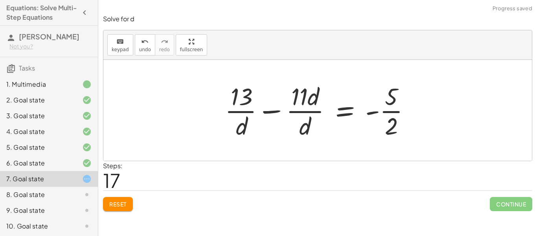
click at [305, 105] on div at bounding box center [321, 110] width 200 height 61
drag, startPoint x: 246, startPoint y: 123, endPoint x: 402, endPoint y: 107, distance: 156.2
click at [402, 107] on div at bounding box center [321, 110] width 200 height 61
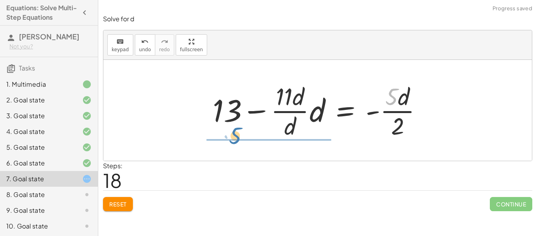
drag, startPoint x: 393, startPoint y: 98, endPoint x: 236, endPoint y: 139, distance: 161.7
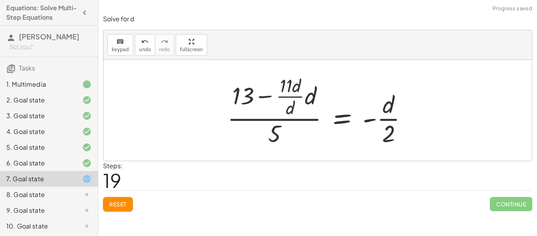
click at [280, 111] on div at bounding box center [320, 110] width 195 height 76
click at [278, 123] on div at bounding box center [320, 110] width 195 height 76
drag, startPoint x: 274, startPoint y: 127, endPoint x: 244, endPoint y: 89, distance: 47.8
click at [244, 89] on div at bounding box center [320, 110] width 195 height 76
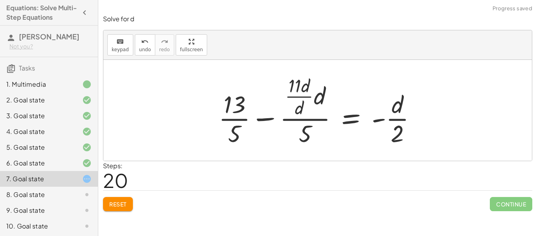
click at [230, 129] on div at bounding box center [321, 110] width 212 height 76
click at [332, 121] on div at bounding box center [321, 110] width 212 height 76
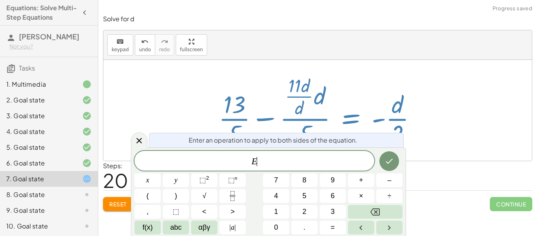
scroll to position [7, 0]
click at [310, 127] on div at bounding box center [321, 110] width 212 height 76
click at [146, 140] on div at bounding box center [139, 139] width 17 height 15
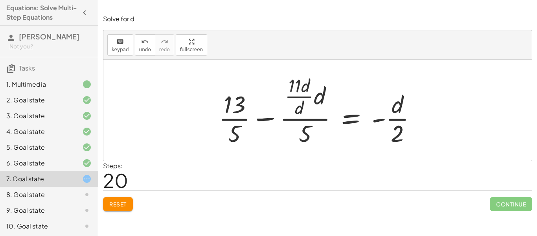
click at [117, 205] on span "Reset" at bounding box center [117, 203] width 17 height 7
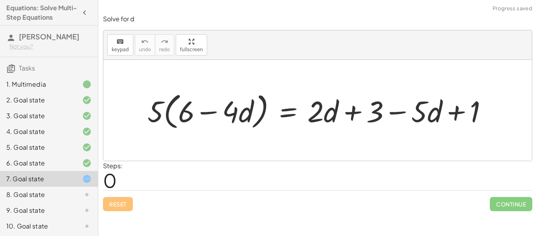
click at [453, 104] on div at bounding box center [321, 109] width 355 height 43
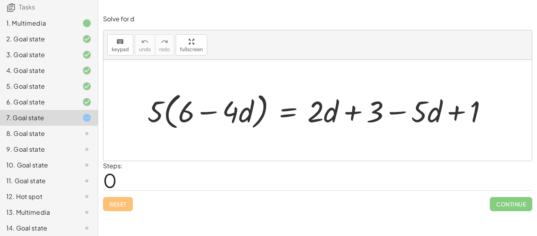
scroll to position [80, 0]
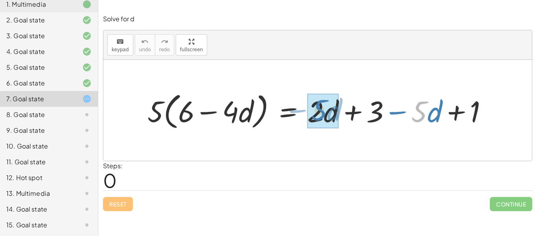
drag, startPoint x: 427, startPoint y: 113, endPoint x: 321, endPoint y: 112, distance: 106.6
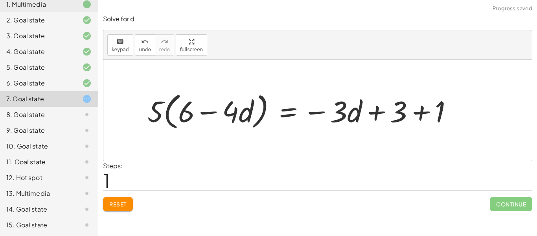
click at [422, 111] on div at bounding box center [303, 109] width 319 height 43
click at [374, 106] on div at bounding box center [284, 109] width 281 height 43
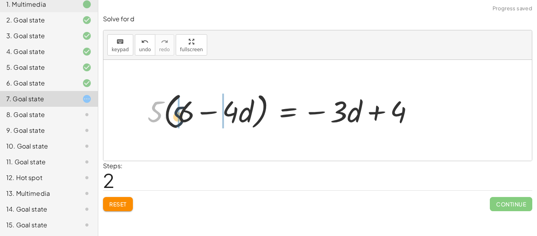
drag, startPoint x: 160, startPoint y: 103, endPoint x: 183, endPoint y: 109, distance: 24.3
click at [183, 109] on div at bounding box center [284, 109] width 281 height 43
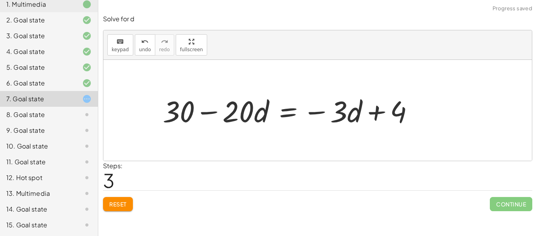
click at [215, 110] on div at bounding box center [291, 110] width 265 height 39
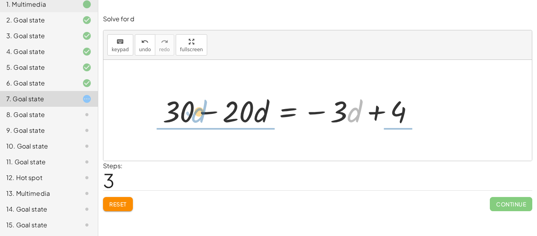
drag, startPoint x: 354, startPoint y: 116, endPoint x: 197, endPoint y: 114, distance: 156.2
click at [197, 114] on div at bounding box center [291, 110] width 265 height 39
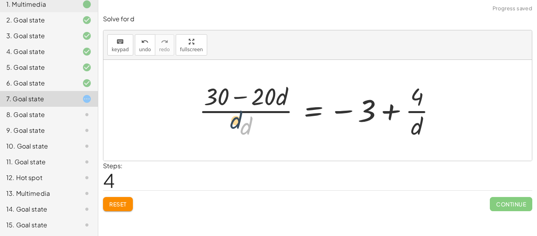
drag, startPoint x: 225, startPoint y: 127, endPoint x: 207, endPoint y: 118, distance: 20.1
click at [207, 118] on div at bounding box center [320, 110] width 251 height 61
drag, startPoint x: 245, startPoint y: 128, endPoint x: 215, endPoint y: 108, distance: 36.1
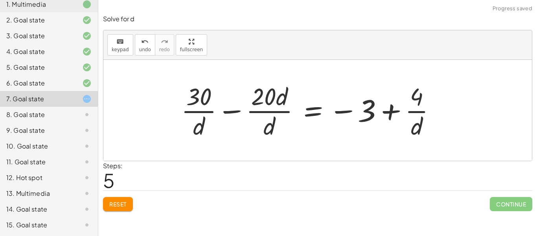
click at [211, 113] on div at bounding box center [311, 110] width 269 height 61
click at [264, 120] on div at bounding box center [311, 110] width 269 height 61
click at [268, 111] on div at bounding box center [311, 110] width 269 height 61
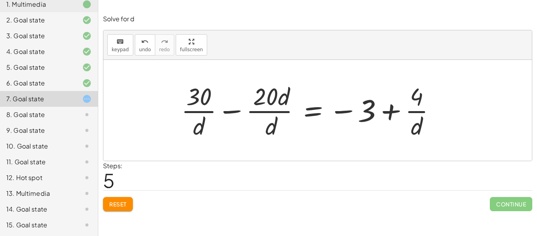
click at [268, 111] on div at bounding box center [311, 110] width 269 height 61
click at [371, 113] on div at bounding box center [311, 110] width 269 height 61
click at [147, 39] on div "undo" at bounding box center [145, 41] width 12 height 9
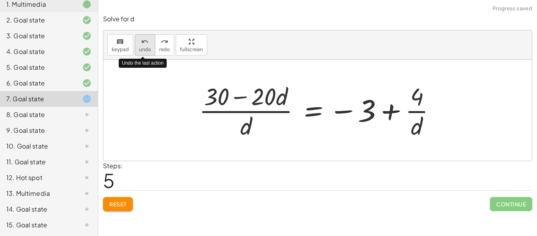
click at [147, 39] on div "undo" at bounding box center [145, 41] width 12 height 9
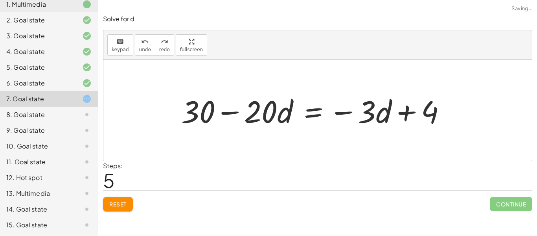
click at [406, 103] on div at bounding box center [316, 110] width 279 height 41
drag, startPoint x: 383, startPoint y: 112, endPoint x: 238, endPoint y: 114, distance: 145.1
click at [238, 114] on div at bounding box center [316, 110] width 279 height 41
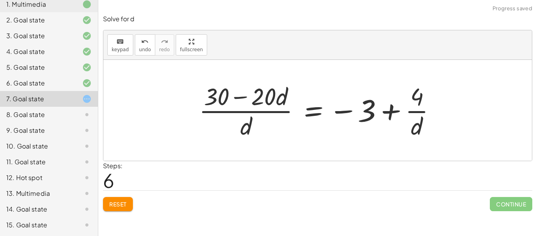
click at [262, 114] on div at bounding box center [320, 110] width 251 height 61
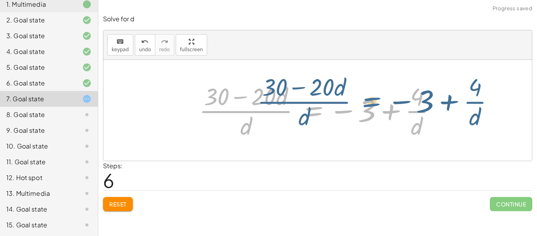
drag, startPoint x: 326, startPoint y: 119, endPoint x: 385, endPoint y: 110, distance: 60.1
click at [385, 110] on div at bounding box center [320, 110] width 251 height 61
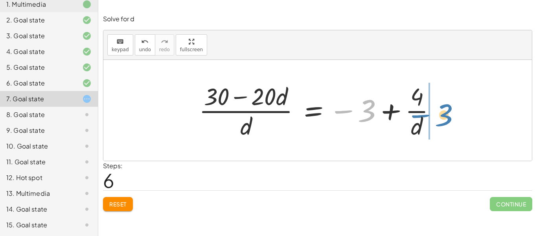
drag, startPoint x: 369, startPoint y: 113, endPoint x: 444, endPoint y: 117, distance: 75.2
click at [444, 117] on div at bounding box center [320, 110] width 251 height 61
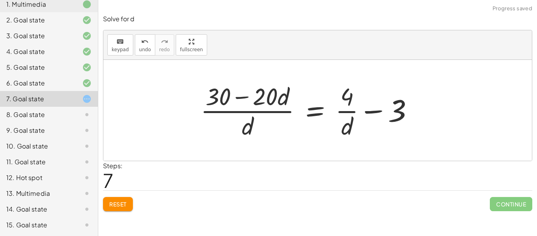
click at [359, 112] on div at bounding box center [310, 110] width 227 height 61
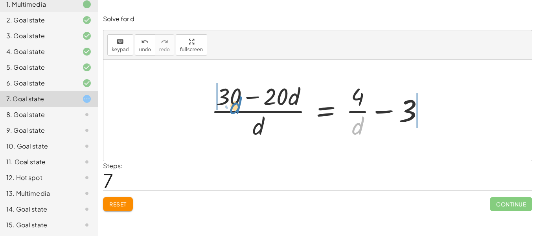
drag, startPoint x: 363, startPoint y: 122, endPoint x: 240, endPoint y: 102, distance: 124.4
click at [240, 102] on div at bounding box center [320, 110] width 227 height 61
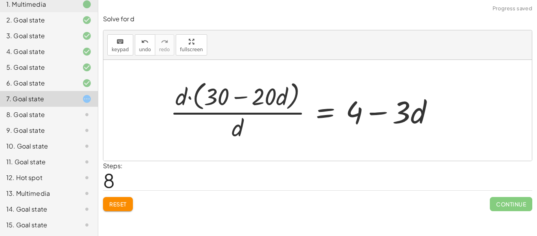
click at [174, 111] on div at bounding box center [305, 110] width 278 height 64
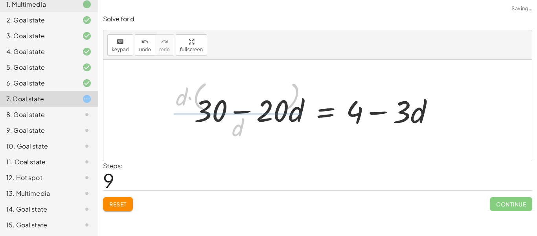
click at [186, 100] on div "· 5 · ( + 6 − · 4 · d ) = + · 2 · d + 3 − · 5 · d + 1 · 5 · ( + 6 − · 4 · d ) =…" at bounding box center [314, 110] width 264 height 44
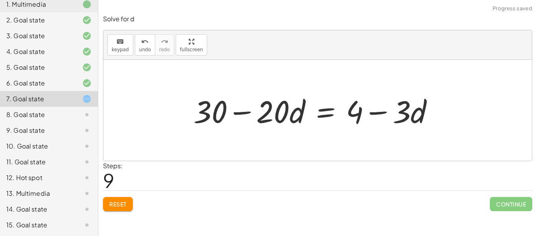
click at [380, 107] on div at bounding box center [317, 110] width 254 height 41
click at [395, 111] on div at bounding box center [317, 110] width 254 height 41
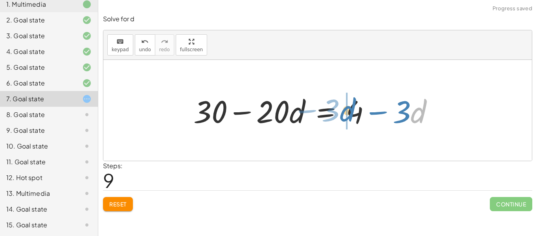
drag, startPoint x: 414, startPoint y: 110, endPoint x: 343, endPoint y: 109, distance: 71.2
click at [343, 109] on div at bounding box center [317, 110] width 254 height 41
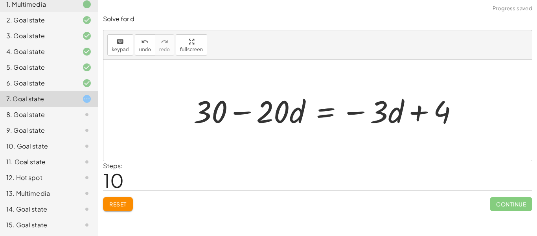
click at [417, 109] on div at bounding box center [329, 110] width 279 height 41
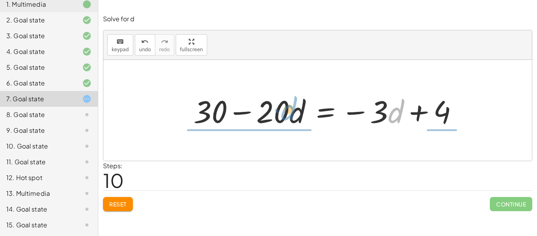
drag, startPoint x: 399, startPoint y: 110, endPoint x: 294, endPoint y: 107, distance: 105.5
click at [294, 107] on div at bounding box center [329, 110] width 279 height 41
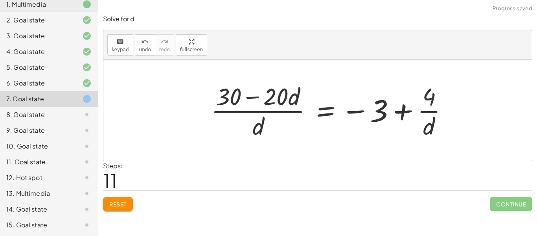
click at [417, 111] on div at bounding box center [332, 110] width 251 height 61
click at [422, 110] on div at bounding box center [332, 110] width 251 height 61
click at [275, 96] on div at bounding box center [332, 110] width 251 height 61
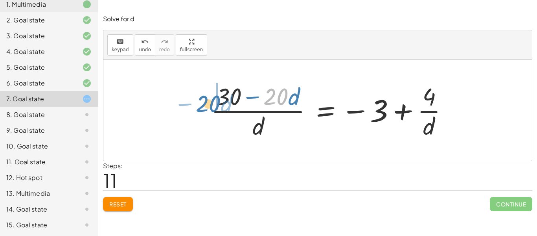
drag, startPoint x: 276, startPoint y: 100, endPoint x: 208, endPoint y: 107, distance: 68.4
click at [208, 107] on div at bounding box center [332, 110] width 251 height 61
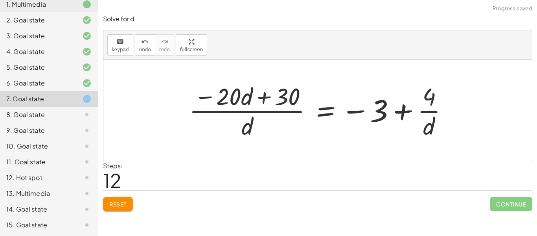
click at [252, 97] on div at bounding box center [321, 110] width 273 height 61
click at [261, 97] on div at bounding box center [321, 110] width 273 height 61
drag, startPoint x: 246, startPoint y: 130, endPoint x: 292, endPoint y: 101, distance: 54.1
click at [292, 101] on div at bounding box center [321, 110] width 273 height 61
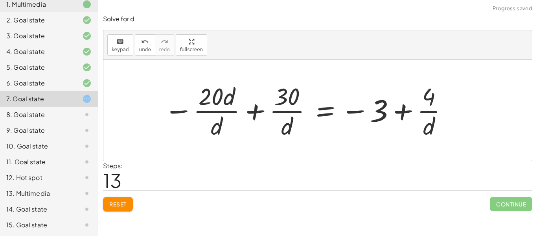
click at [282, 112] on div at bounding box center [306, 110] width 293 height 61
click at [230, 116] on div at bounding box center [306, 110] width 293 height 61
drag, startPoint x: 358, startPoint y: 107, endPoint x: 421, endPoint y: 103, distance: 62.7
click at [421, 103] on div at bounding box center [306, 110] width 293 height 61
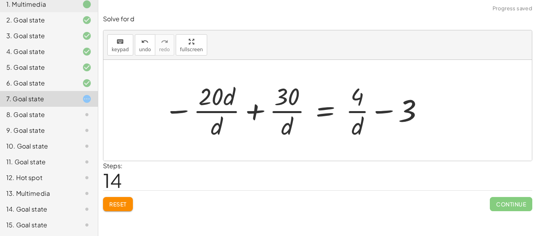
click at [365, 117] on div at bounding box center [294, 110] width 269 height 61
drag, startPoint x: 361, startPoint y: 120, endPoint x: 409, endPoint y: 118, distance: 47.6
click at [409, 118] on div at bounding box center [294, 110] width 269 height 61
click at [417, 108] on div at bounding box center [303, 110] width 286 height 61
click at [360, 105] on div at bounding box center [294, 110] width 269 height 61
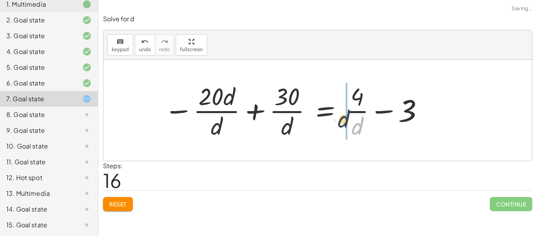
drag, startPoint x: 361, startPoint y: 123, endPoint x: 346, endPoint y: 115, distance: 17.4
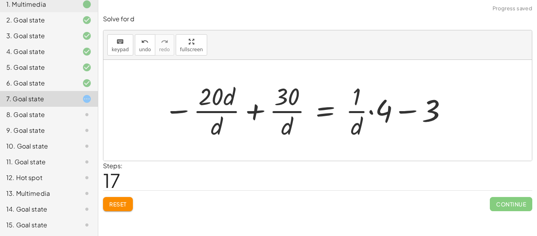
click at [378, 110] on div at bounding box center [306, 110] width 292 height 61
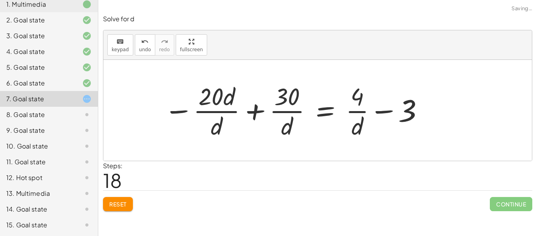
click at [355, 108] on div at bounding box center [294, 110] width 269 height 61
drag, startPoint x: 402, startPoint y: 111, endPoint x: 342, endPoint y: 109, distance: 59.8
click at [342, 109] on div at bounding box center [294, 110] width 269 height 61
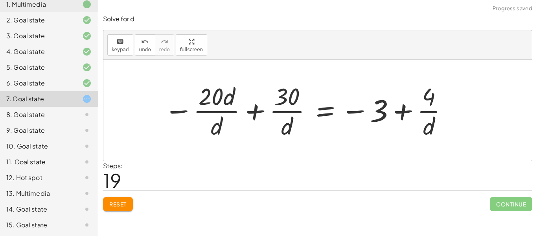
click at [400, 105] on div at bounding box center [306, 110] width 293 height 61
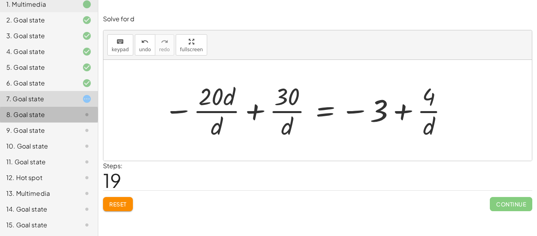
click at [67, 113] on div "8. Goal state" at bounding box center [37, 114] width 63 height 9
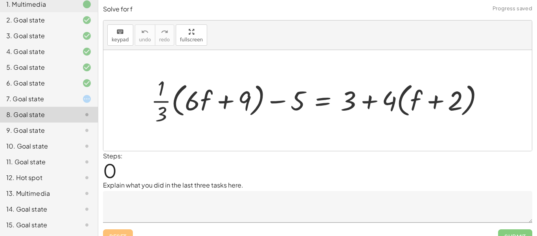
click at [215, 99] on div at bounding box center [320, 100] width 347 height 53
drag, startPoint x: 292, startPoint y: 102, endPoint x: 269, endPoint y: 102, distance: 22.8
click at [269, 102] on div at bounding box center [320, 100] width 347 height 53
click at [371, 101] on div at bounding box center [320, 100] width 347 height 53
click at [367, 102] on div at bounding box center [320, 100] width 347 height 53
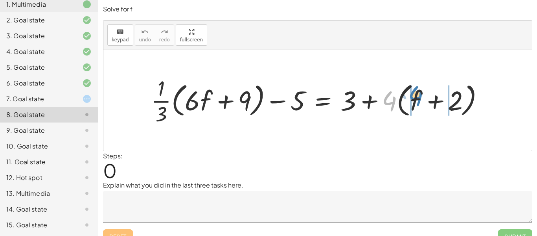
drag, startPoint x: 390, startPoint y: 98, endPoint x: 416, endPoint y: 92, distance: 26.5
click at [416, 92] on div at bounding box center [320, 100] width 347 height 53
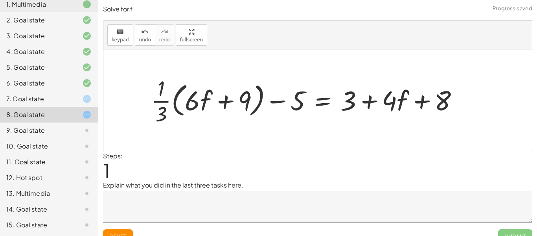
click at [413, 95] on div at bounding box center [308, 100] width 322 height 53
drag, startPoint x: 435, startPoint y: 98, endPoint x: 356, endPoint y: 97, distance: 79.1
click at [358, 98] on div at bounding box center [308, 100] width 322 height 53
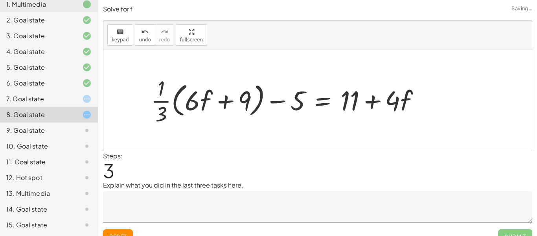
click at [379, 101] on div at bounding box center [288, 100] width 283 height 53
drag, startPoint x: 406, startPoint y: 95, endPoint x: 295, endPoint y: 94, distance: 111.3
click at [295, 94] on div at bounding box center [288, 100] width 283 height 53
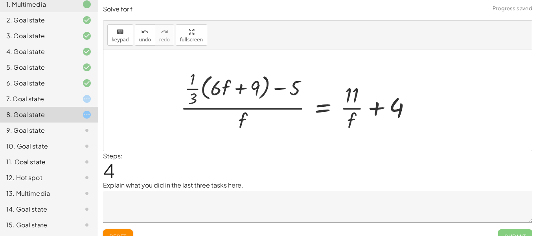
click at [276, 86] on div at bounding box center [299, 100] width 245 height 66
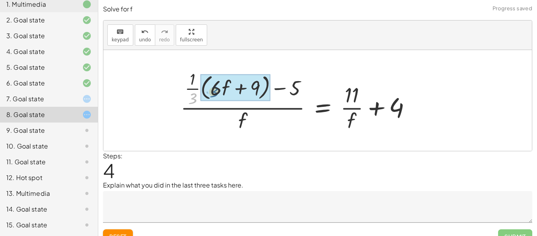
drag, startPoint x: 194, startPoint y: 94, endPoint x: 215, endPoint y: 88, distance: 22.3
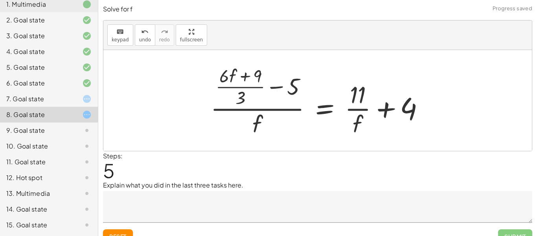
click at [252, 81] on div at bounding box center [320, 101] width 231 height 76
drag, startPoint x: 240, startPoint y: 94, endPoint x: 228, endPoint y: 72, distance: 25.5
click at [228, 72] on div at bounding box center [320, 101] width 231 height 76
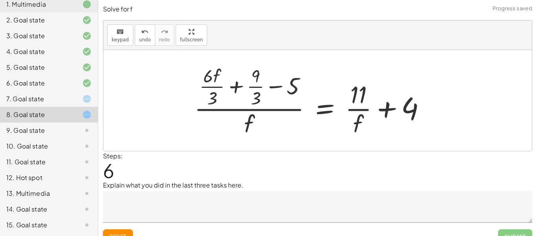
click at [213, 86] on div at bounding box center [313, 101] width 246 height 76
click at [255, 88] on div at bounding box center [314, 101] width 244 height 76
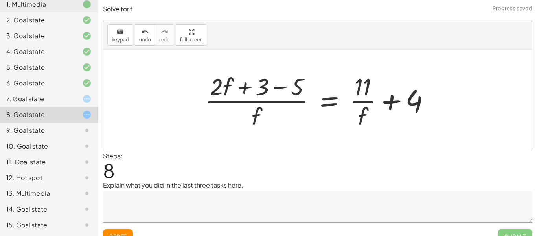
click at [282, 89] on div at bounding box center [321, 100] width 240 height 61
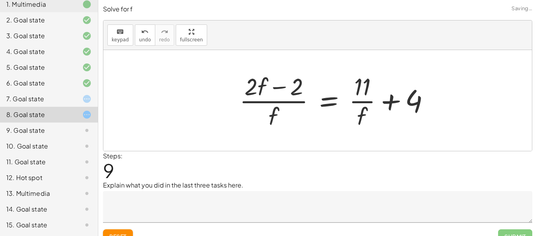
click at [277, 106] on div at bounding box center [338, 100] width 205 height 61
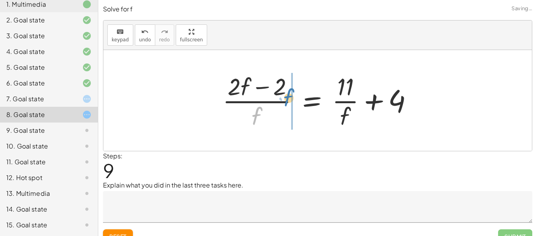
drag, startPoint x: 263, startPoint y: 110, endPoint x: 295, endPoint y: 90, distance: 37.2
click at [295, 90] on div at bounding box center [321, 100] width 205 height 61
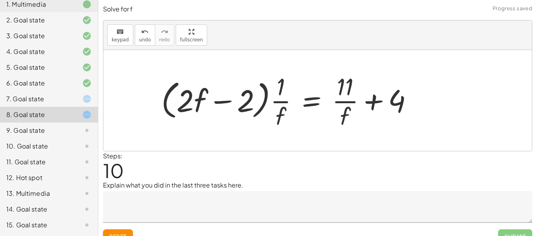
click at [276, 91] on div at bounding box center [290, 100] width 266 height 61
click at [280, 100] on div at bounding box center [290, 100] width 266 height 61
click at [280, 101] on div at bounding box center [290, 100] width 266 height 61
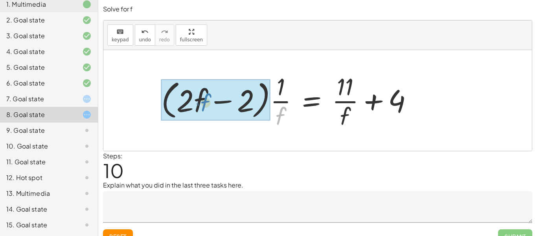
drag, startPoint x: 283, startPoint y: 111, endPoint x: 201, endPoint y: 97, distance: 83.7
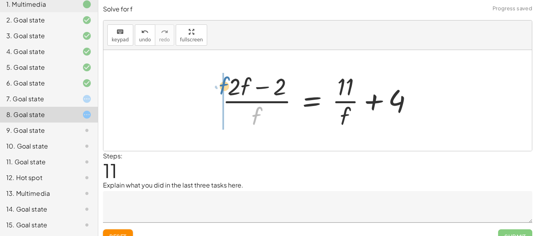
drag, startPoint x: 256, startPoint y: 109, endPoint x: 224, endPoint y: 79, distance: 44.5
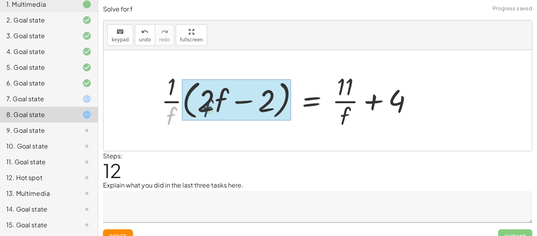
drag, startPoint x: 173, startPoint y: 116, endPoint x: 212, endPoint y: 110, distance: 38.9
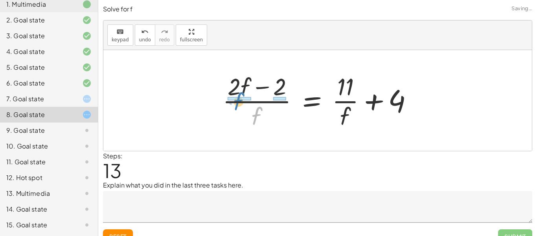
drag, startPoint x: 256, startPoint y: 111, endPoint x: 237, endPoint y: 97, distance: 24.1
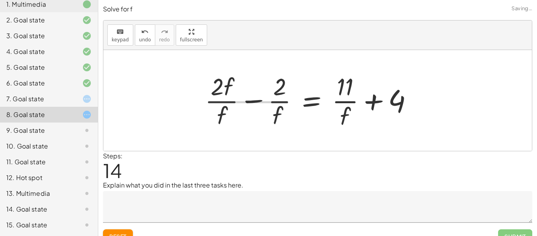
click at [225, 98] on div at bounding box center [312, 100] width 222 height 61
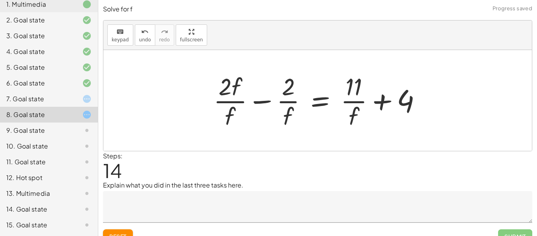
click at [295, 100] on div at bounding box center [321, 100] width 222 height 61
click at [346, 103] on div at bounding box center [321, 100] width 222 height 61
